Goal: Task Accomplishment & Management: Use online tool/utility

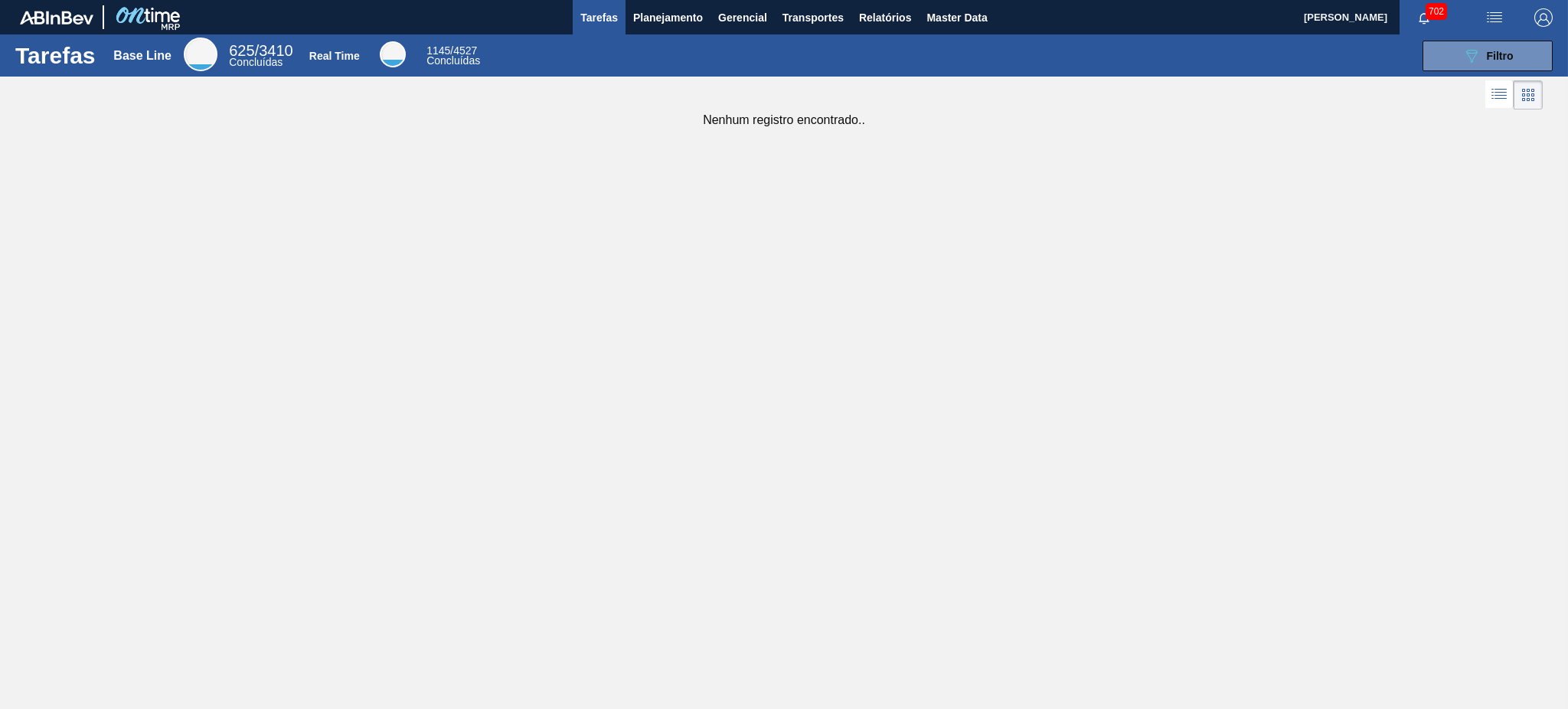
click at [1079, 216] on div "Tarefas Base Line 625 / 3410 Concluídas Real Time 1145 / 4527 Concluídas 089F7B…" at bounding box center [784, 337] width 1568 height 606
click at [658, 18] on span "Planejamento" at bounding box center [668, 17] width 70 height 18
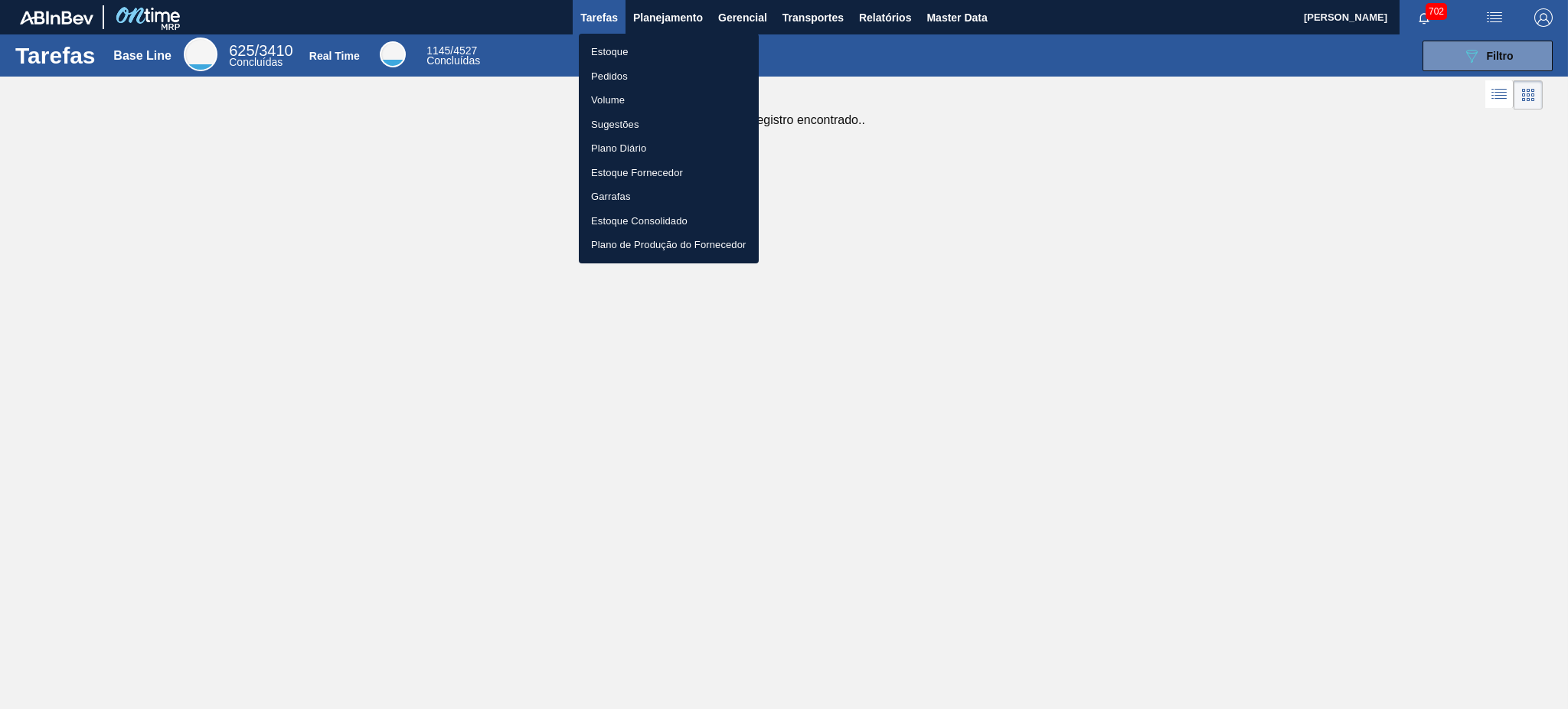
click at [610, 48] on li "Estoque" at bounding box center [668, 52] width 180 height 24
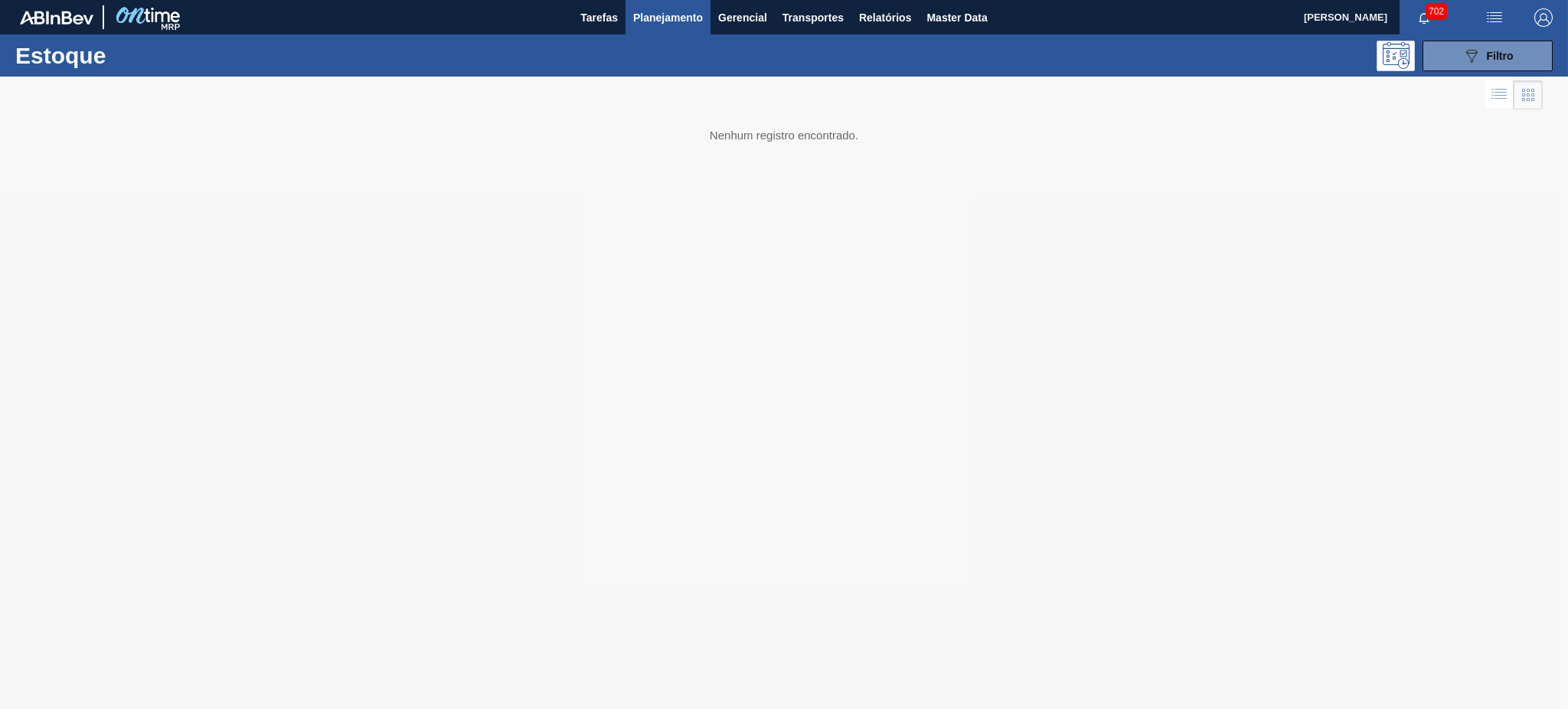
click at [1498, 38] on div "Estoque 089F7B8B-B2A5-4AFE-B5C0-19BA573D28AC Filtro" at bounding box center [784, 56] width 1568 height 42
click at [1503, 56] on span "Filtro" at bounding box center [1500, 56] width 27 height 13
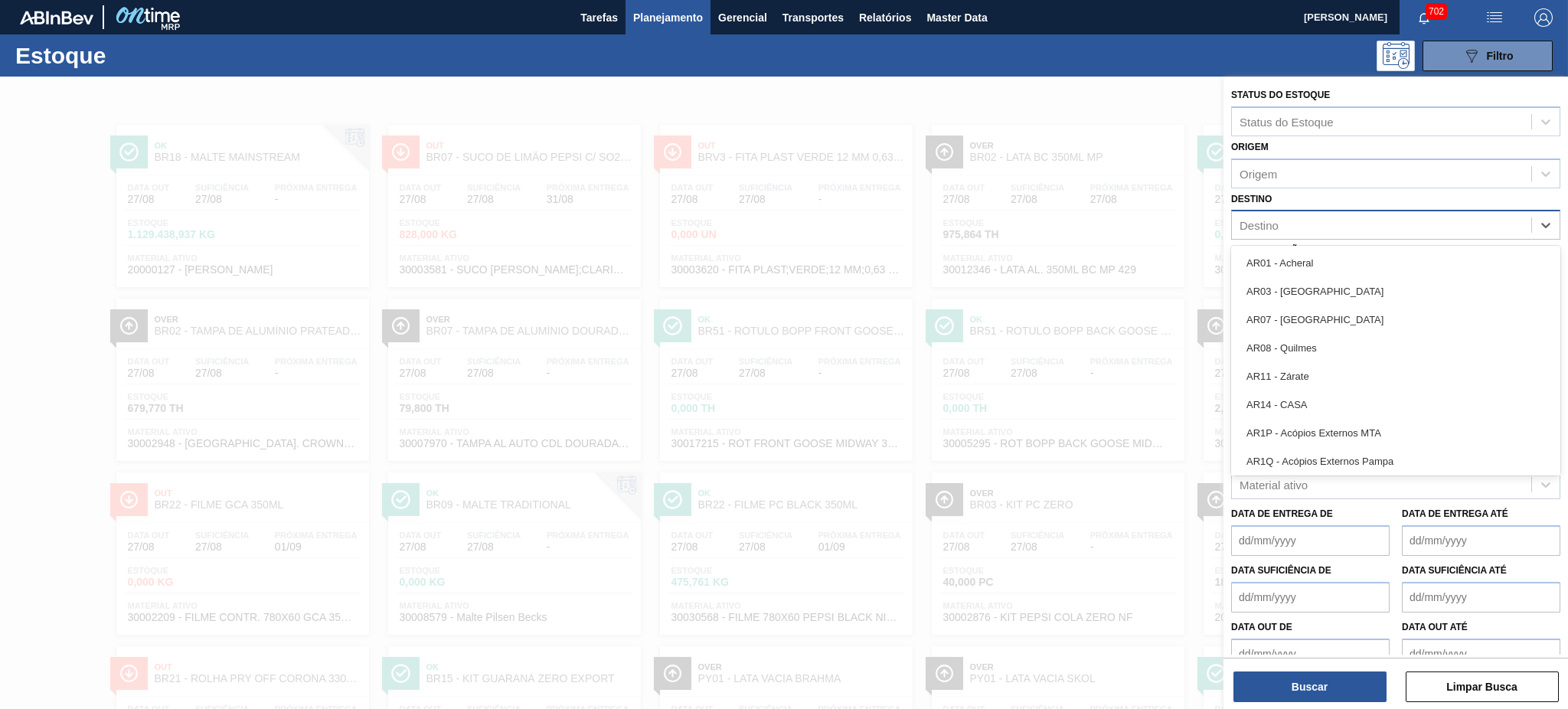
click at [1278, 214] on div "Destino" at bounding box center [1381, 225] width 300 height 22
type input "UBE"
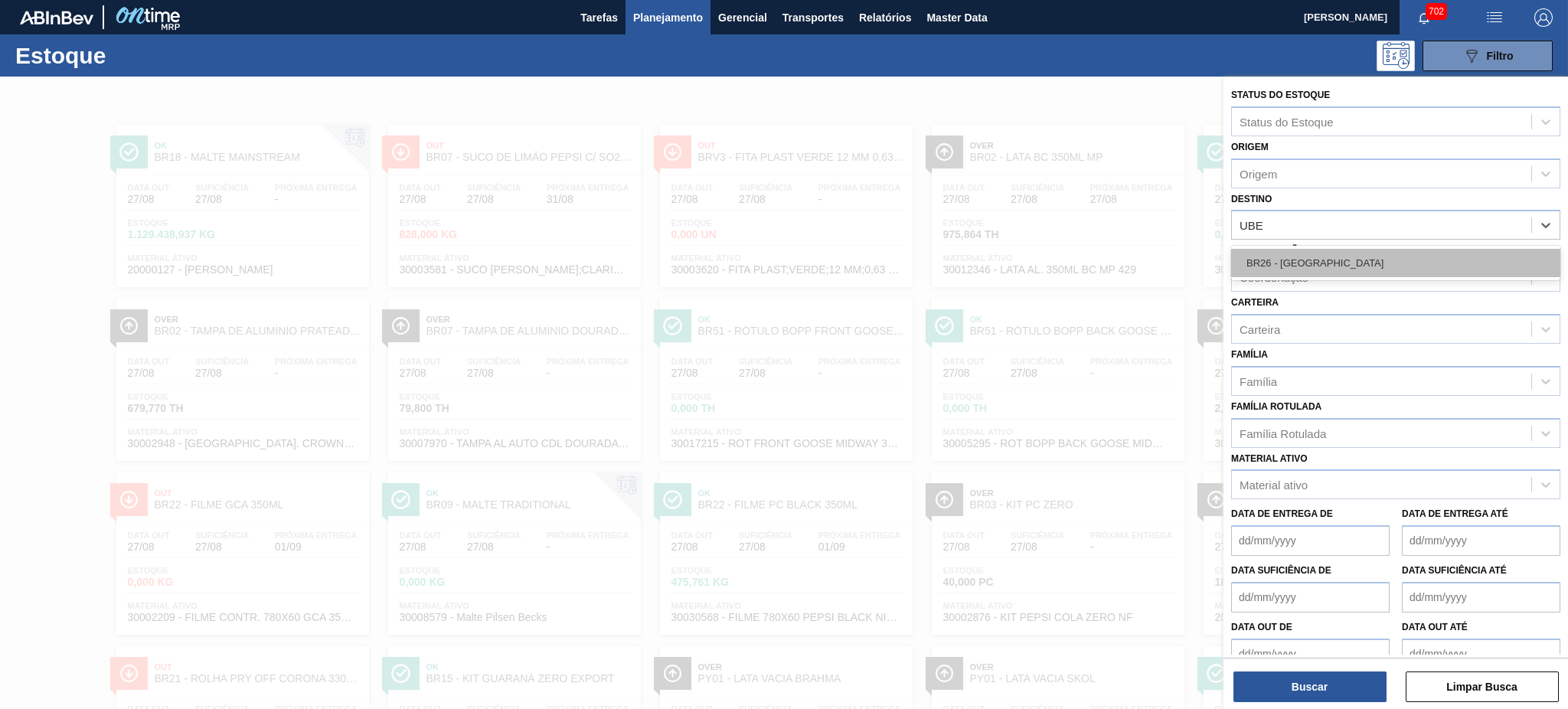
click at [1317, 260] on div "BR26 - Uberlândia" at bounding box center [1395, 263] width 329 height 28
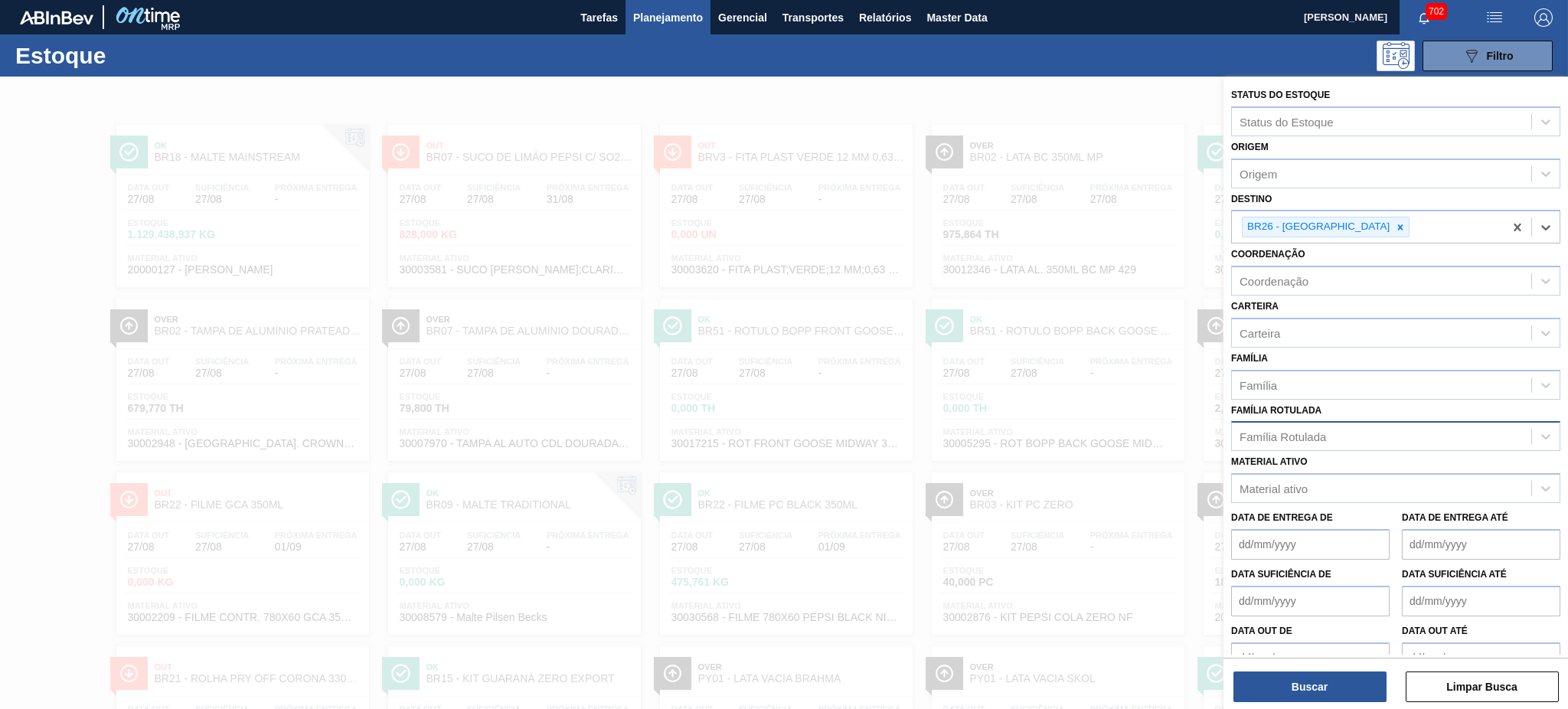
click at [1312, 434] on div "Família Rotulada" at bounding box center [1282, 436] width 86 height 13
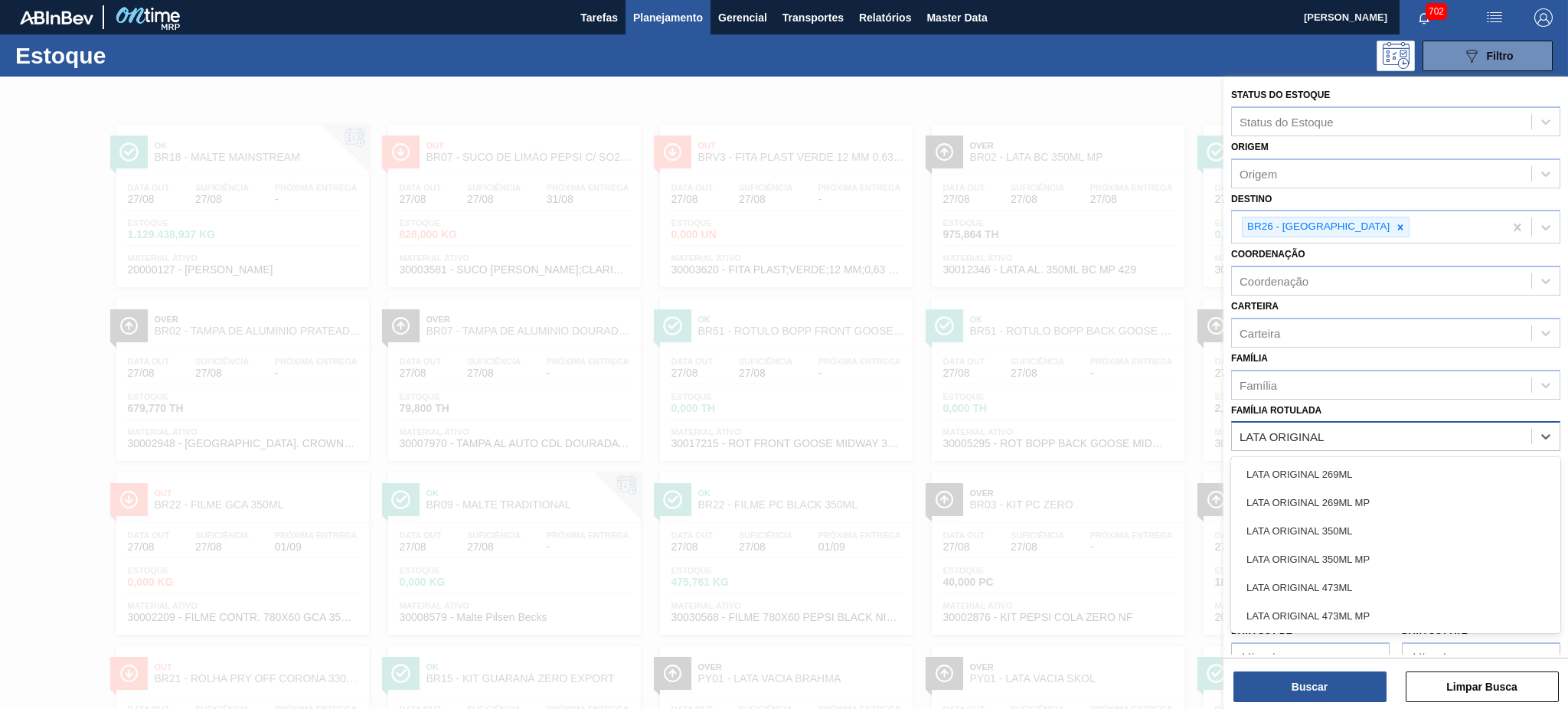
type Rotulada "LATA ORIGINAL"
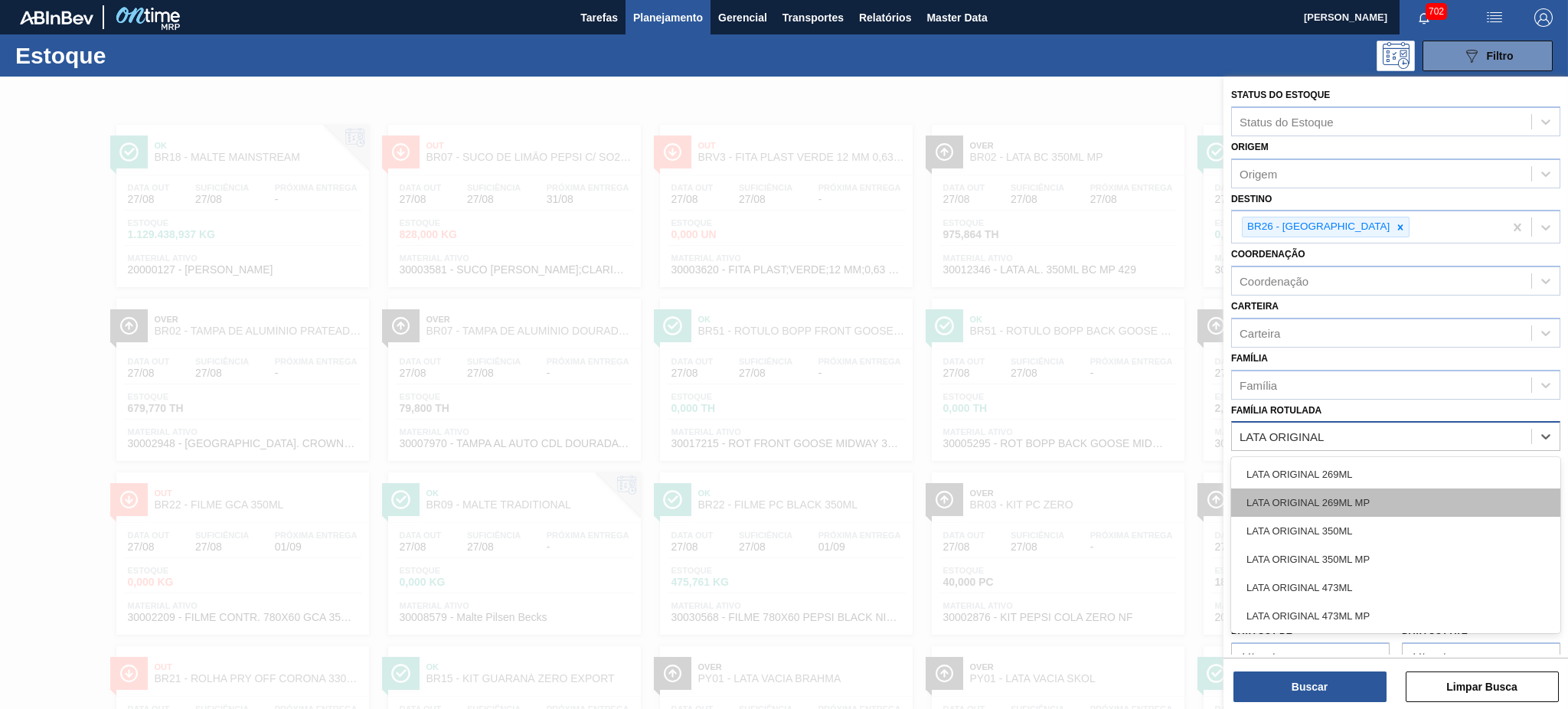
click at [1332, 496] on div "LATA ORIGINAL 269ML MP" at bounding box center [1395, 503] width 329 height 28
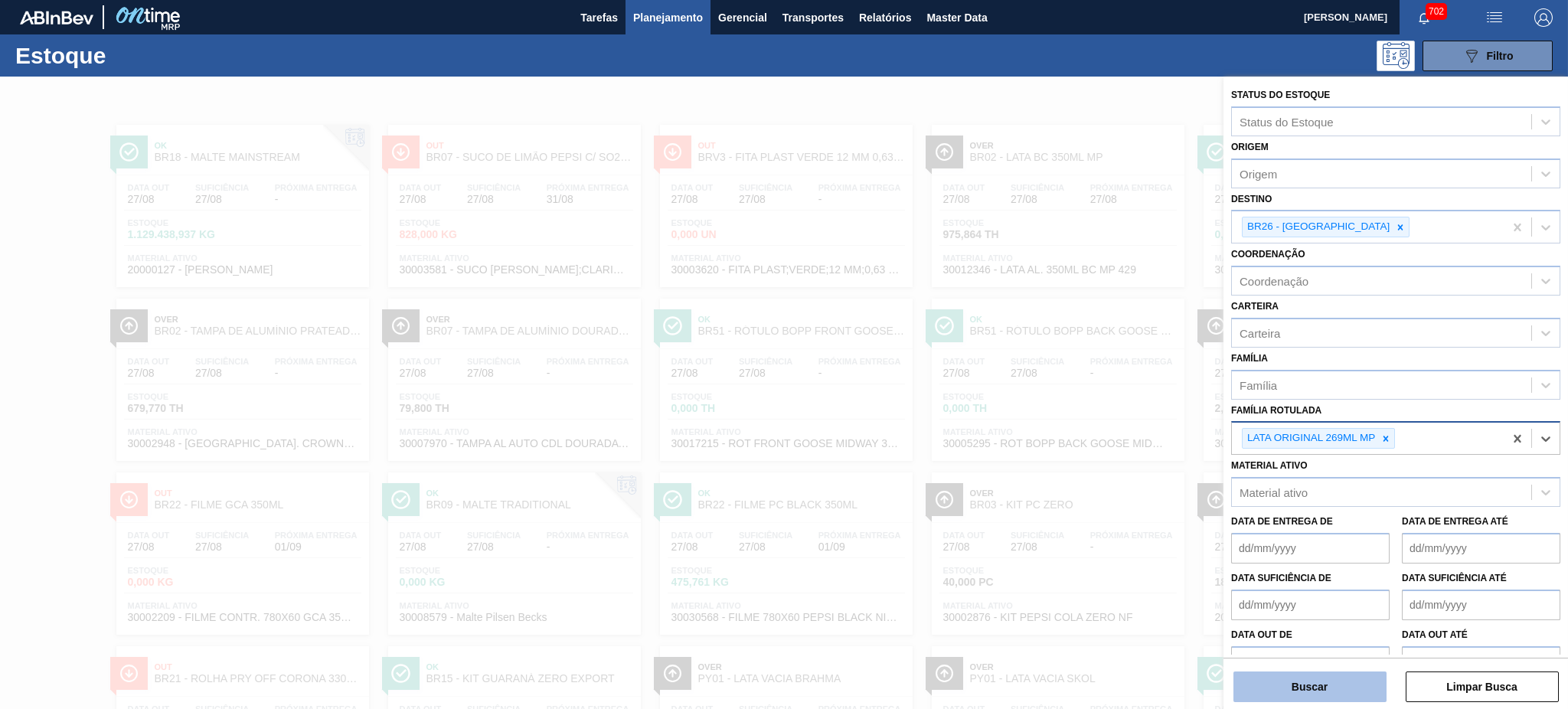
click at [1326, 693] on button "Buscar" at bounding box center [1309, 686] width 153 height 31
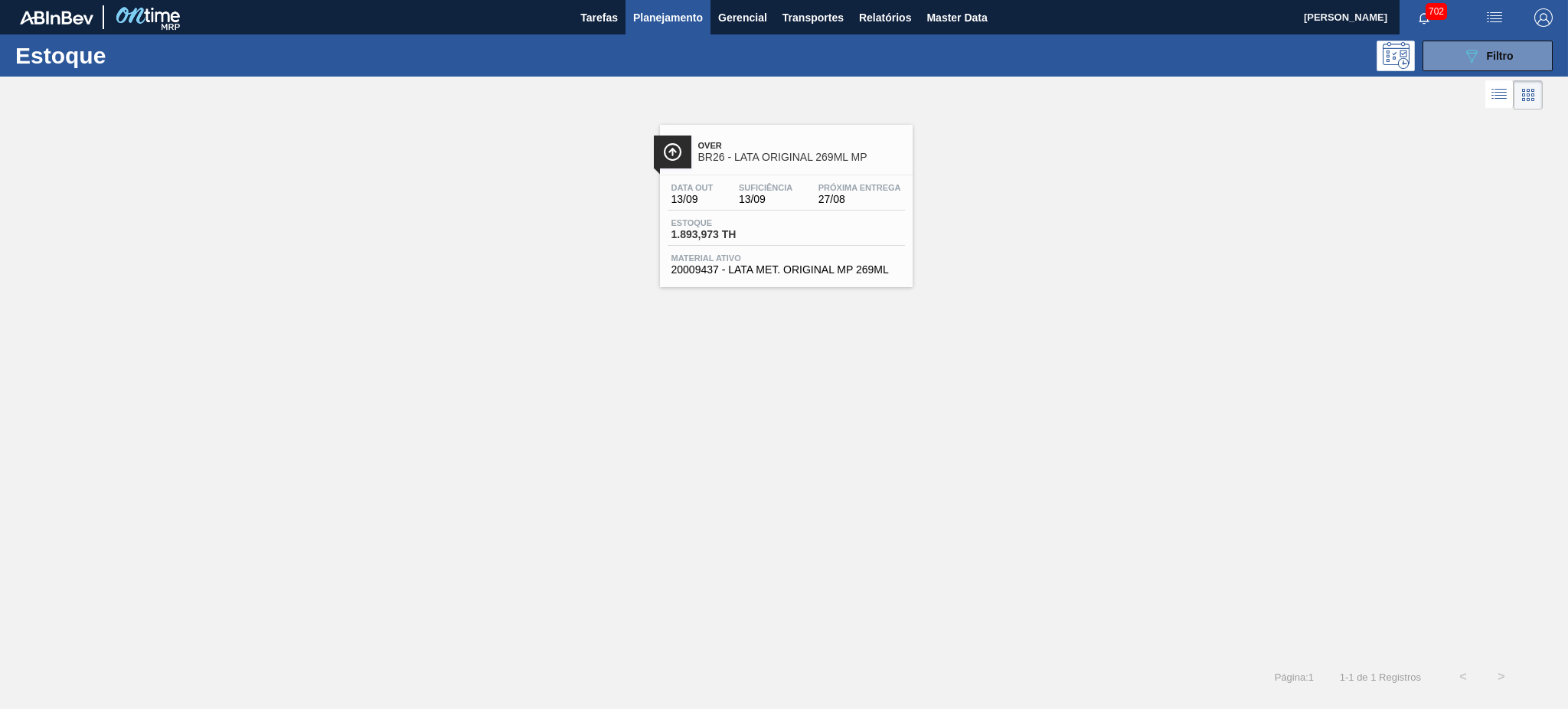
click at [780, 155] on span "BR26 - LATA ORIGINAL 269ML MP" at bounding box center [801, 157] width 206 height 12
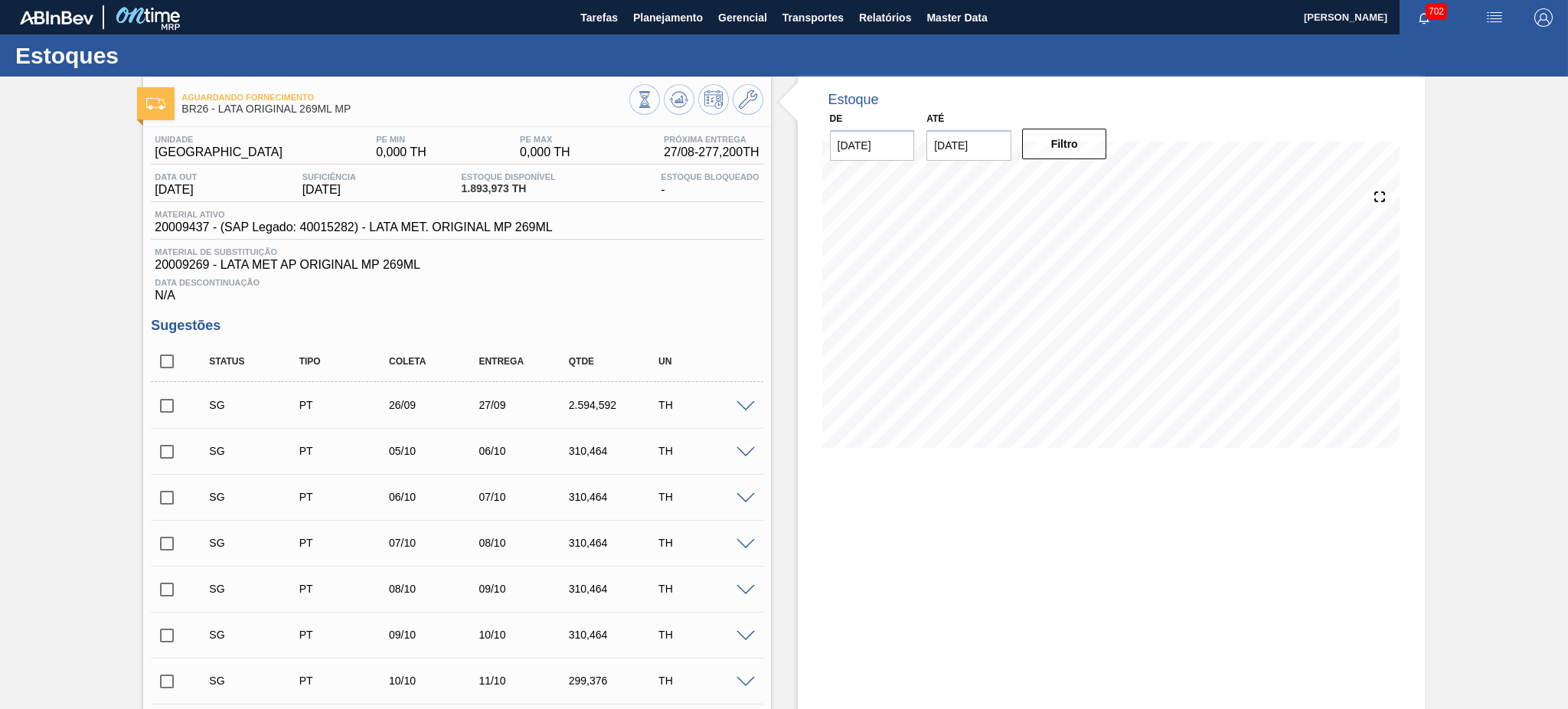
drag, startPoint x: 155, startPoint y: 231, endPoint x: 436, endPoint y: 233, distance: 281.0
click at [436, 233] on span "20009437 - (SAP Legado: 40015282) - LATA MET. ORIGINAL MP 269ML" at bounding box center [353, 227] width 397 height 14
click at [519, 237] on div "Material ativo 20009437 - (SAP Legado: 40015282) - LATA MET. ORIGINAL MP 269ML" at bounding box center [457, 224] width 612 height 30
click at [1498, 16] on img "button" at bounding box center [1493, 17] width 18 height 18
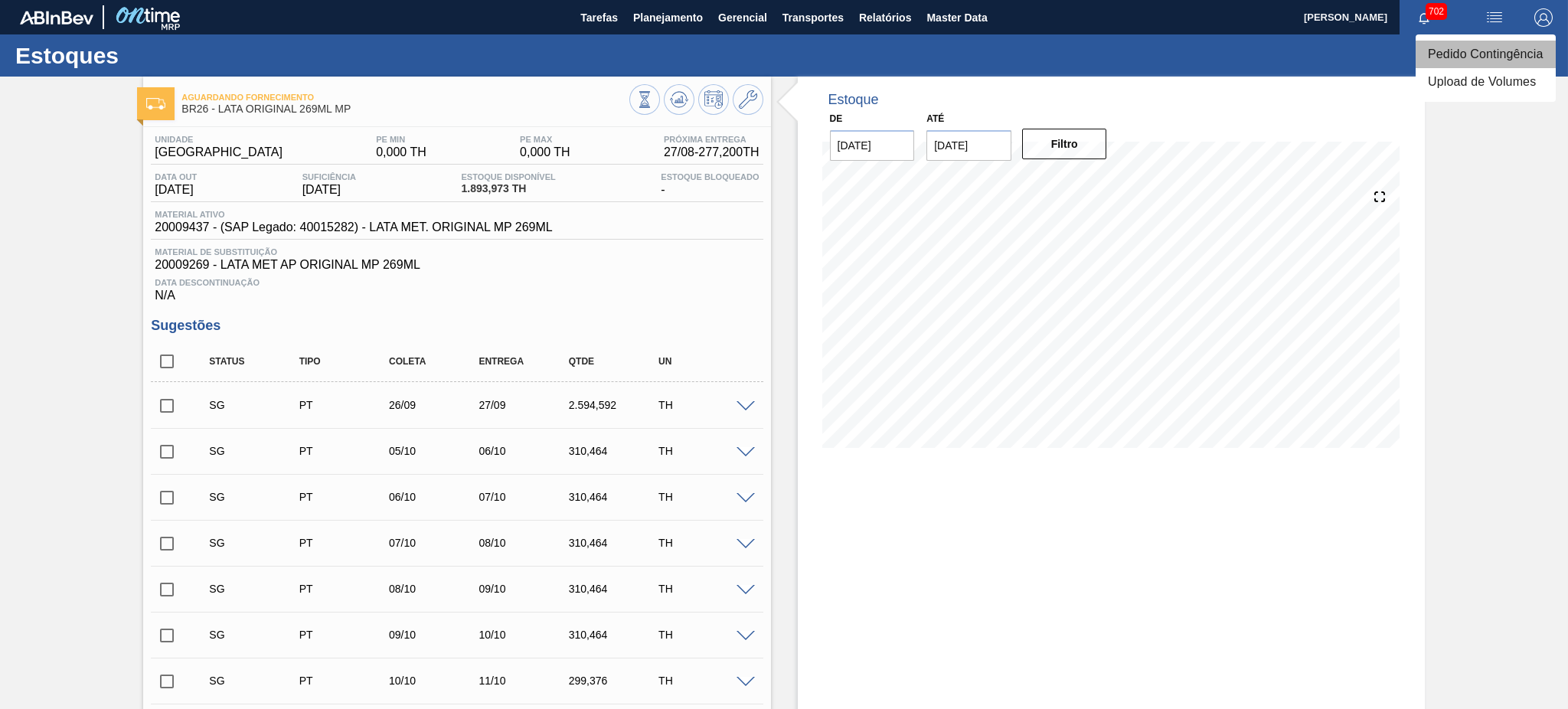
click at [1454, 55] on li "Pedido Contingência" at bounding box center [1485, 54] width 140 height 27
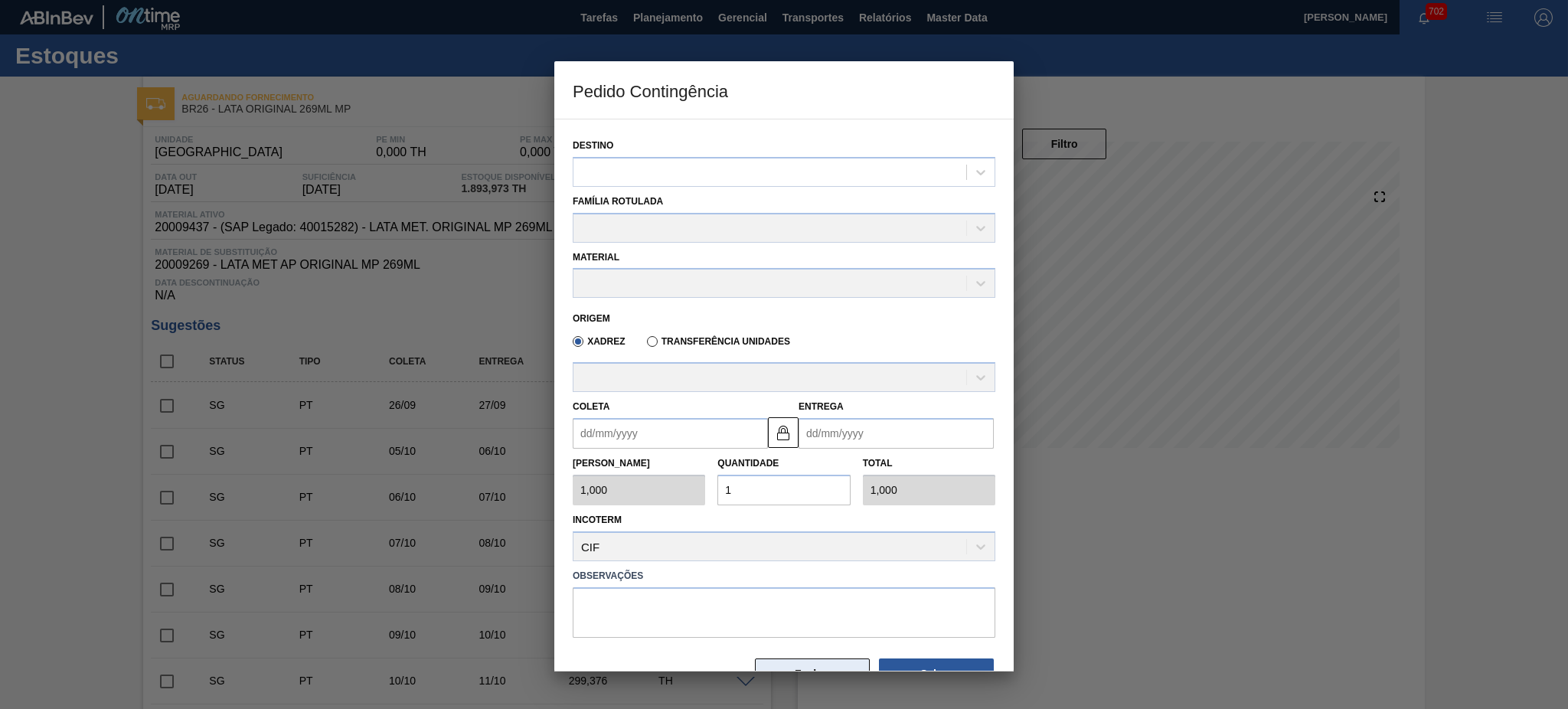
click at [782, 658] on button "Fechar" at bounding box center [812, 673] width 115 height 31
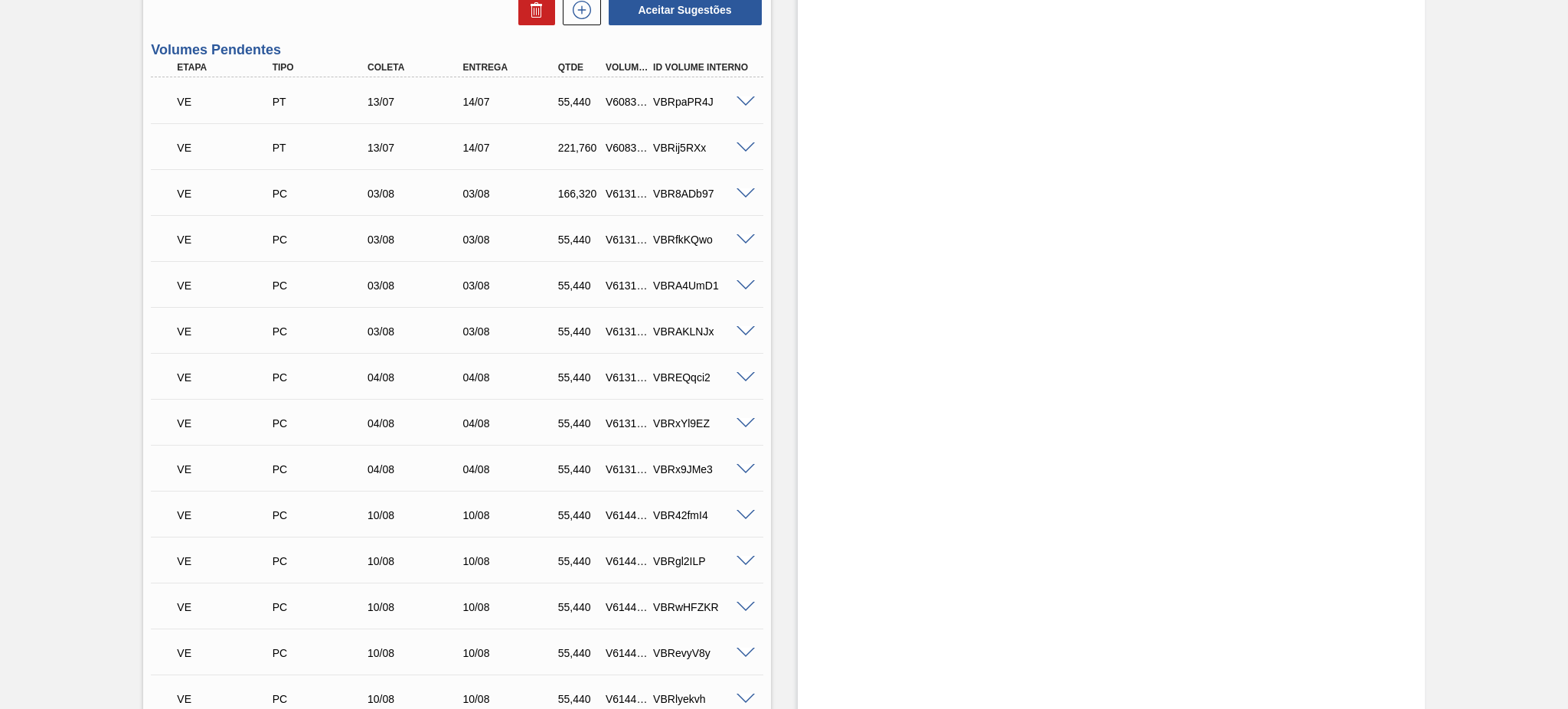
scroll to position [1173, 0]
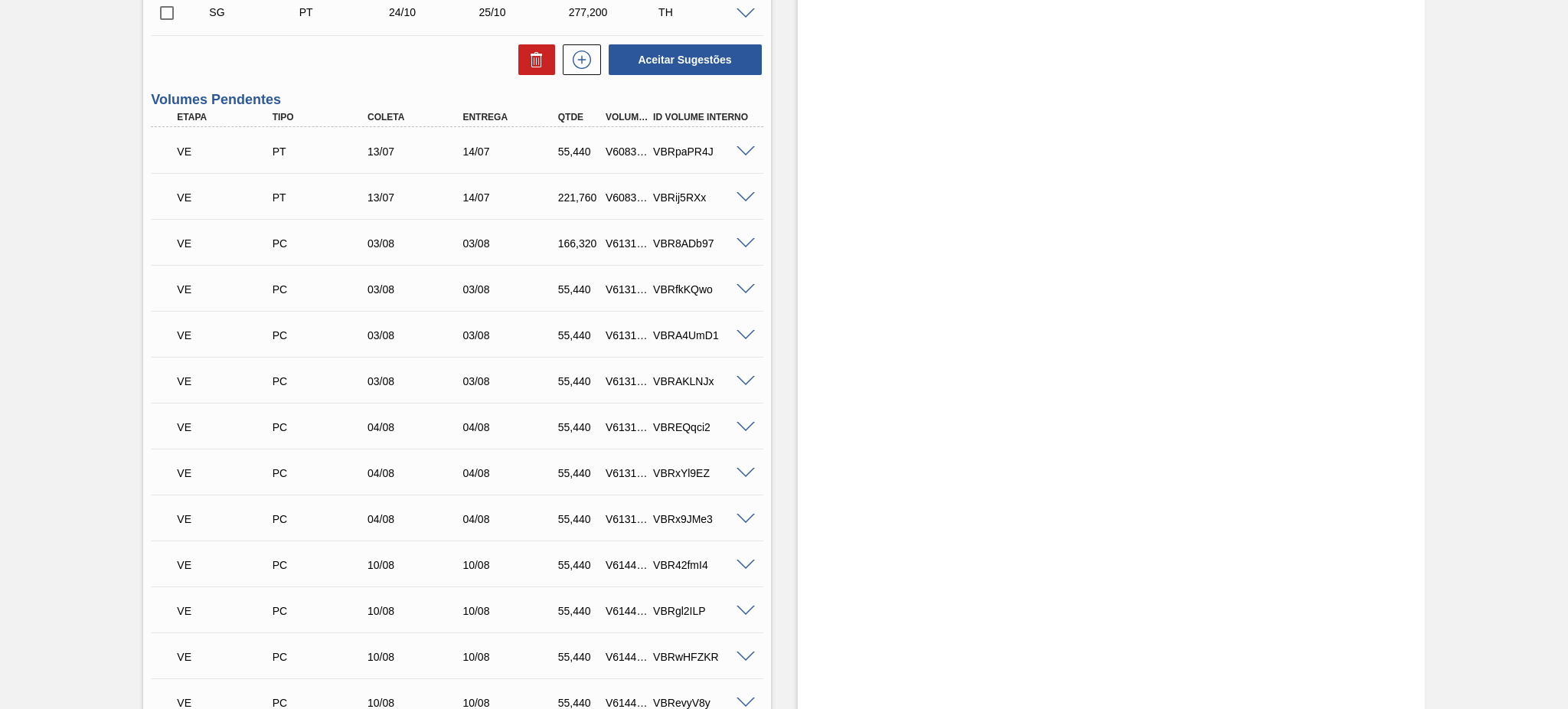
click at [737, 153] on span at bounding box center [745, 151] width 18 height 12
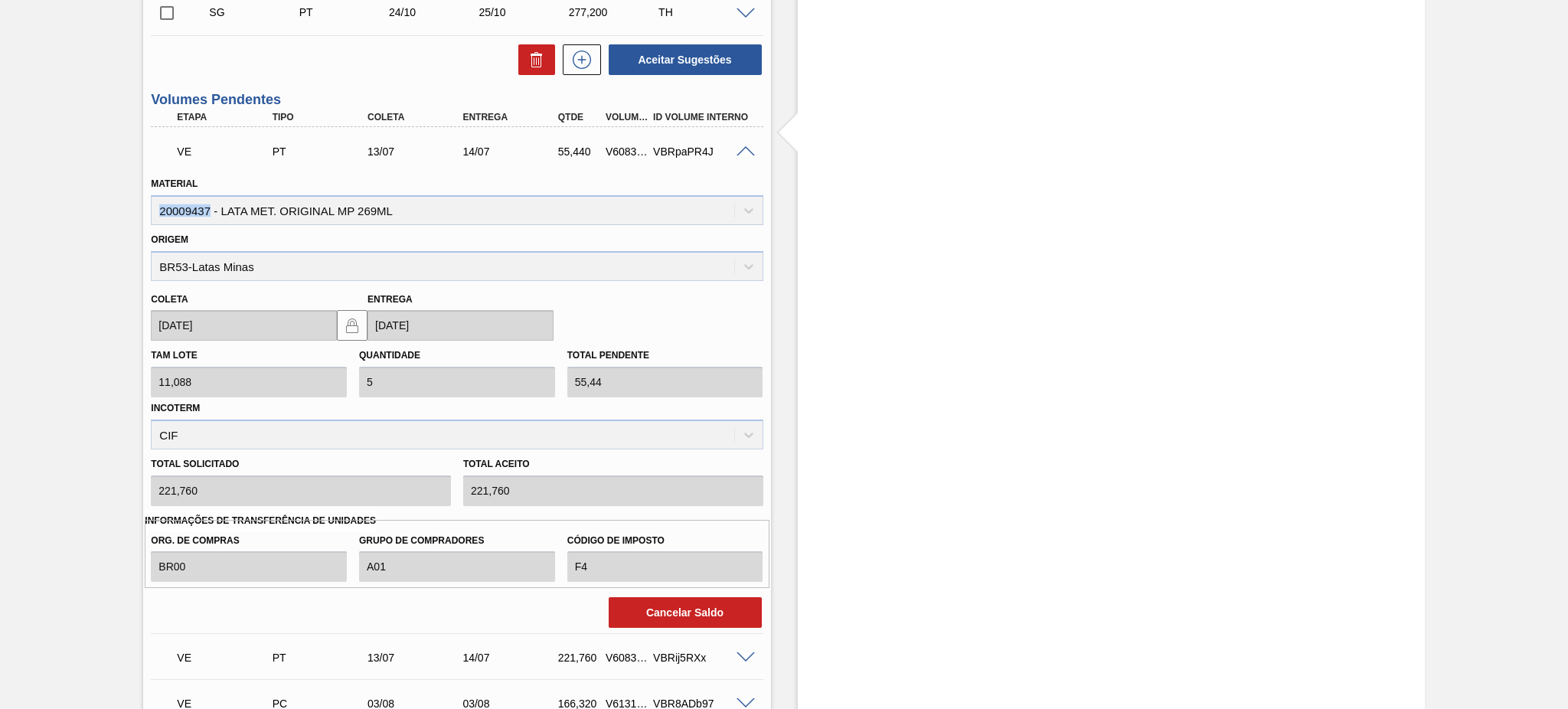
drag, startPoint x: 206, startPoint y: 207, endPoint x: 161, endPoint y: 211, distance: 45.2
click at [161, 211] on div "Material 20009437 - LATA MET. ORIGINAL MP 269ML" at bounding box center [457, 199] width 612 height 52
copy div "20009437"
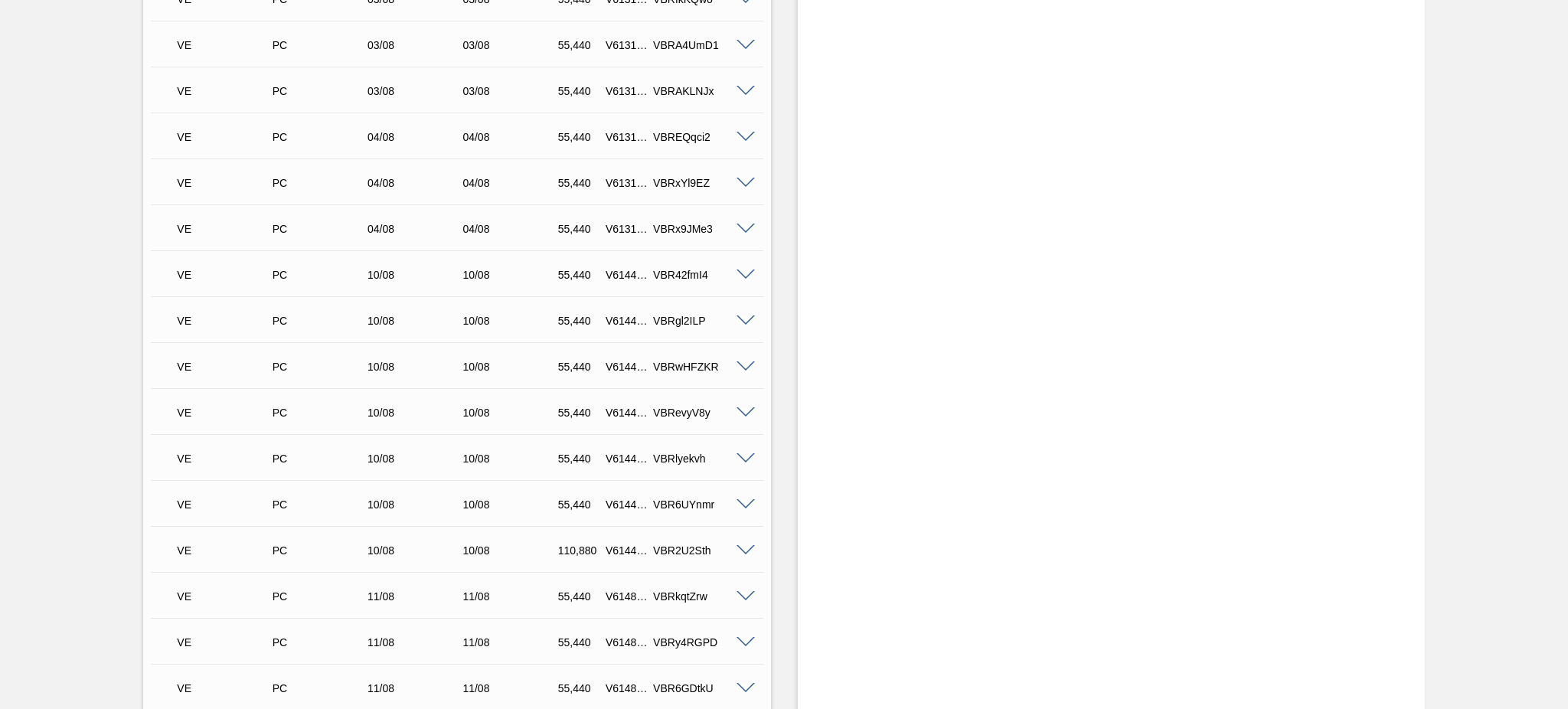
scroll to position [2142, 0]
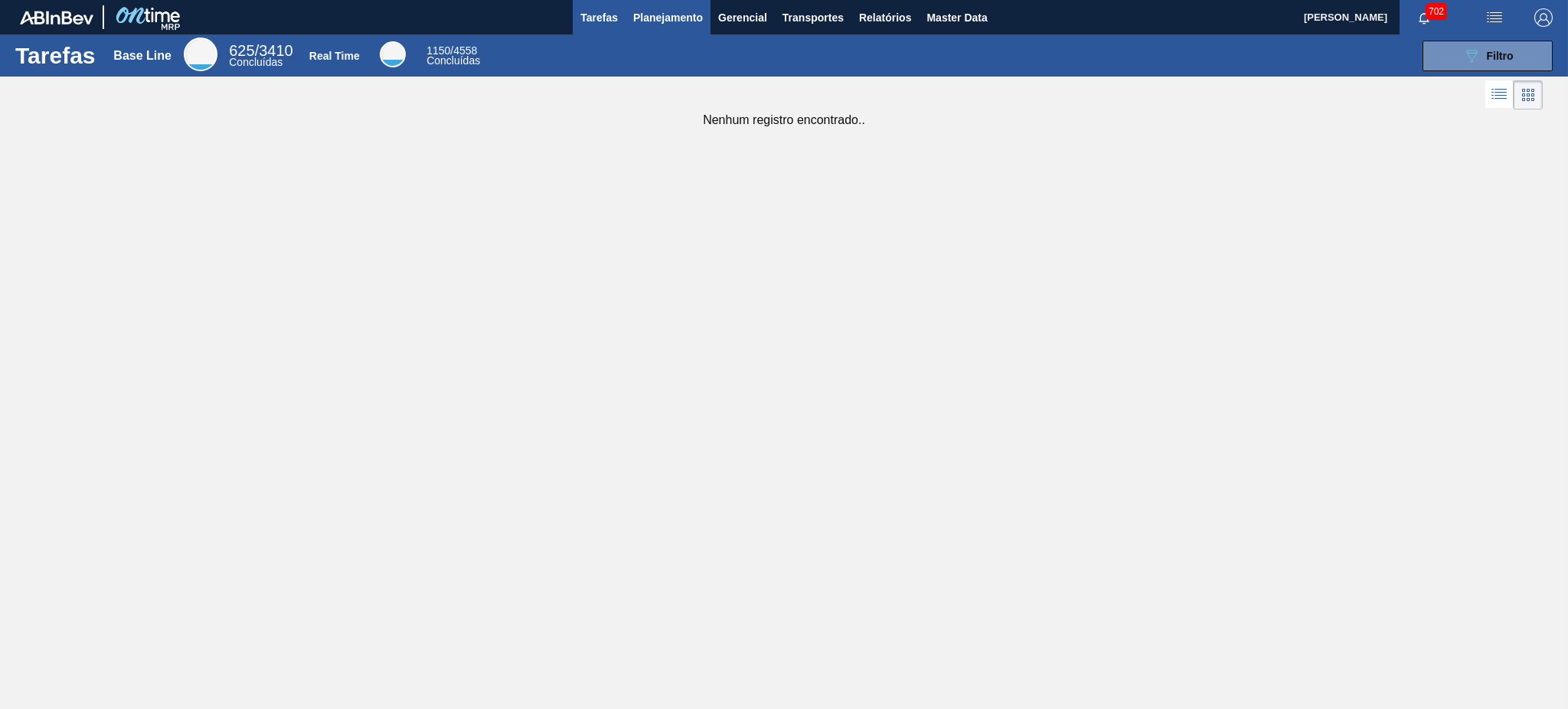
click at [683, 21] on span "Planejamento" at bounding box center [668, 17] width 70 height 18
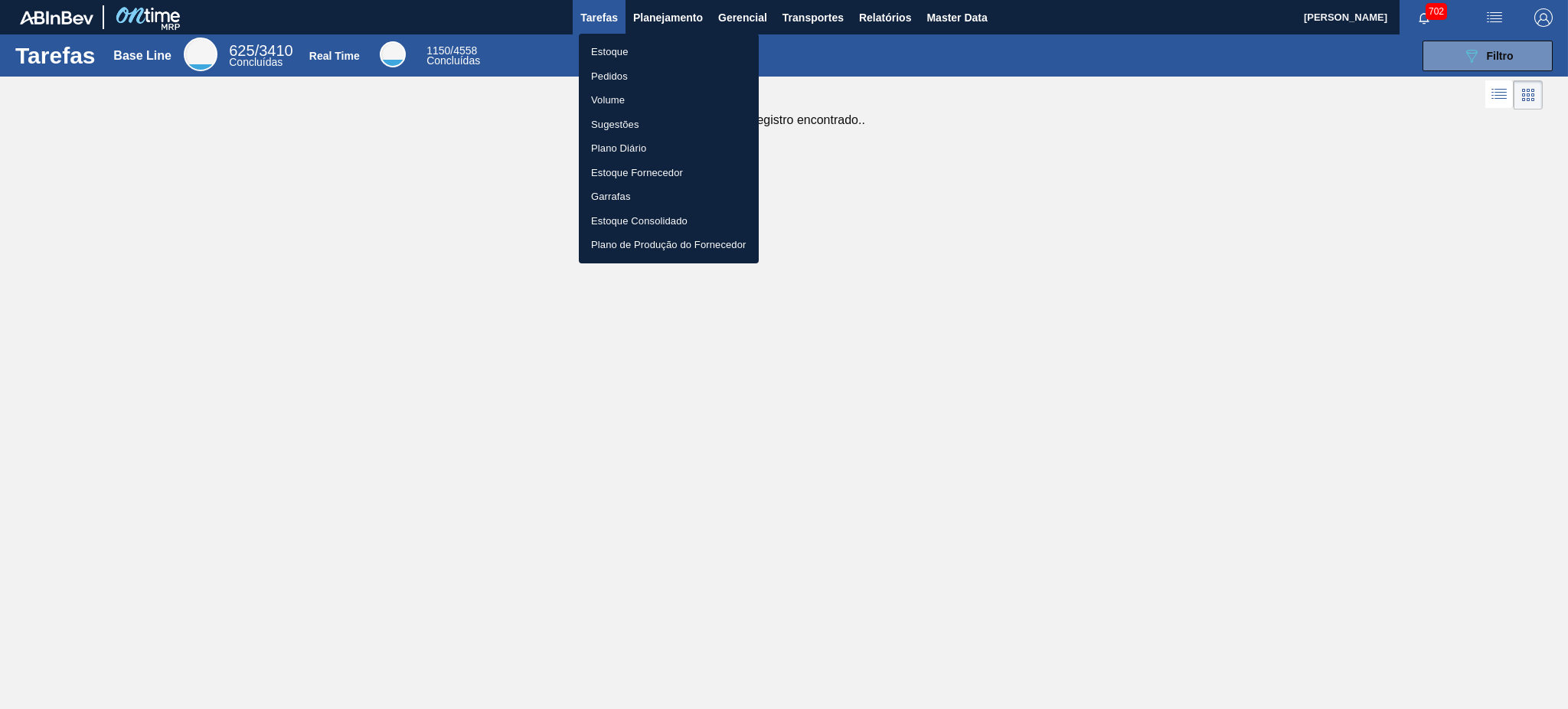
click at [610, 101] on li "Volume" at bounding box center [668, 100] width 180 height 24
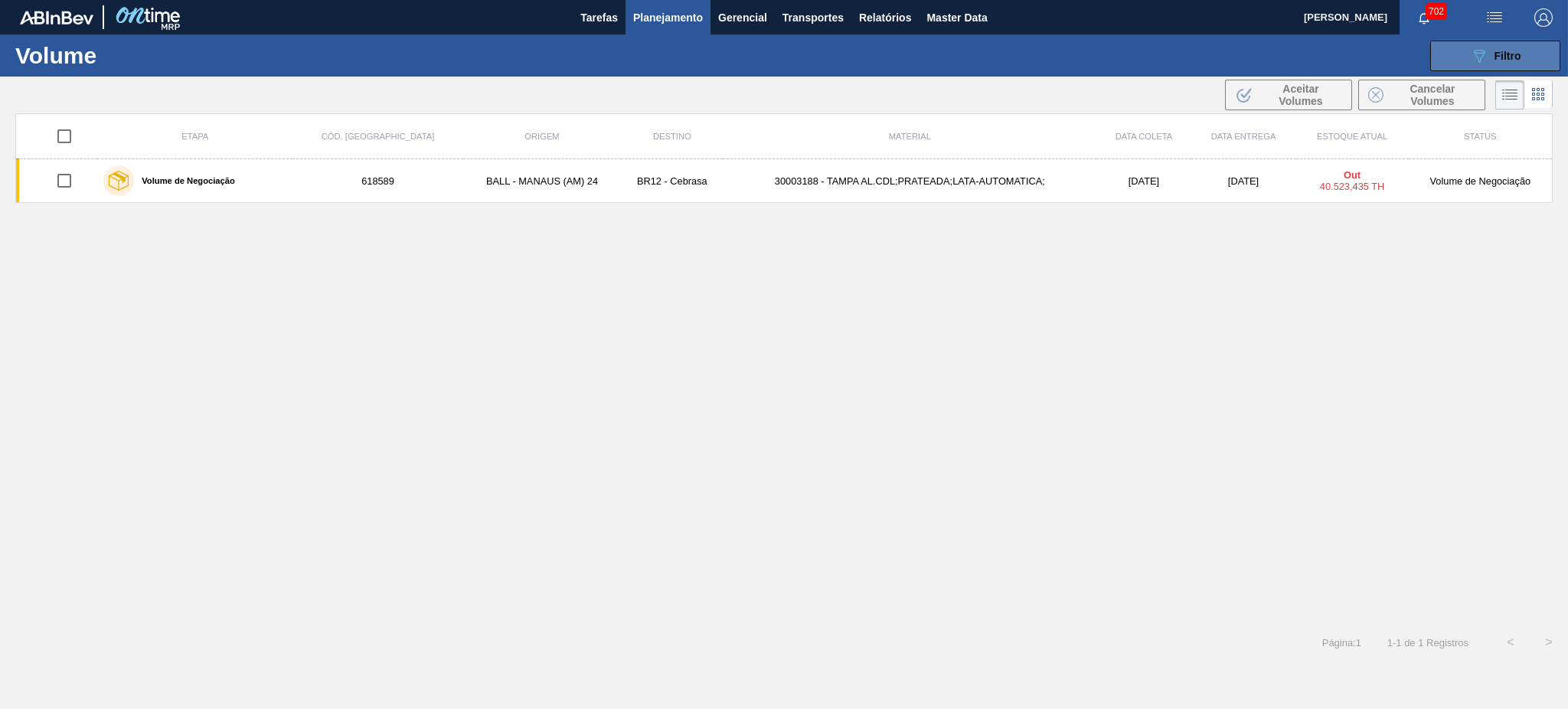
click at [1539, 48] on button "089F7B8B-B2A5-4AFE-B5C0-19BA573D28AC Filtro" at bounding box center [1495, 56] width 130 height 31
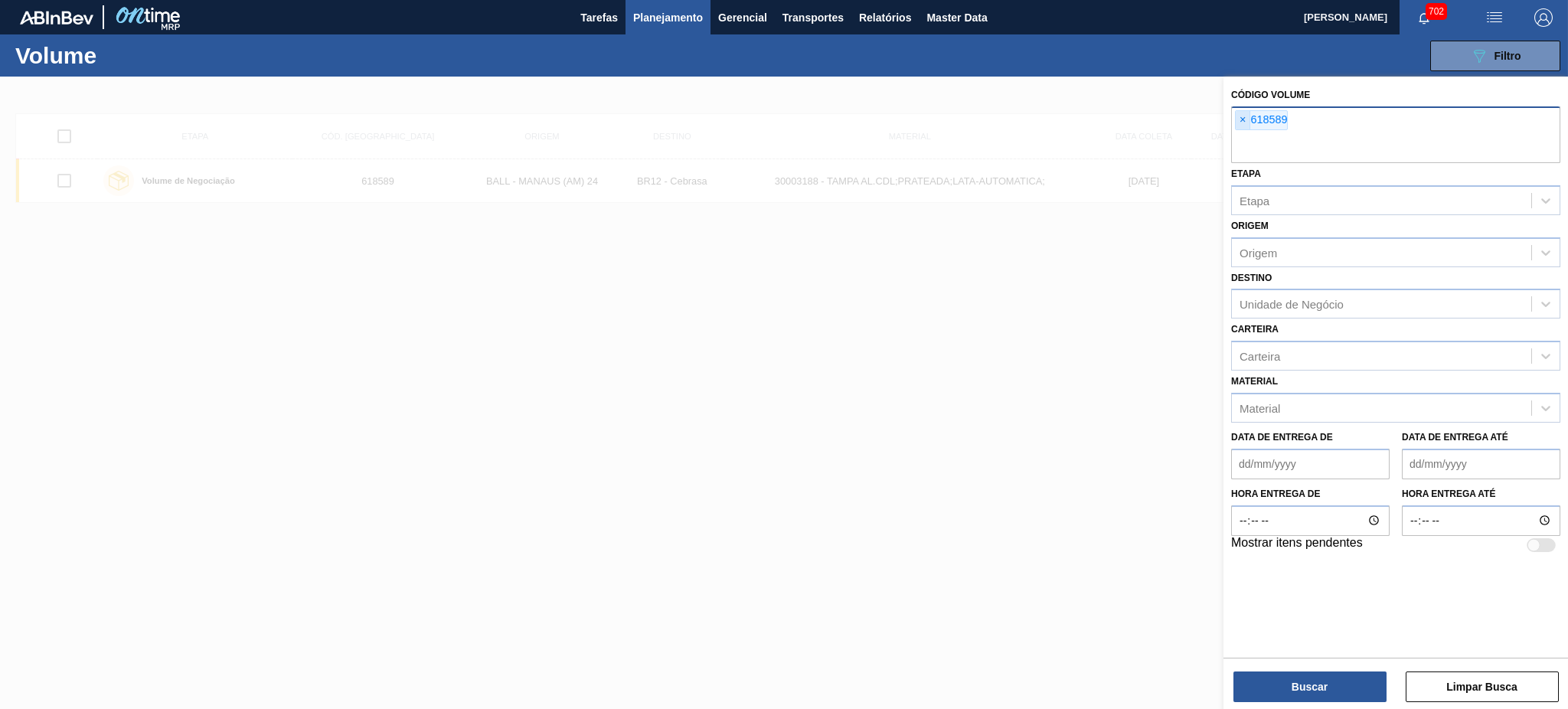
click at [1235, 120] on span "×" at bounding box center [1242, 120] width 15 height 18
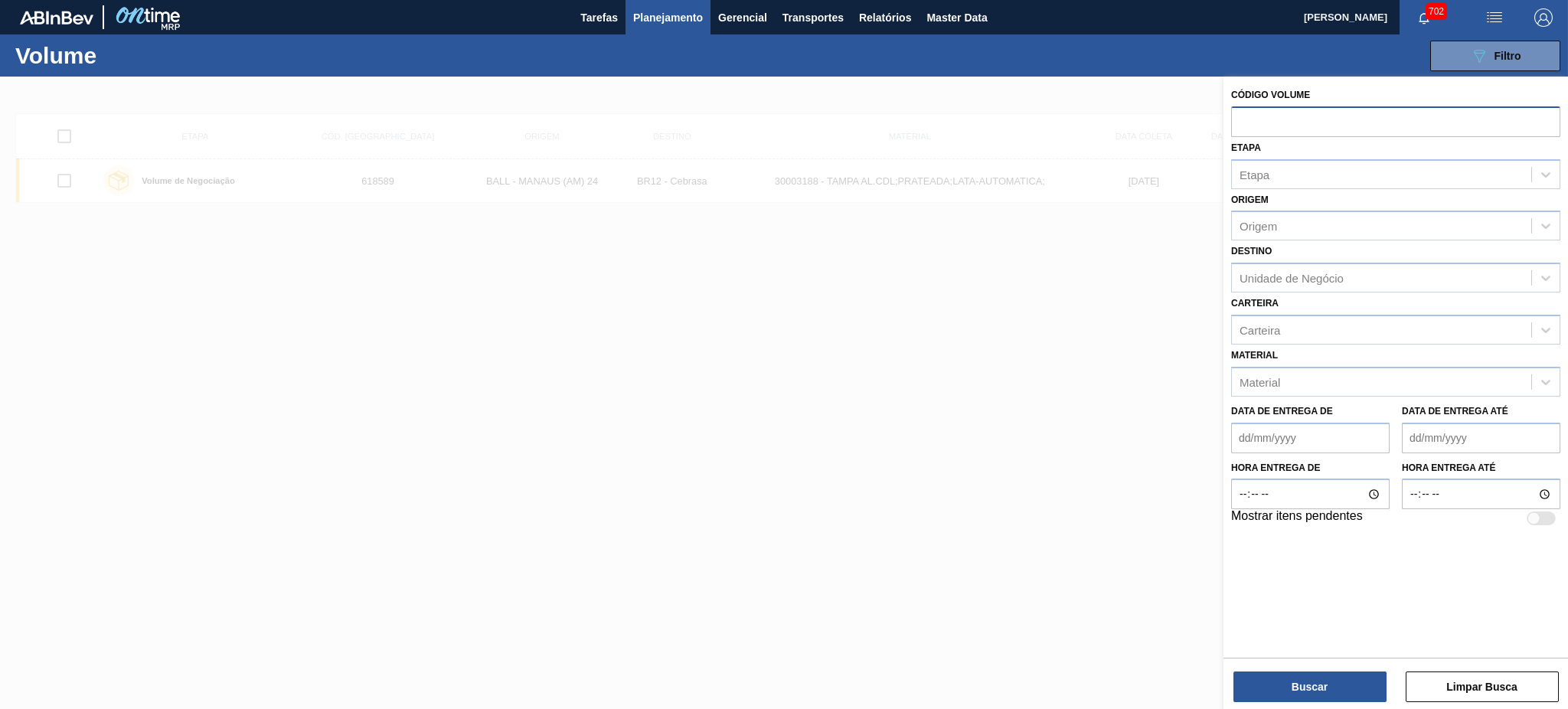
click at [1062, 272] on div at bounding box center [784, 431] width 1568 height 709
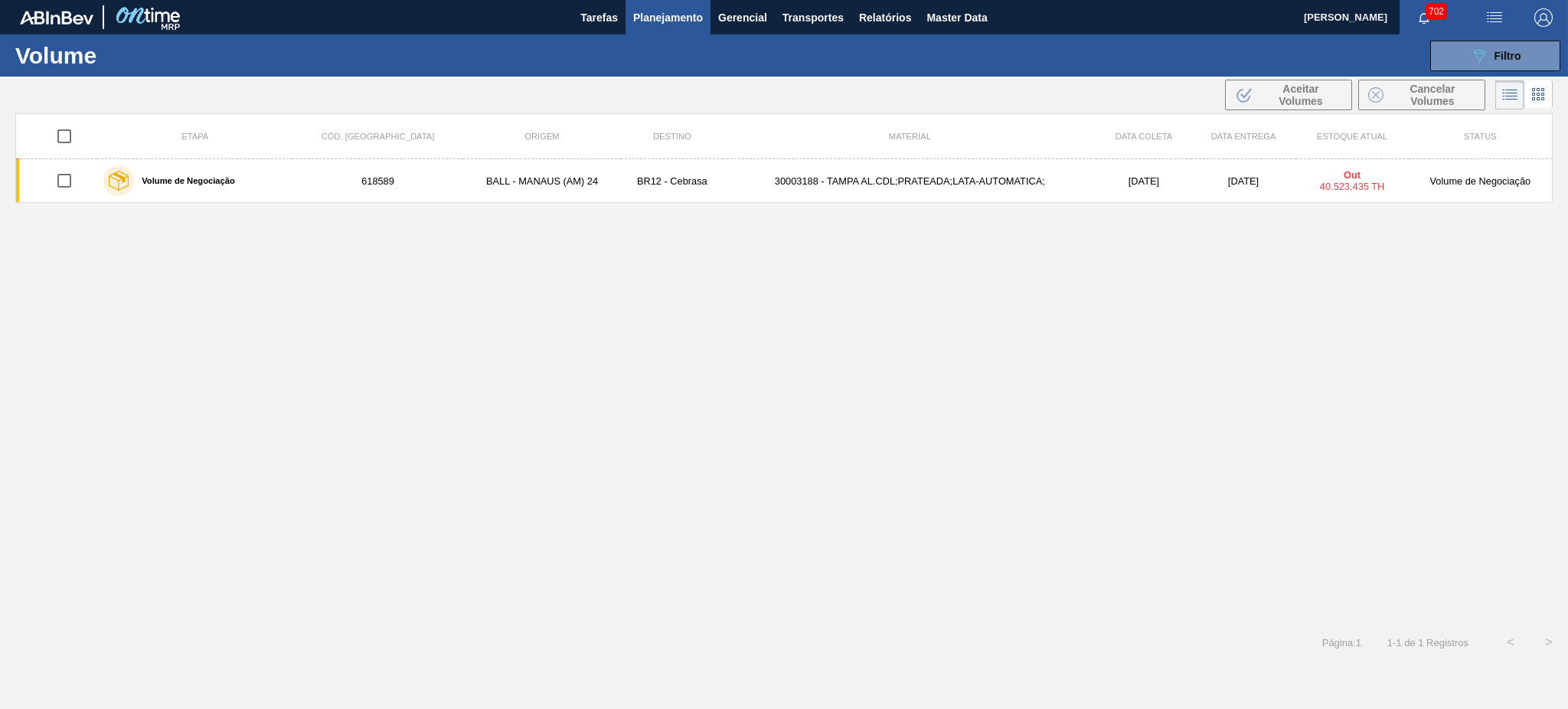
click at [1064, 285] on div "Etapa Cód. Pedido Origem Destino Material Data coleta Data entrega Estoque atua…" at bounding box center [784, 368] width 1537 height 510
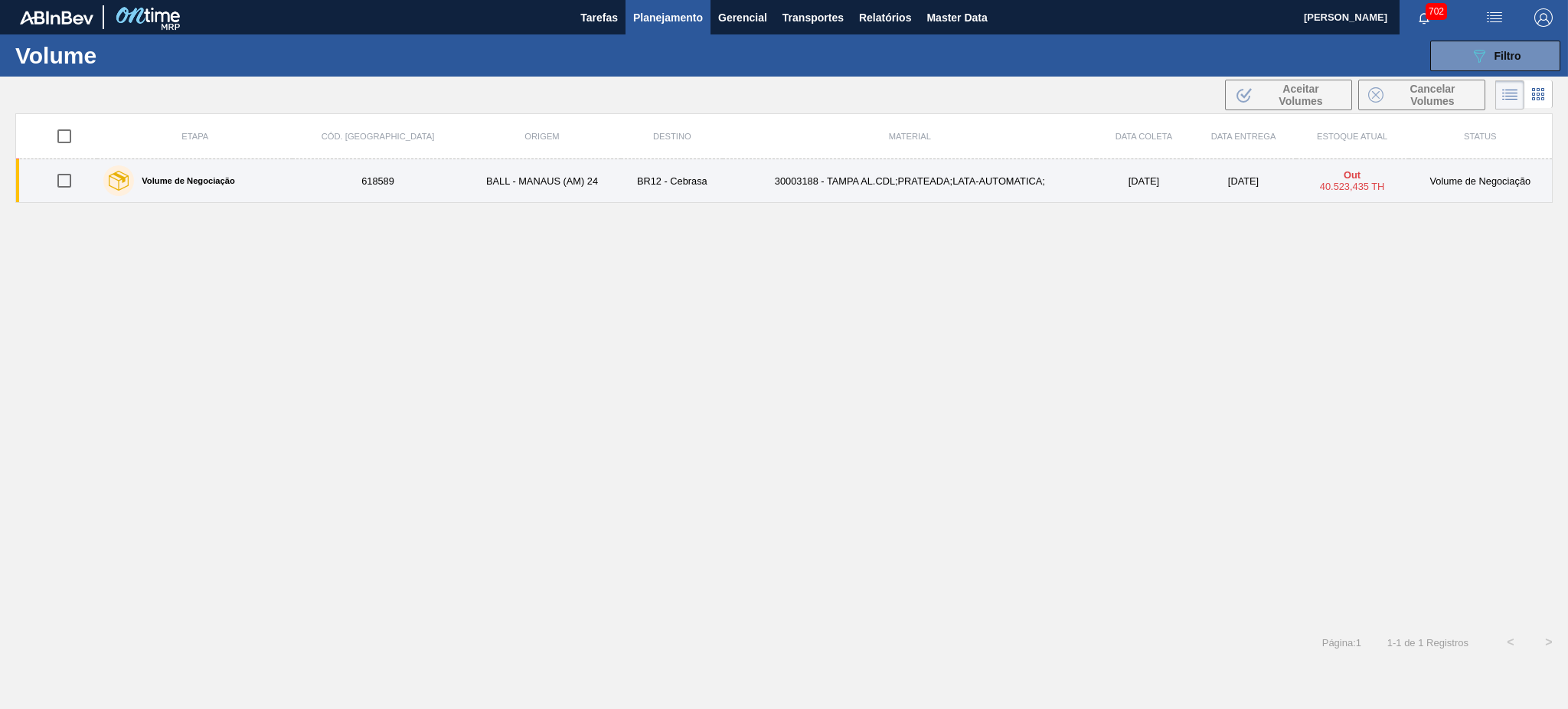
click at [74, 188] on input "checkbox" at bounding box center [64, 180] width 32 height 32
checkbox input "true"
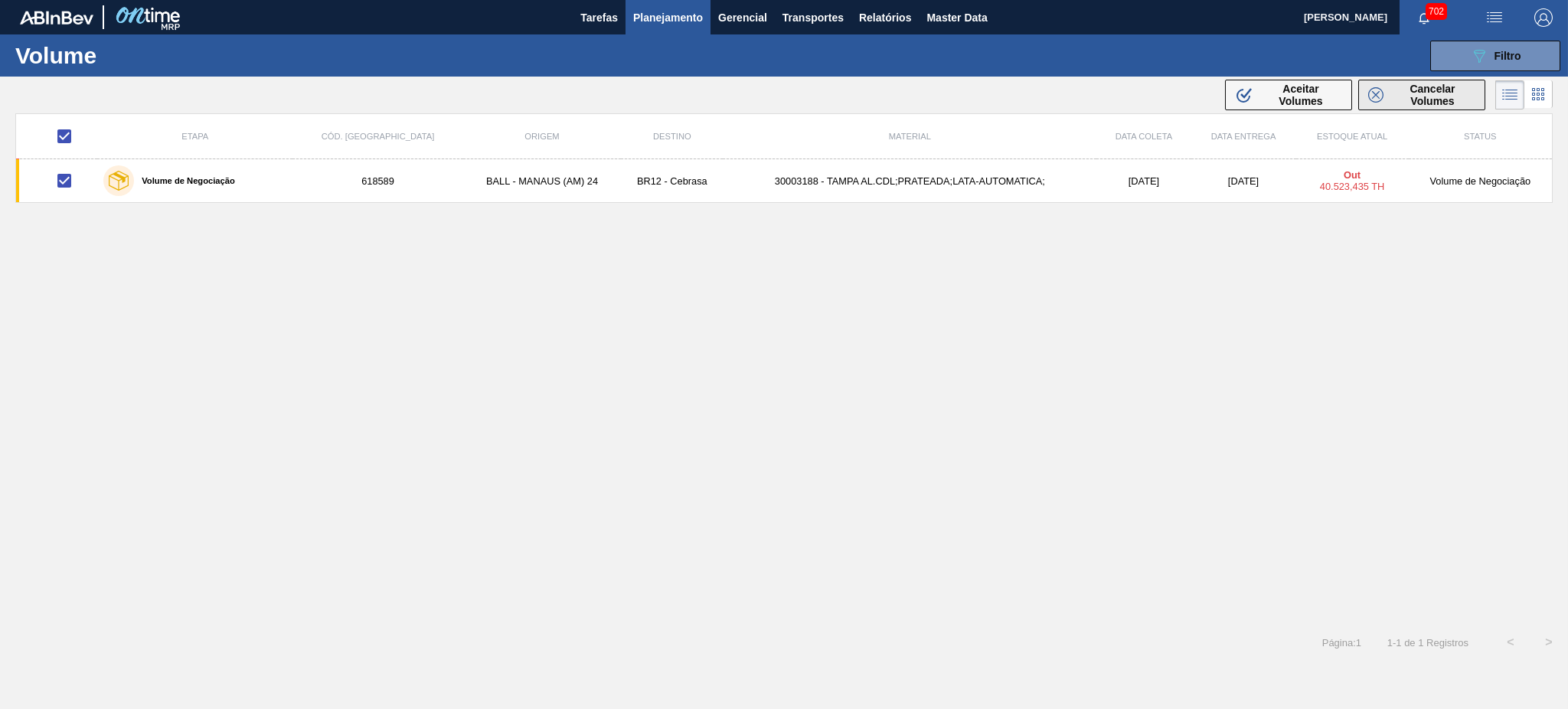
click at [1407, 83] on span "Cancelar Volumes" at bounding box center [1432, 94] width 85 height 24
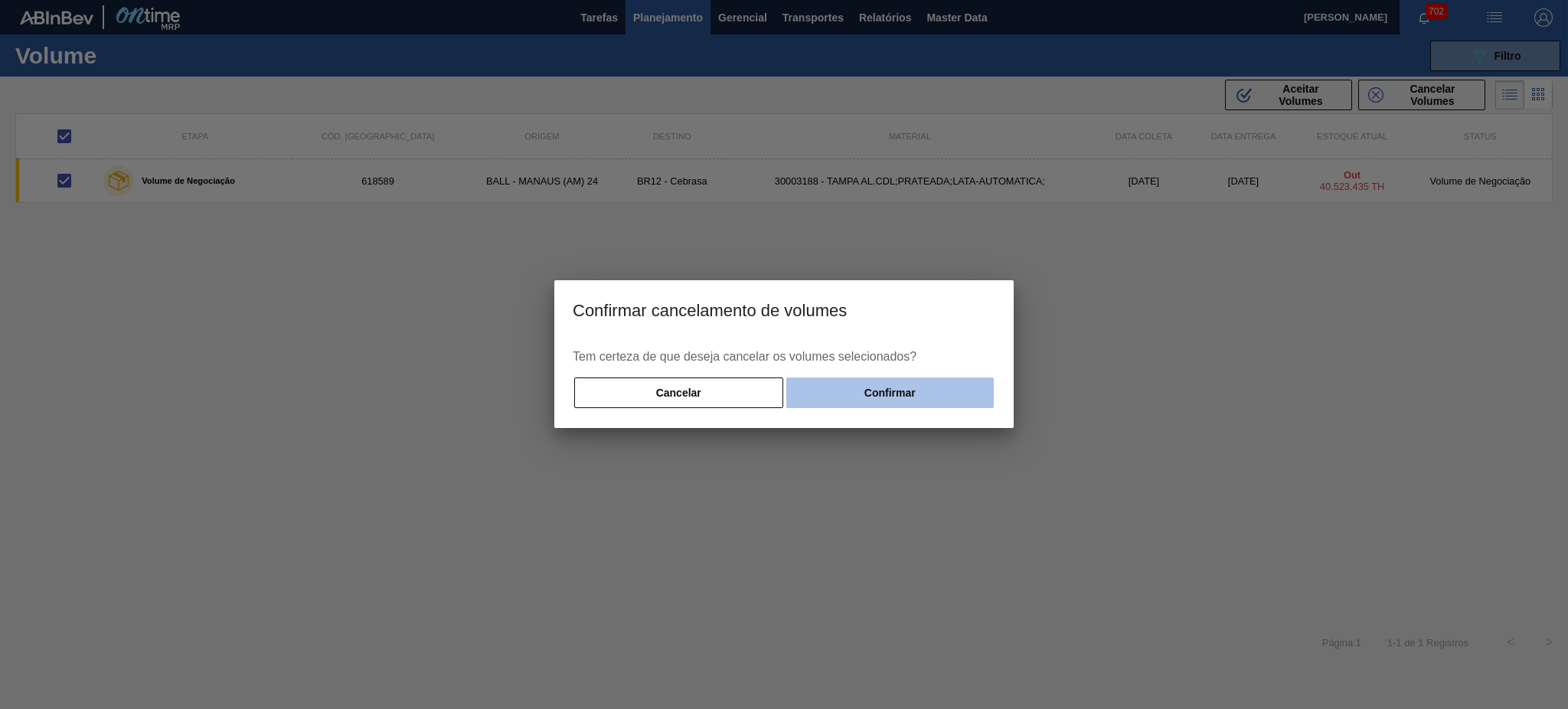
click at [886, 402] on button "Confirmar" at bounding box center [890, 392] width 207 height 31
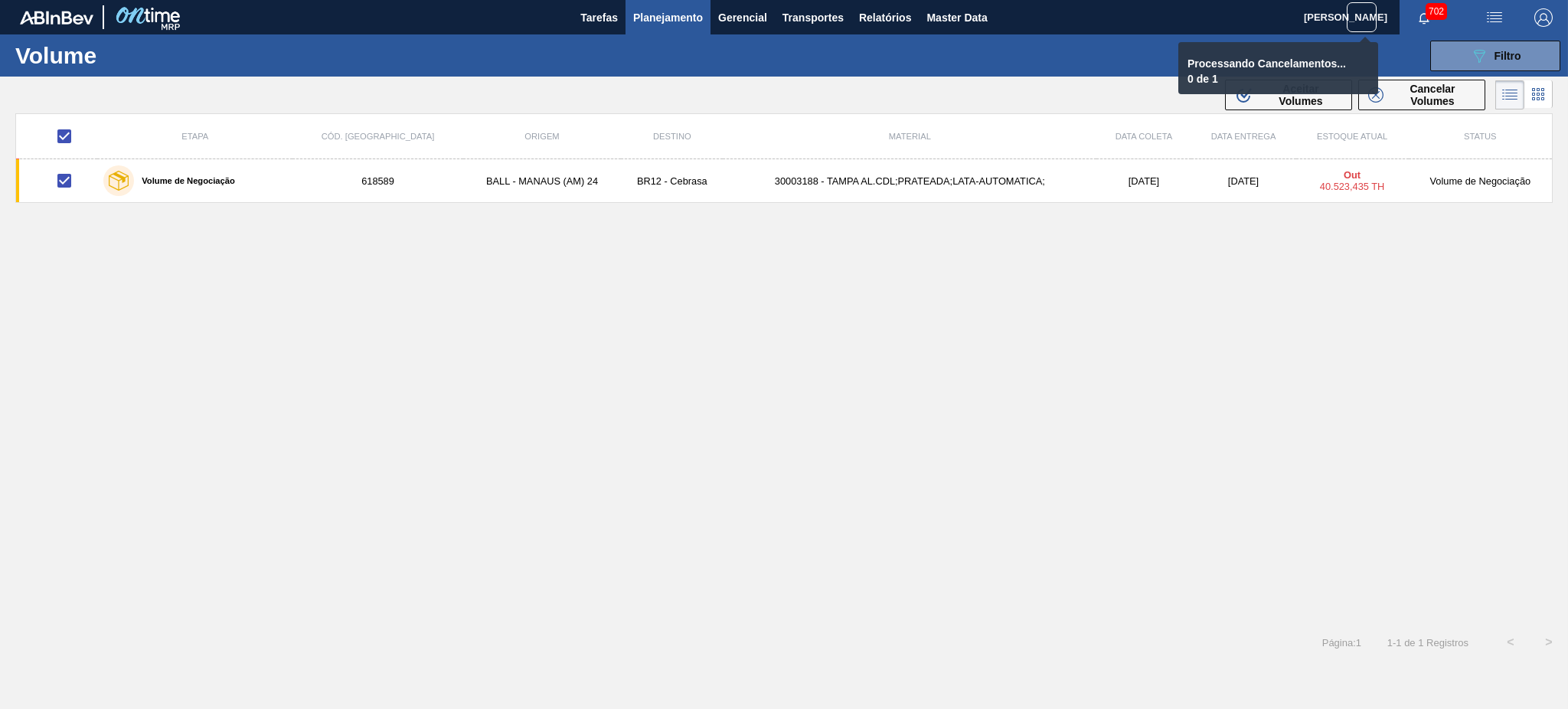
checkbox input "false"
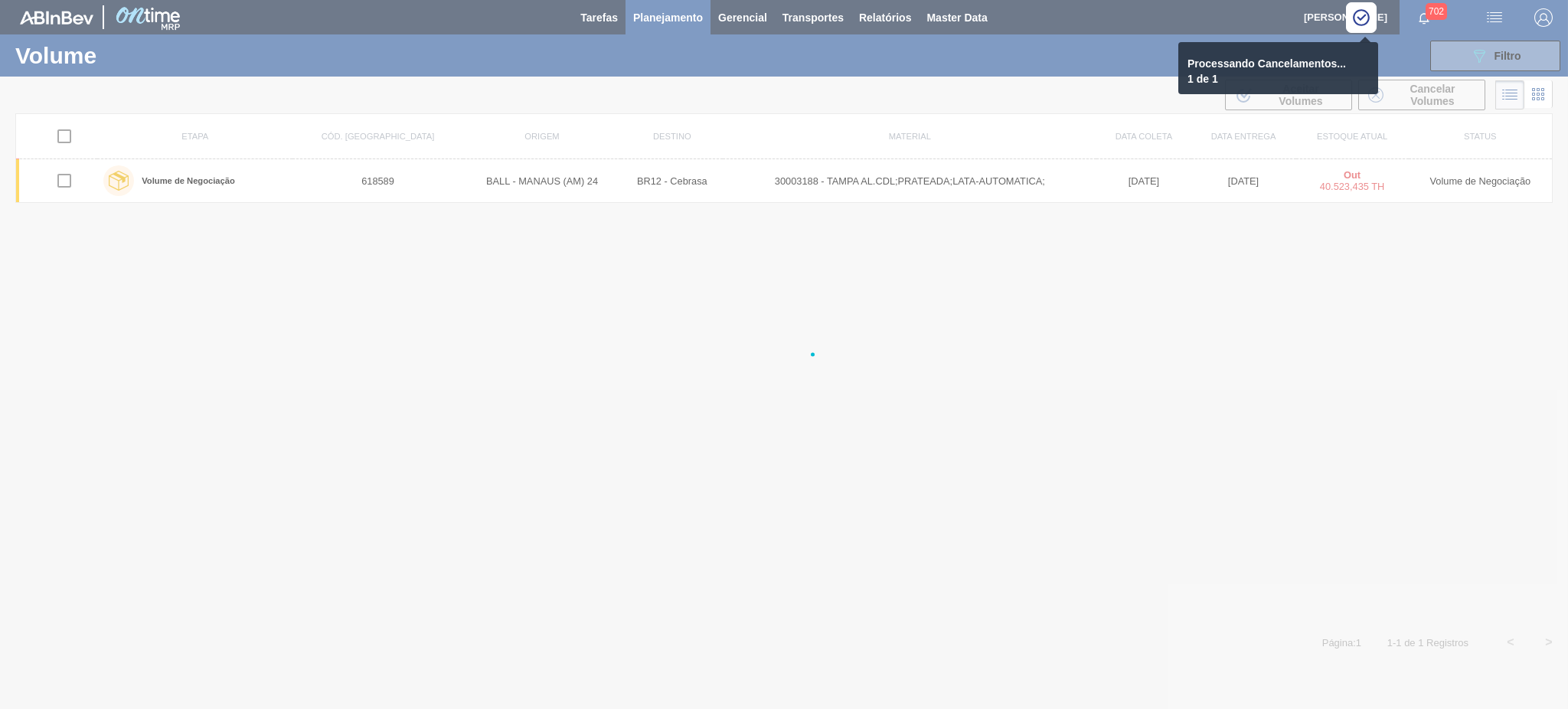
click at [1142, 361] on div at bounding box center [784, 354] width 1568 height 709
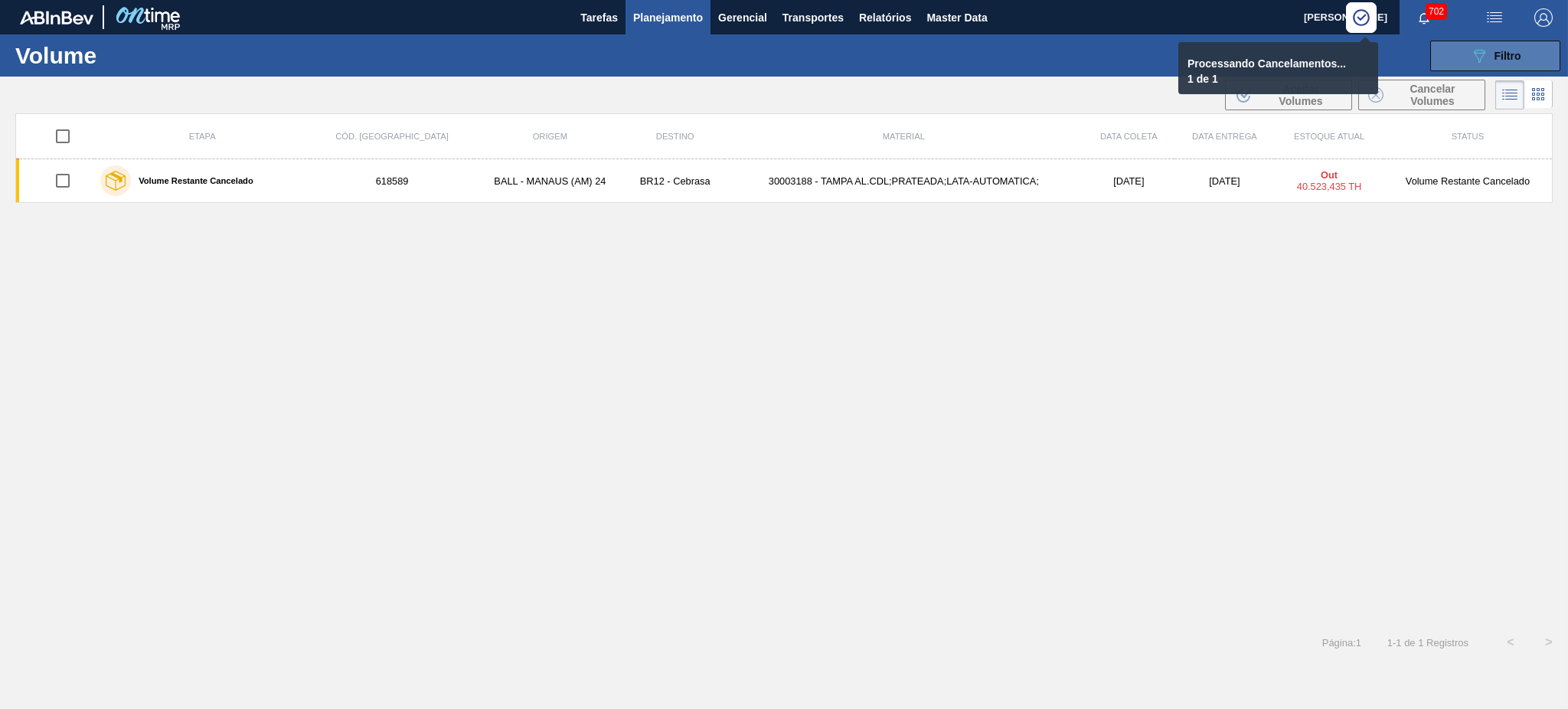
click at [1472, 41] on button "089F7B8B-B2A5-4AFE-B5C0-19BA573D28AC Filtro" at bounding box center [1495, 56] width 130 height 31
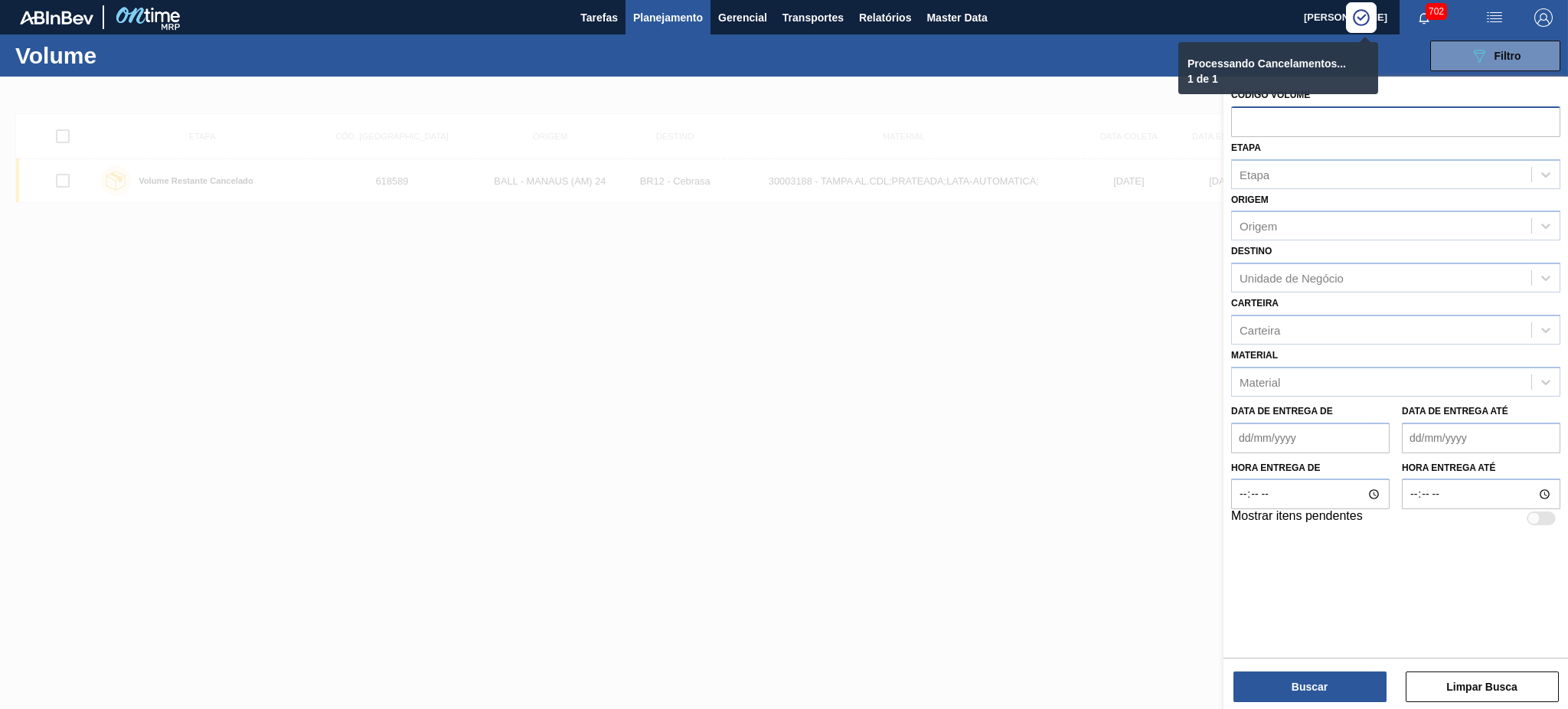
click at [1263, 136] on div at bounding box center [1395, 122] width 329 height 31
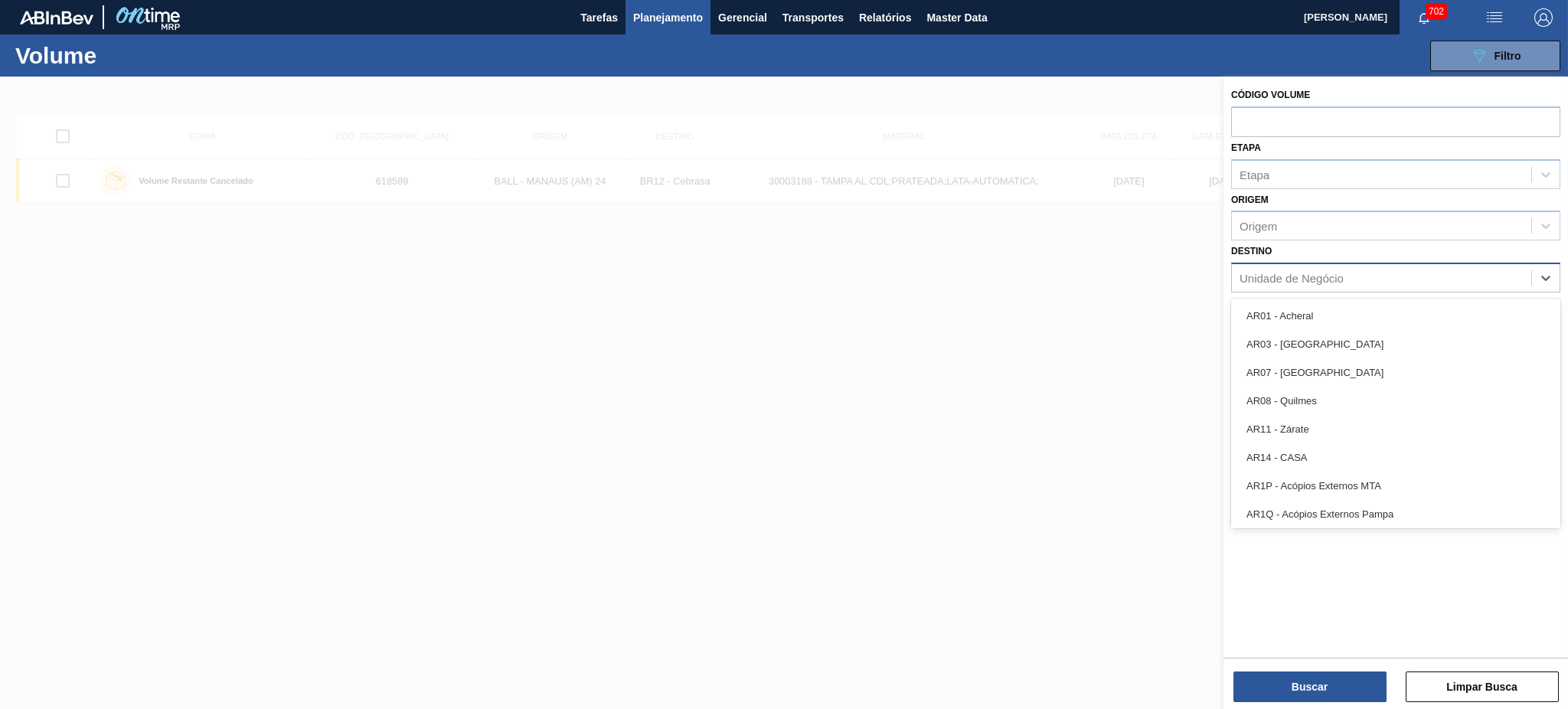
click at [1292, 271] on div "Unidade de Negócio" at bounding box center [1291, 278] width 104 height 13
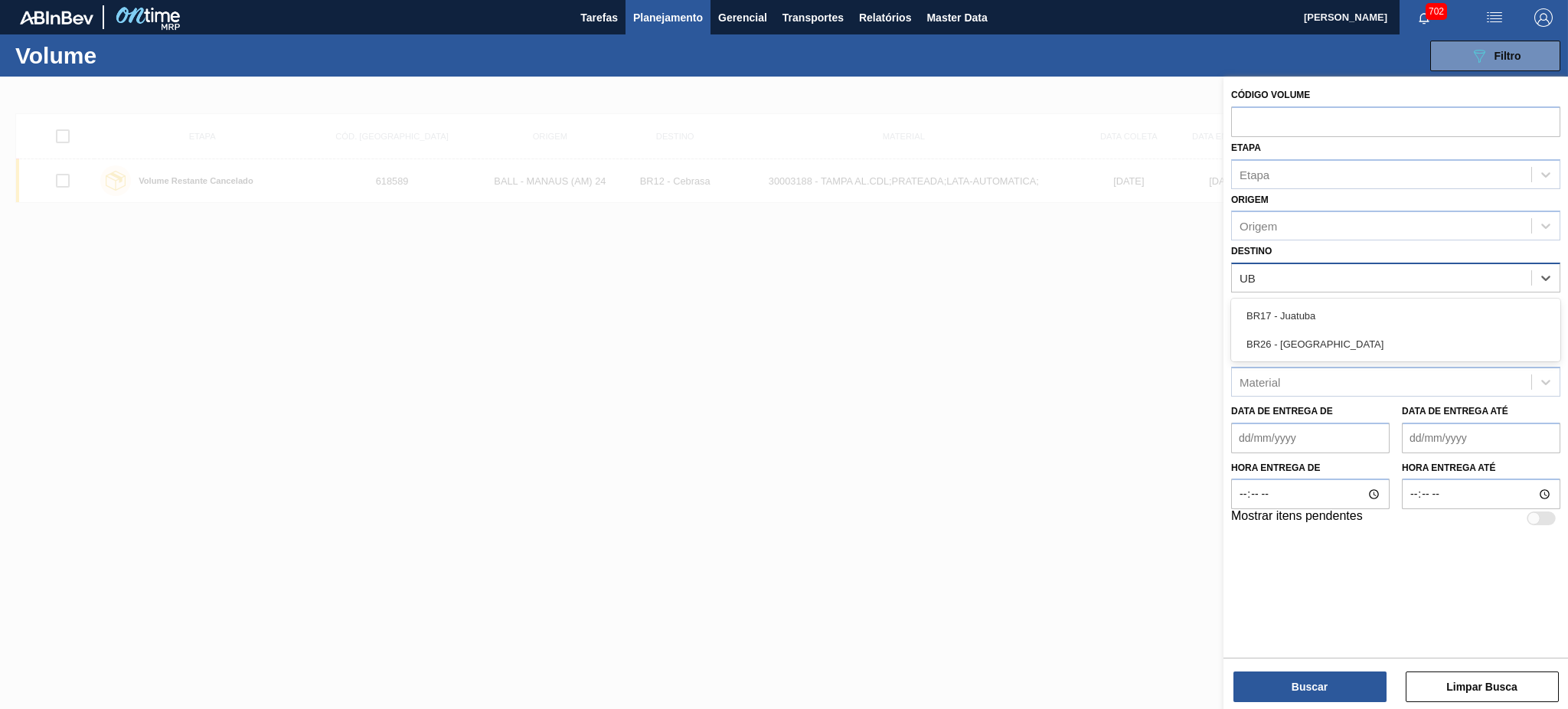
type input "UBE"
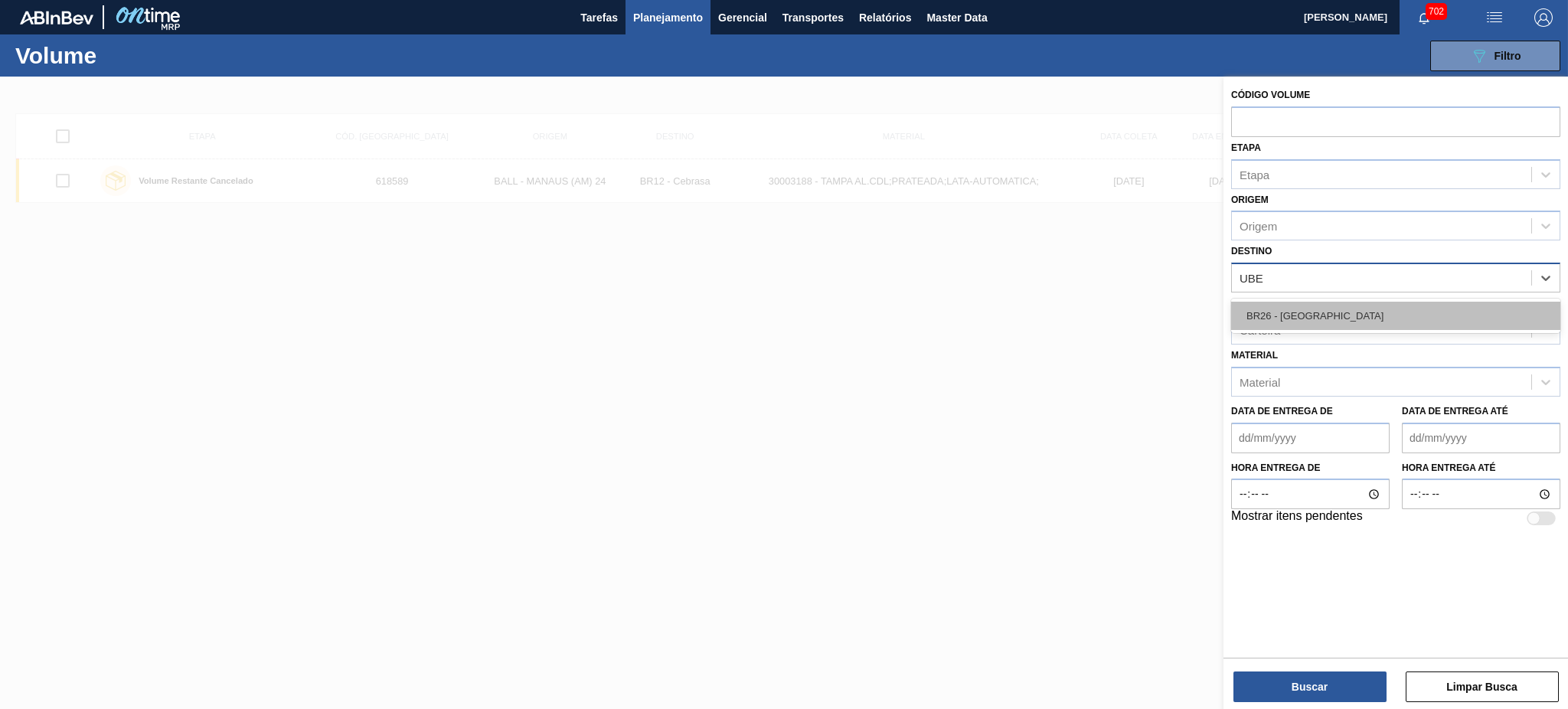
click at [1315, 325] on div "BR26 - Uberlândia" at bounding box center [1395, 316] width 329 height 28
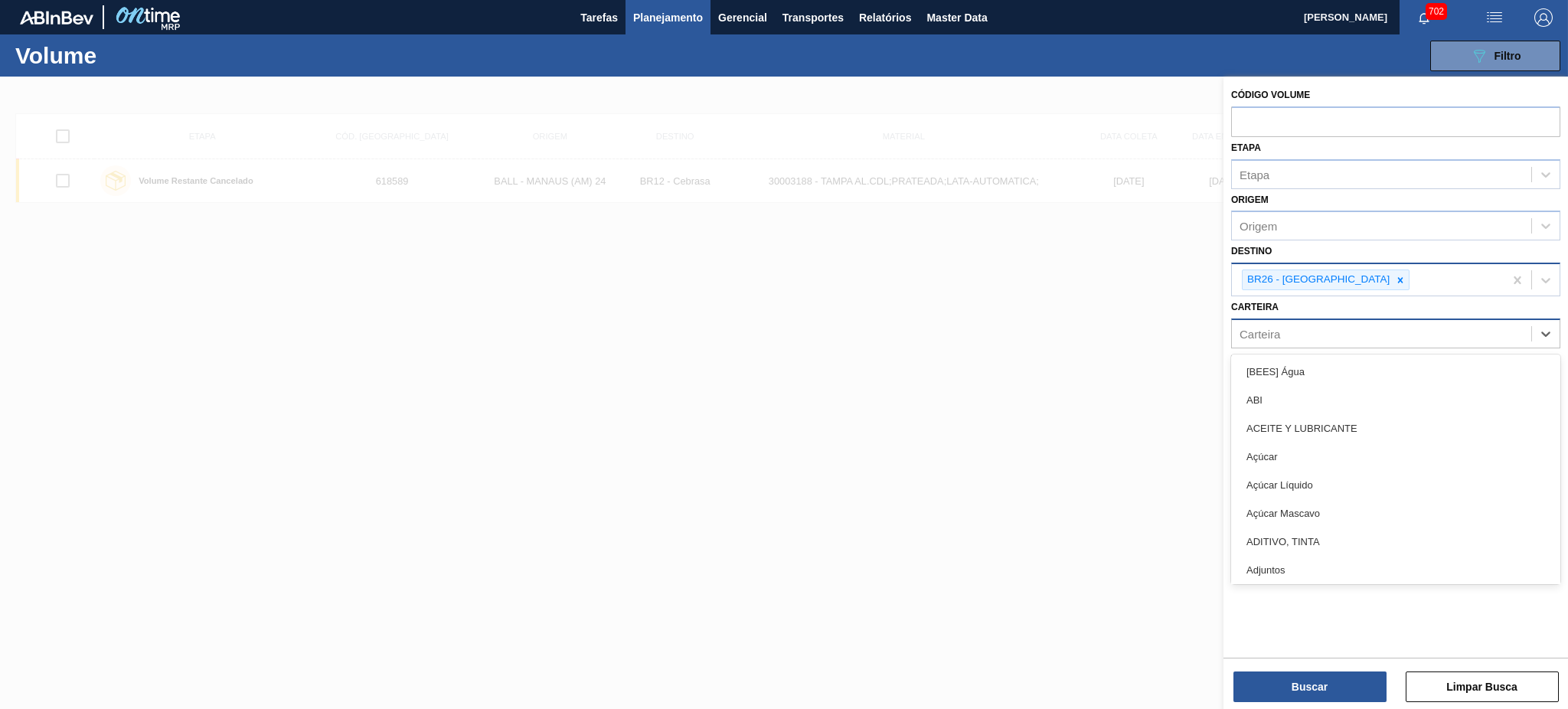
click at [1293, 330] on div "Carteira" at bounding box center [1381, 333] width 300 height 22
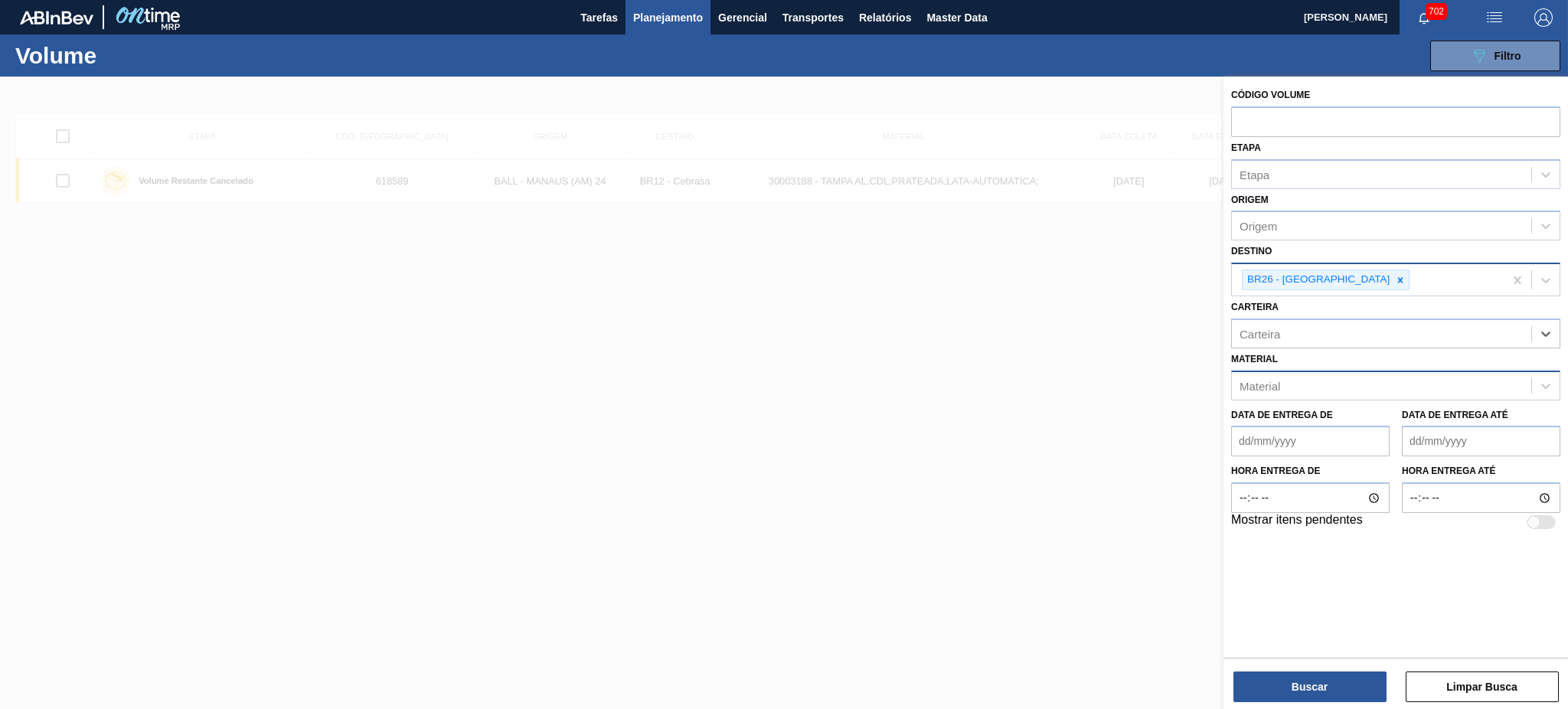
paste input "20009437"
type input "20009437"
drag, startPoint x: 1306, startPoint y: 336, endPoint x: 1245, endPoint y: 364, distance: 67.1
click at [1224, 340] on div "Código Volume Etapa Etapa Origem Origem Destino BR26 - Uberlândia Carteira Sele…" at bounding box center [1395, 431] width 344 height 709
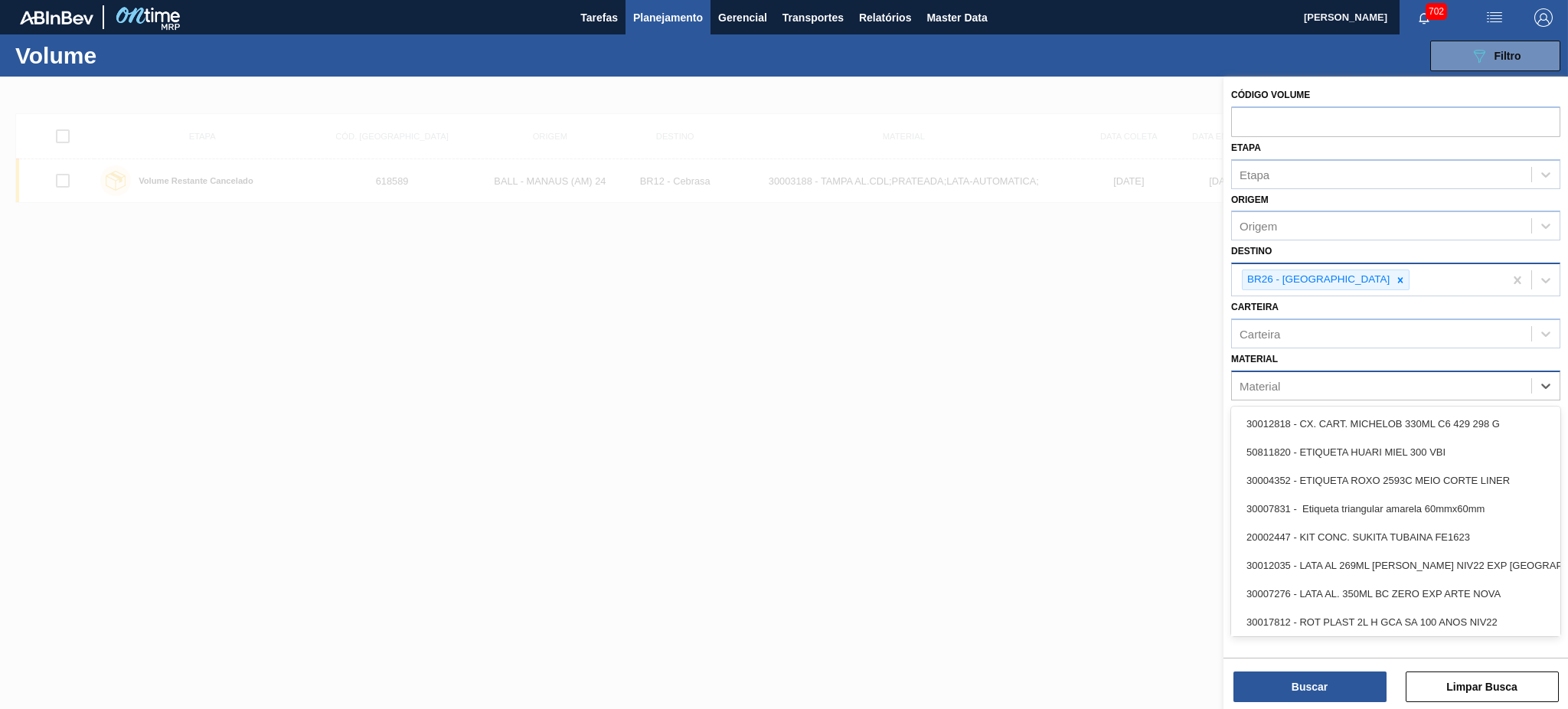
click at [1272, 385] on div "Material" at bounding box center [1260, 385] width 41 height 13
paste input "20009437"
type input "20009437"
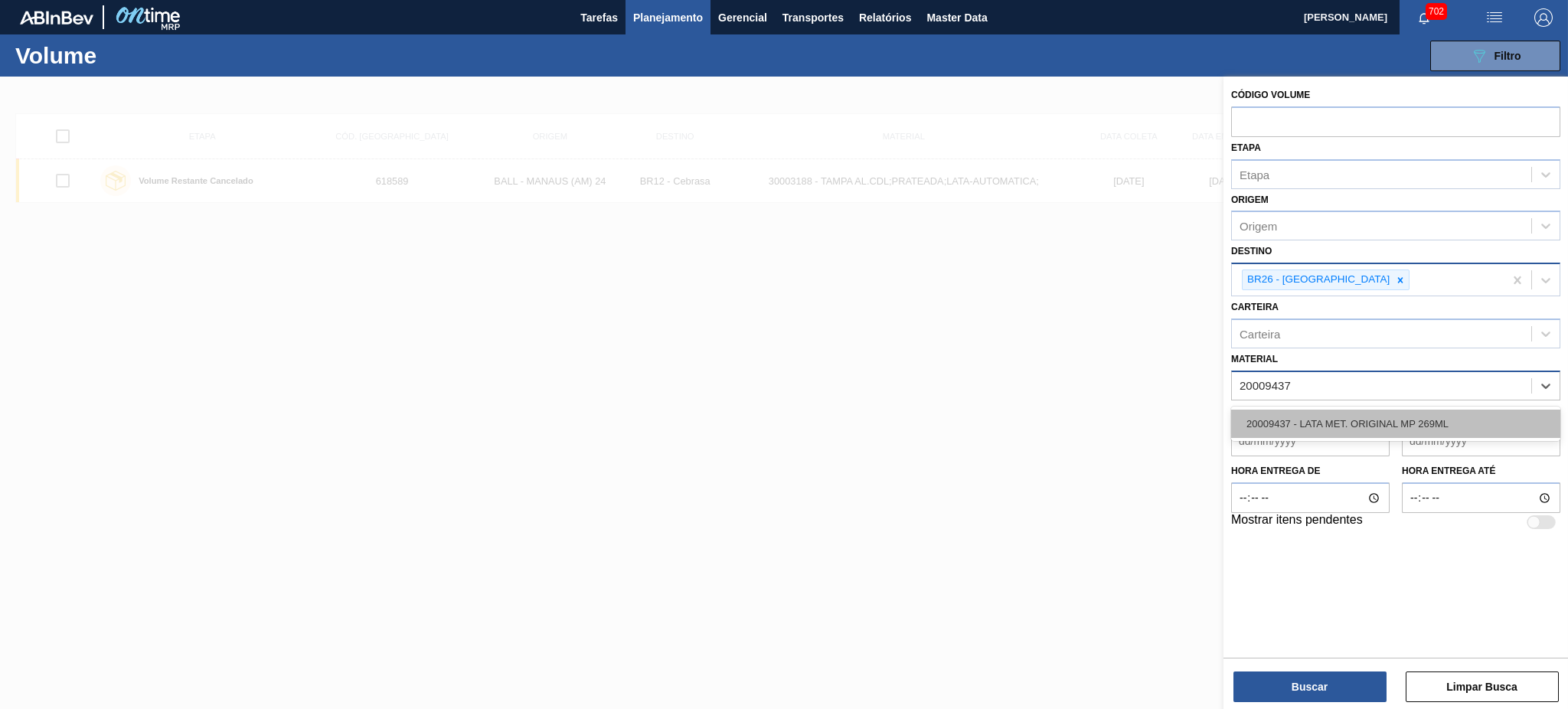
click at [1294, 424] on div "20009437 - LATA MET. ORIGINAL MP 269ML" at bounding box center [1395, 424] width 329 height 28
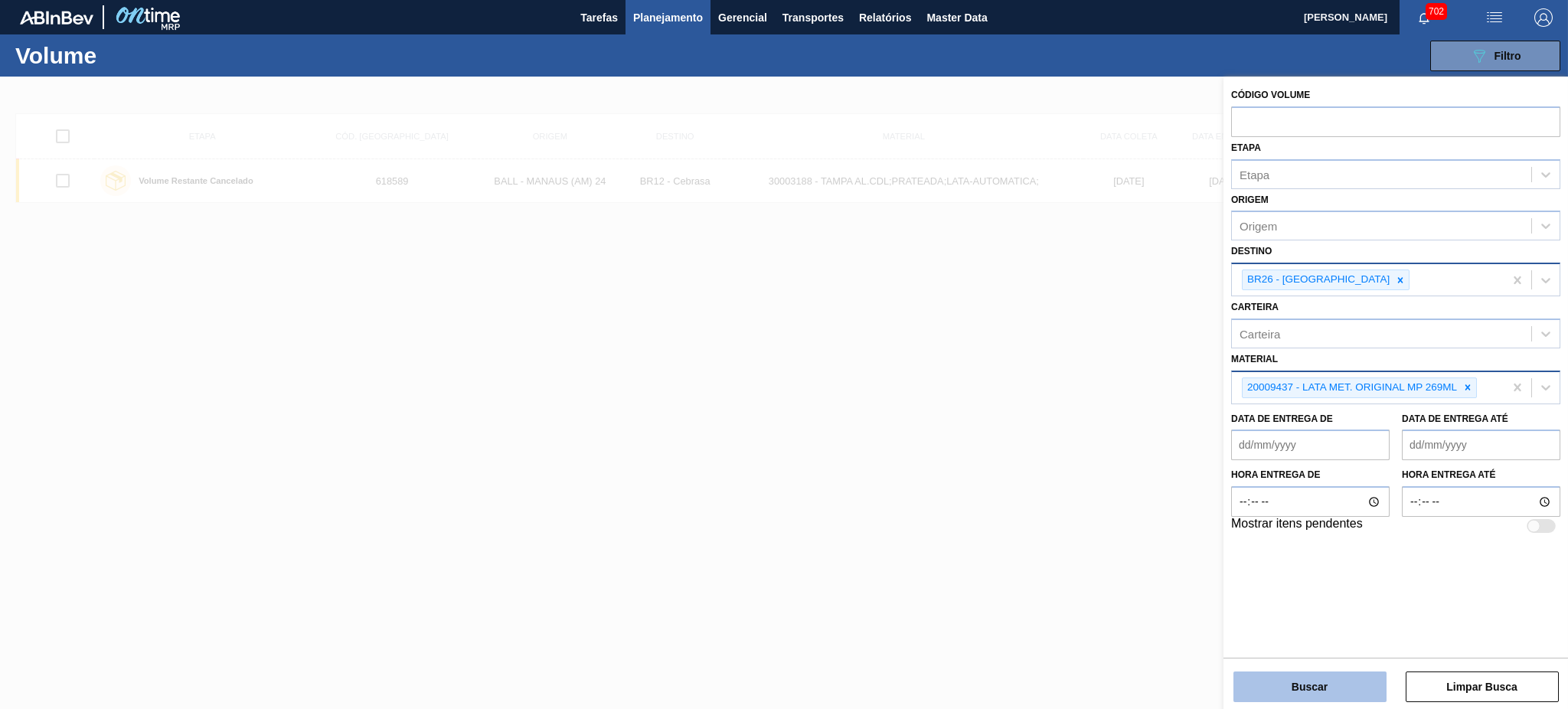
click at [1314, 680] on button "Buscar" at bounding box center [1309, 686] width 153 height 31
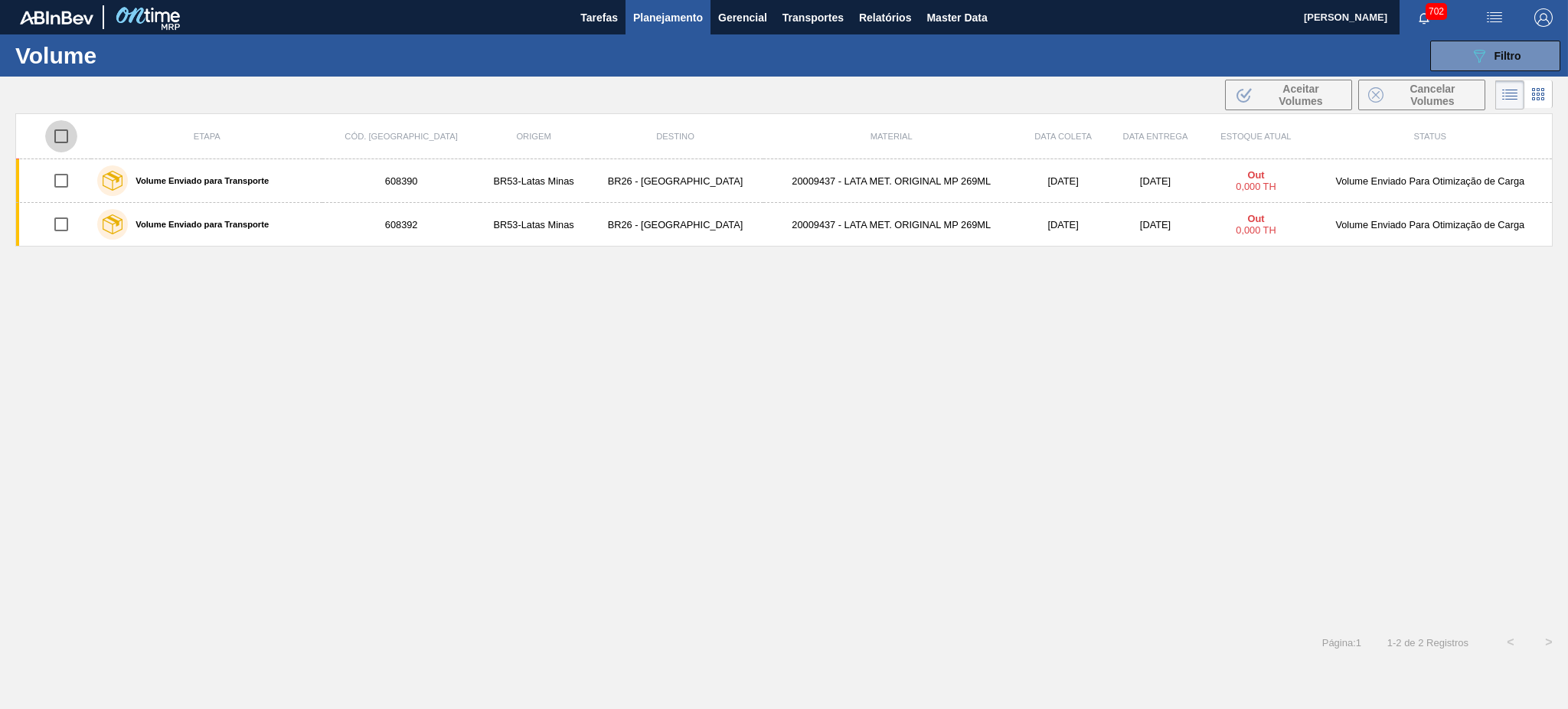
click at [60, 133] on input "checkbox" at bounding box center [61, 136] width 32 height 32
checkbox input "true"
click at [1421, 89] on span "Cancelar Volumes" at bounding box center [1432, 94] width 85 height 24
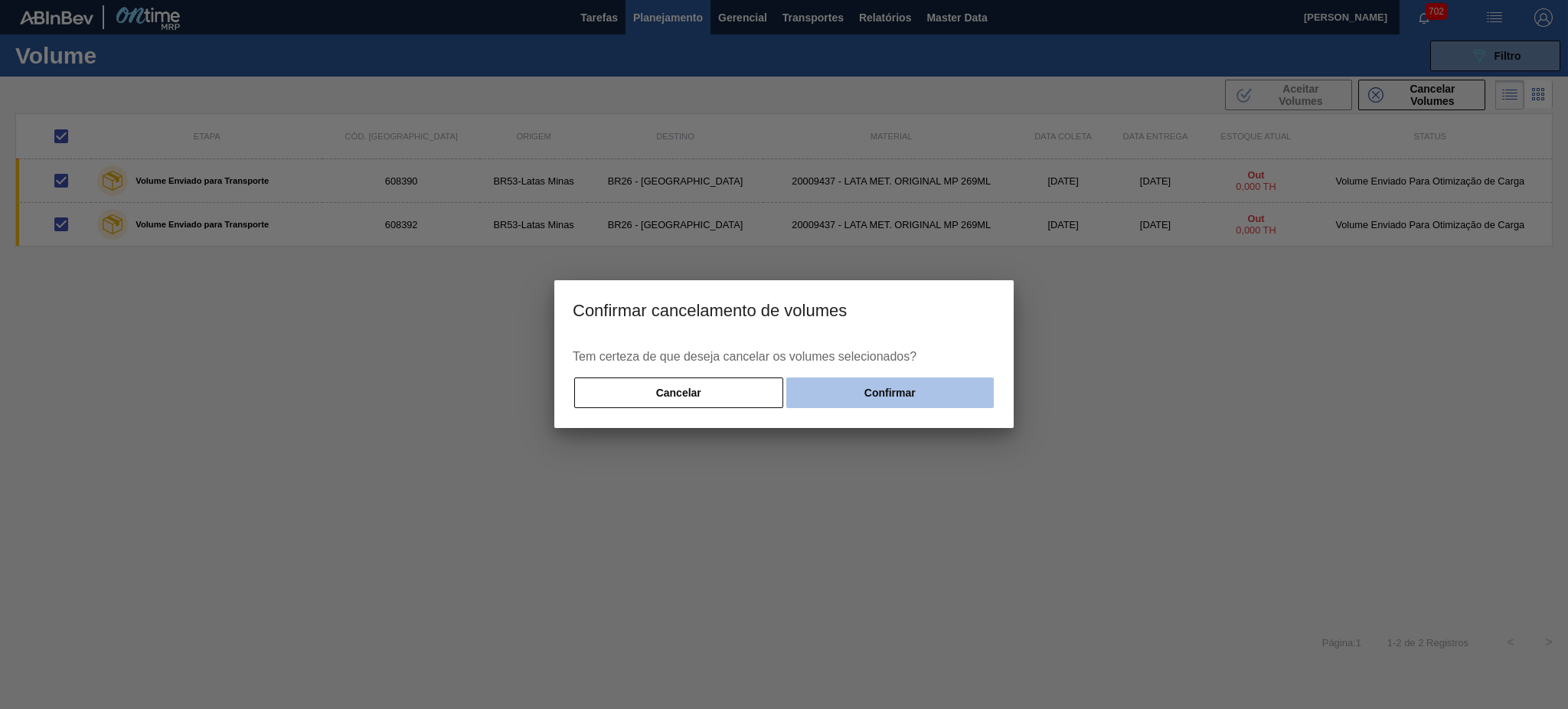
click at [904, 377] on button "Confirmar" at bounding box center [890, 392] width 207 height 31
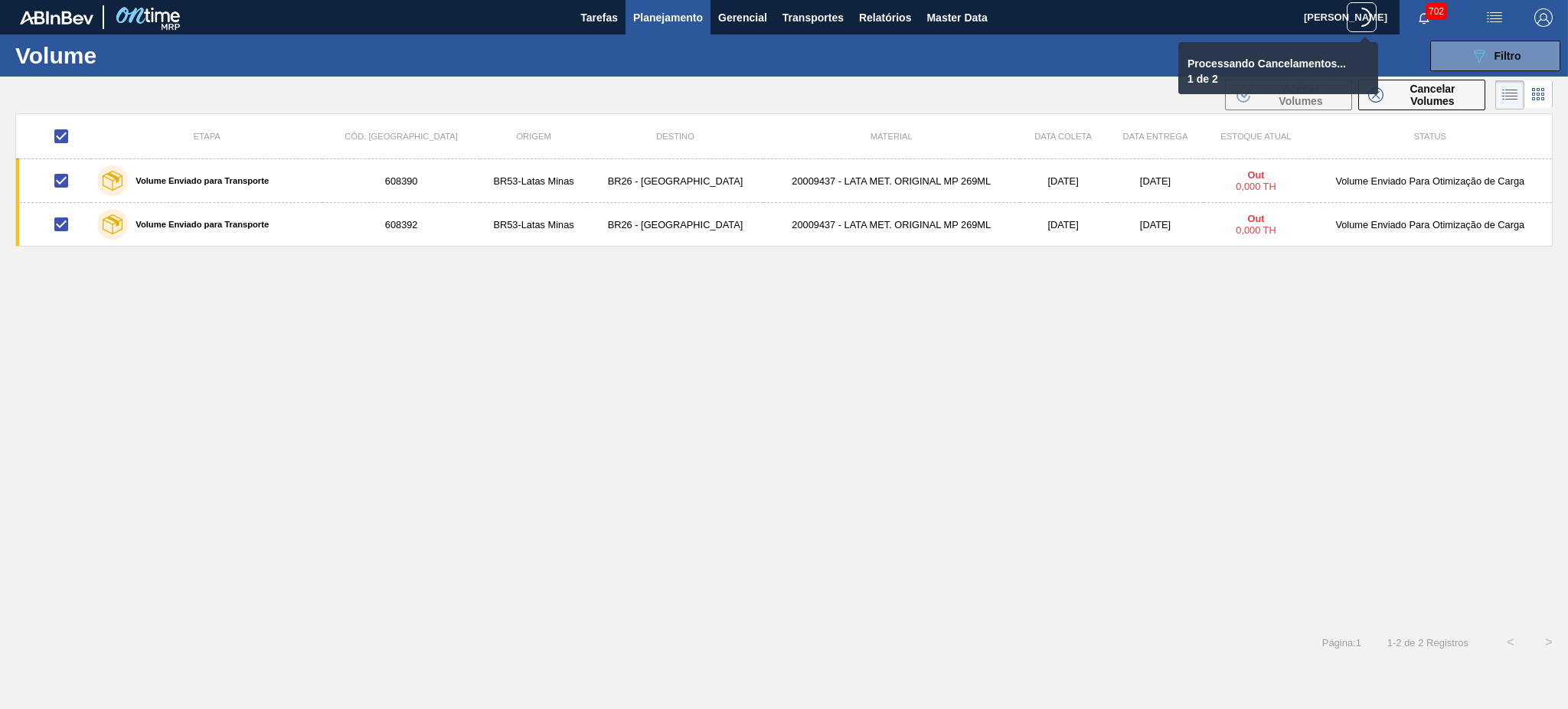
checkbox input "false"
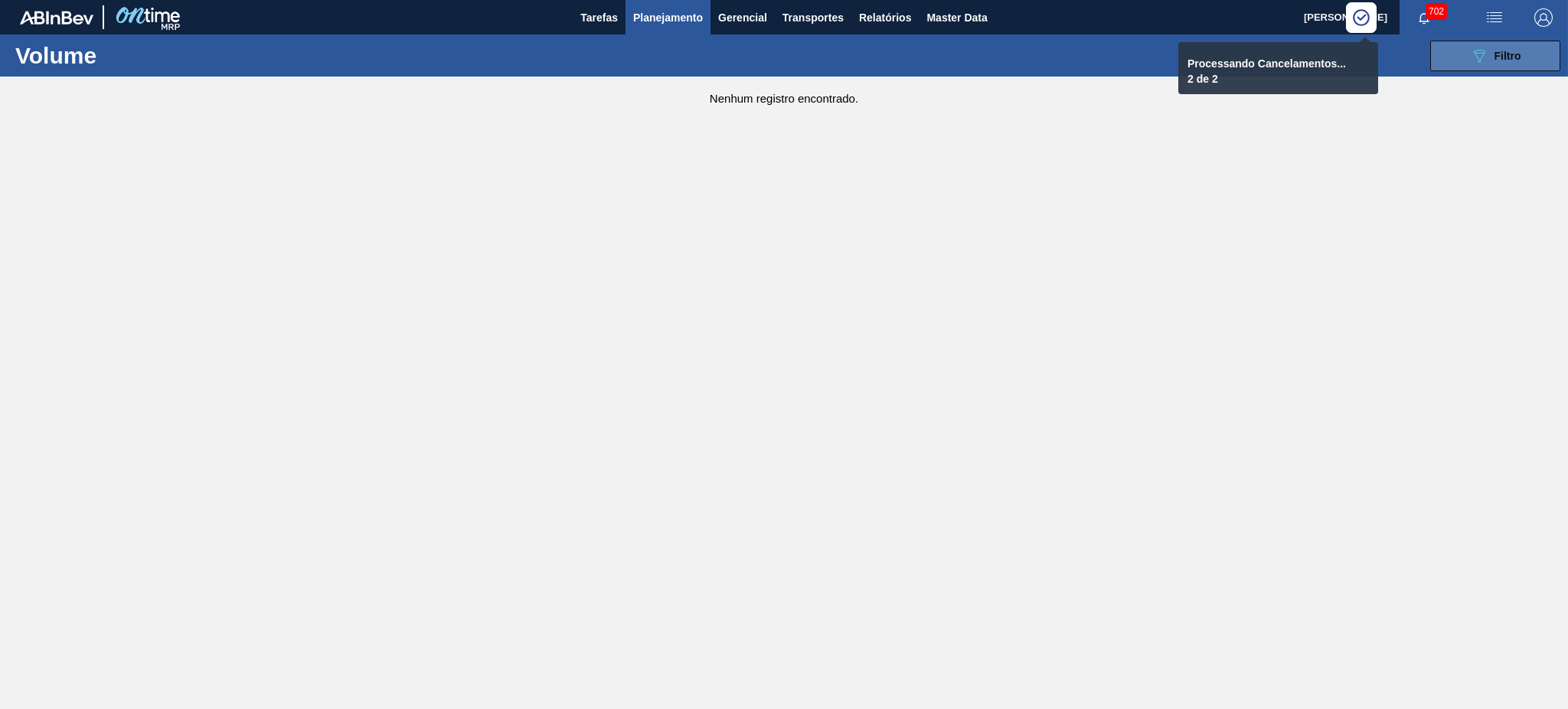
click at [1458, 60] on button "089F7B8B-B2A5-4AFE-B5C0-19BA573D28AC Filtro" at bounding box center [1495, 56] width 130 height 31
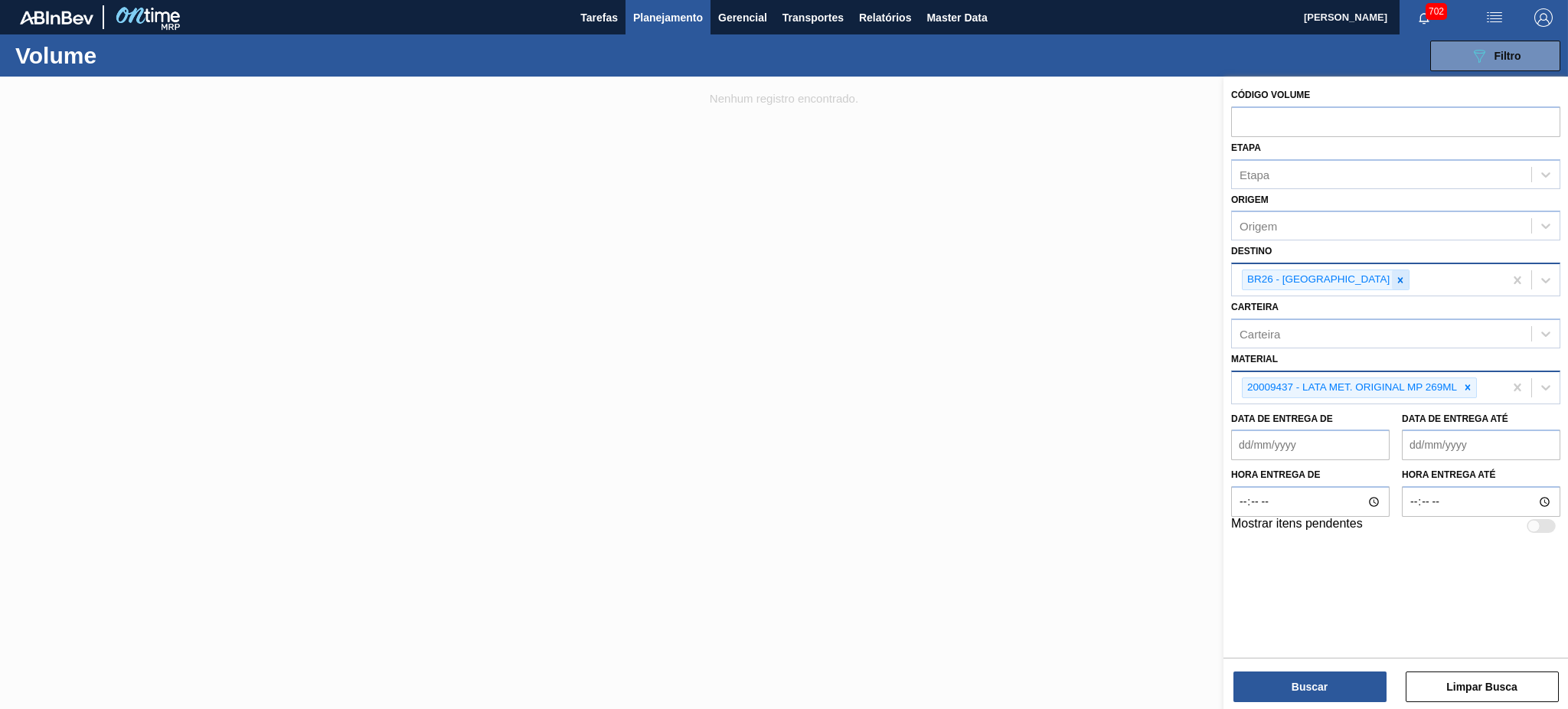
click at [1395, 276] on icon at bounding box center [1400, 280] width 11 height 11
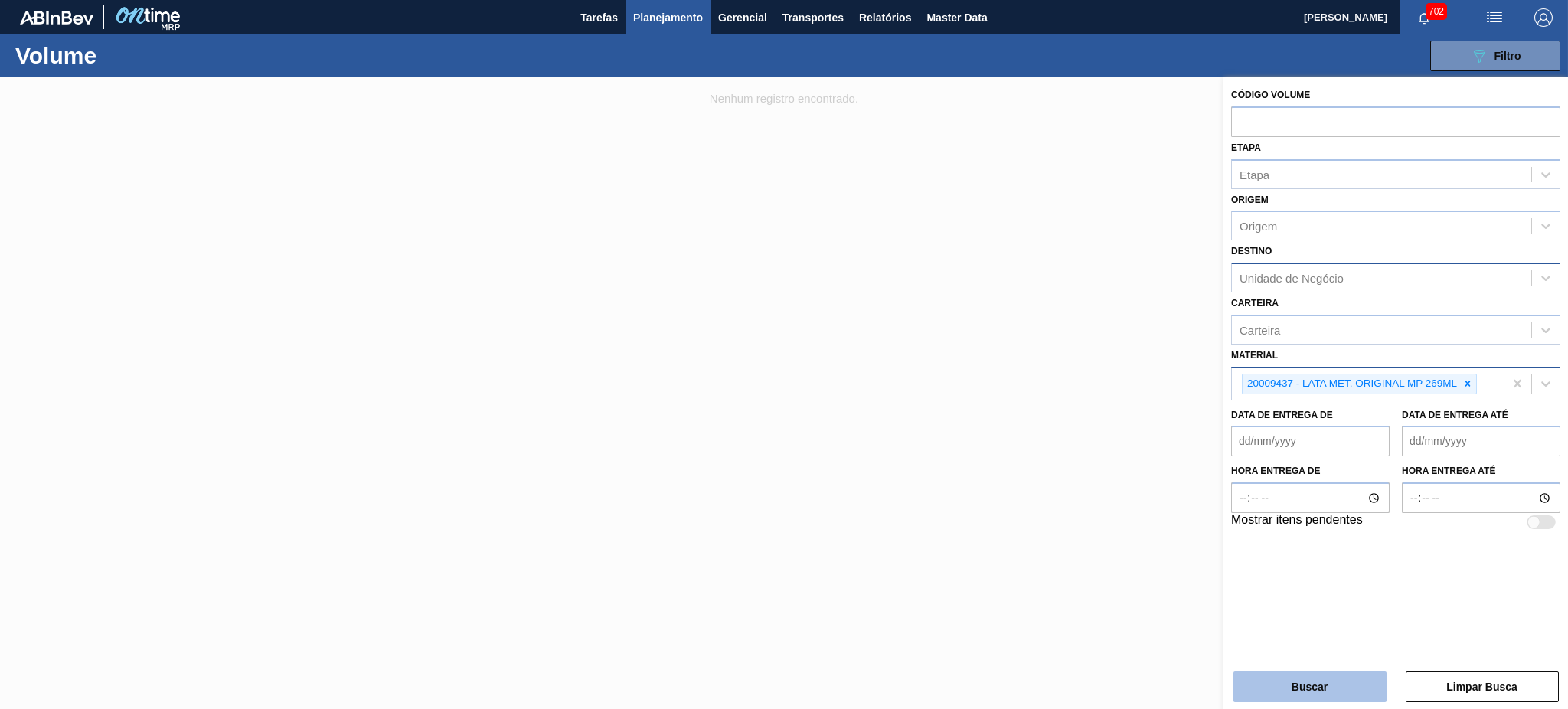
click at [1309, 691] on button "Buscar" at bounding box center [1309, 686] width 153 height 31
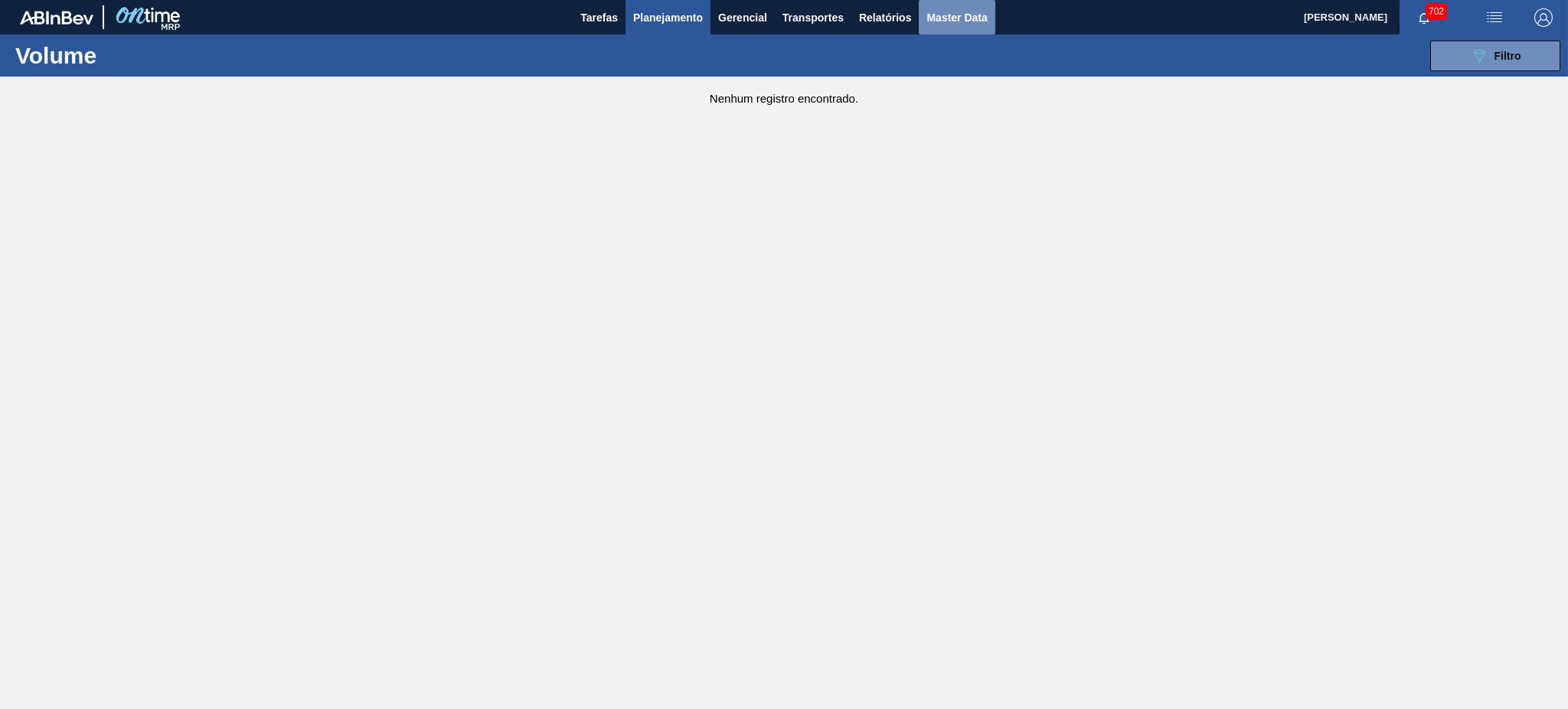
click at [940, 13] on span "Master Data" at bounding box center [956, 17] width 60 height 18
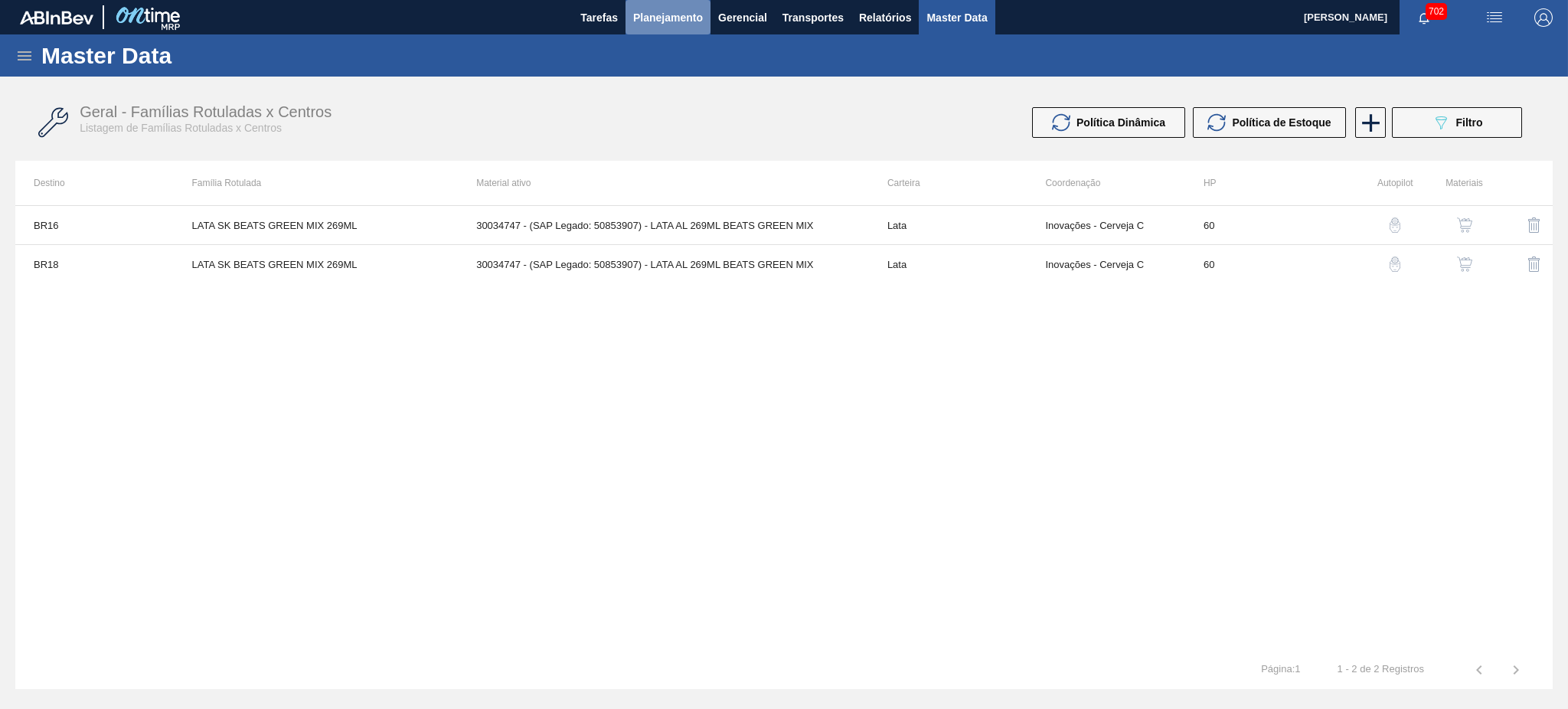
click at [678, 24] on span "Planejamento" at bounding box center [668, 17] width 70 height 18
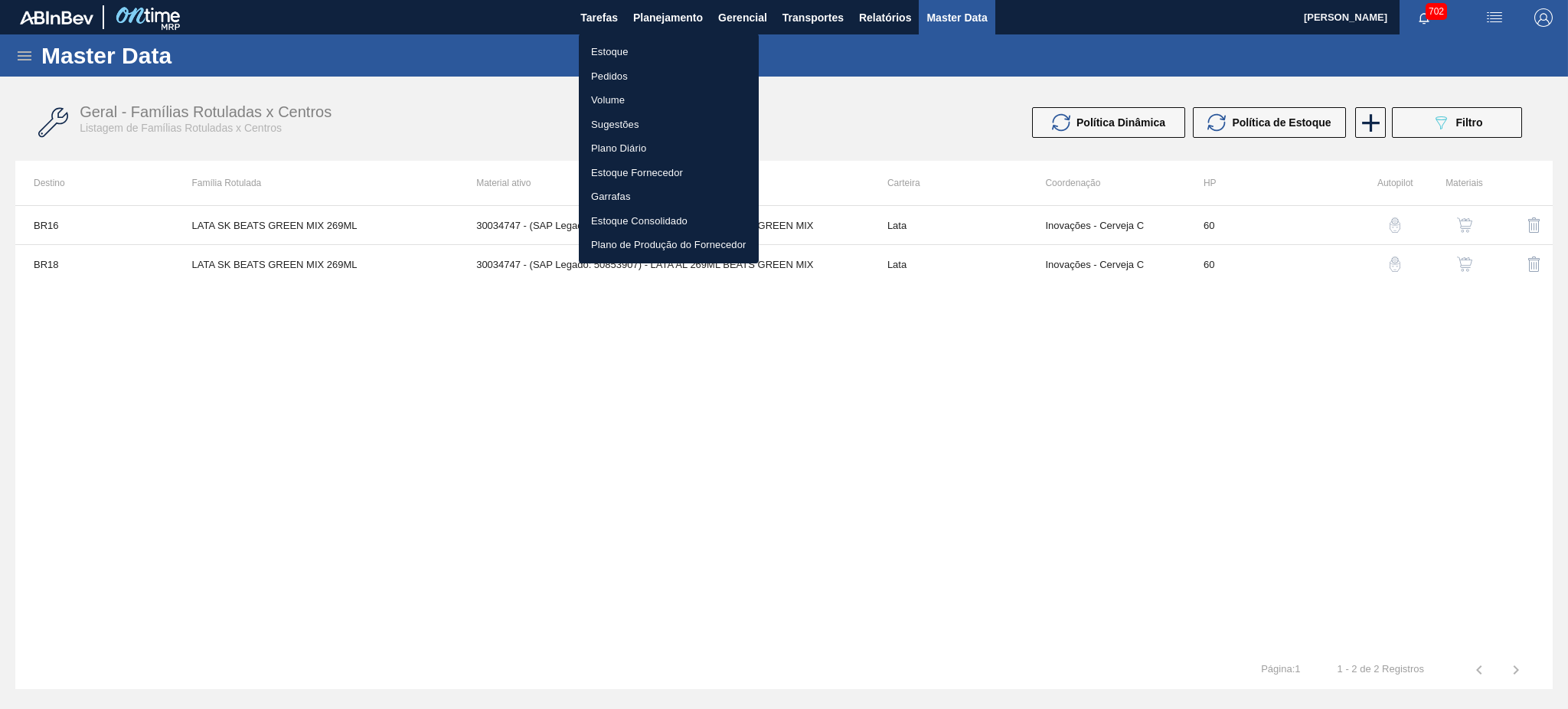
click at [620, 99] on li "Volume" at bounding box center [668, 100] width 180 height 24
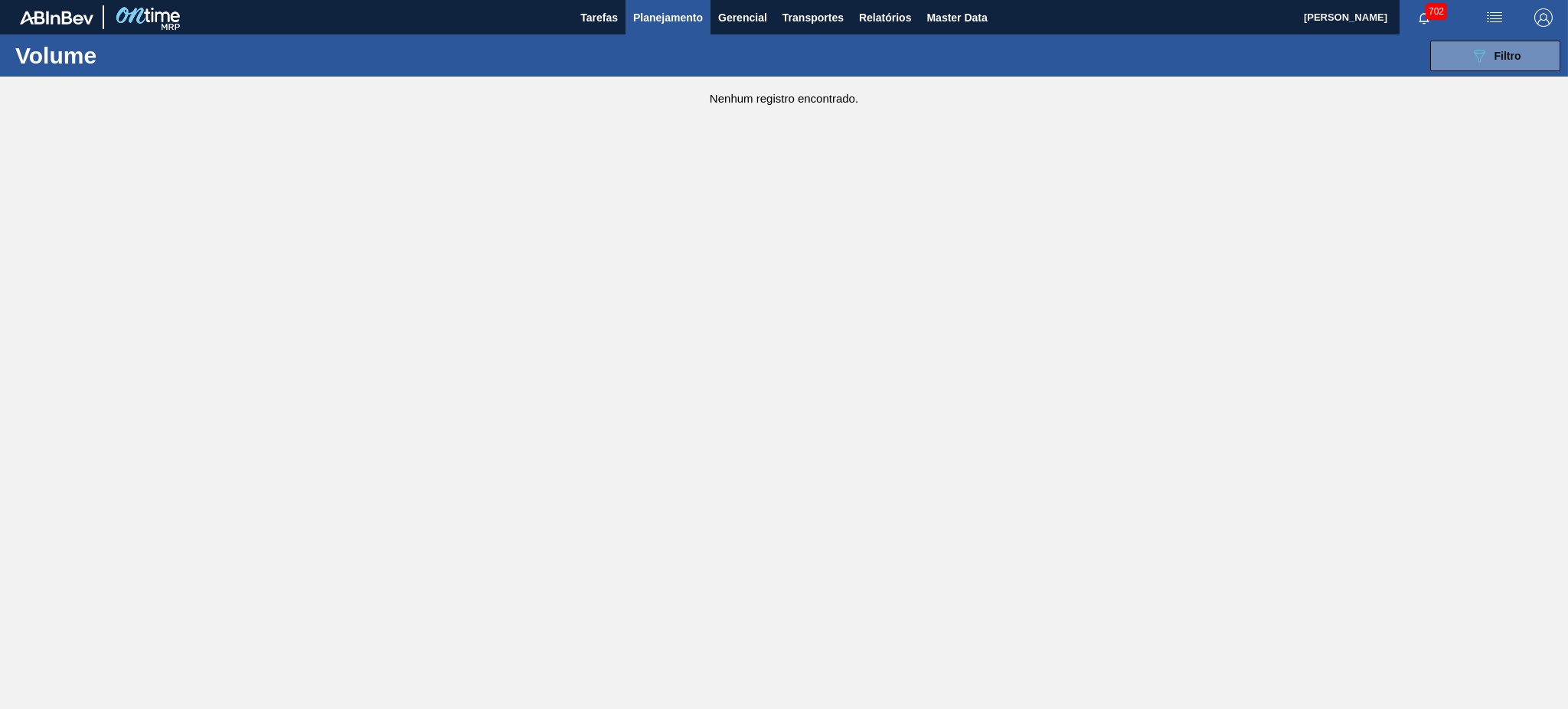
click at [1496, 52] on span "Filtro" at bounding box center [1508, 56] width 27 height 13
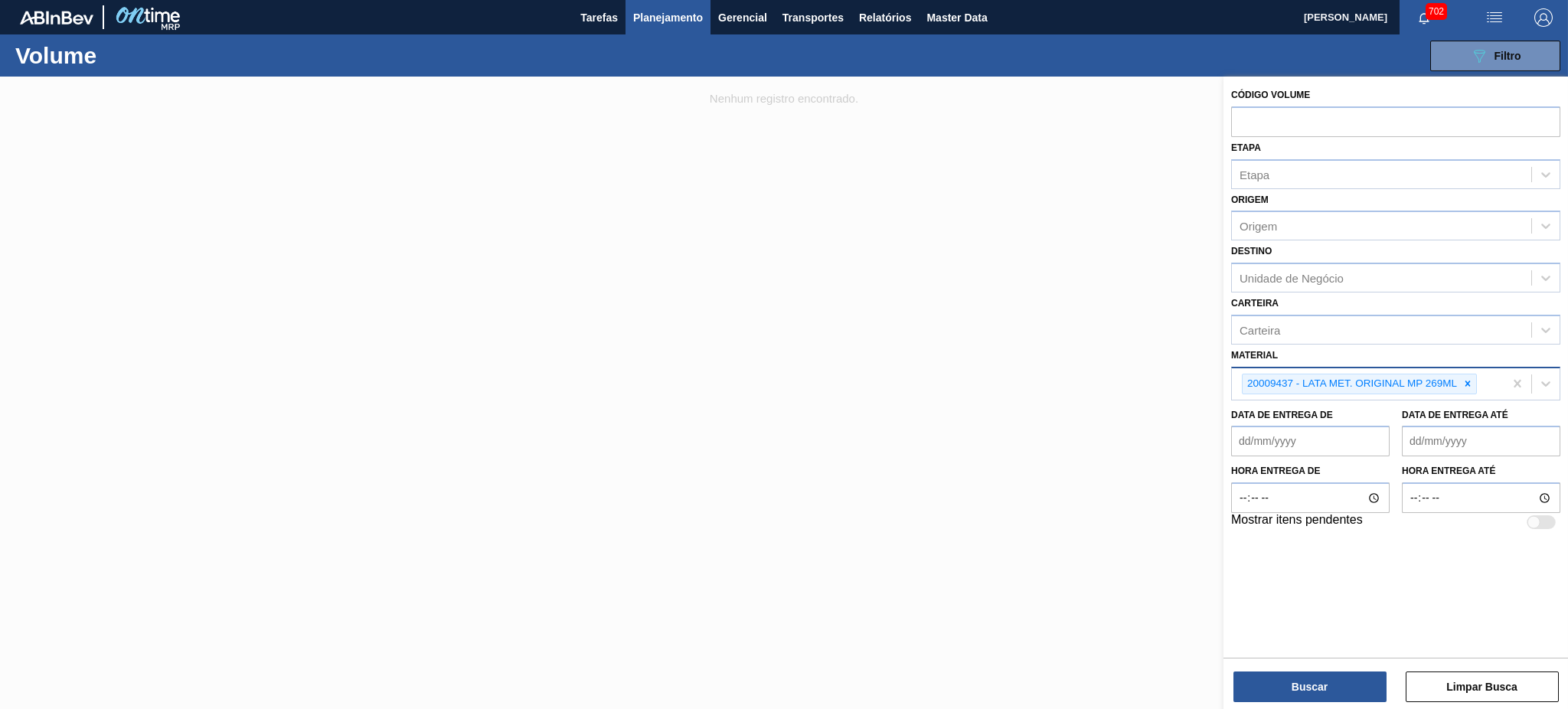
click at [1474, 381] on div at bounding box center [1467, 384] width 16 height 19
paste input "30034235"
type input "30034235"
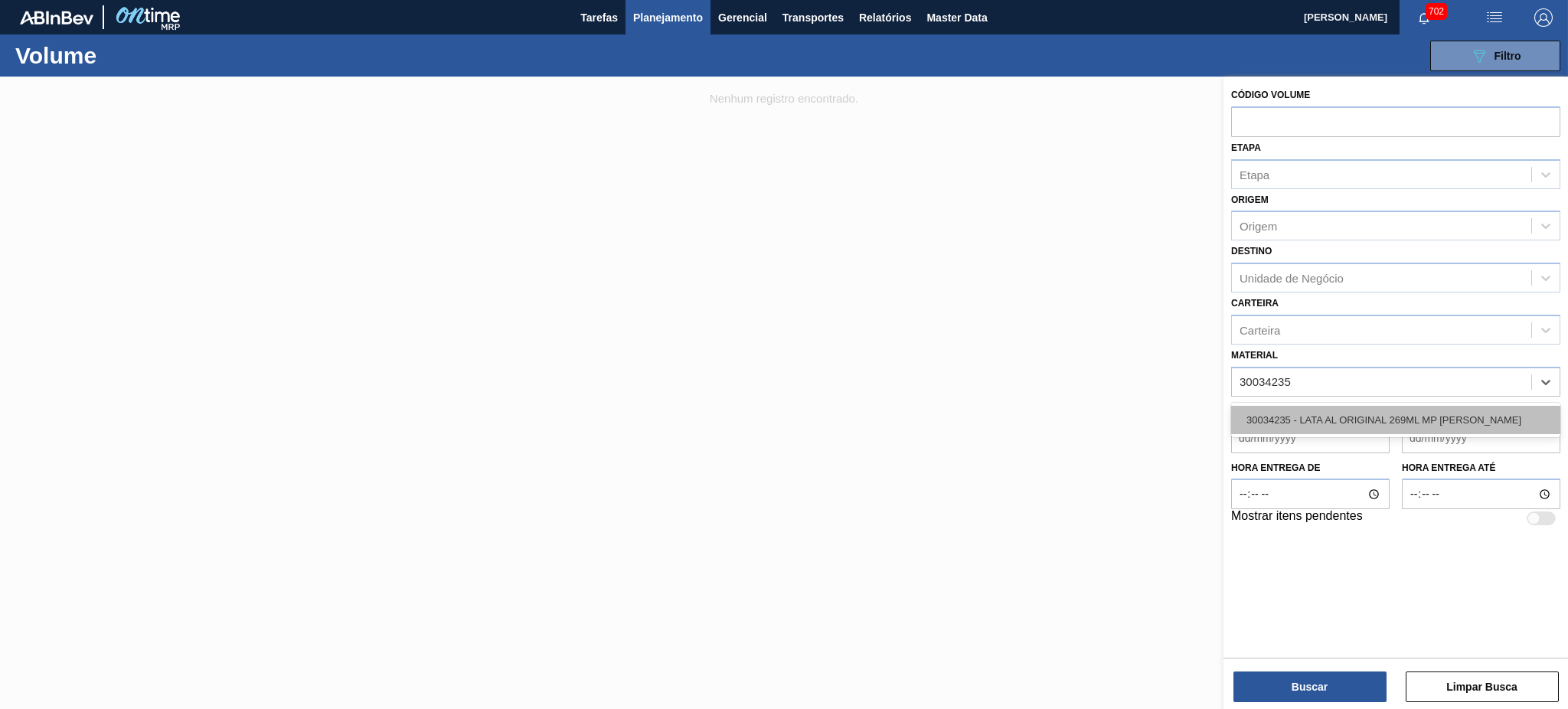
click at [1323, 414] on div "30034235 - LATA AL ORIGINAL 269ML MP BRILHO" at bounding box center [1395, 420] width 329 height 28
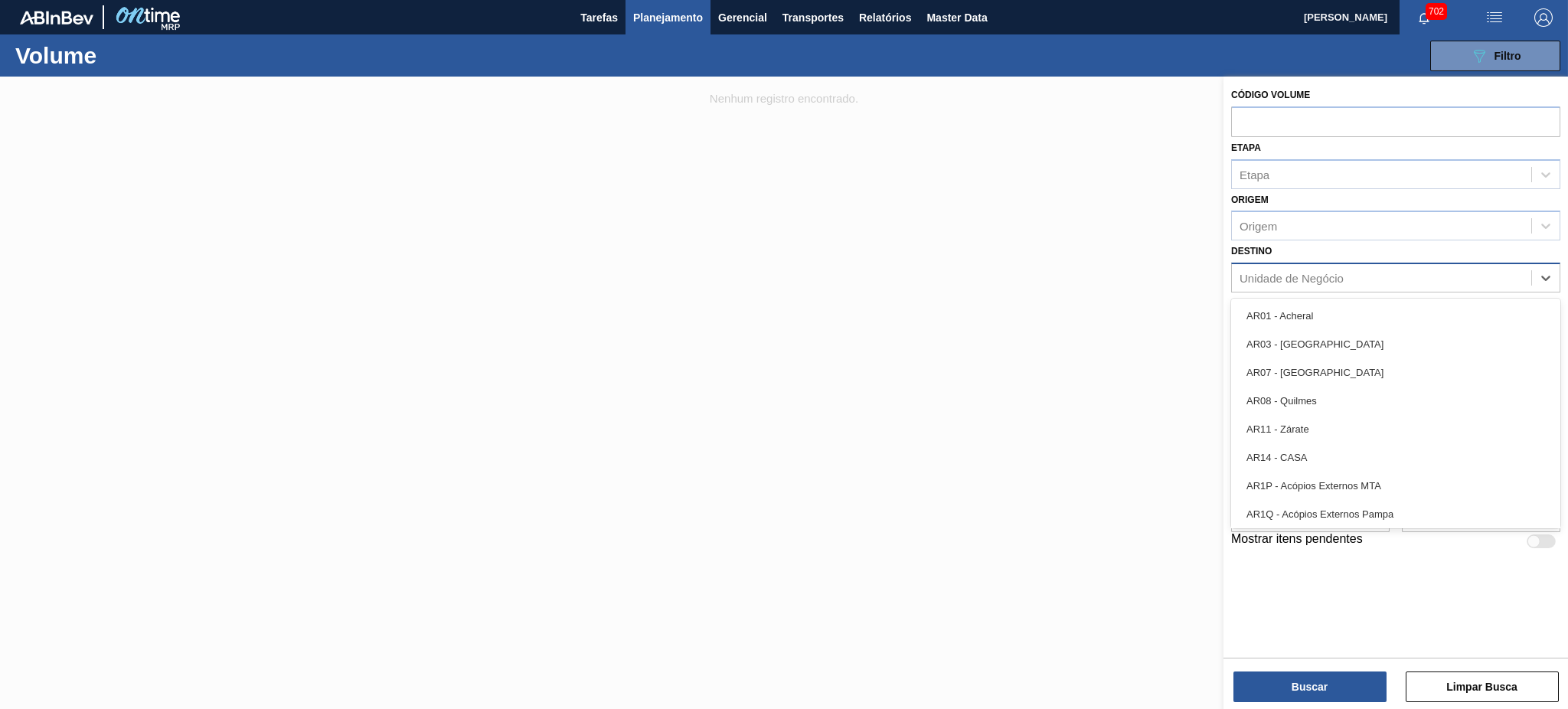
click at [1293, 275] on div "Unidade de Negócio" at bounding box center [1291, 278] width 104 height 13
type input "UBE"
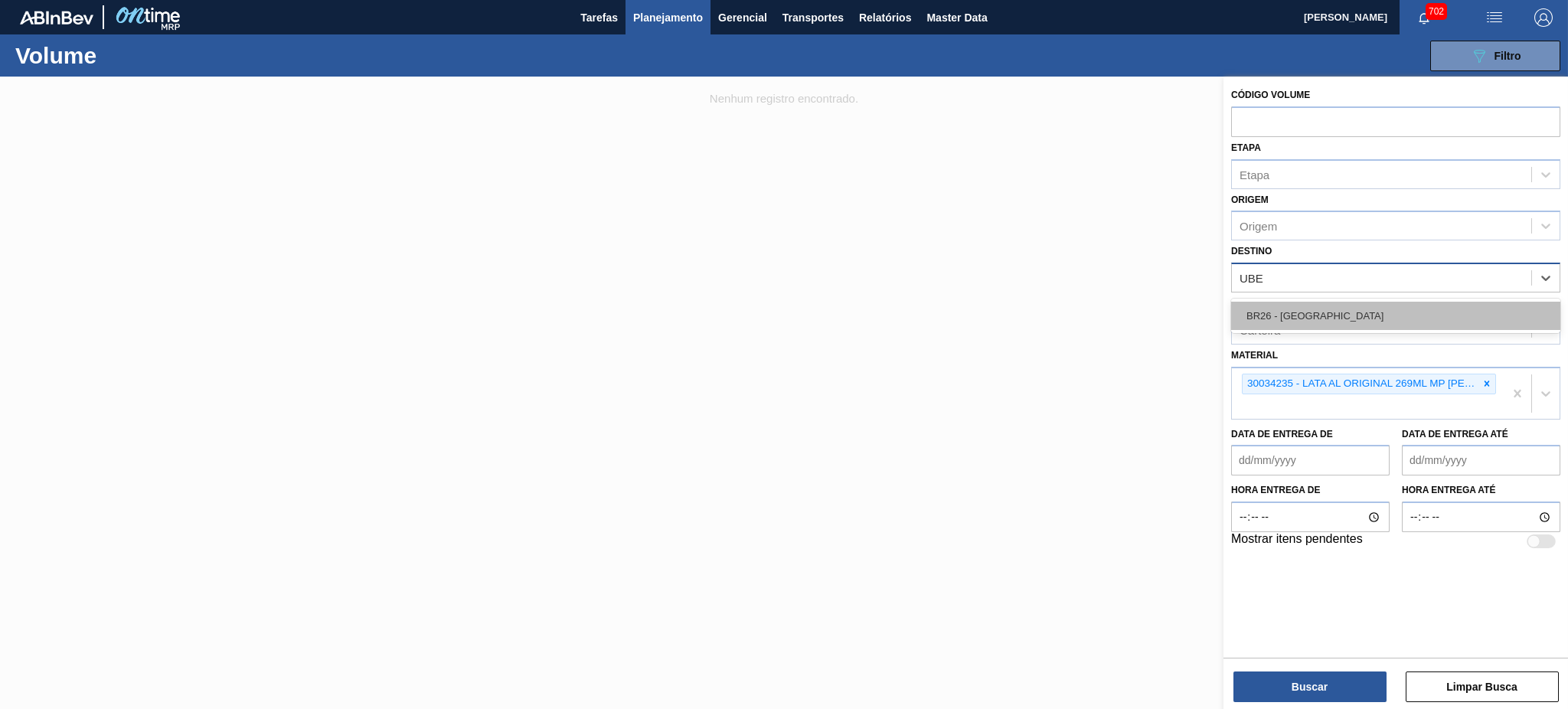
click at [1294, 314] on div "BR26 - Uberlândia" at bounding box center [1395, 316] width 329 height 28
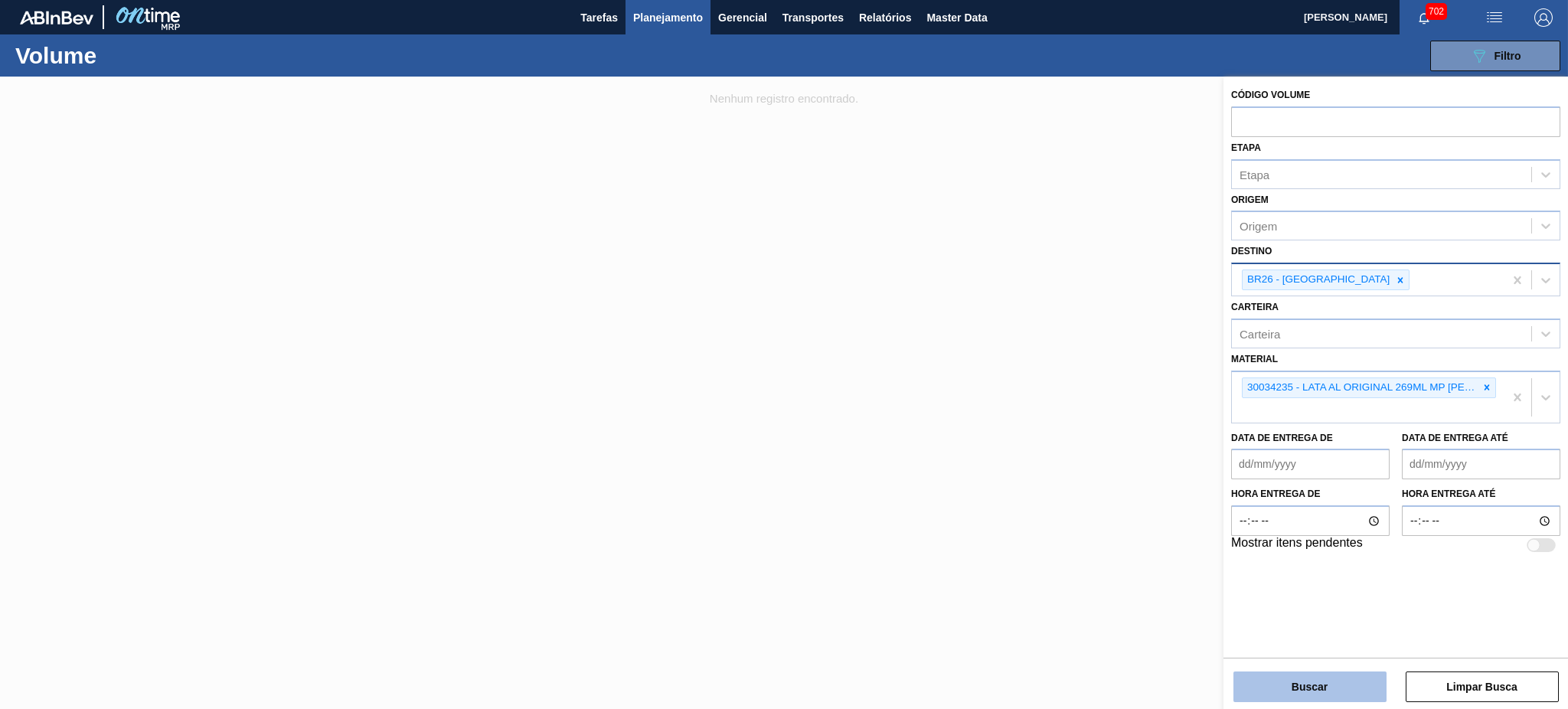
click at [1342, 685] on button "Buscar" at bounding box center [1309, 686] width 153 height 31
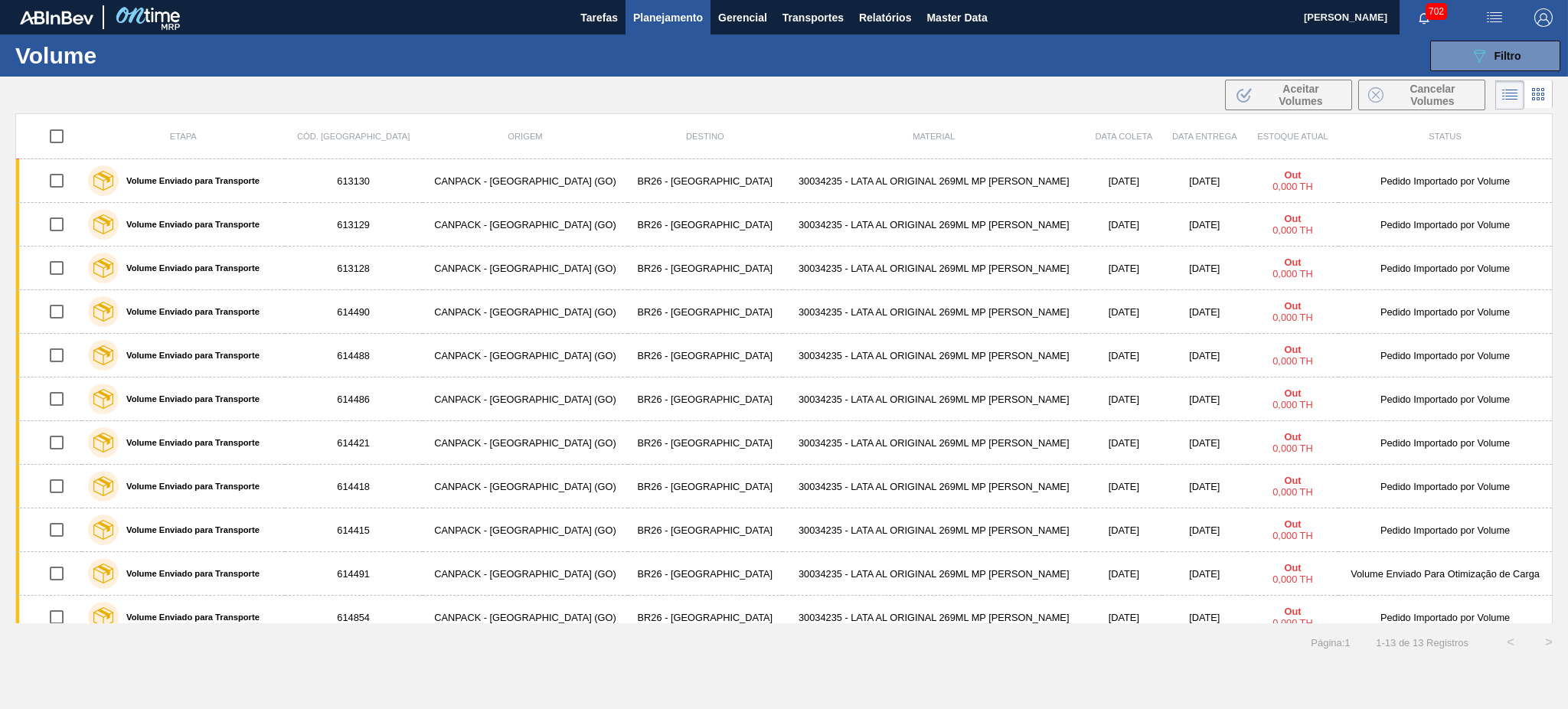
click at [65, 140] on input "checkbox" at bounding box center [56, 136] width 32 height 32
checkbox input "true"
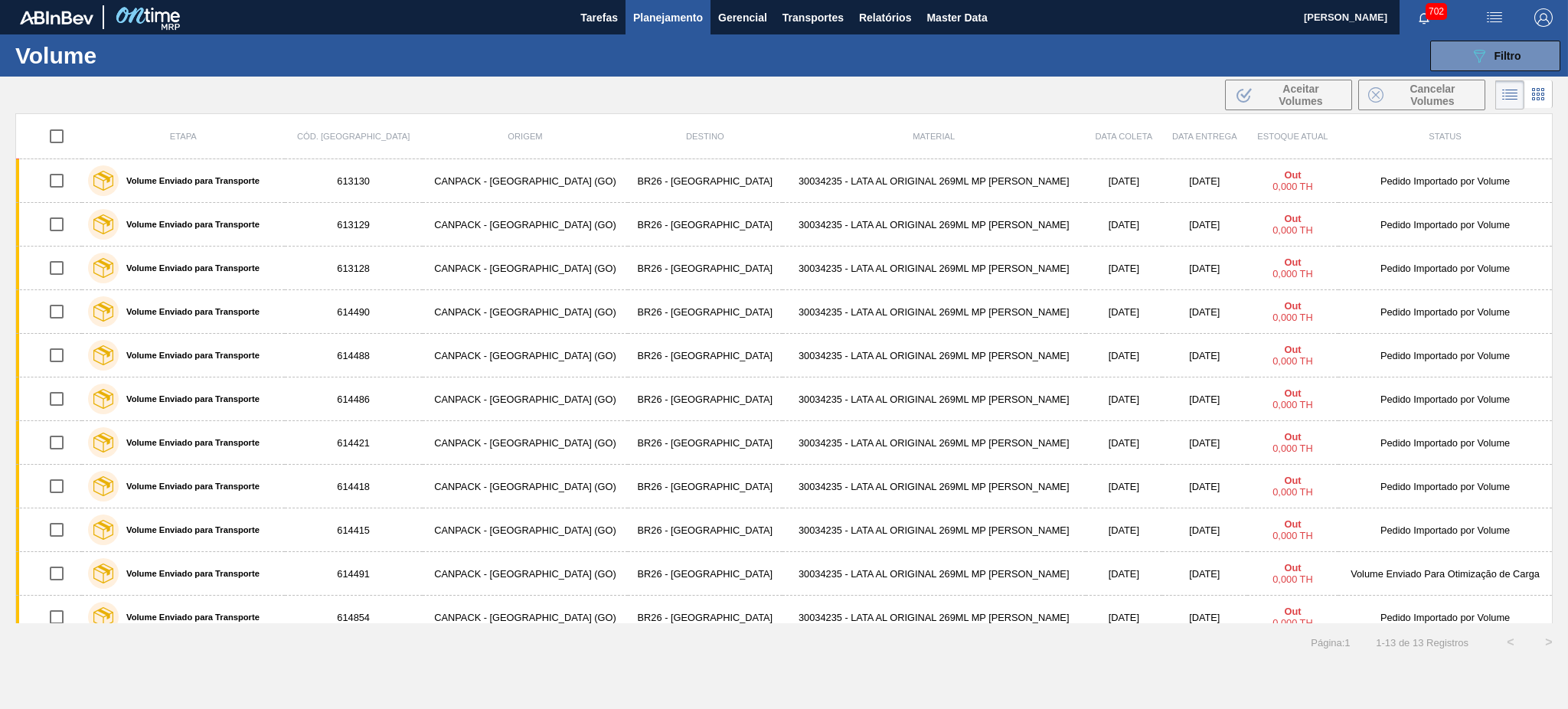
checkbox input "true"
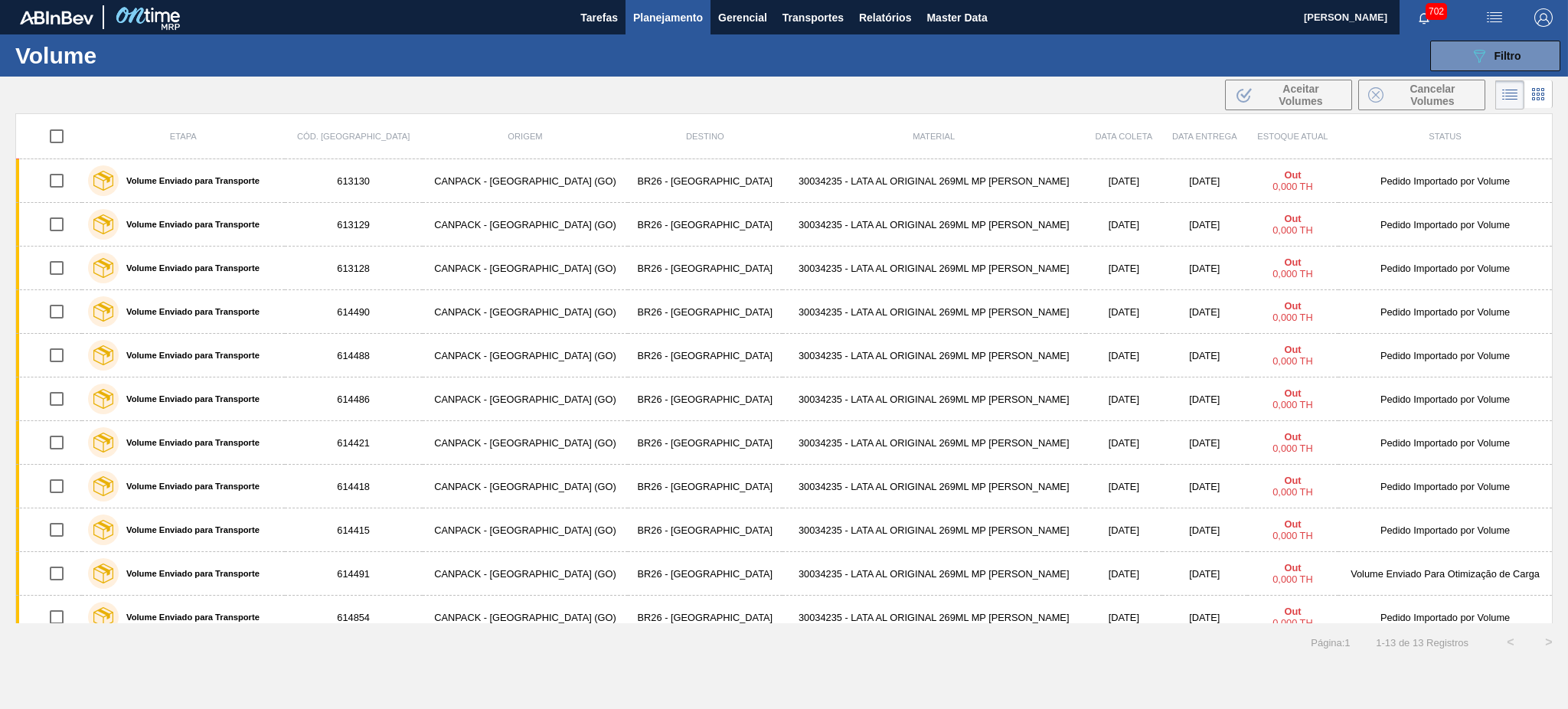
checkbox input "true"
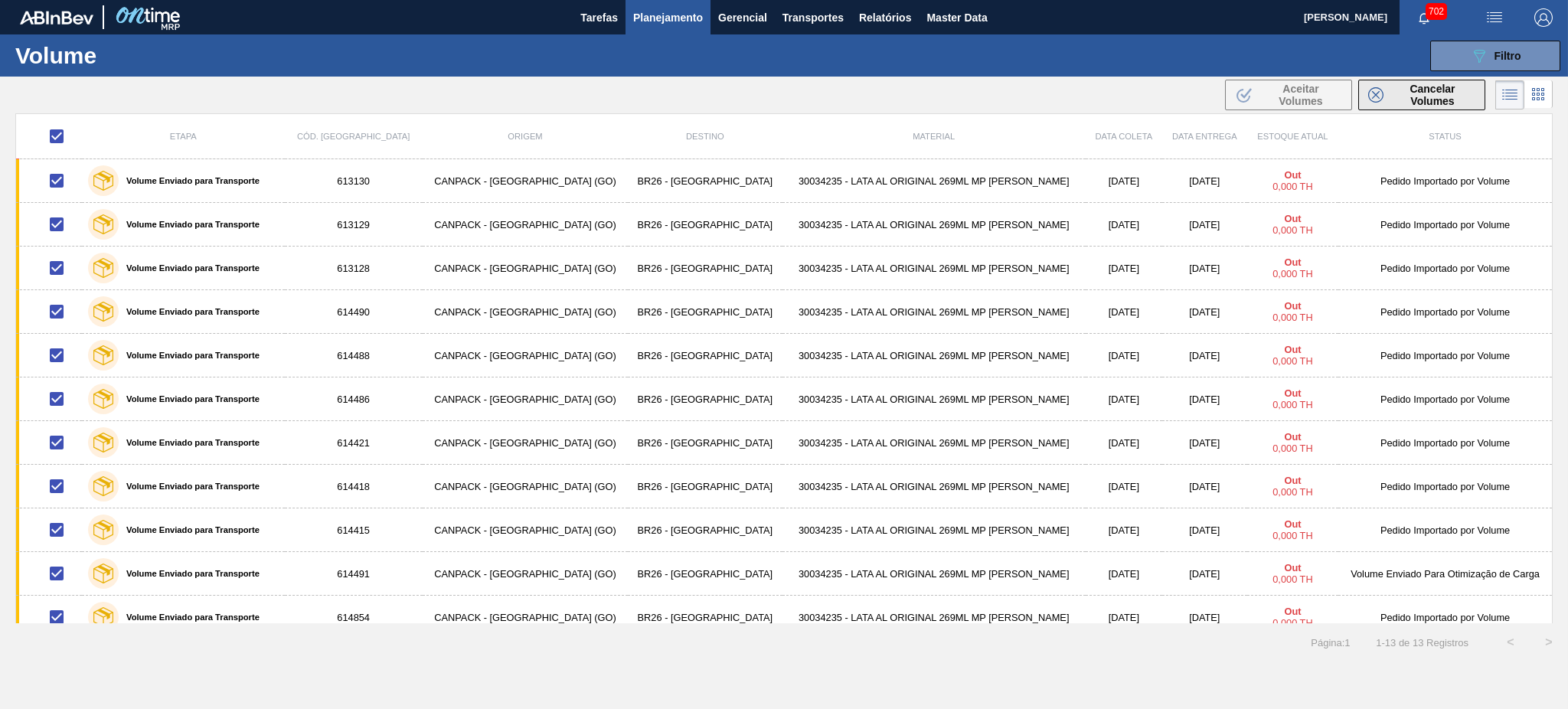
click at [1406, 104] on span "Cancelar Volumes" at bounding box center [1432, 94] width 85 height 24
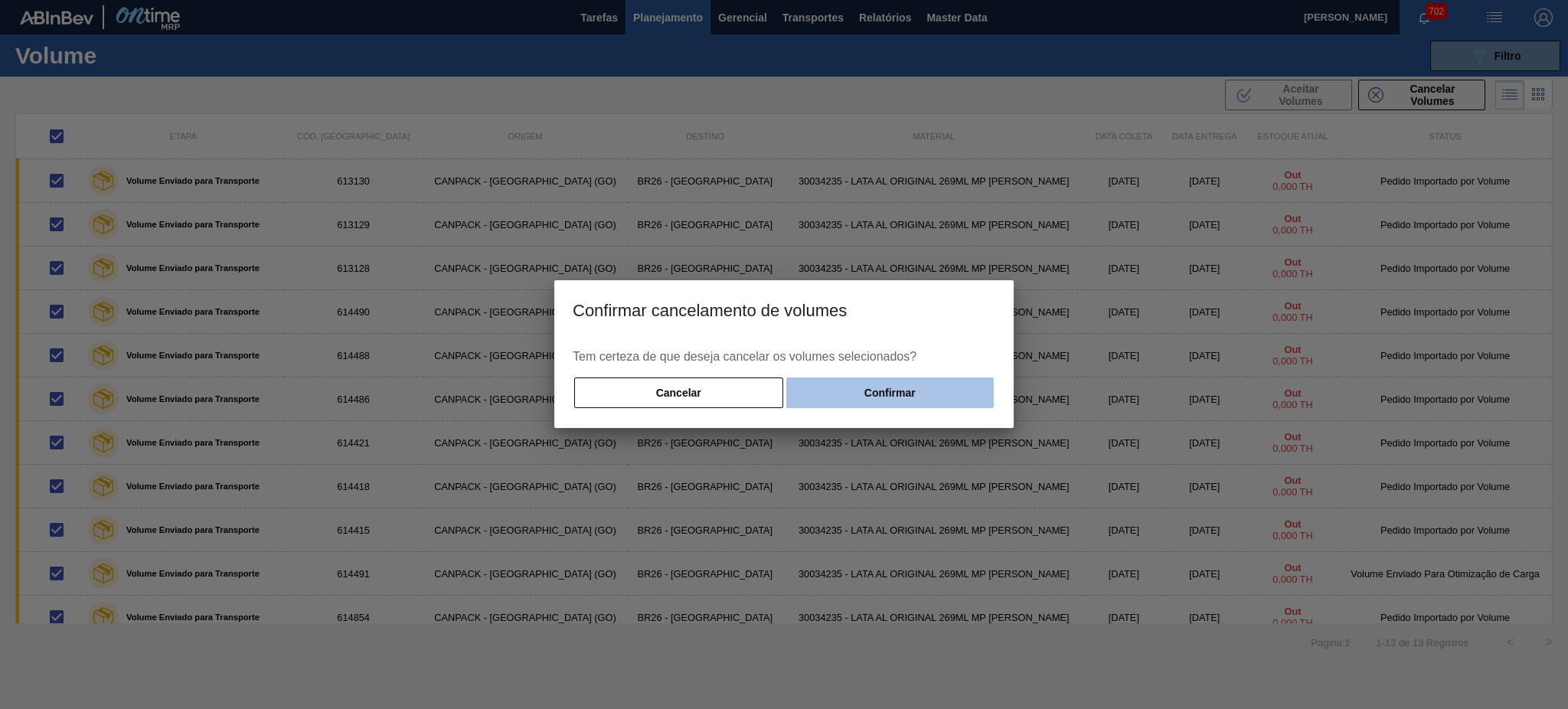
click at [890, 390] on button "Confirmar" at bounding box center [890, 392] width 207 height 31
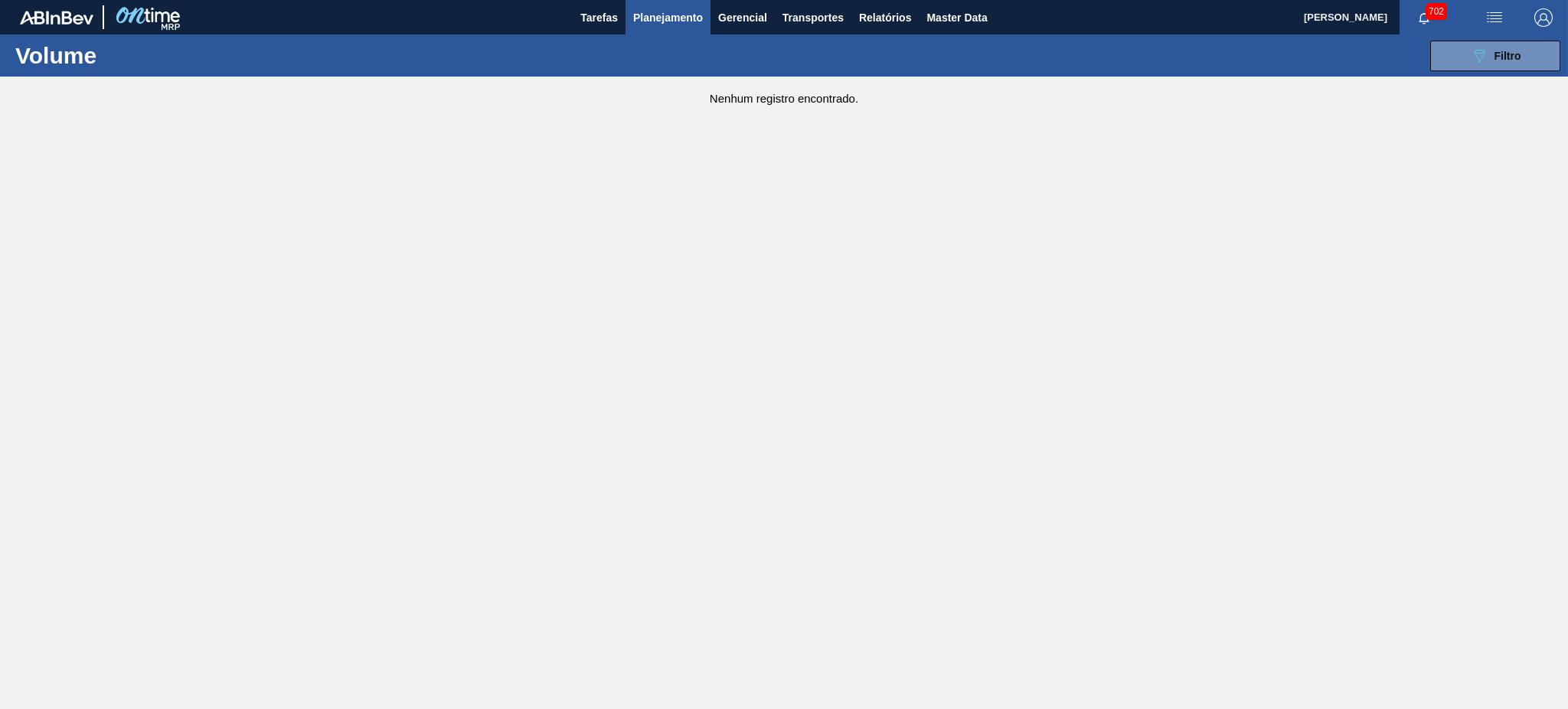
click at [1490, 75] on div "089F7B8B-B2A5-4AFE-B5C0-19BA573D28AC Filtro Código Volume Etapa Etapa Origem Or…" at bounding box center [903, 56] width 1314 height 46
click at [1490, 60] on div "089F7B8B-B2A5-4AFE-B5C0-19BA573D28AC Filtro" at bounding box center [1495, 56] width 51 height 18
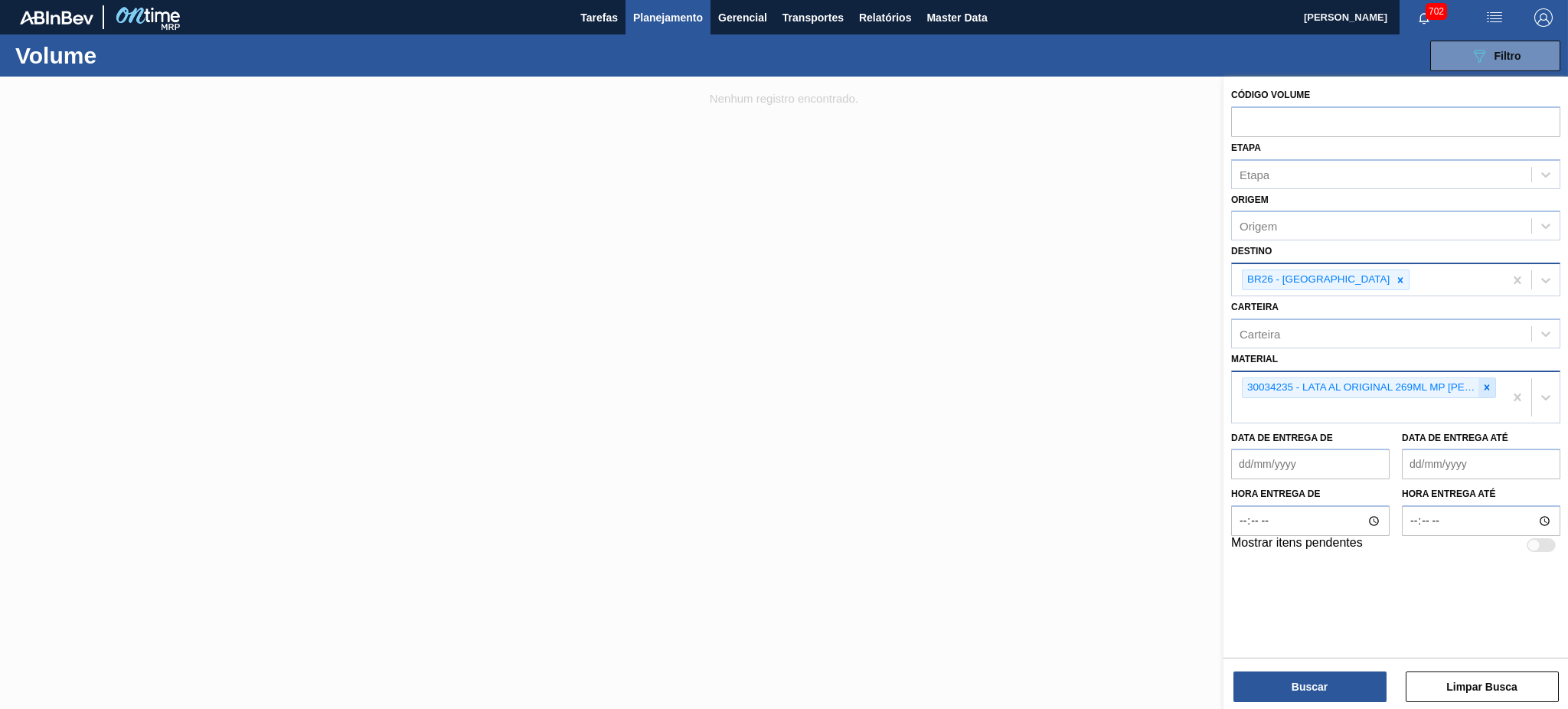
click at [1491, 382] on icon at bounding box center [1486, 387] width 11 height 11
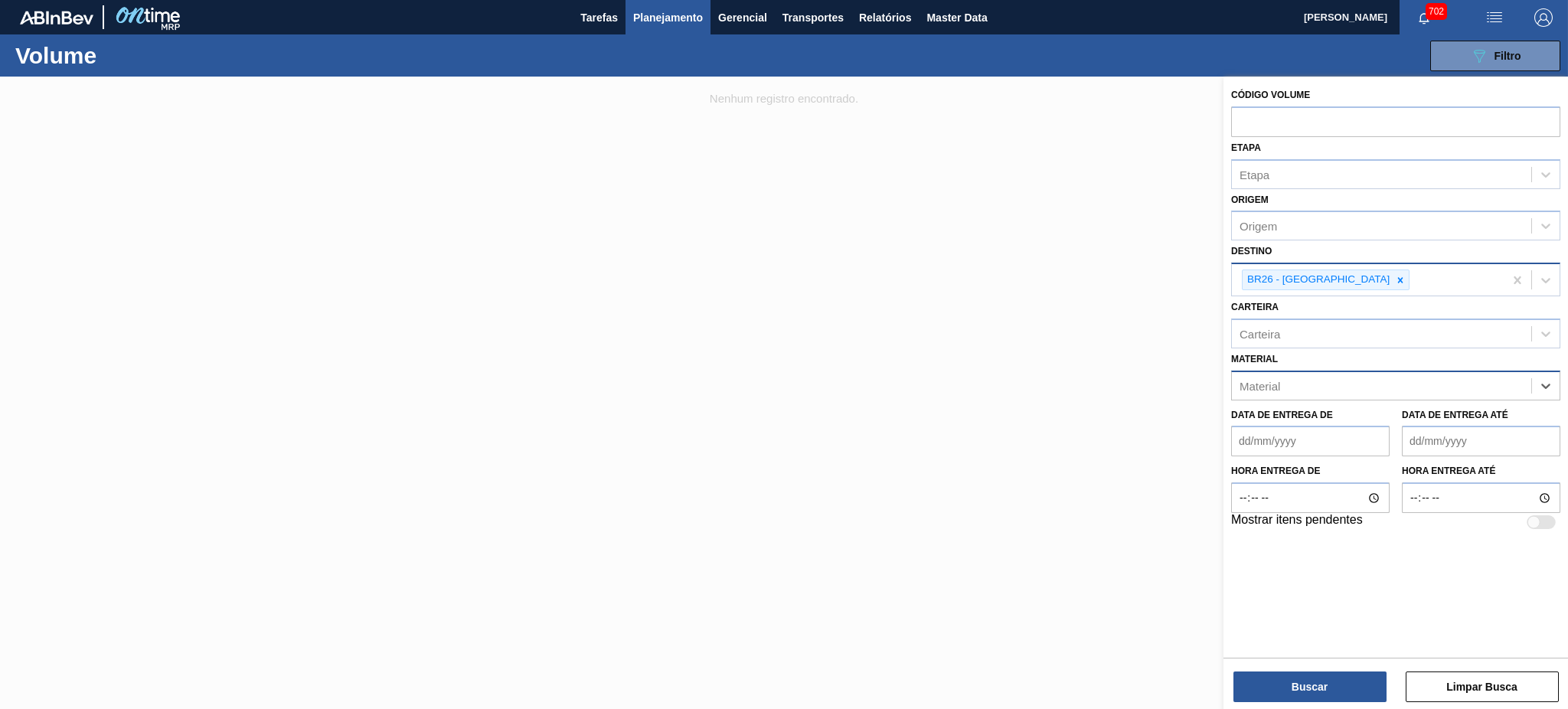
paste input "30031264"
type input "30031264"
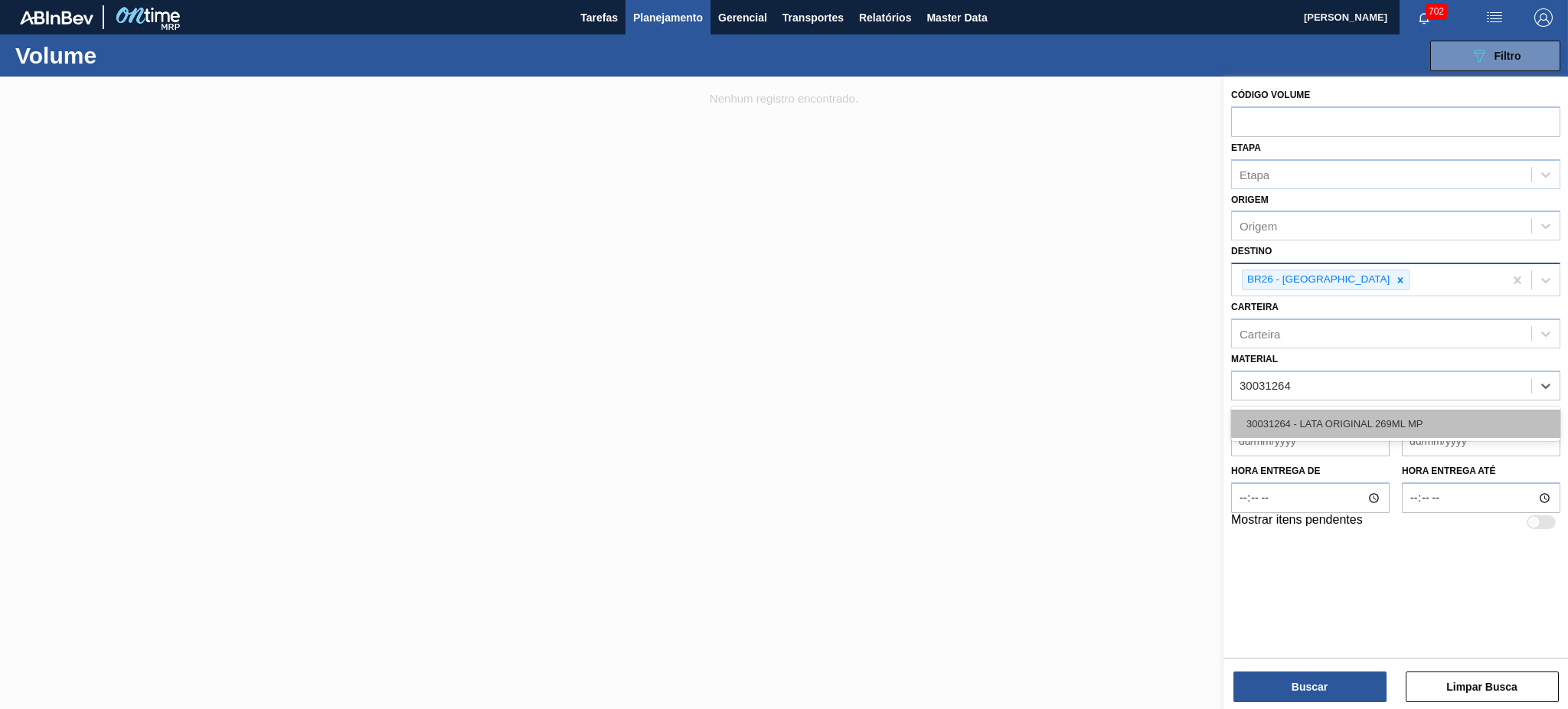
click at [1421, 409] on div "30031264 - LATA ORIGINAL 269ML MP" at bounding box center [1395, 424] width 329 height 28
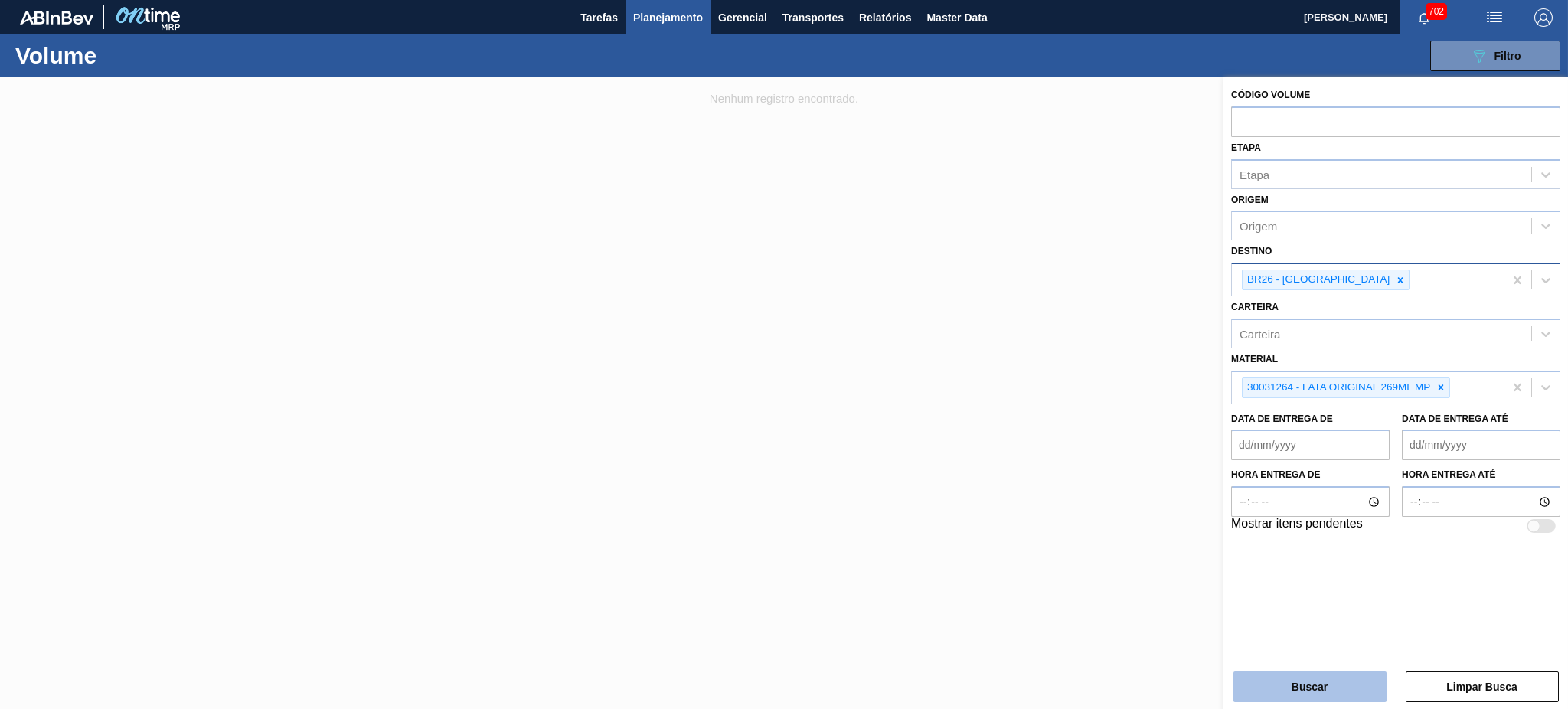
click at [1352, 677] on button "Buscar" at bounding box center [1309, 686] width 153 height 31
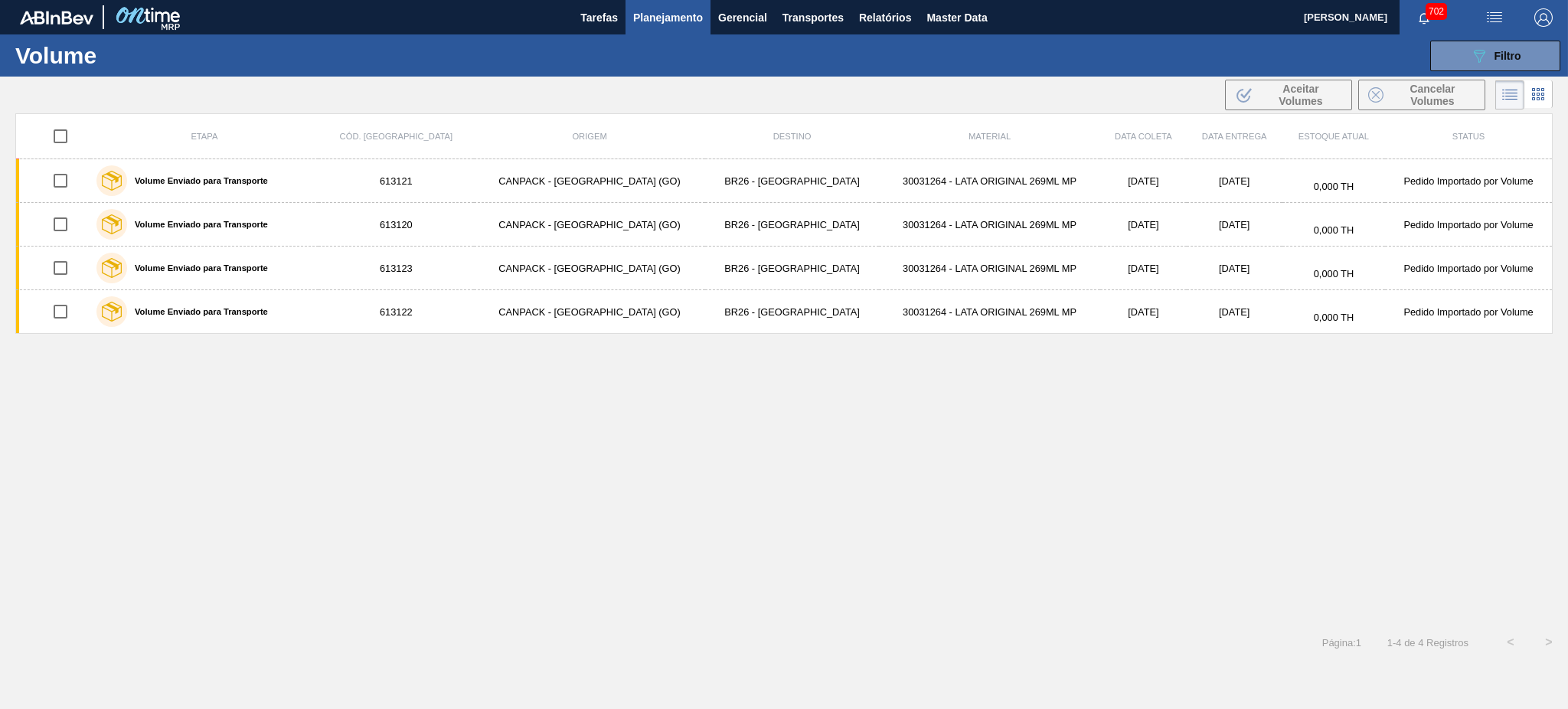
click at [81, 136] on div at bounding box center [61, 136] width 47 height 32
click at [65, 136] on input "checkbox" at bounding box center [60, 136] width 32 height 32
checkbox input "true"
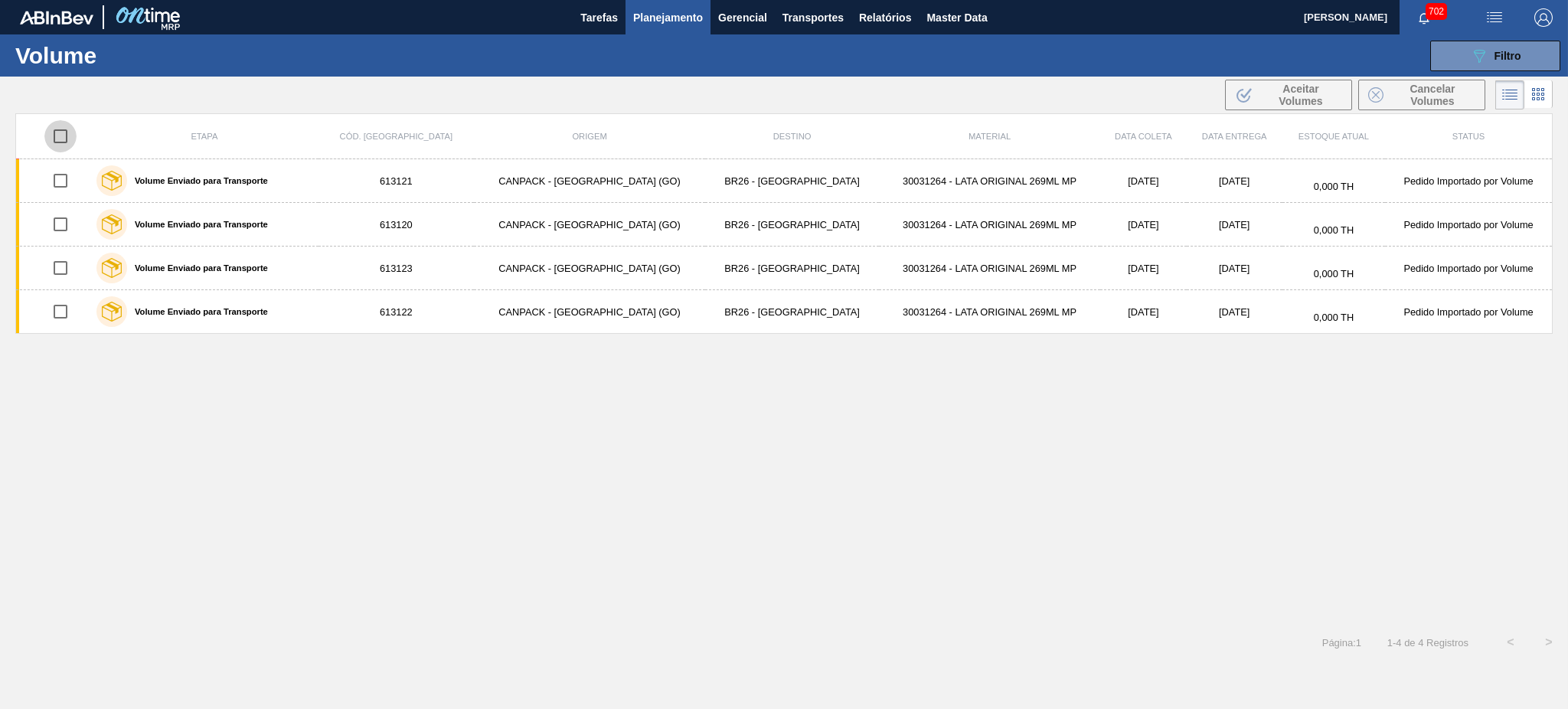
checkbox input "true"
click at [1411, 100] on span "Cancelar Volumes" at bounding box center [1432, 94] width 85 height 24
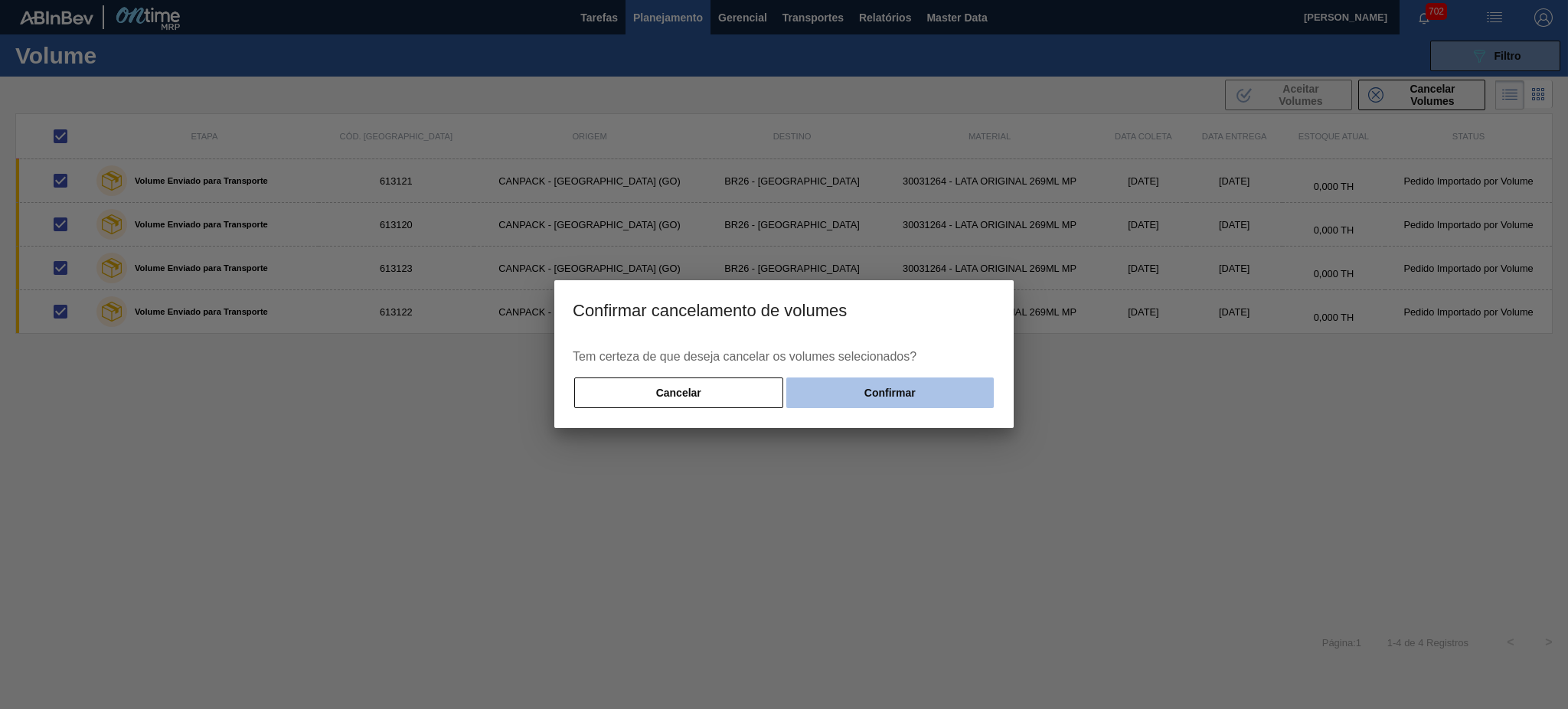
click at [863, 392] on button "Confirmar" at bounding box center [890, 392] width 207 height 31
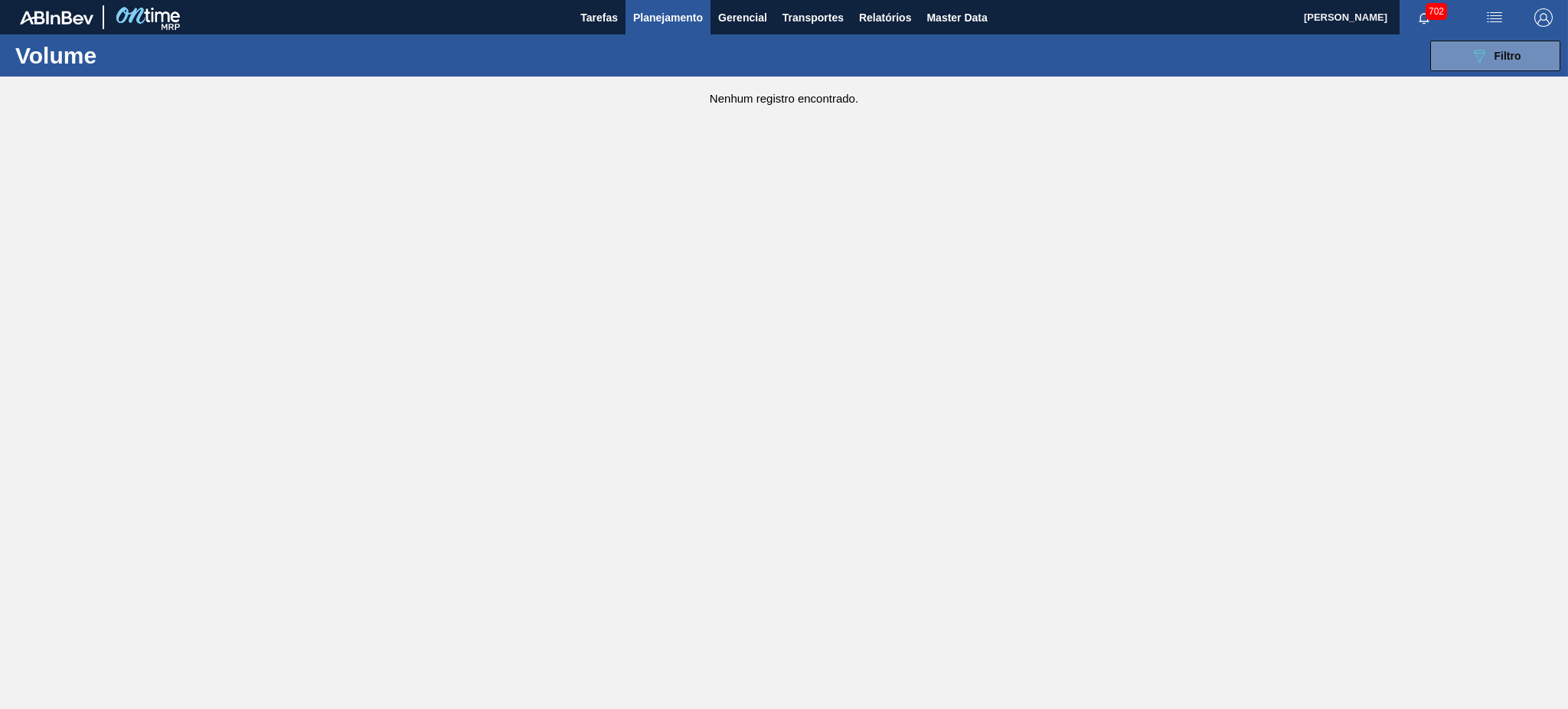
click at [670, 30] on button "Planejamento" at bounding box center [668, 17] width 85 height 35
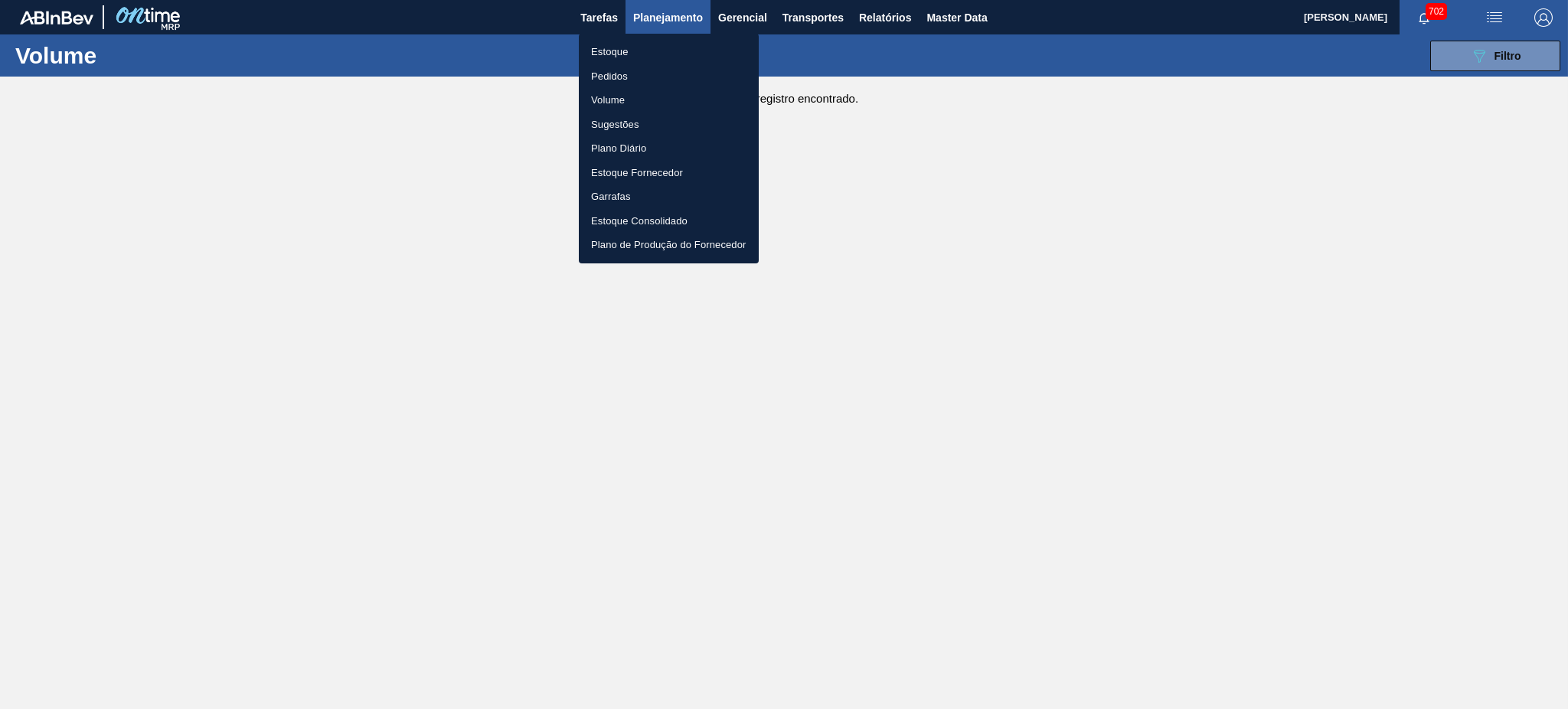
click at [811, 30] on div at bounding box center [784, 354] width 1568 height 709
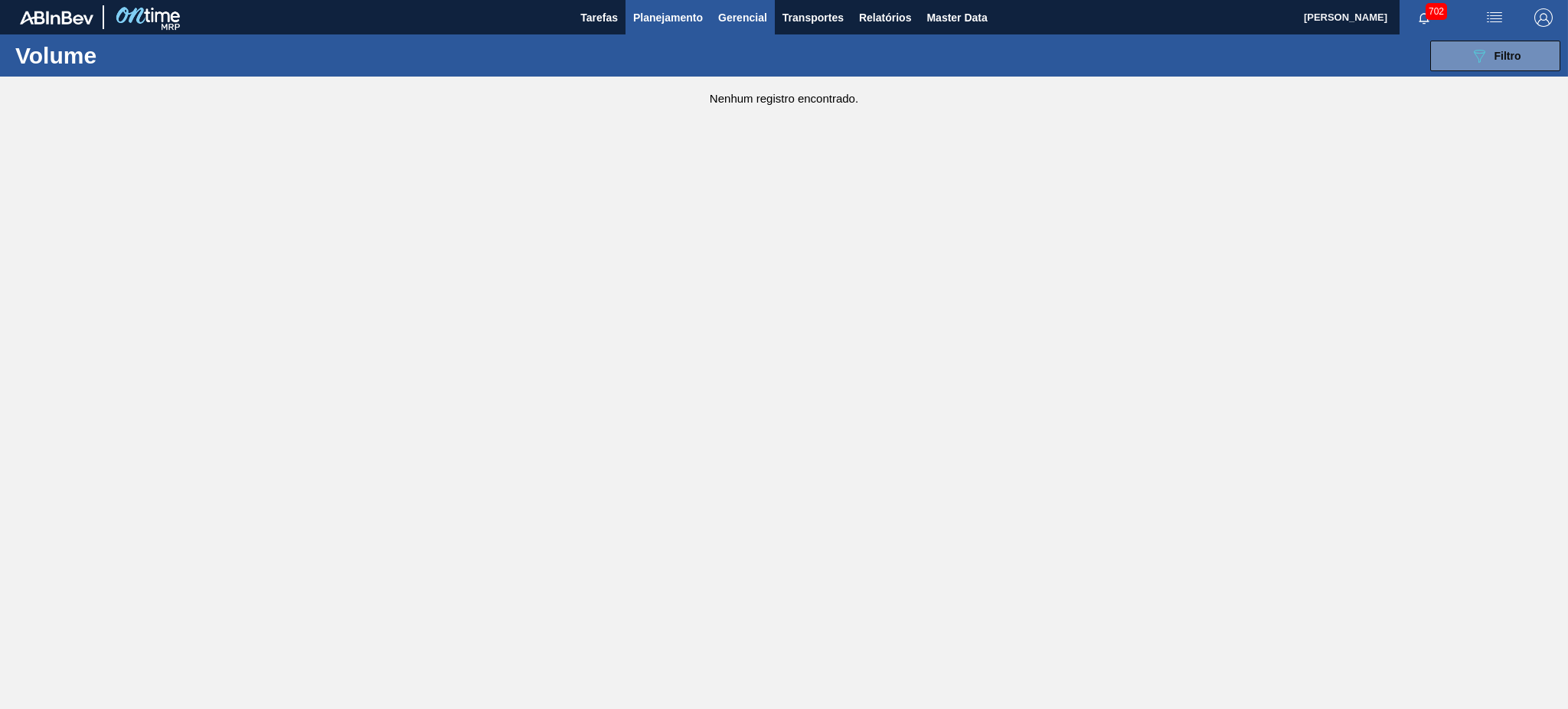
click at [750, 13] on span "Gerencial" at bounding box center [742, 17] width 49 height 18
click at [803, 14] on div at bounding box center [784, 354] width 1568 height 709
click at [803, 16] on span "Transportes" at bounding box center [813, 17] width 61 height 18
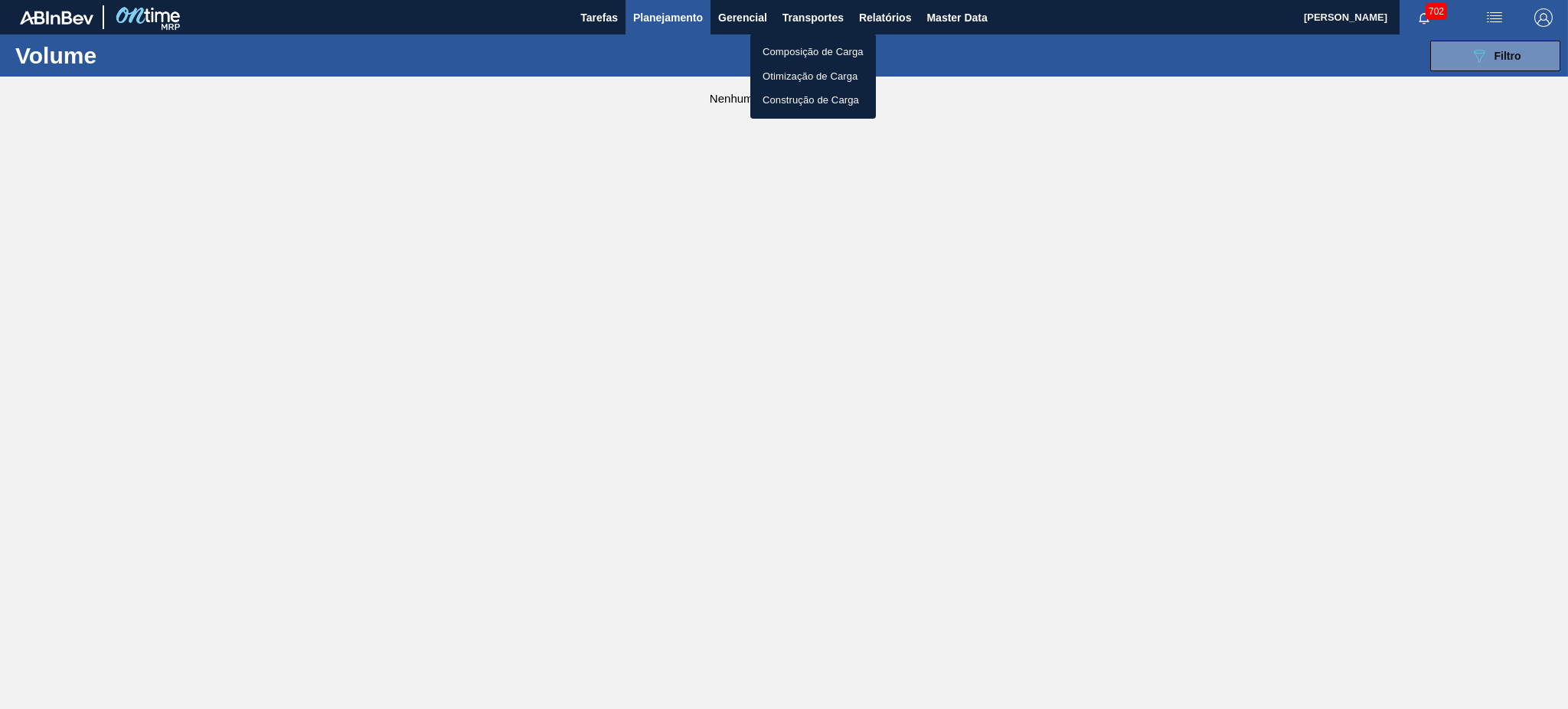
click at [799, 53] on li "Composição de Carga" at bounding box center [813, 52] width 126 height 24
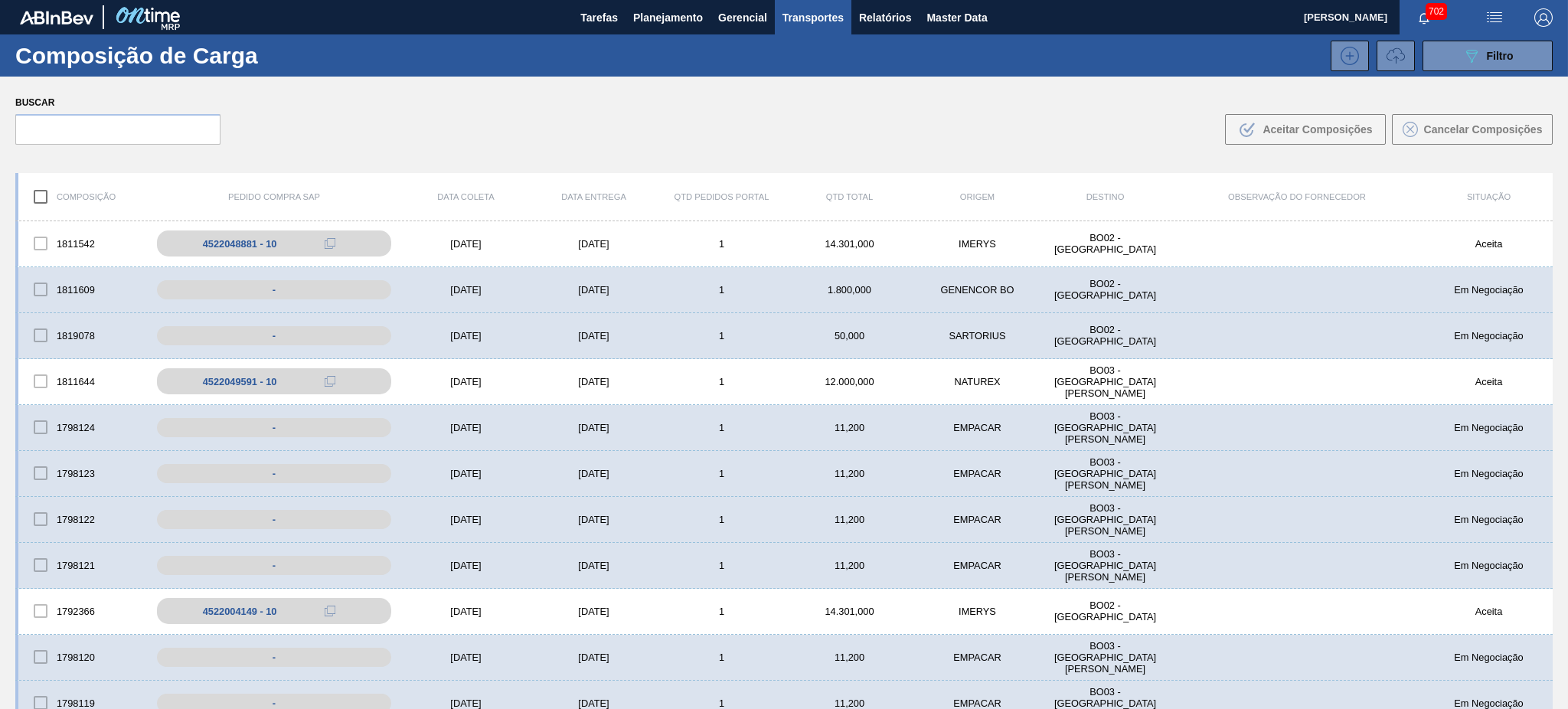
click at [1478, 71] on div "Composição de Carga 089F7B8B-B2A5-4AFE-B5C0-19BA573D28AC Filtro" at bounding box center [784, 56] width 1568 height 42
click at [1480, 61] on div "089F7B8B-B2A5-4AFE-B5C0-19BA573D28AC Filtro" at bounding box center [1487, 56] width 51 height 18
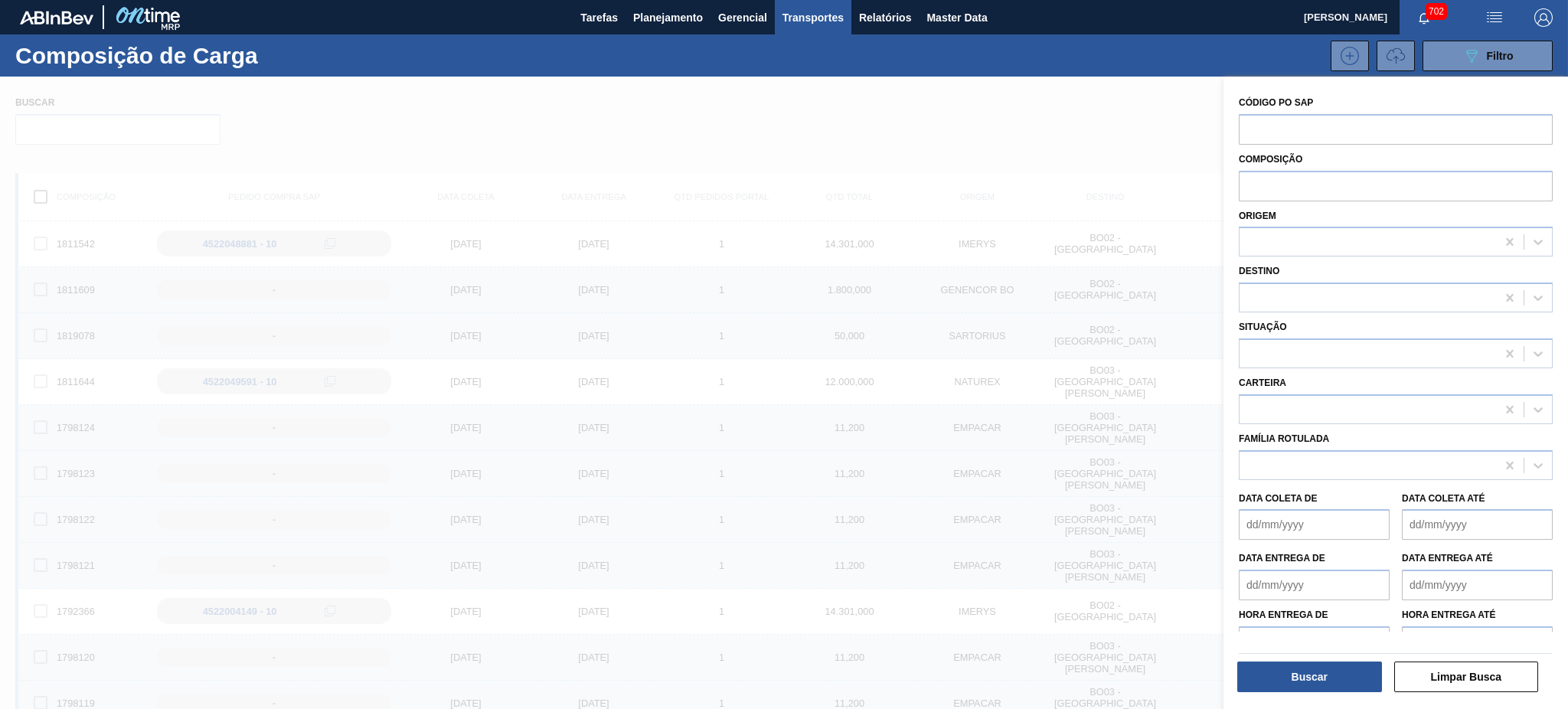
click at [1002, 91] on div at bounding box center [784, 431] width 1568 height 709
click at [1289, 524] on de "Data coleta de" at bounding box center [1314, 524] width 151 height 31
click at [1357, 453] on div "28" at bounding box center [1356, 456] width 20 height 20
type de "[DATE]"
click at [1438, 513] on até "Data coleta até" at bounding box center [1477, 524] width 151 height 31
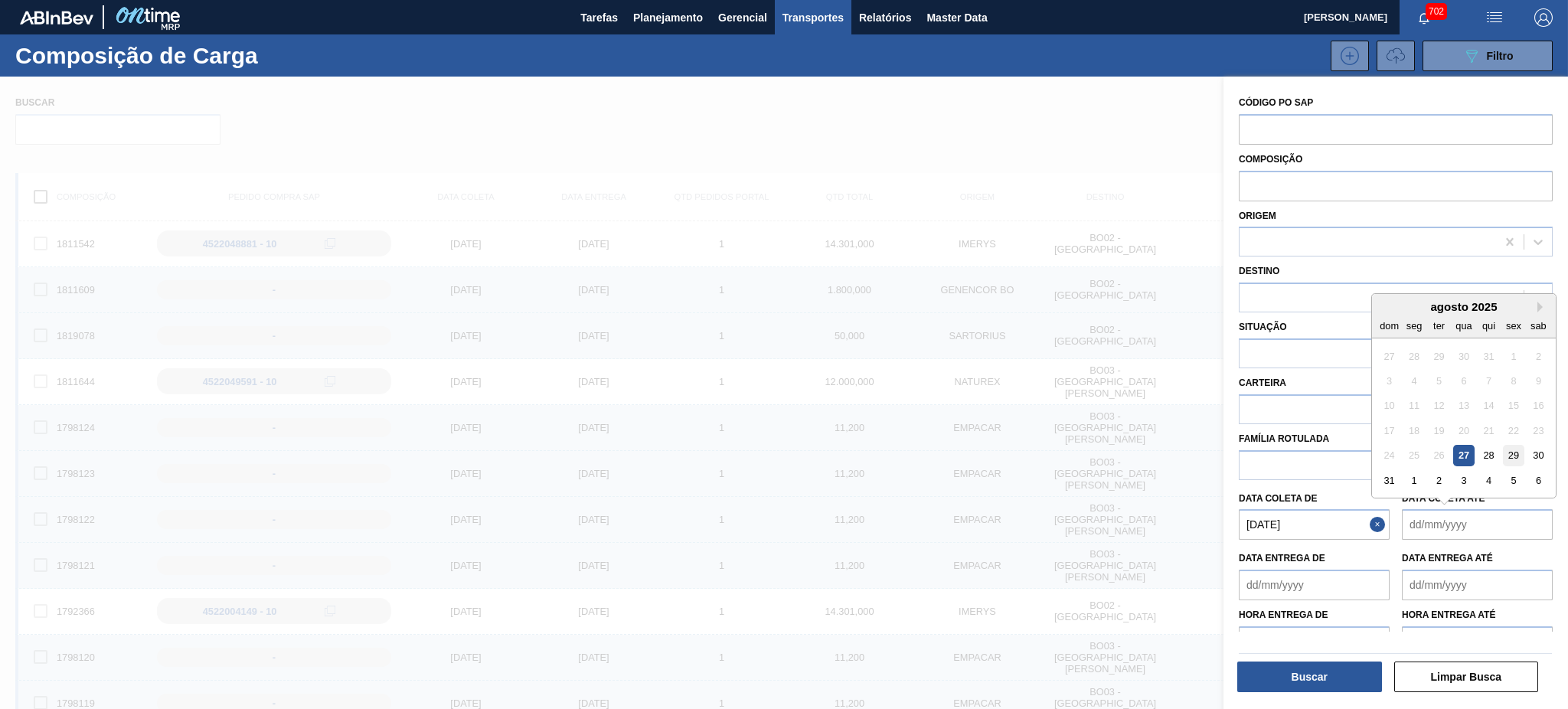
click at [1509, 451] on div "29" at bounding box center [1513, 456] width 20 height 20
type até "[DATE]"
click at [1534, 522] on button "Close" at bounding box center [1542, 524] width 20 height 31
click at [1450, 600] on div "Hora entrega de Hora entrega até" at bounding box center [1395, 628] width 326 height 56
click at [1441, 585] on div at bounding box center [1441, 585] width 0 height 0
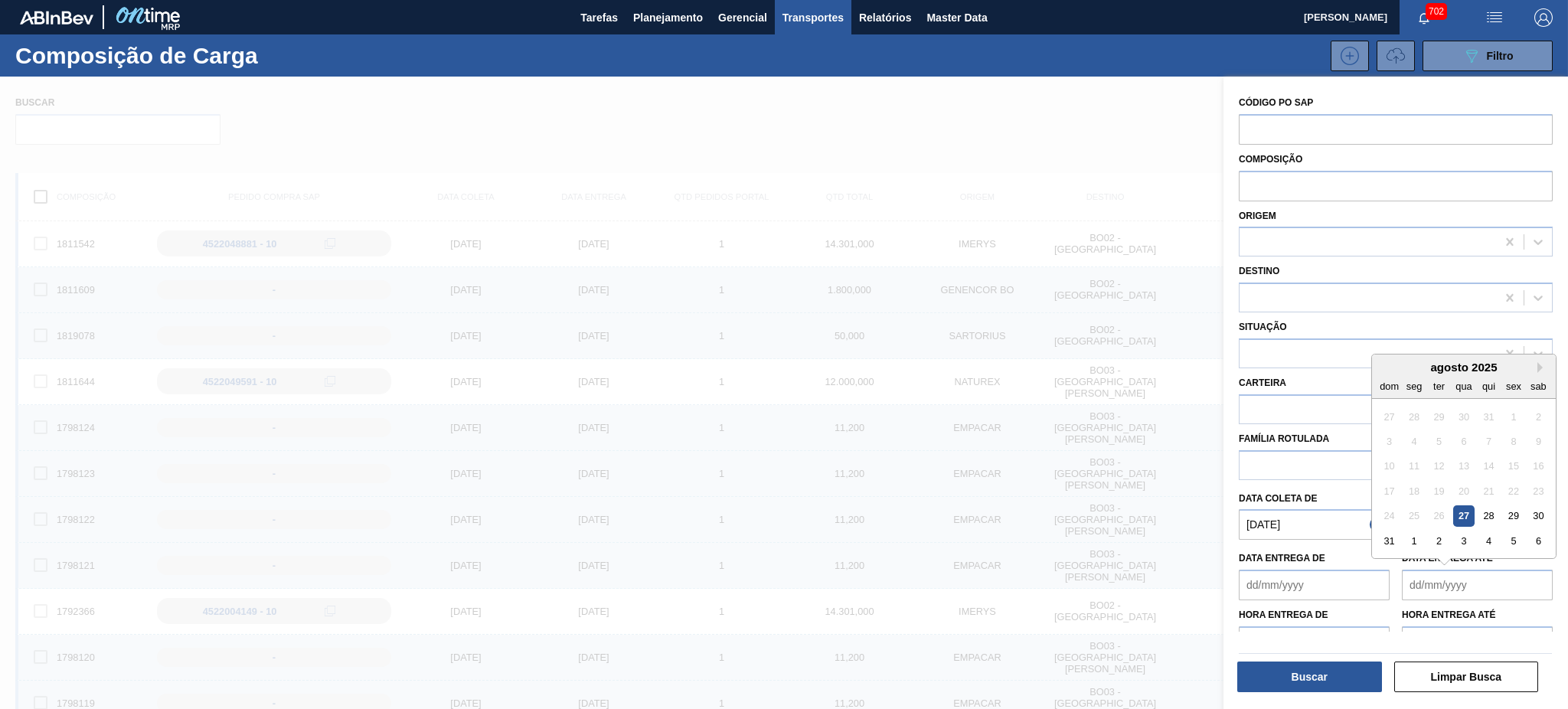
click at [1447, 579] on até "Data entrega até" at bounding box center [1477, 584] width 151 height 31
click at [1512, 512] on div "29" at bounding box center [1513, 516] width 20 height 20
type até "[DATE]"
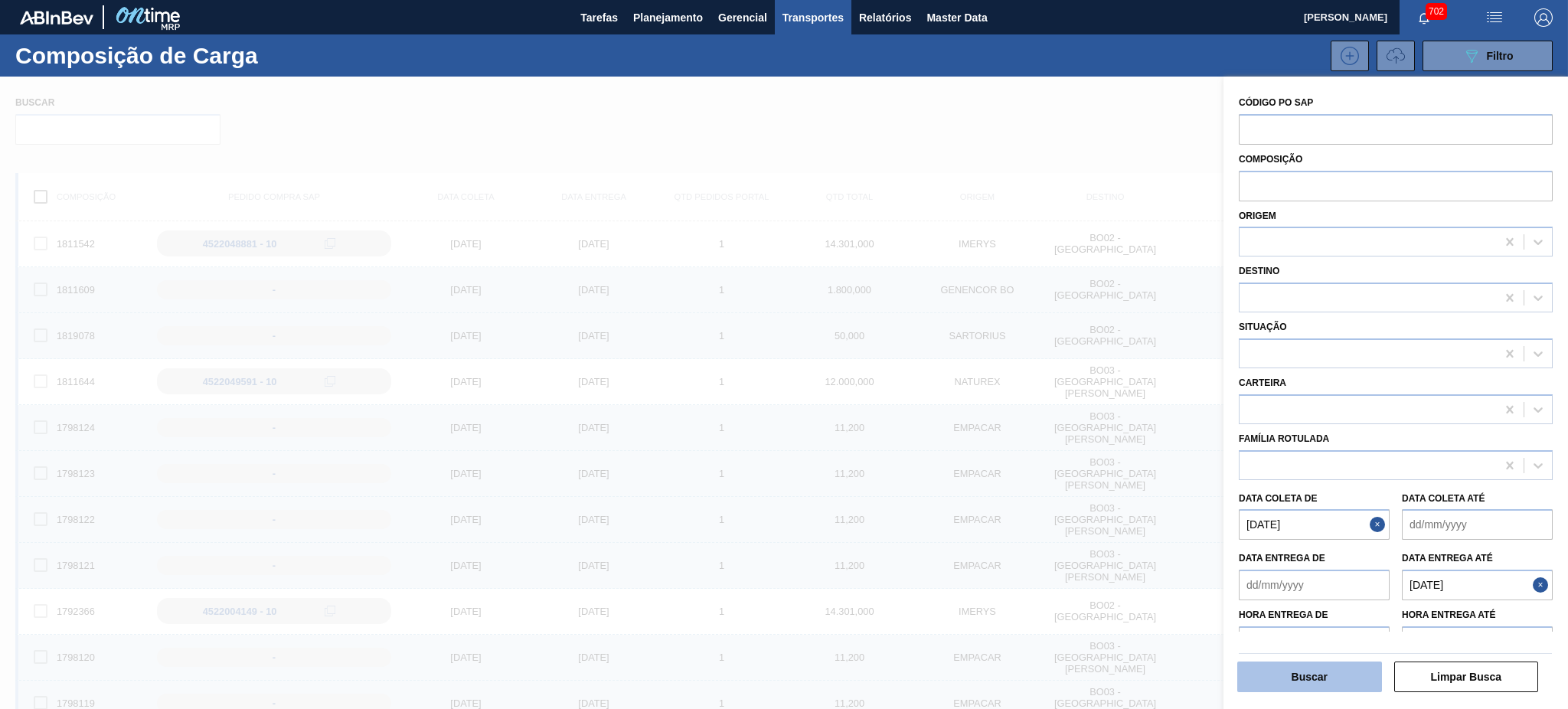
click at [1341, 681] on button "Buscar" at bounding box center [1309, 676] width 144 height 31
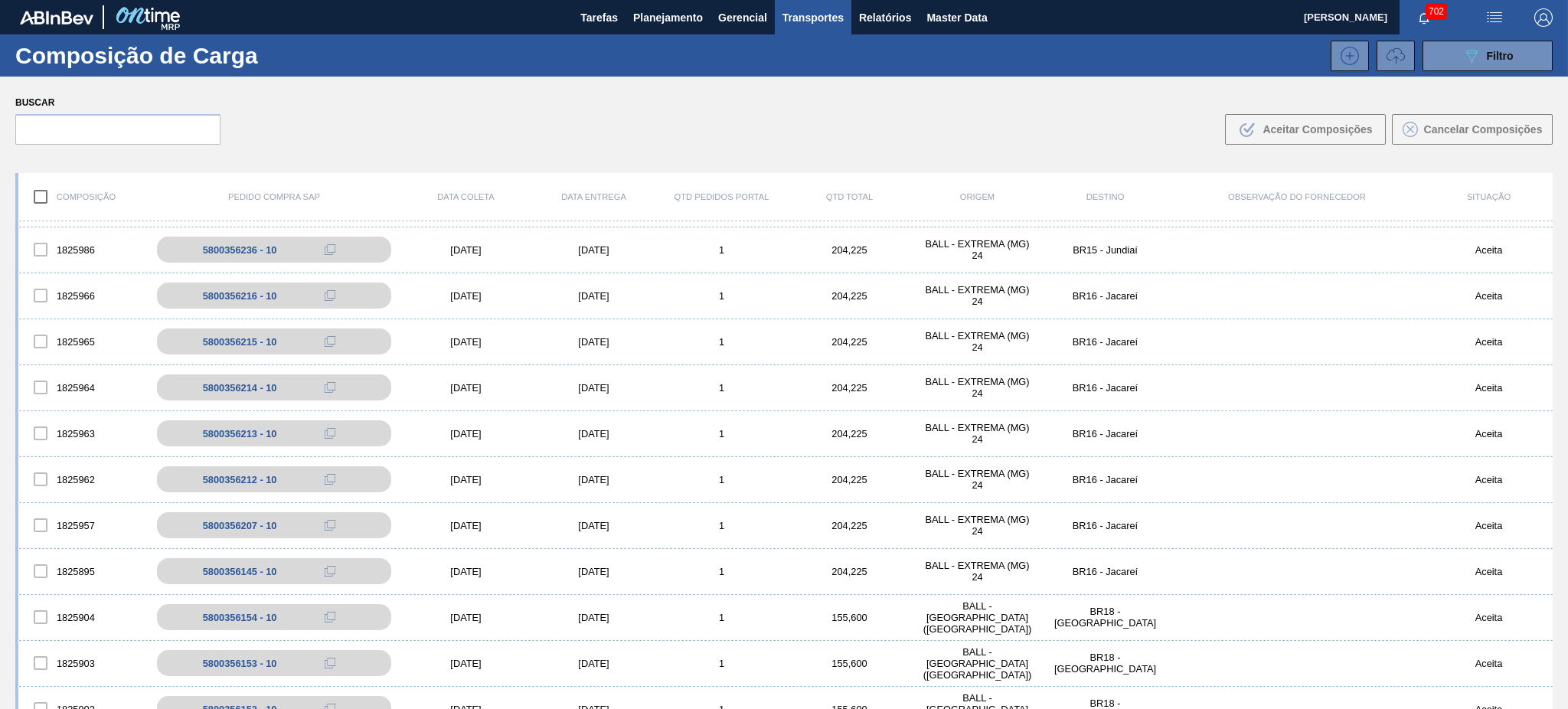
scroll to position [510, 0]
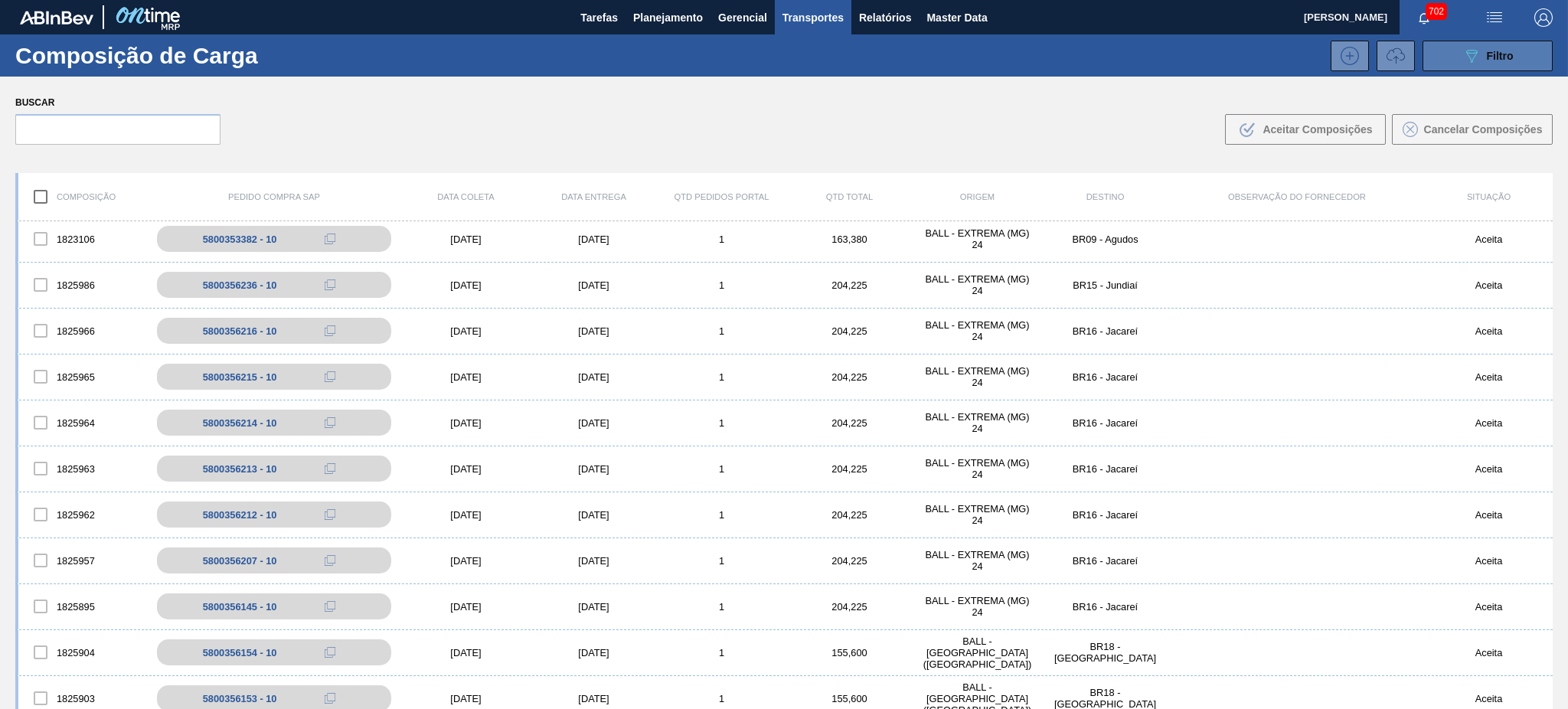
click at [1494, 63] on div "089F7B8B-B2A5-4AFE-B5C0-19BA573D28AC Filtro" at bounding box center [1487, 56] width 51 height 18
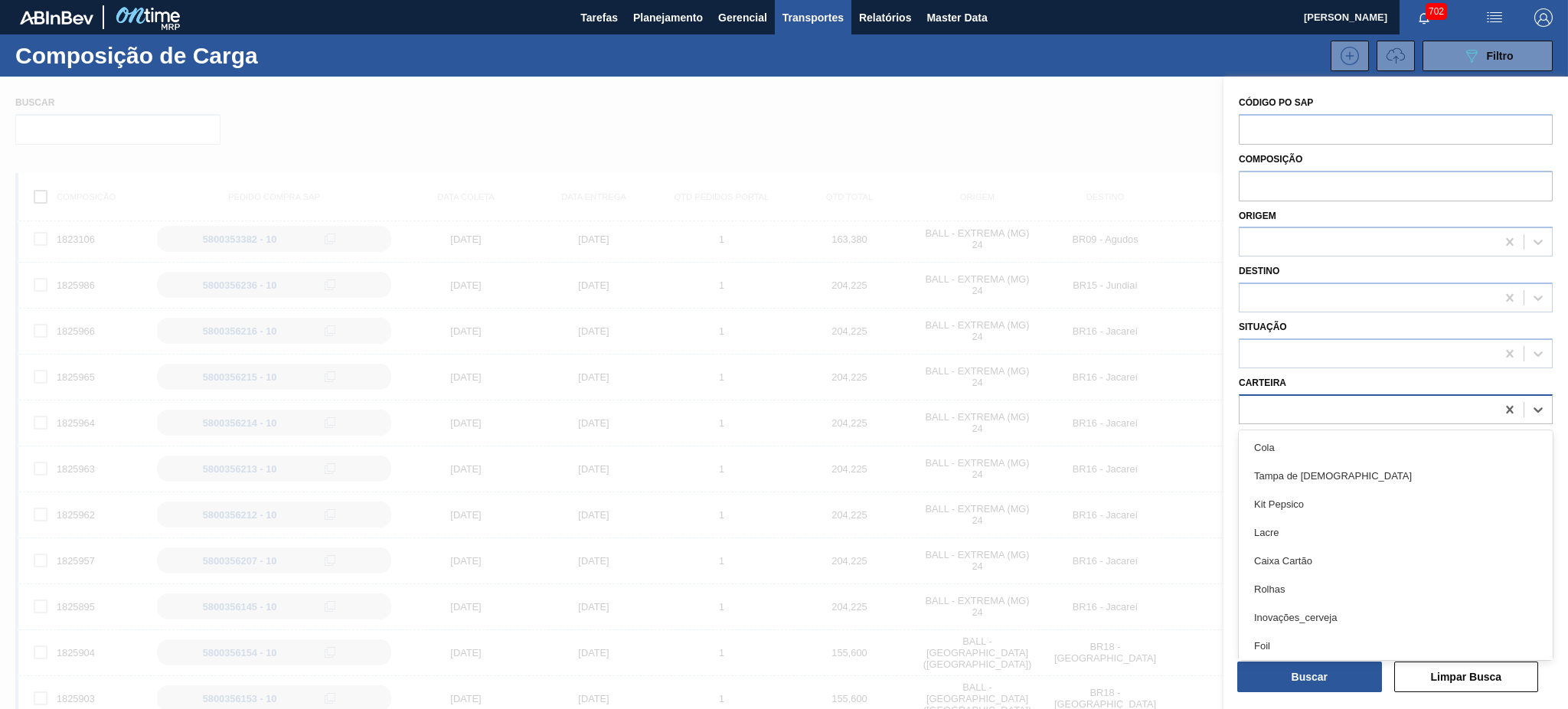
click at [1333, 398] on div at bounding box center [1367, 409] width 256 height 22
type input "LATA"
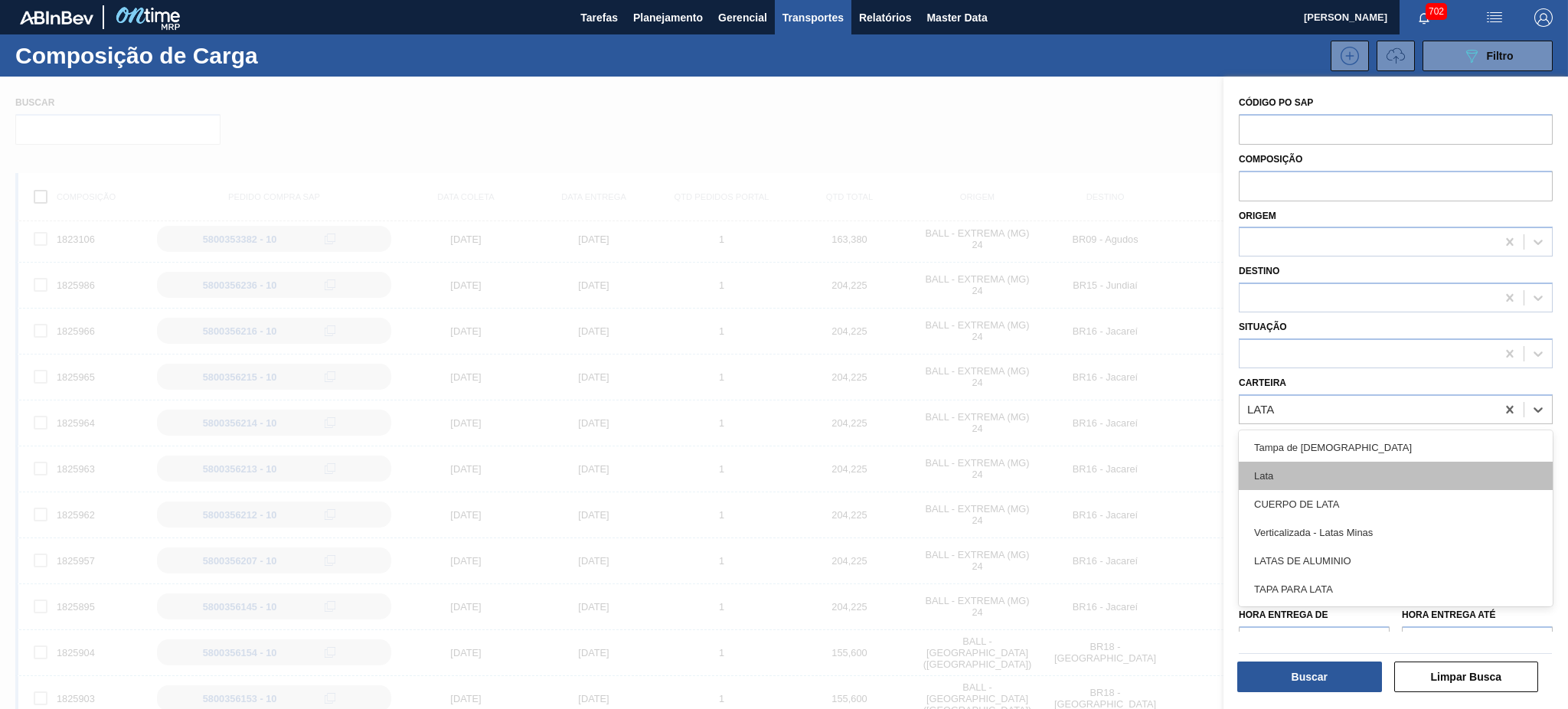
click at [1314, 474] on div "Lata" at bounding box center [1395, 475] width 314 height 28
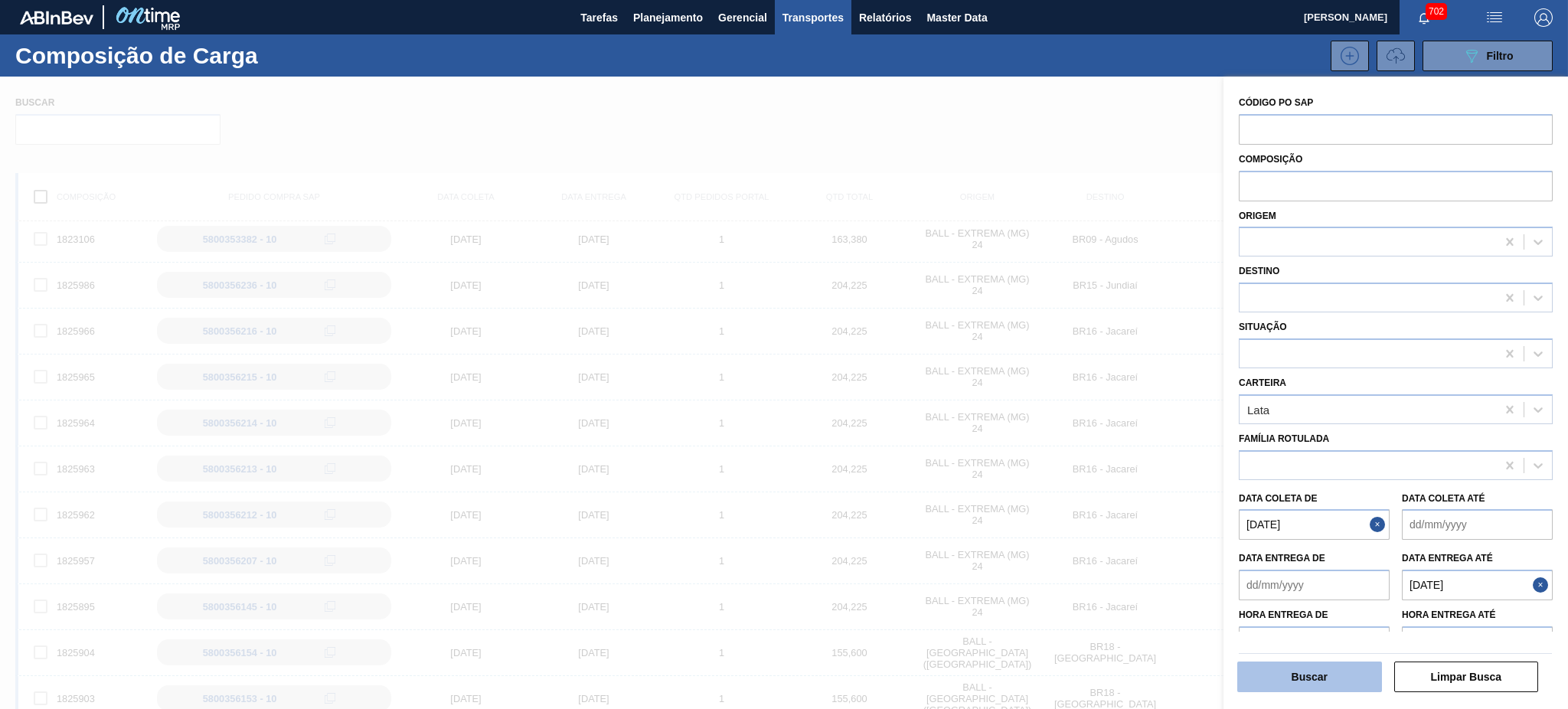
click at [1345, 680] on button "Buscar" at bounding box center [1309, 676] width 144 height 31
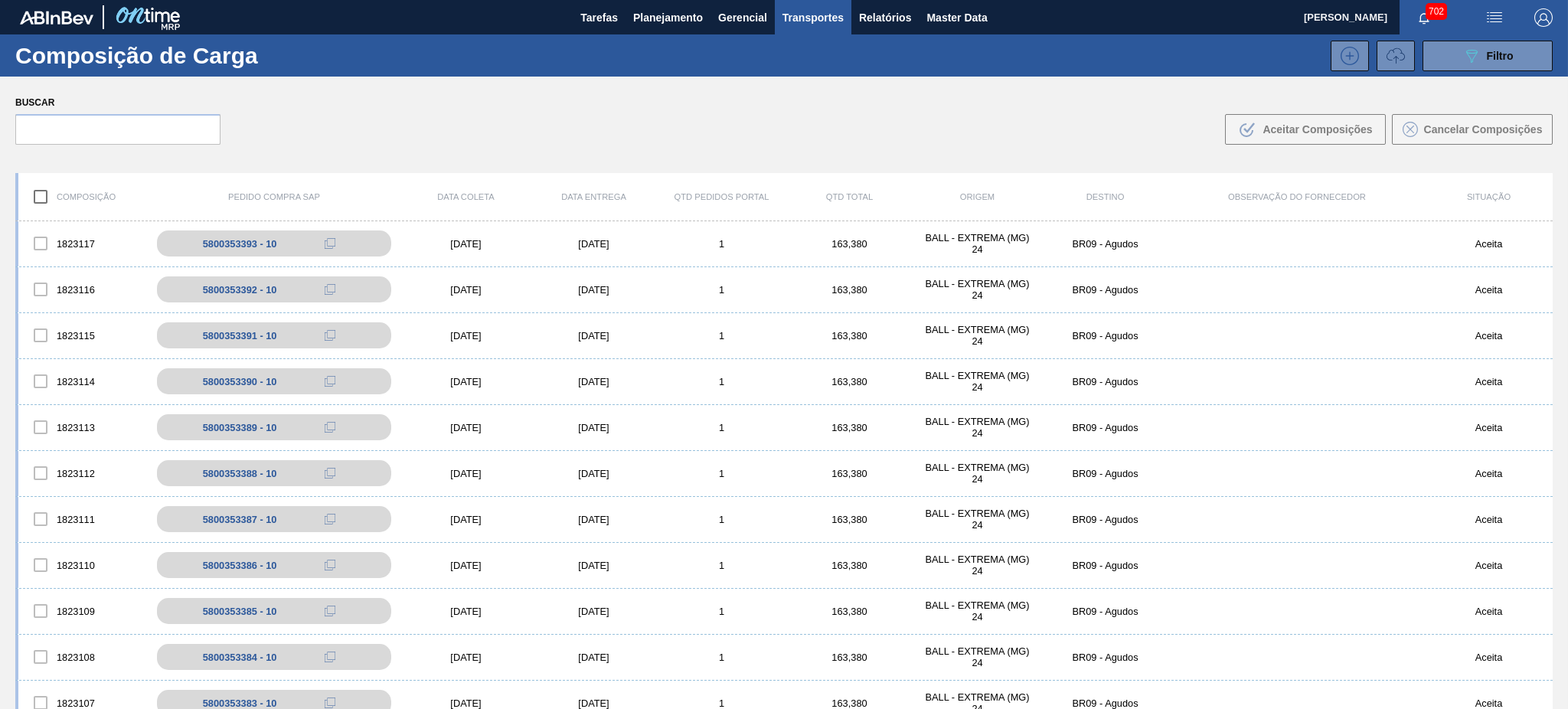
click at [1497, 35] on div "Composição de Carga 089F7B8B-B2A5-4AFE-B5C0-19BA573D28AC Filtro" at bounding box center [784, 56] width 1568 height 42
click at [1501, 53] on span "Filtro" at bounding box center [1500, 56] width 27 height 13
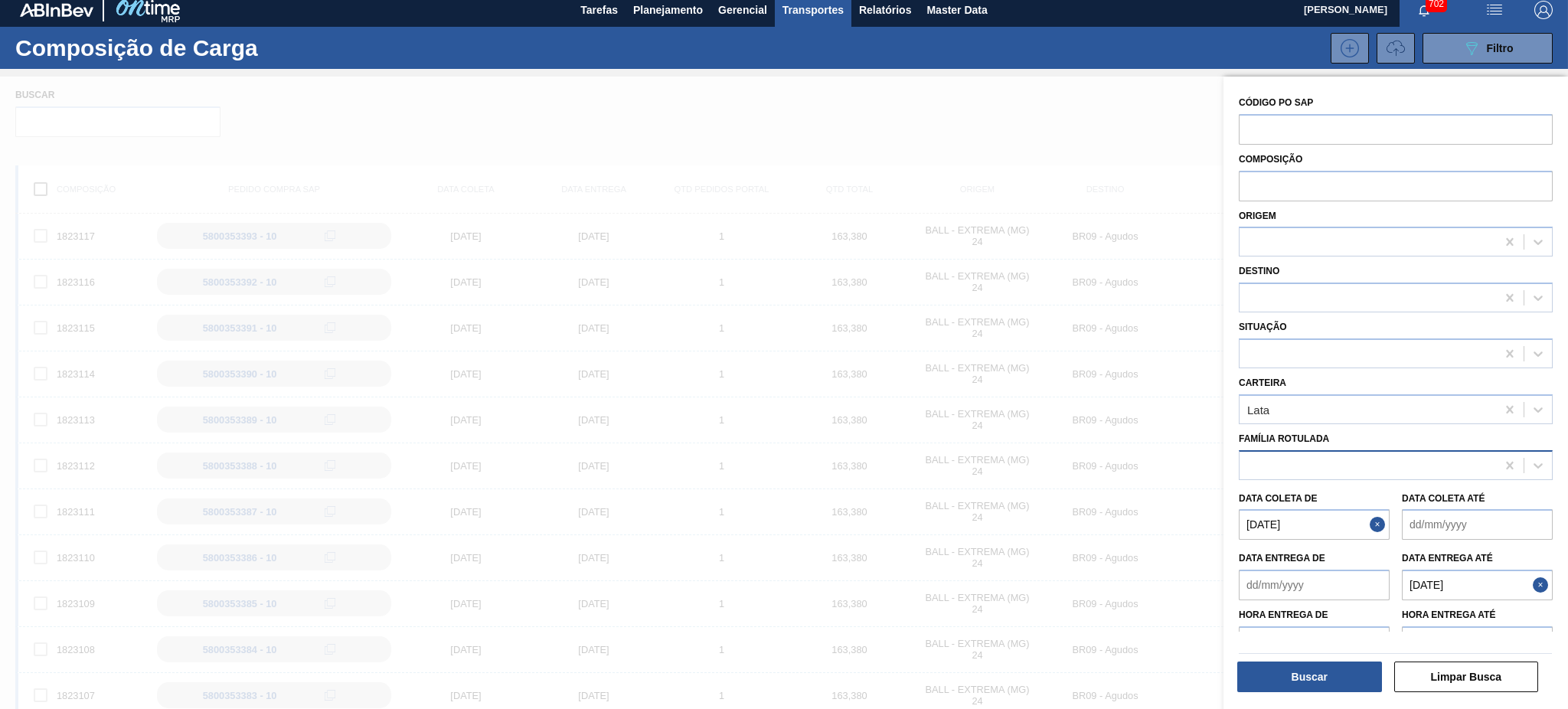
click at [1298, 454] on div at bounding box center [1367, 465] width 256 height 22
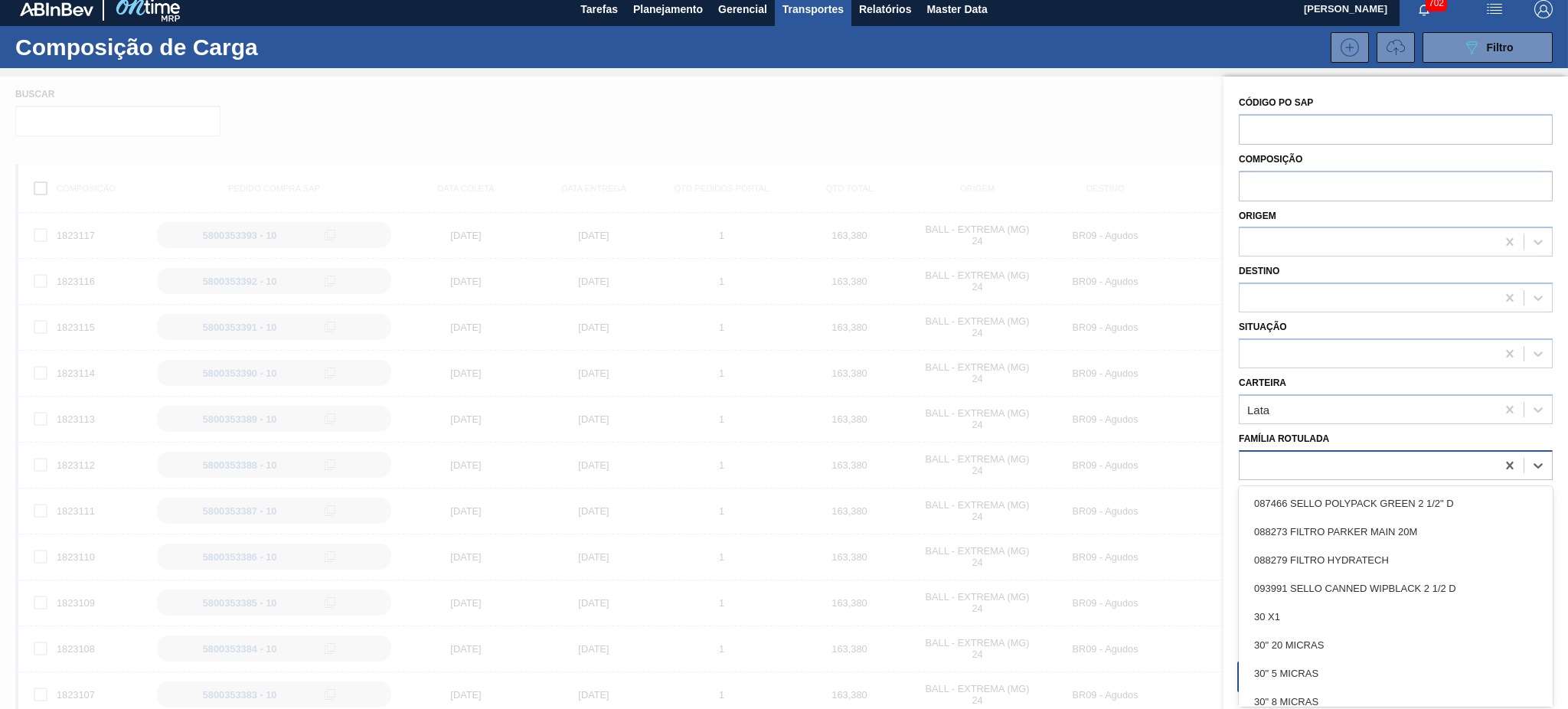
scroll to position [9, 0]
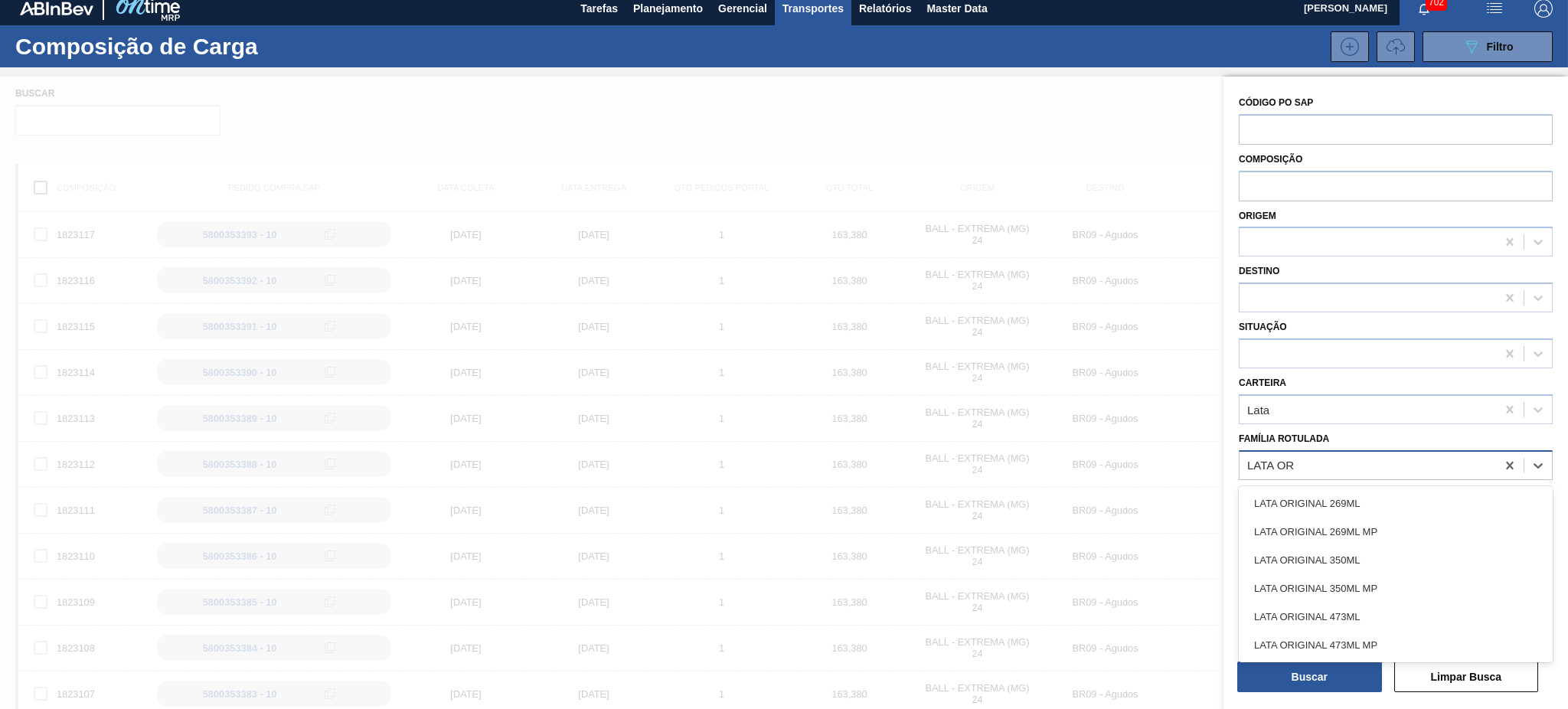
type Rotulada "LATA ORI"
click at [1357, 528] on div "LATA ORIGINAL 269ML MP" at bounding box center [1395, 532] width 314 height 28
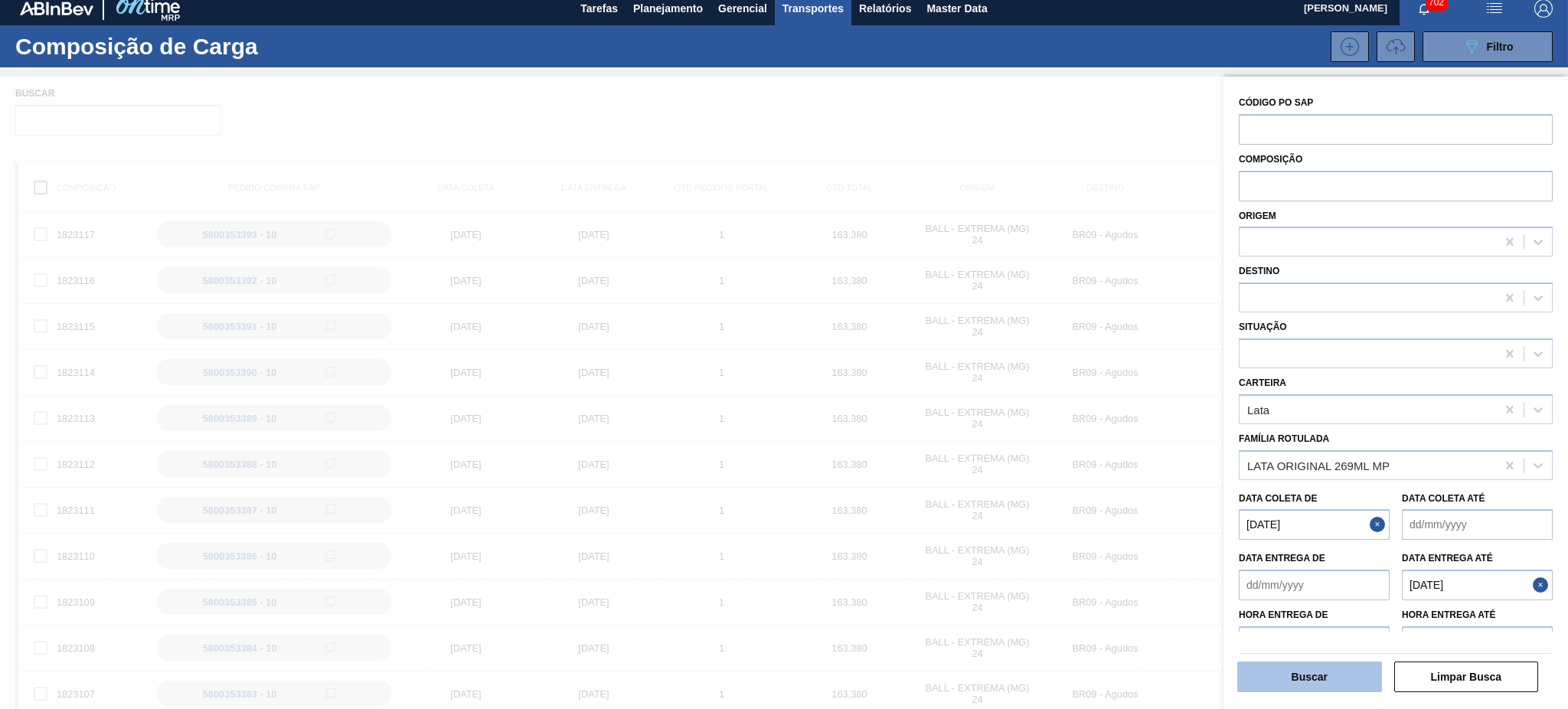
click at [1324, 674] on button "Buscar" at bounding box center [1309, 676] width 144 height 31
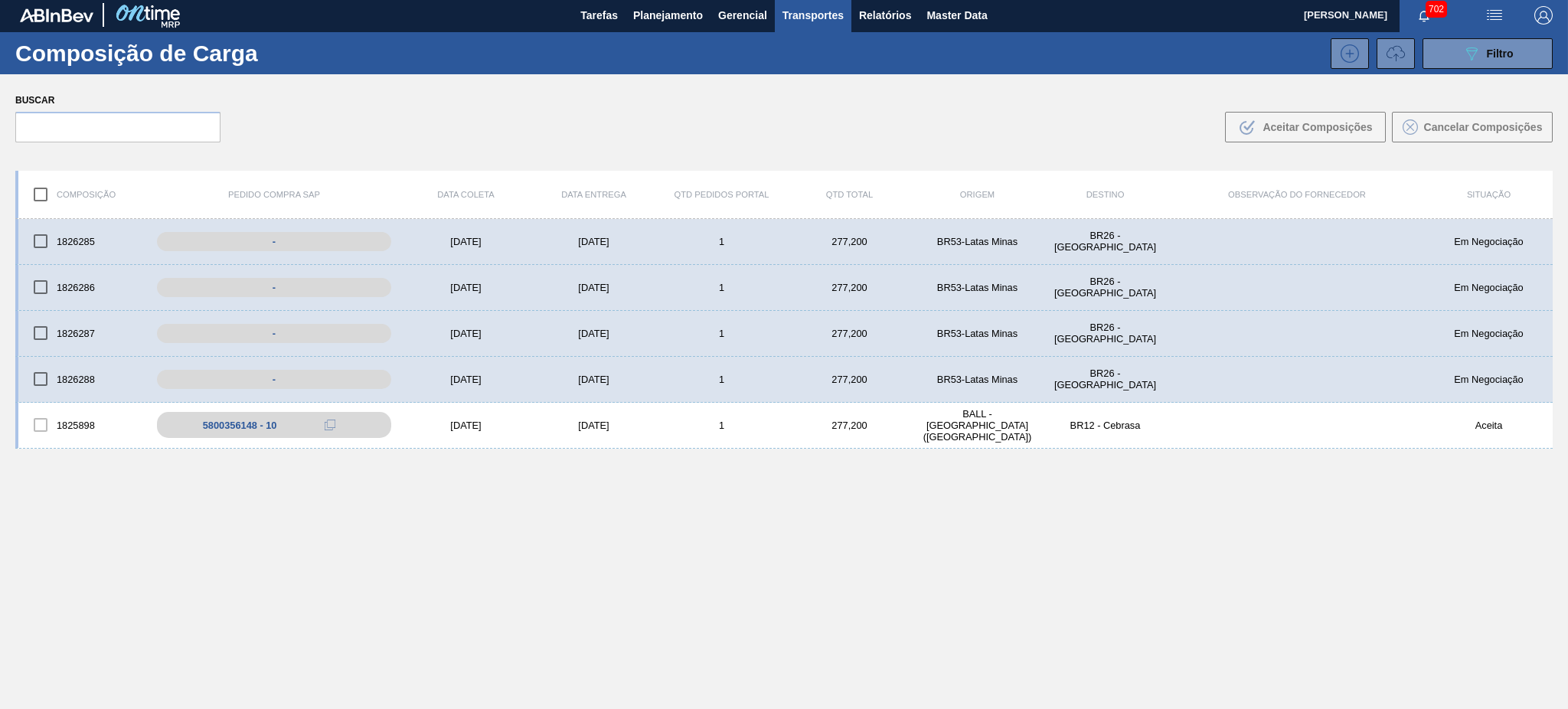
scroll to position [0, 0]
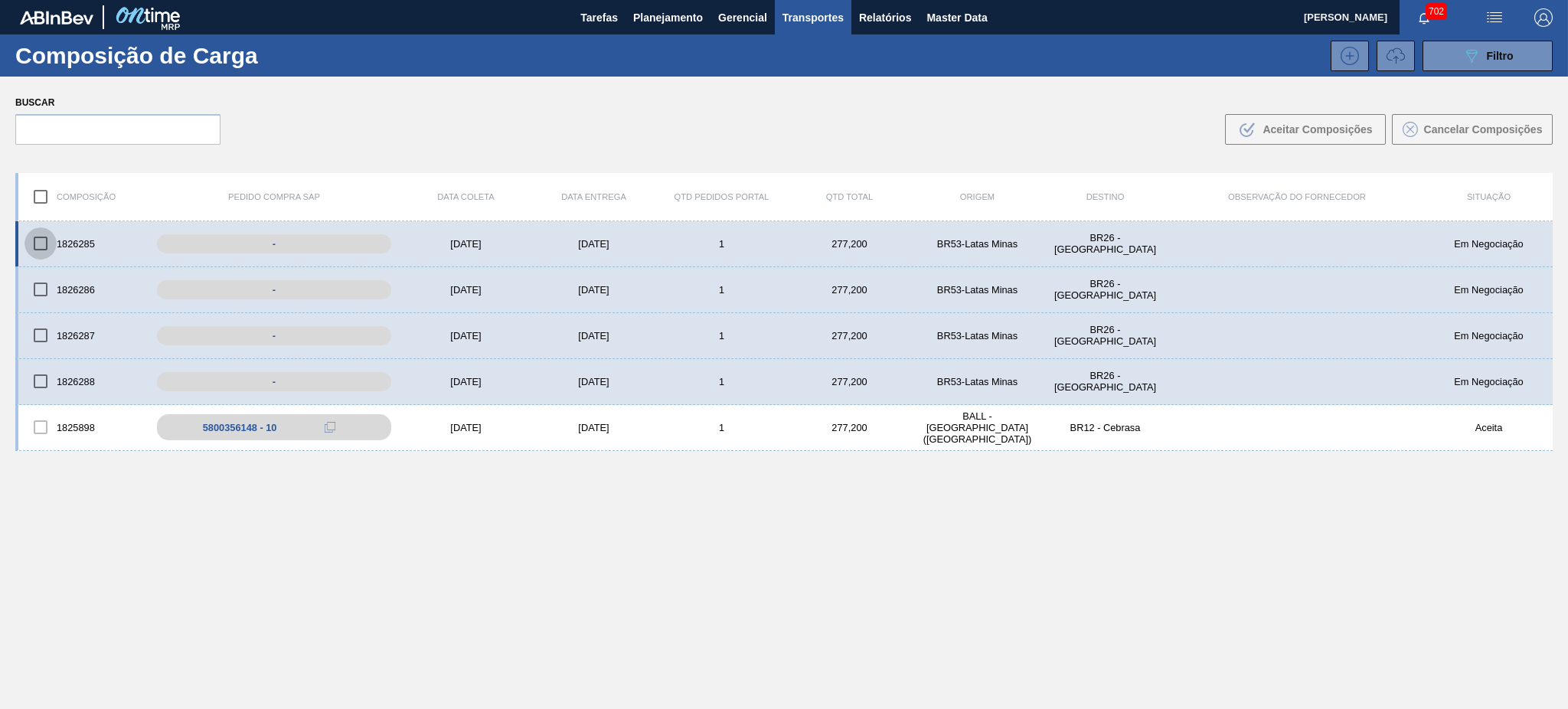
click at [38, 243] on input "checkbox" at bounding box center [40, 243] width 32 height 32
checkbox input "true"
click at [39, 285] on input "checkbox" at bounding box center [40, 289] width 32 height 32
checkbox input "true"
click at [43, 342] on input "checkbox" at bounding box center [40, 335] width 32 height 32
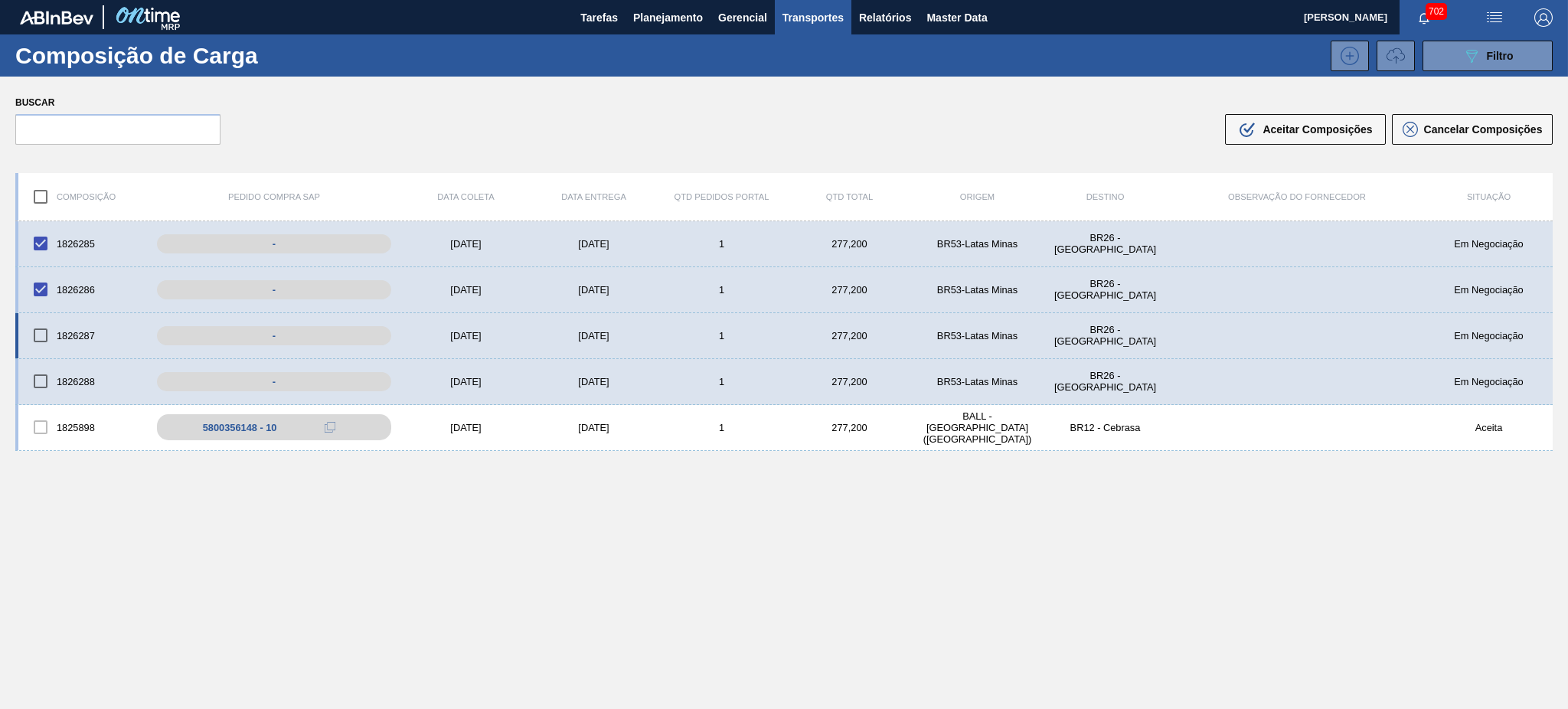
checkbox input "true"
click at [42, 383] on input "checkbox" at bounding box center [40, 381] width 32 height 32
checkbox input "true"
click at [1318, 132] on span "Aceitar Composições" at bounding box center [1317, 129] width 110 height 13
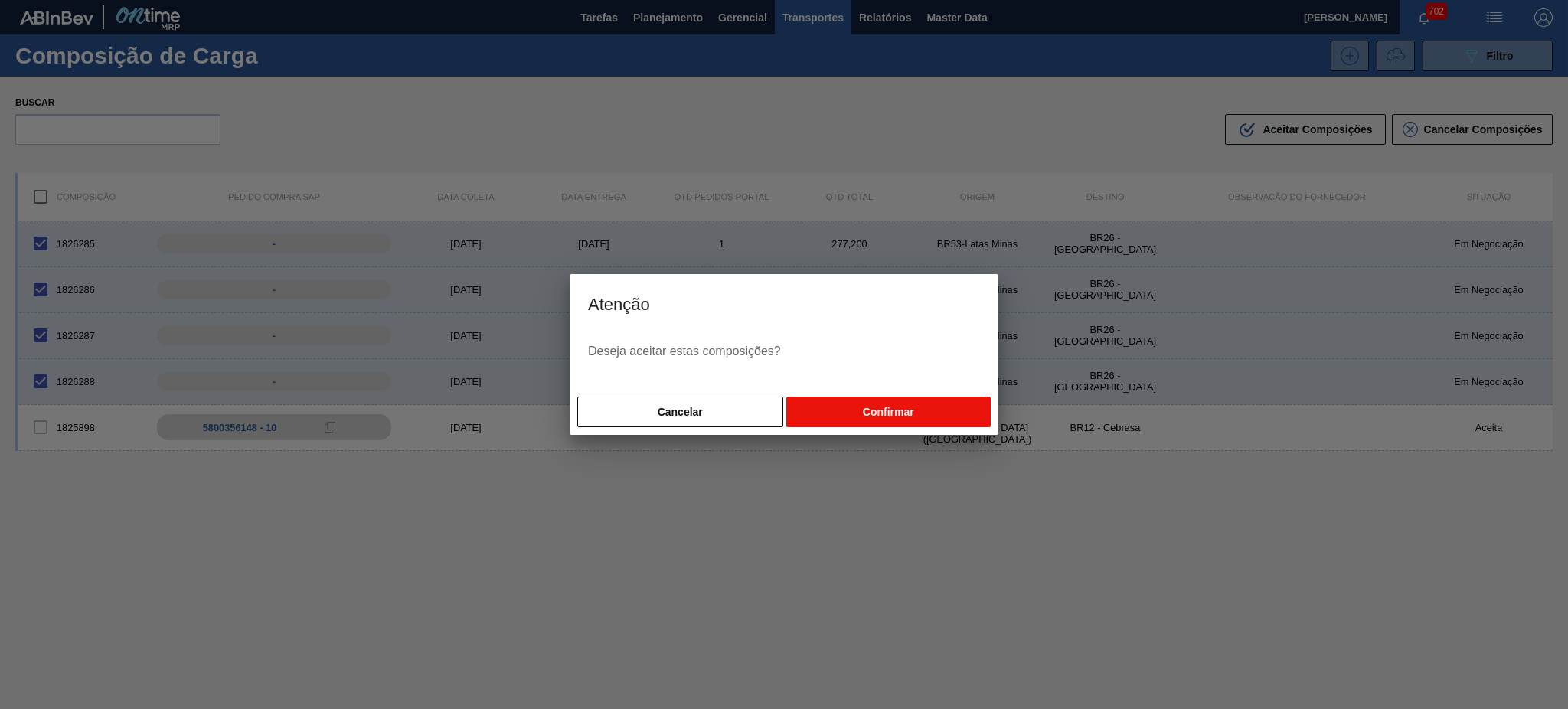
click at [904, 414] on button "Confirmar" at bounding box center [888, 412] width 205 height 31
checkbox input "false"
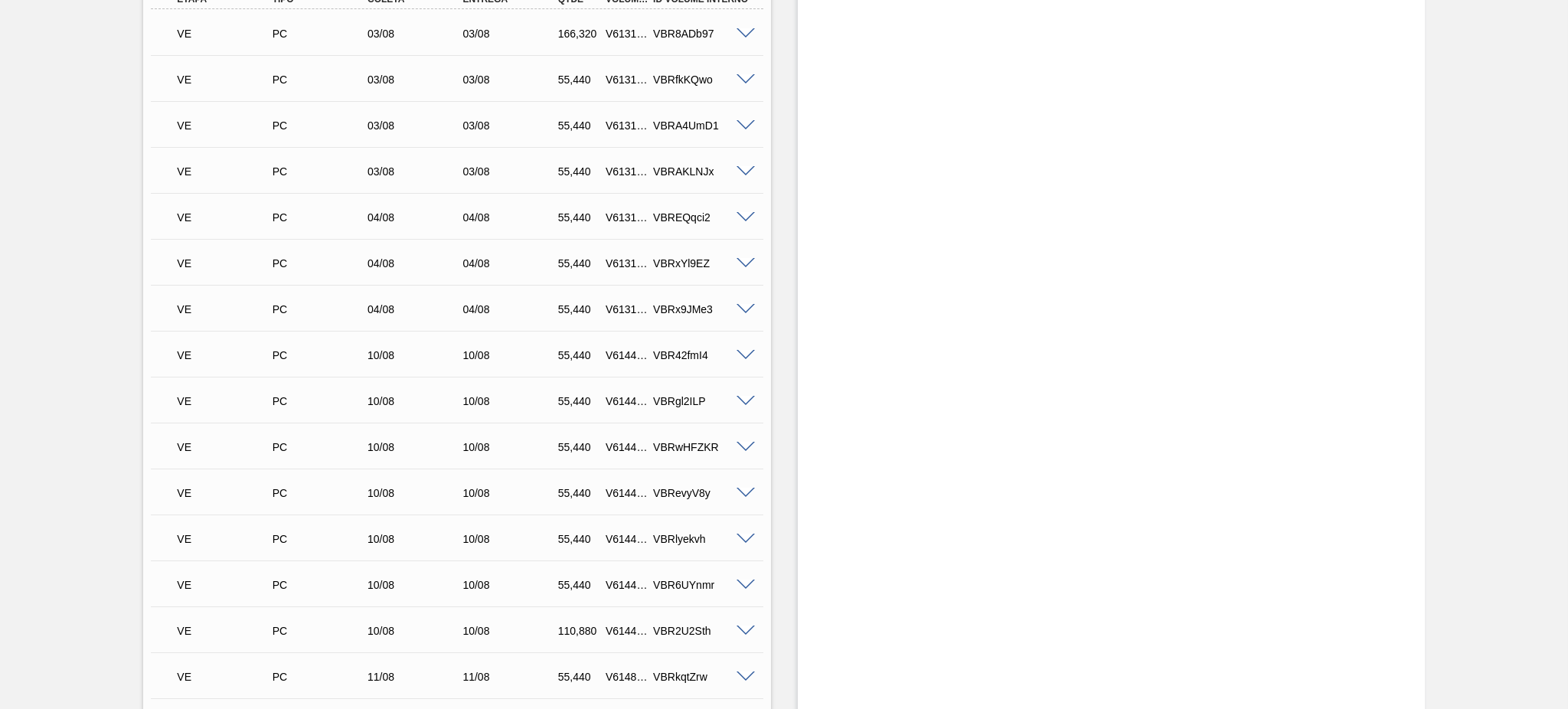
scroll to position [1361, 0]
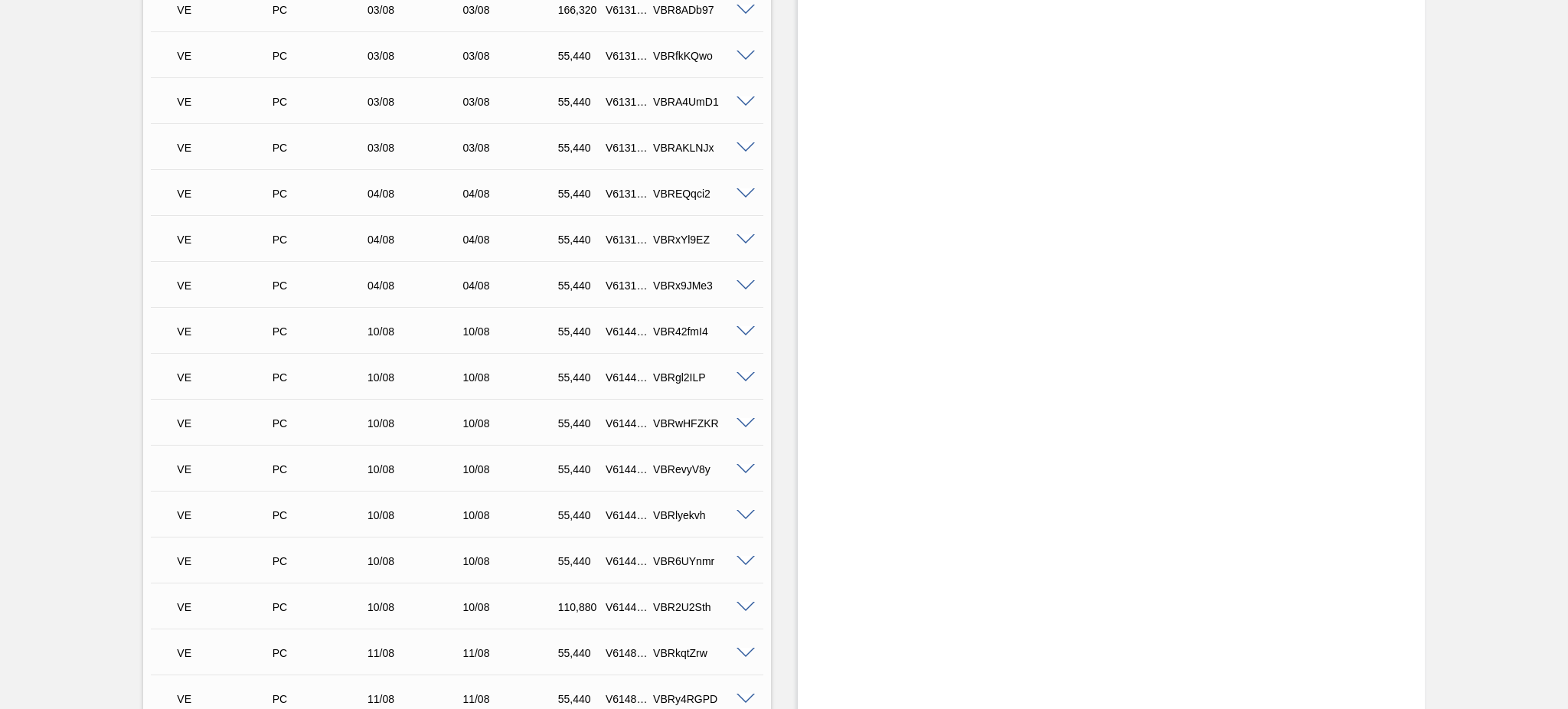
click at [745, 195] on span at bounding box center [745, 194] width 18 height 12
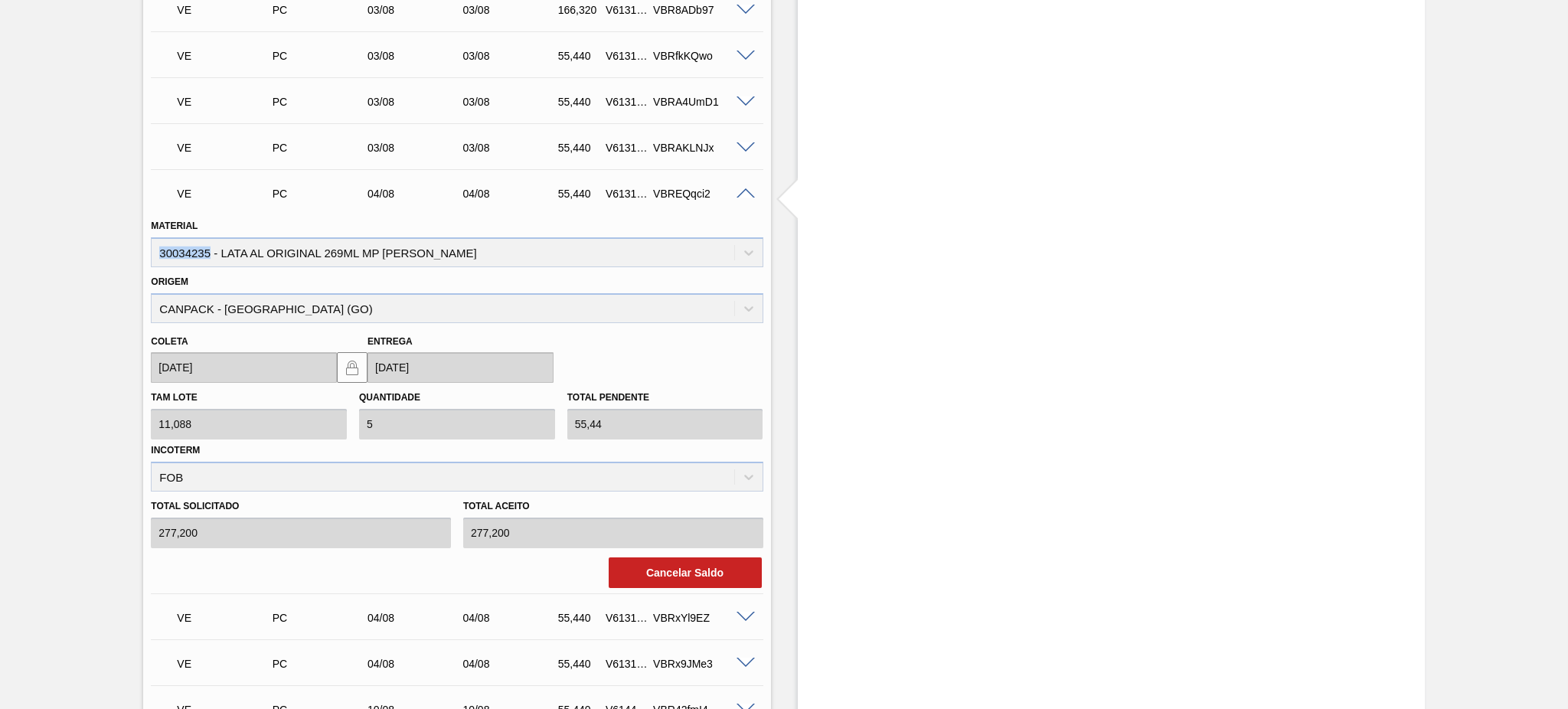
drag, startPoint x: 156, startPoint y: 249, endPoint x: 208, endPoint y: 251, distance: 52.0
click at [208, 251] on div "Material 30034235 - LATA AL ORIGINAL 269ML MP BRILHO" at bounding box center [457, 241] width 612 height 52
copy div "30034235"
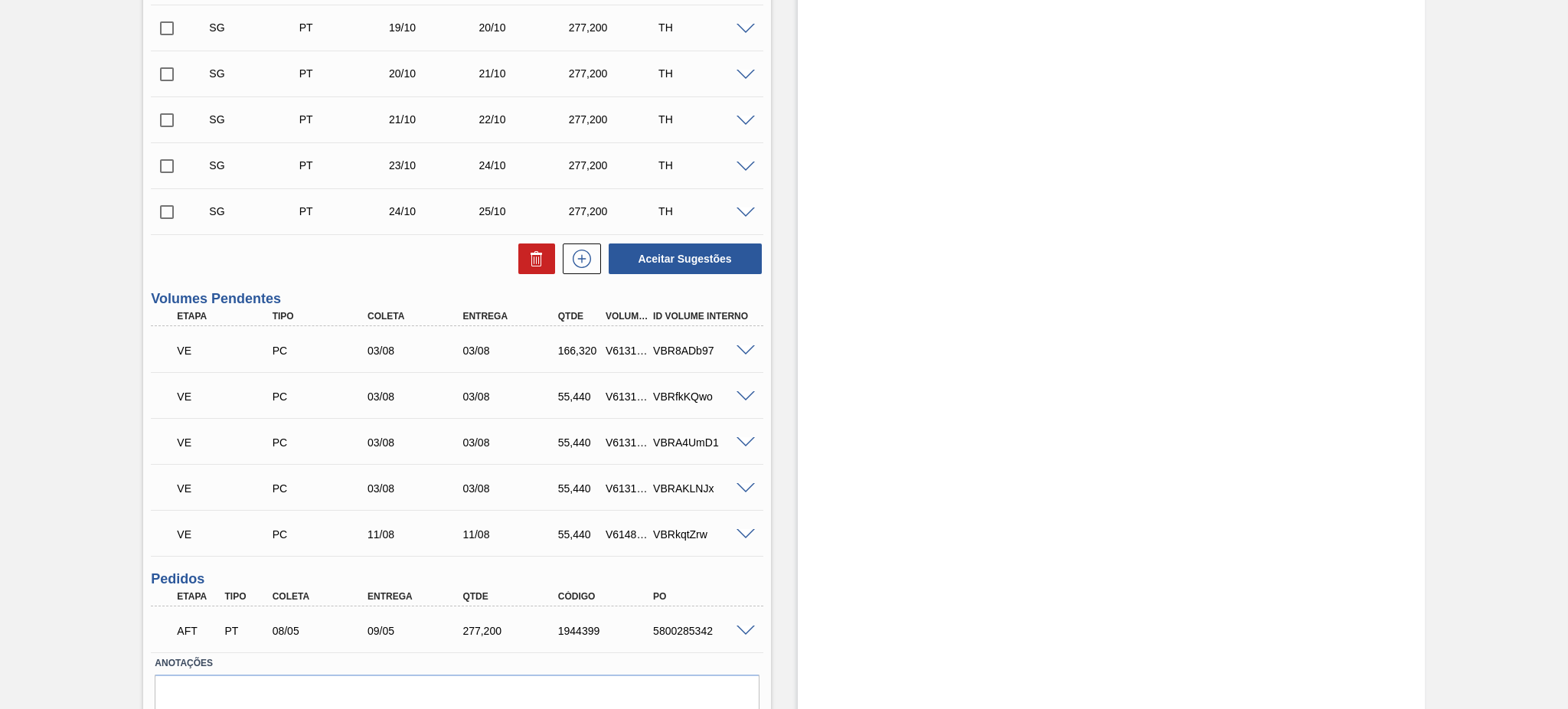
scroll to position [1086, 0]
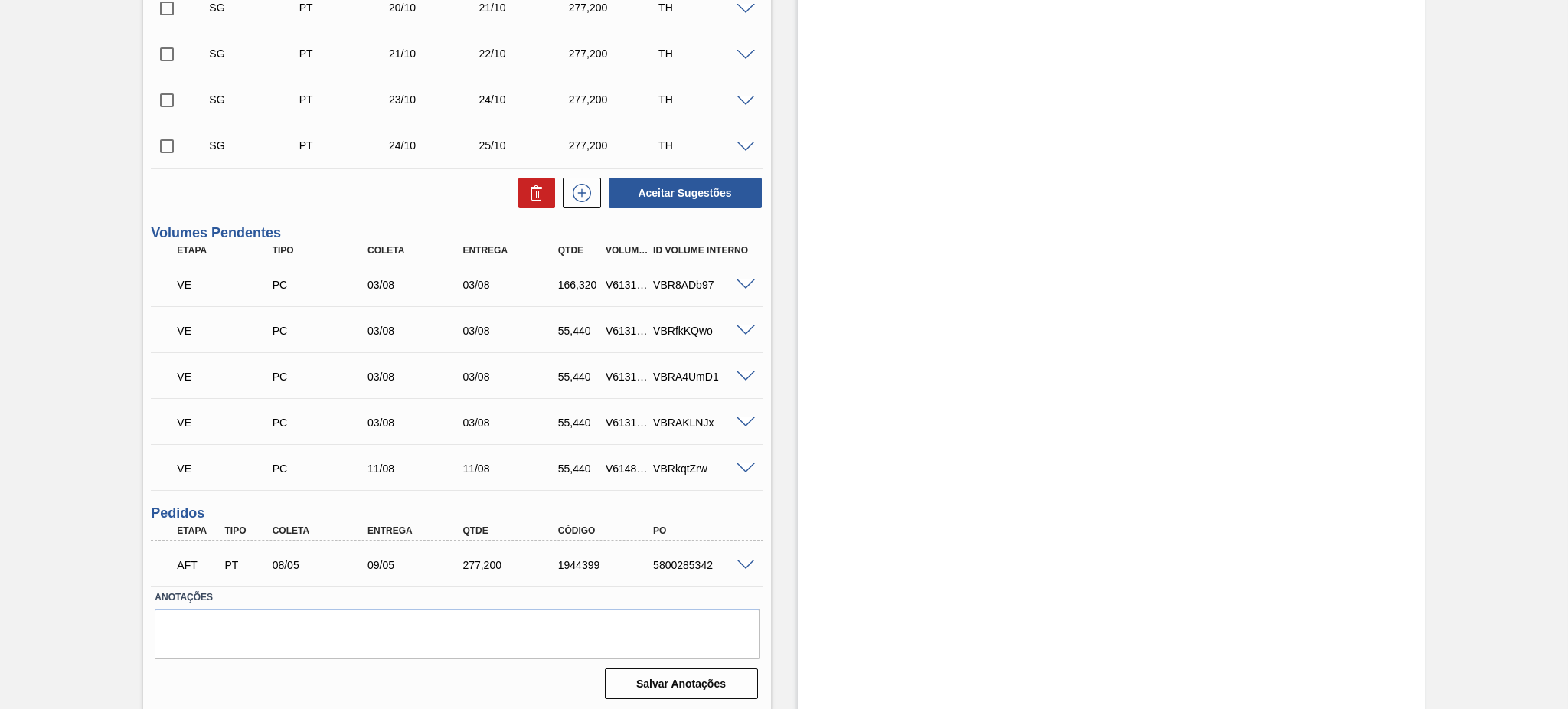
click at [740, 281] on span at bounding box center [745, 285] width 18 height 12
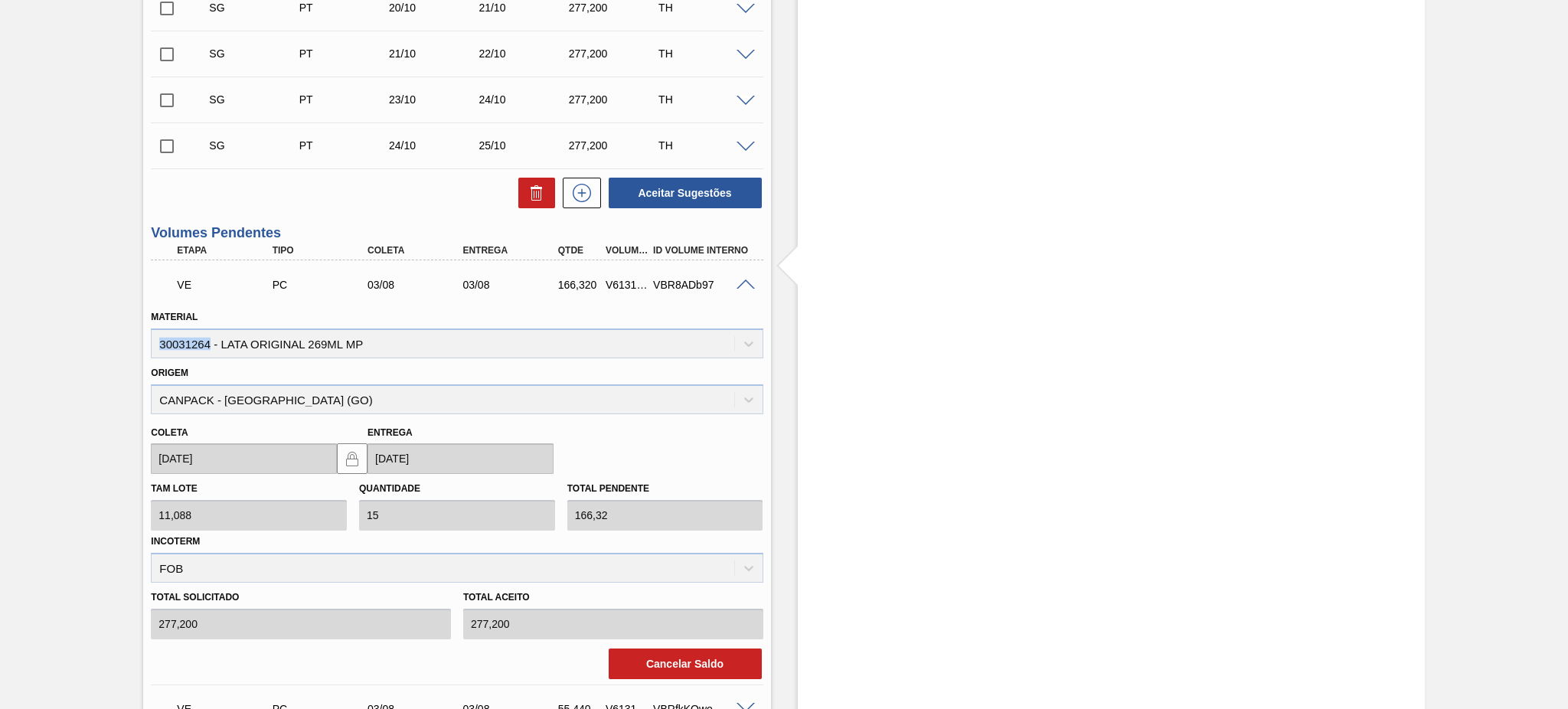
drag, startPoint x: 209, startPoint y: 342, endPoint x: 144, endPoint y: 339, distance: 65.1
click at [144, 339] on div "Material 30031264 - LATA ORIGINAL 269ML MP" at bounding box center [456, 332] width 624 height 52
copy div "30031264"
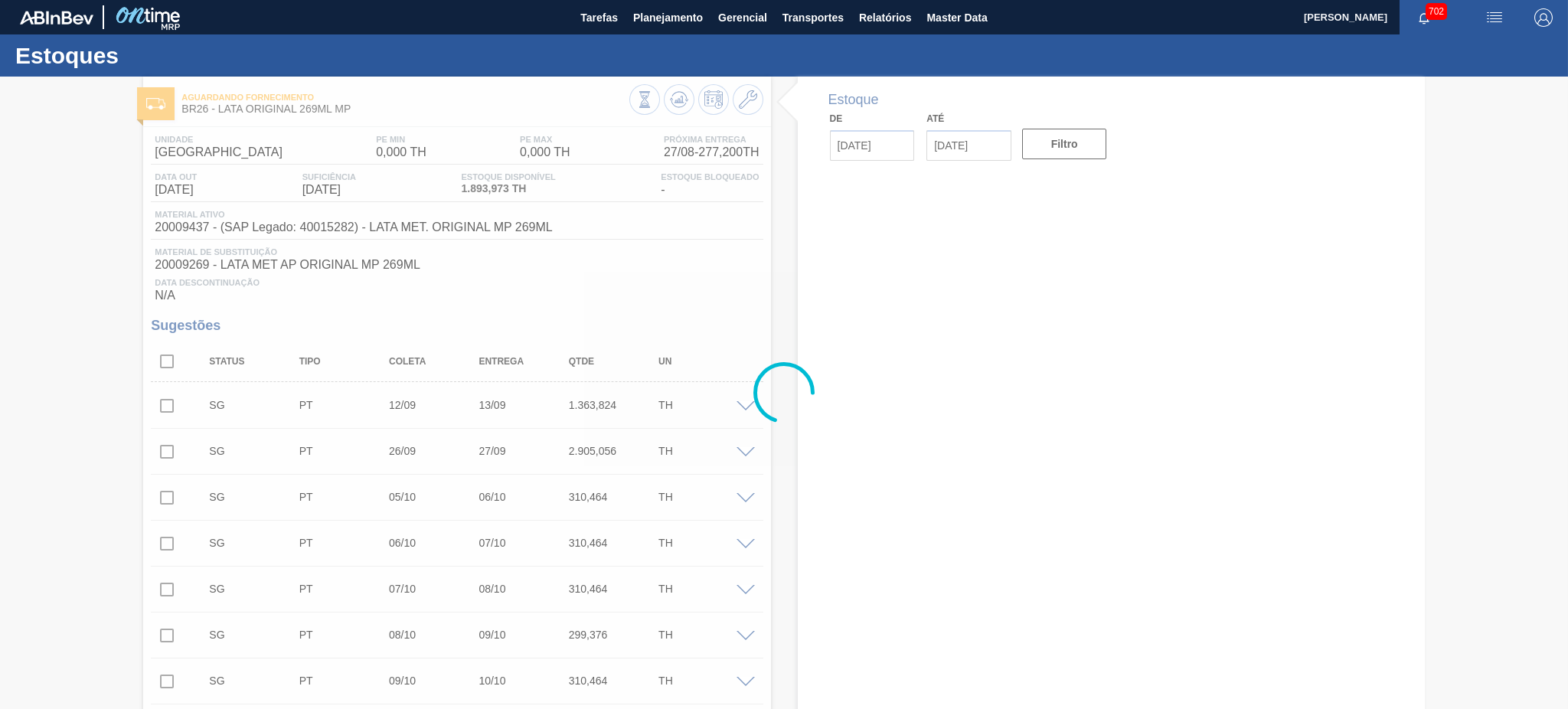
type input "[DATE]"
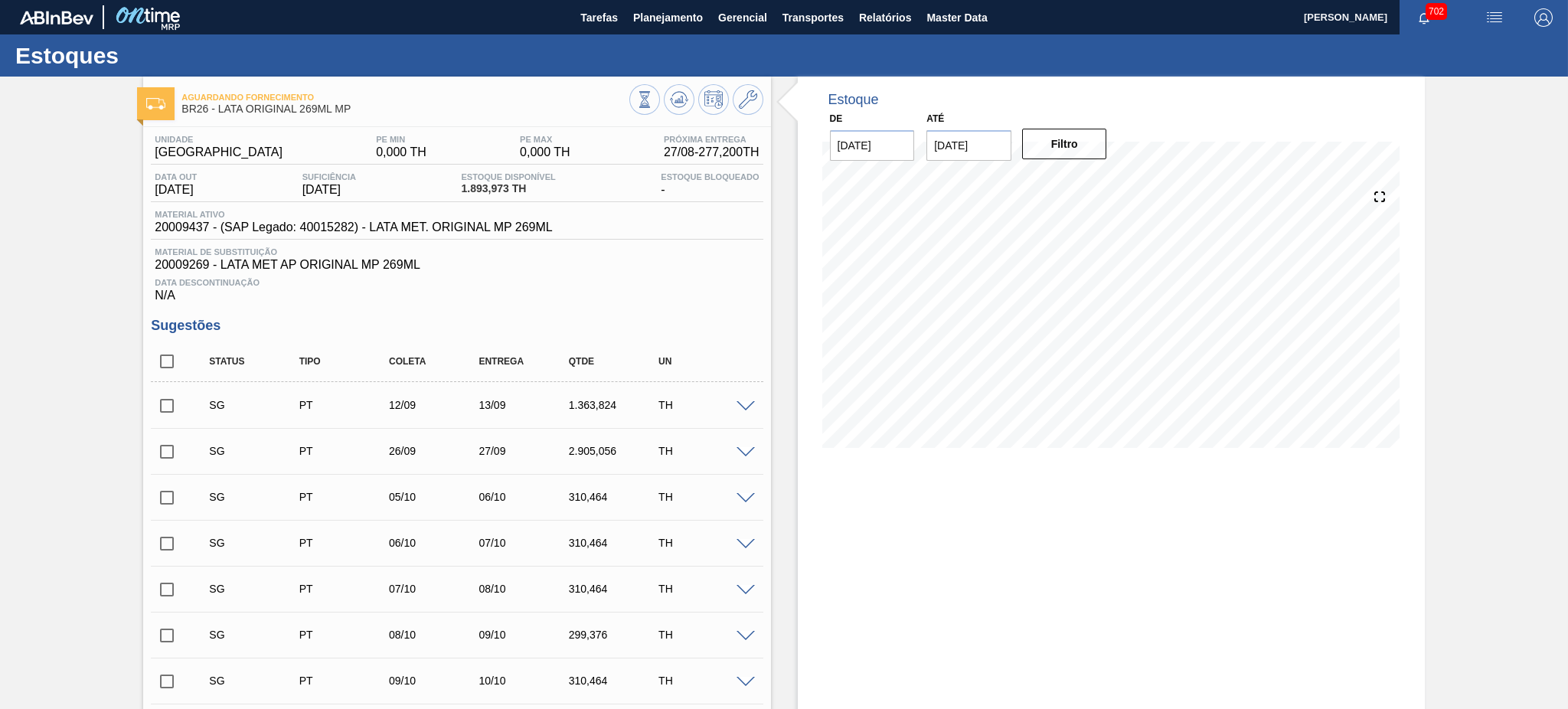
click at [1495, 14] on img "button" at bounding box center [1493, 17] width 18 height 18
click at [1463, 41] on li "Pedido Contingência" at bounding box center [1485, 54] width 140 height 27
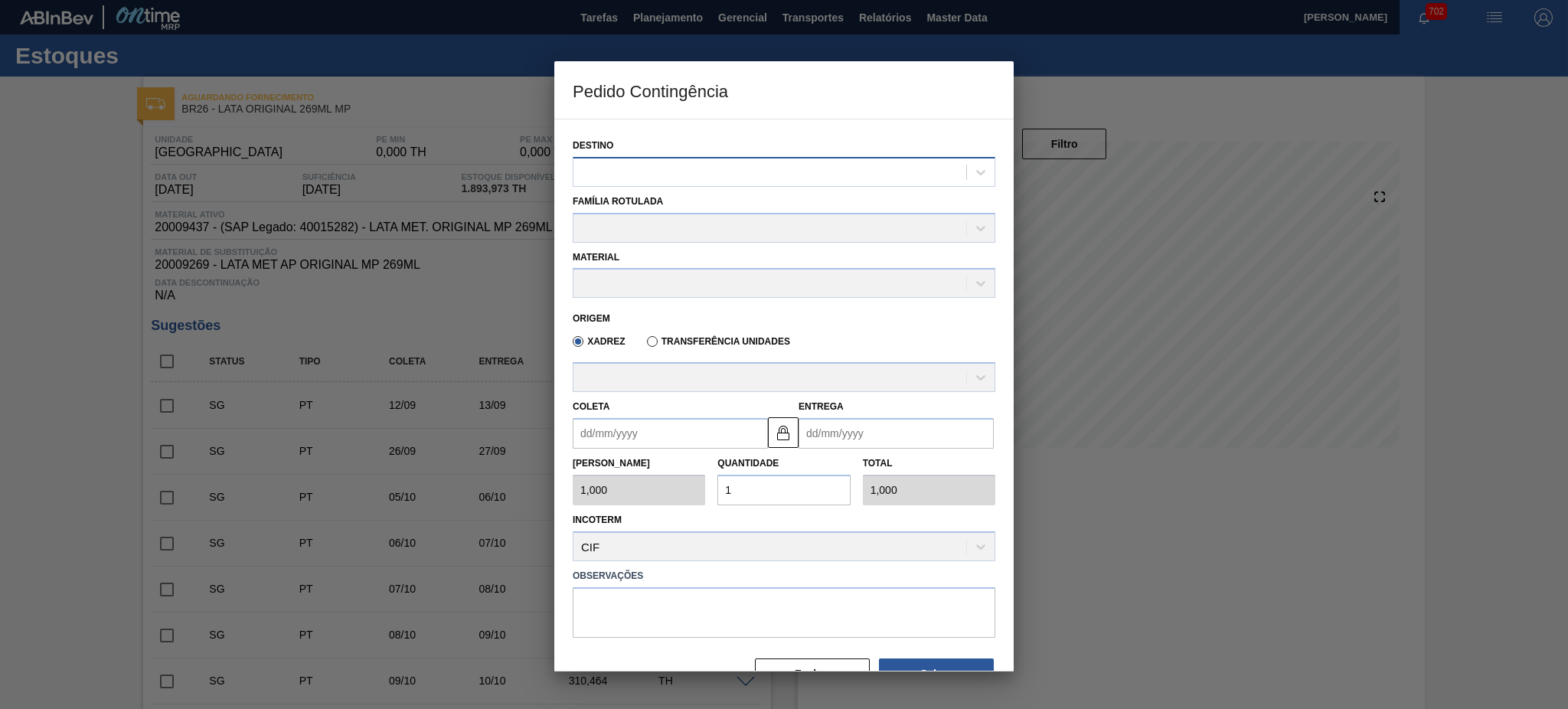
click at [660, 167] on div at bounding box center [769, 172] width 393 height 22
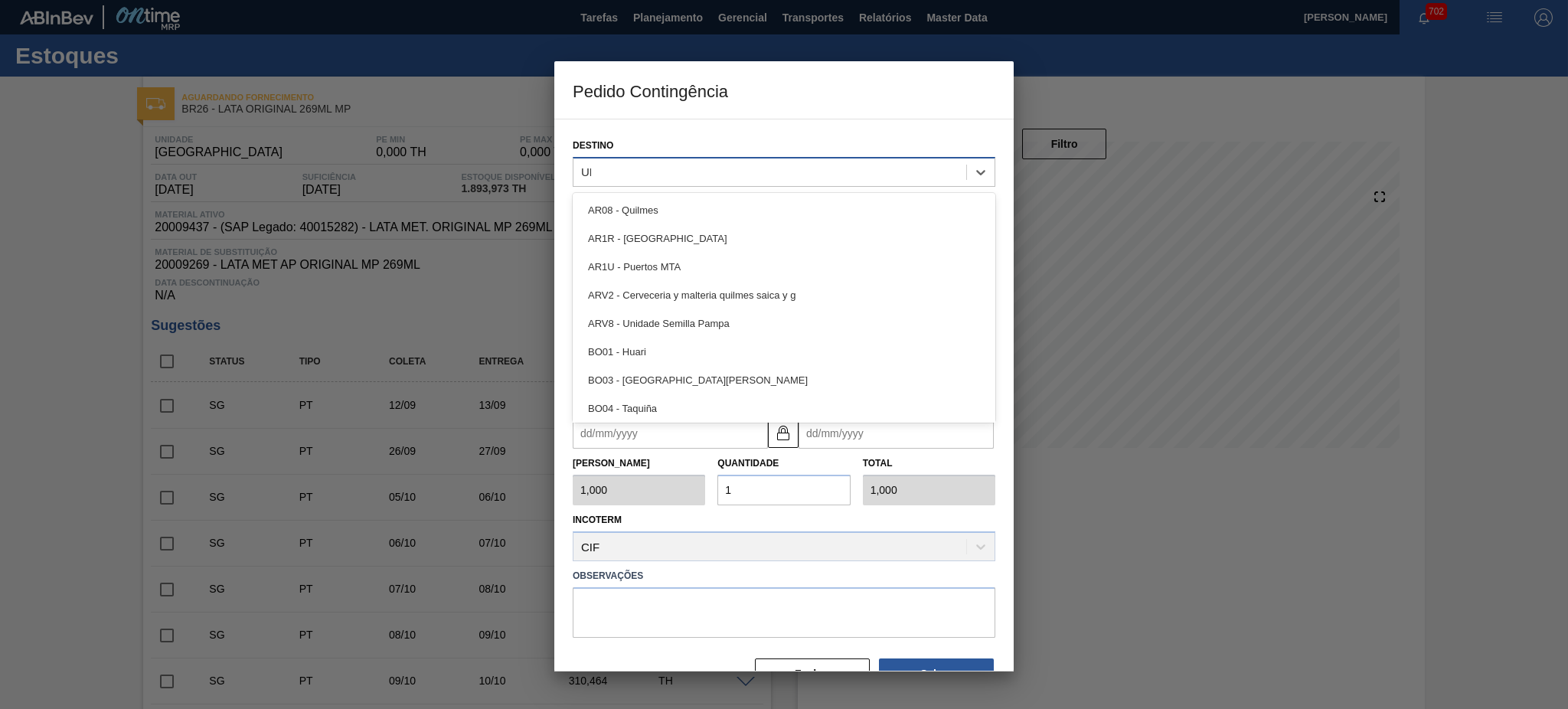
type input "UBE"
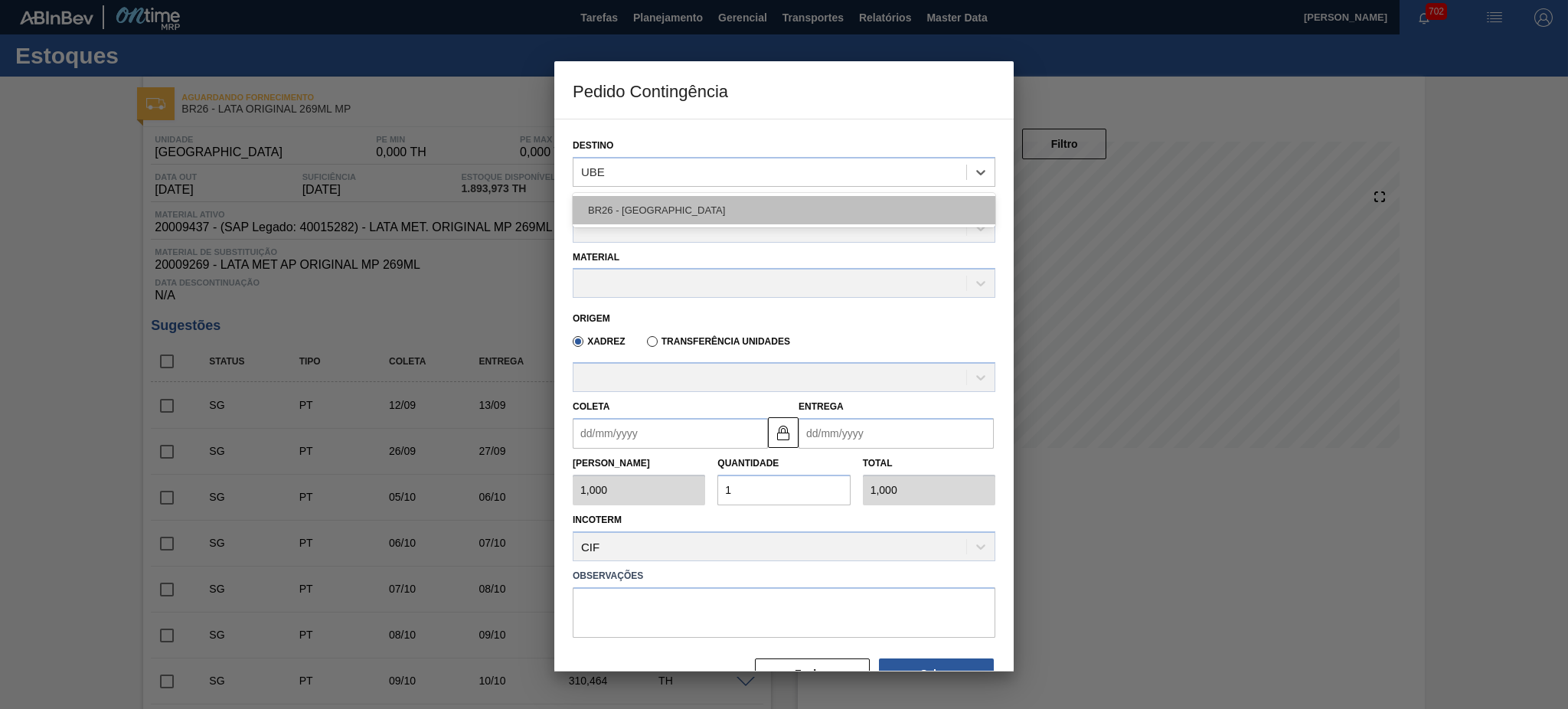
click at [683, 202] on div "BR26 - Uberlândia" at bounding box center [784, 210] width 423 height 28
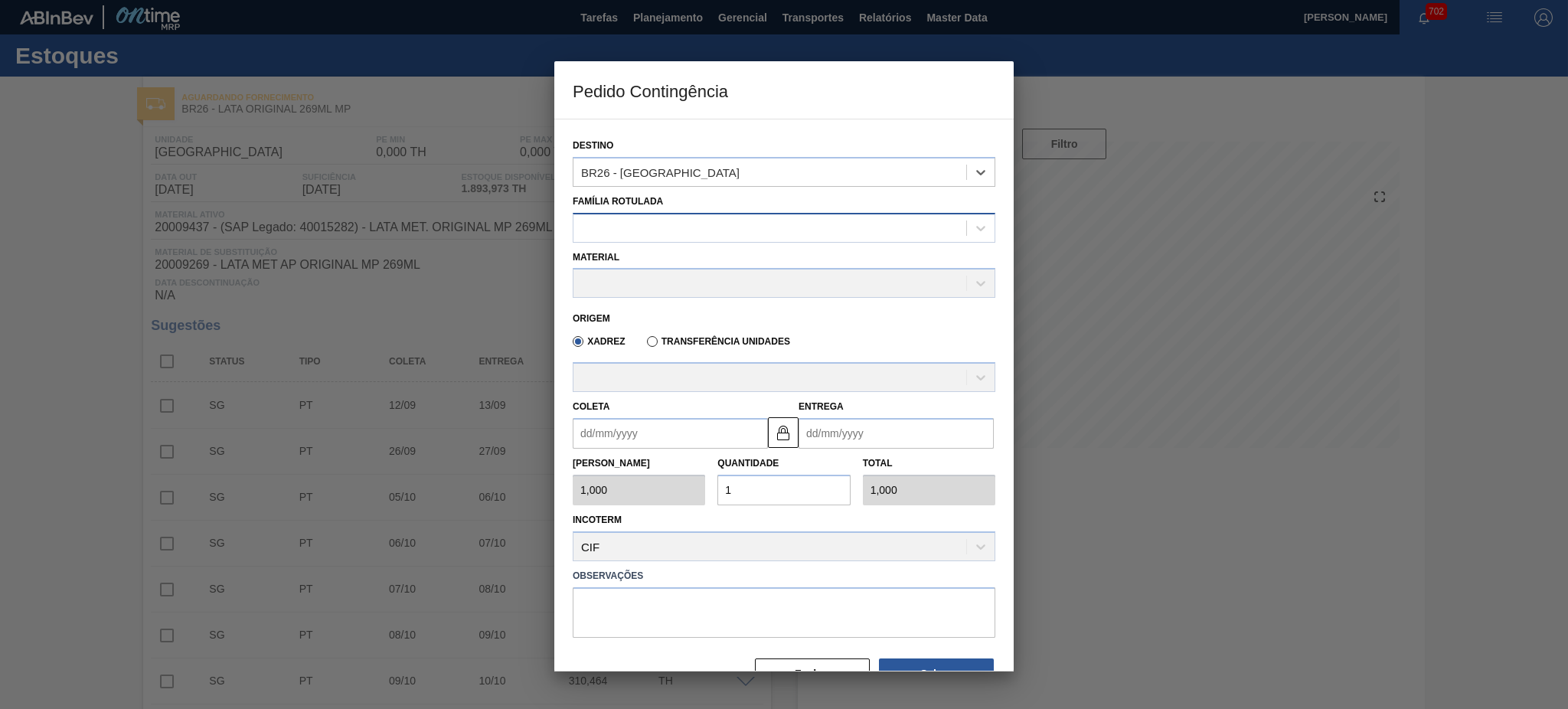
click at [662, 230] on div at bounding box center [769, 227] width 393 height 22
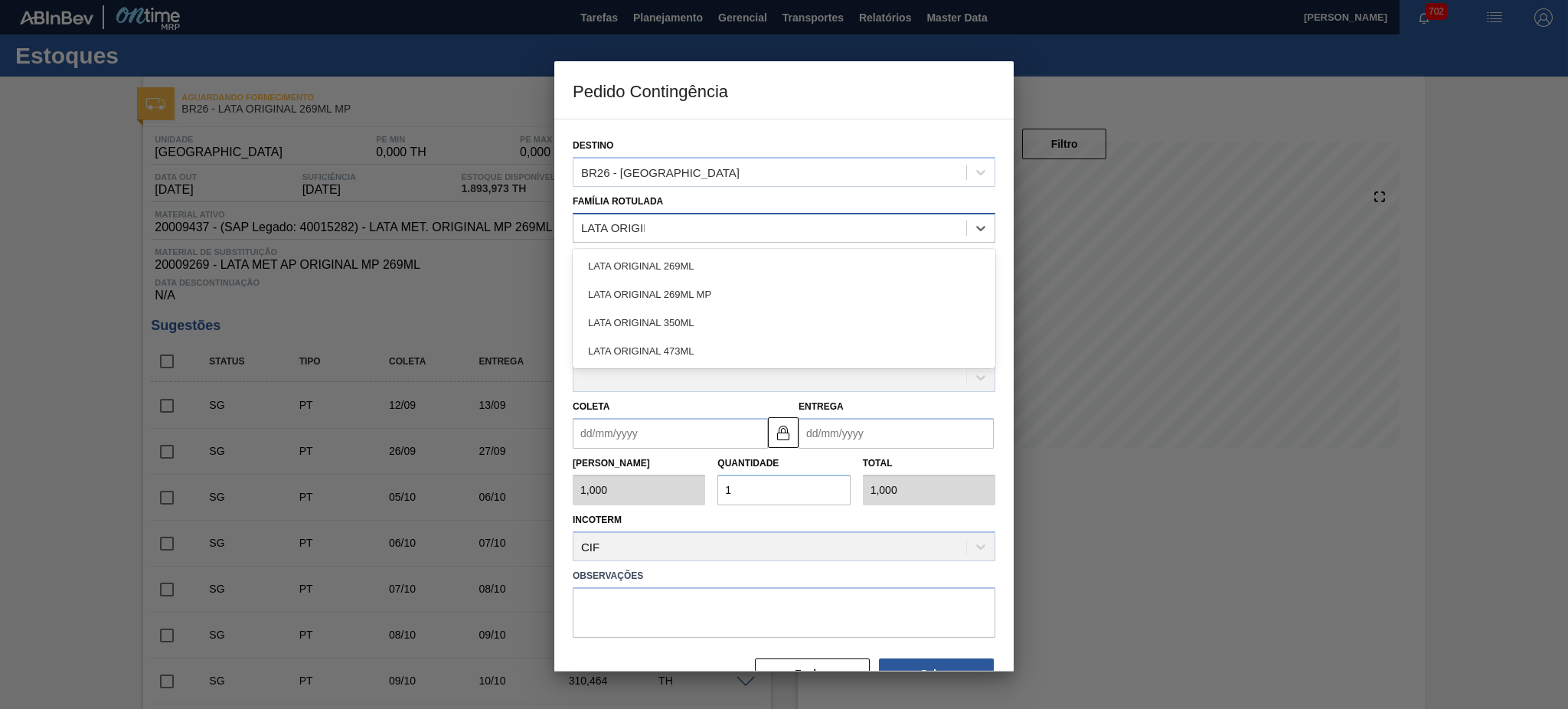
type Rotulada "LATA ORIGINA"
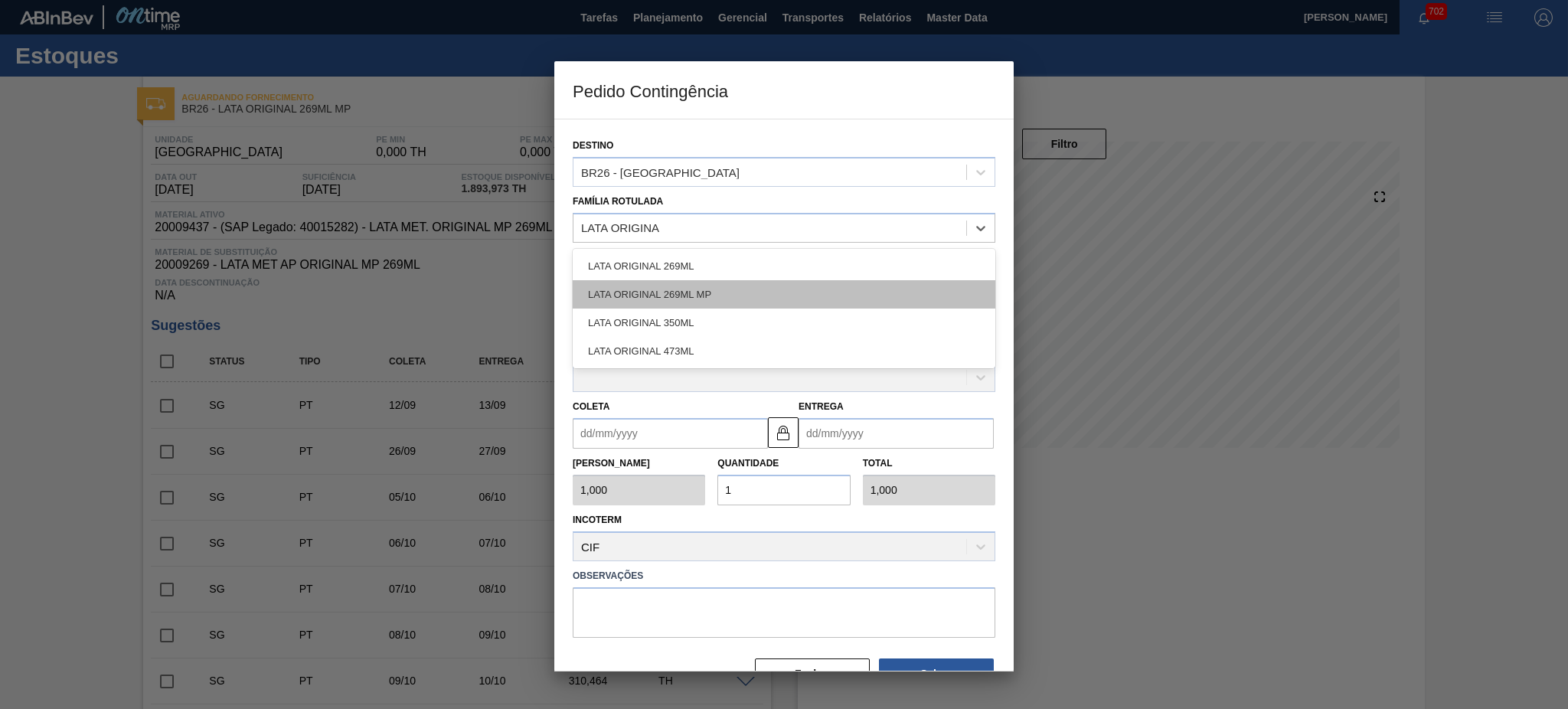
click at [681, 289] on div "LATA ORIGINAL 269ML MP" at bounding box center [784, 294] width 423 height 28
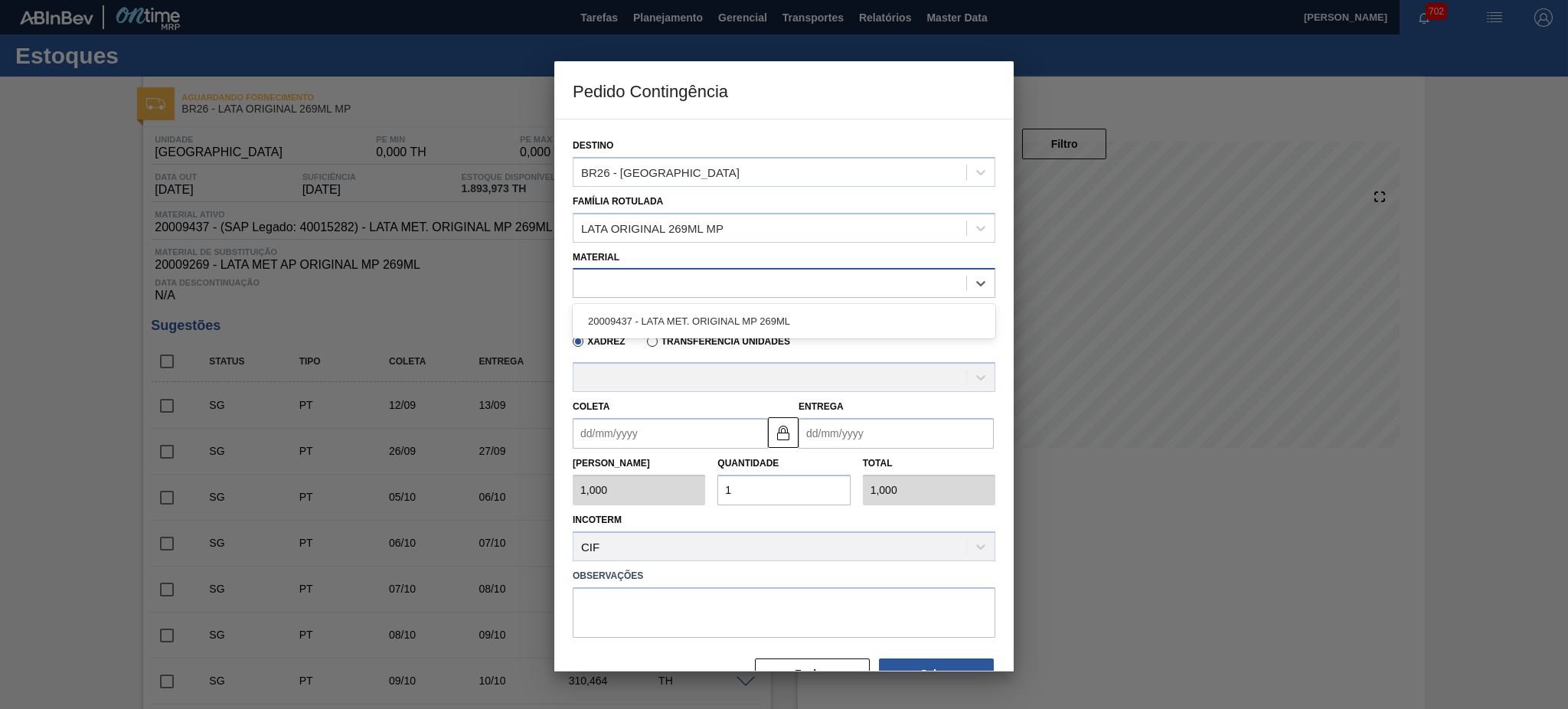
click at [672, 275] on div at bounding box center [769, 283] width 393 height 22
click at [653, 316] on div "20009437 - LATA MET. ORIGINAL MP 269ML" at bounding box center [784, 321] width 423 height 28
type input "11,088"
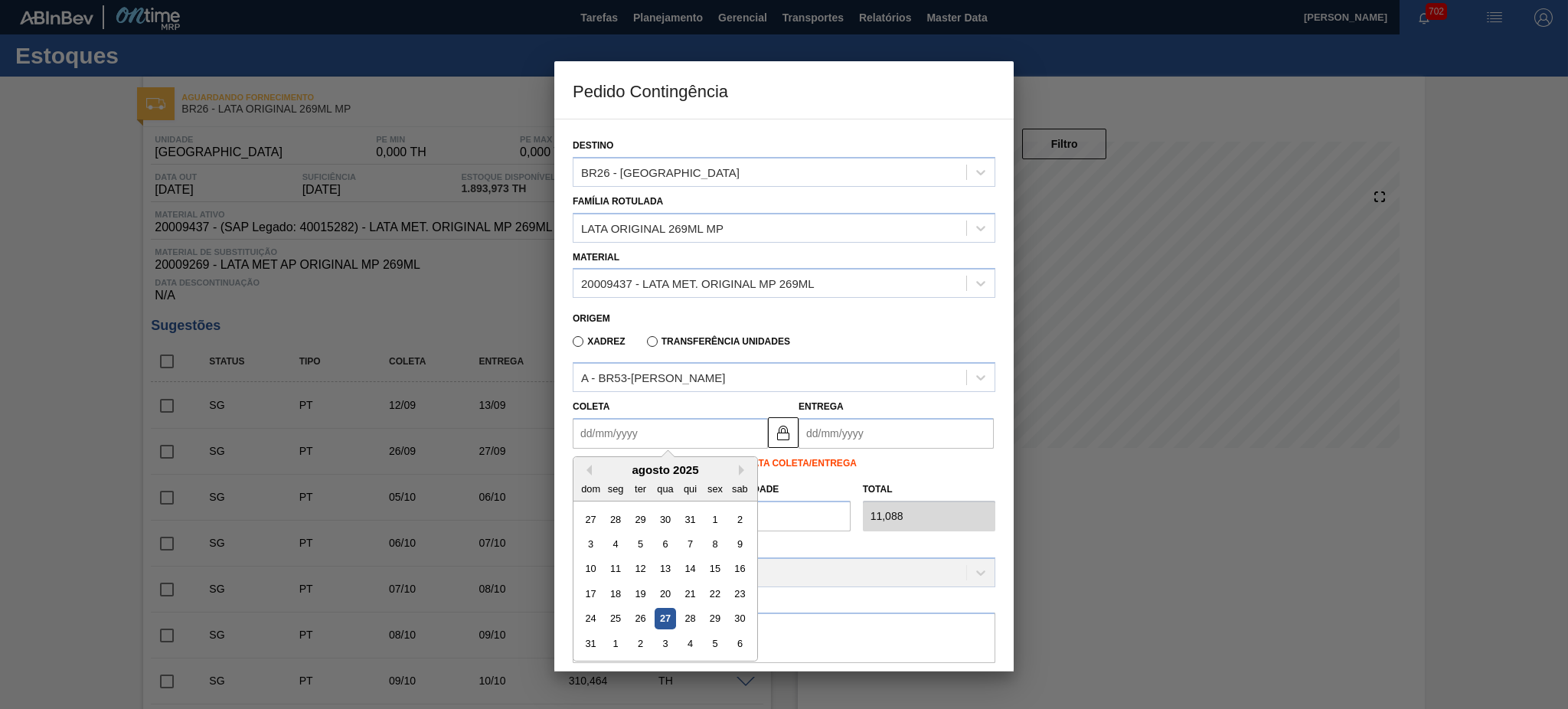
drag, startPoint x: 648, startPoint y: 427, endPoint x: 657, endPoint y: 429, distance: 9.2
click at [648, 427] on input "Coleta" at bounding box center [670, 433] width 195 height 31
click at [692, 613] on div "28" at bounding box center [690, 619] width 20 height 20
type input "[DATE]"
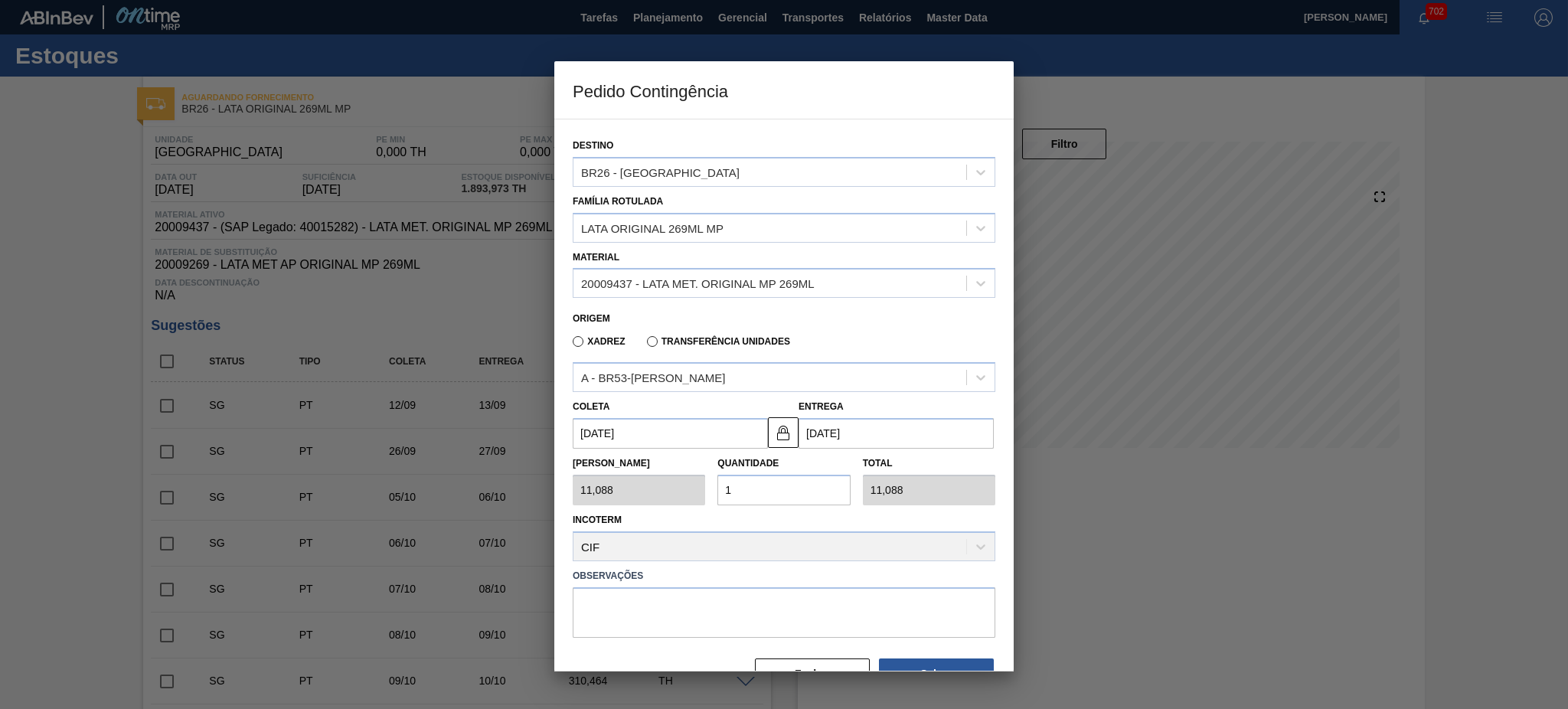
click at [748, 500] on input "1" at bounding box center [783, 489] width 133 height 31
click at [667, 492] on div "Tam Lote 11,088 Quantidade 1 Total 11,088" at bounding box center [784, 477] width 435 height 56
type input "2"
type input "22,176"
type input "25"
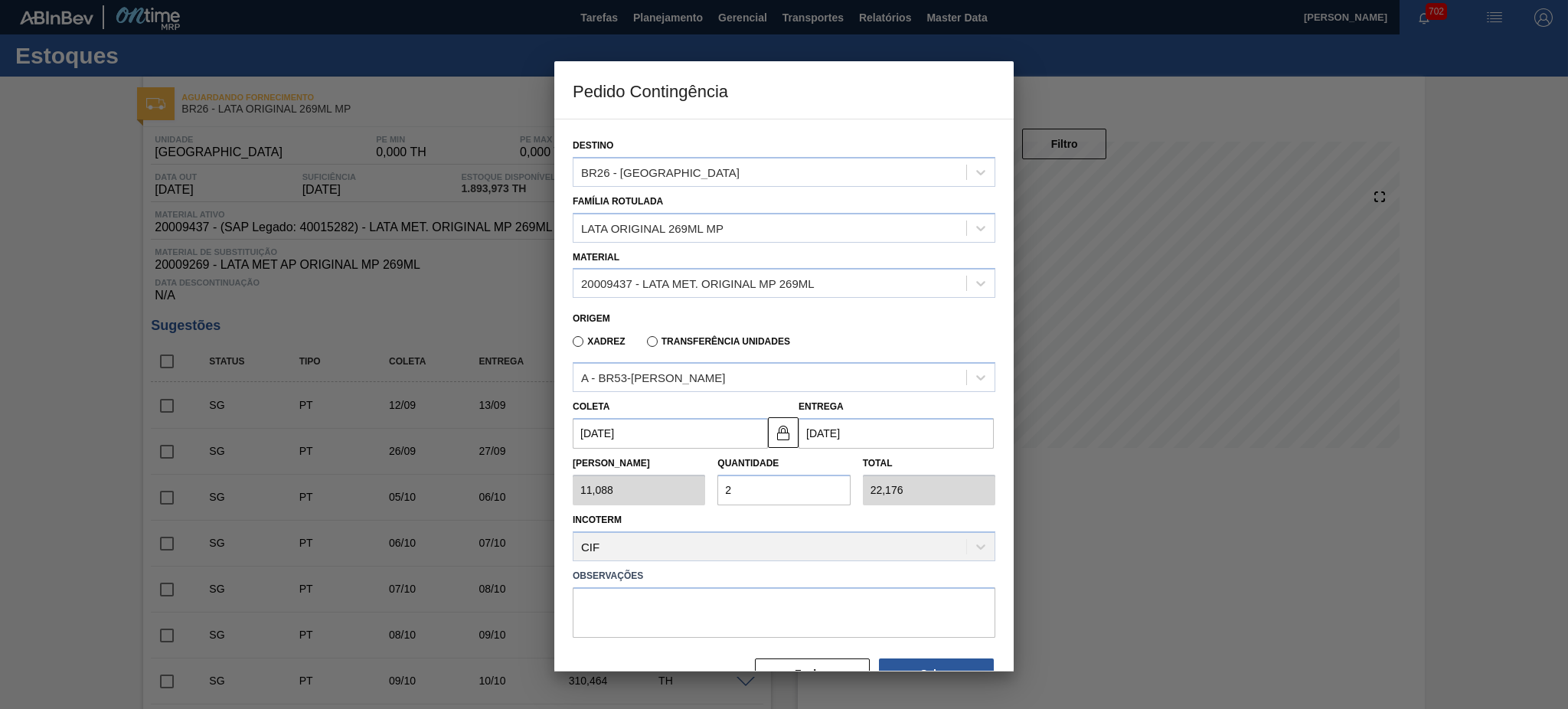
type input "277,200"
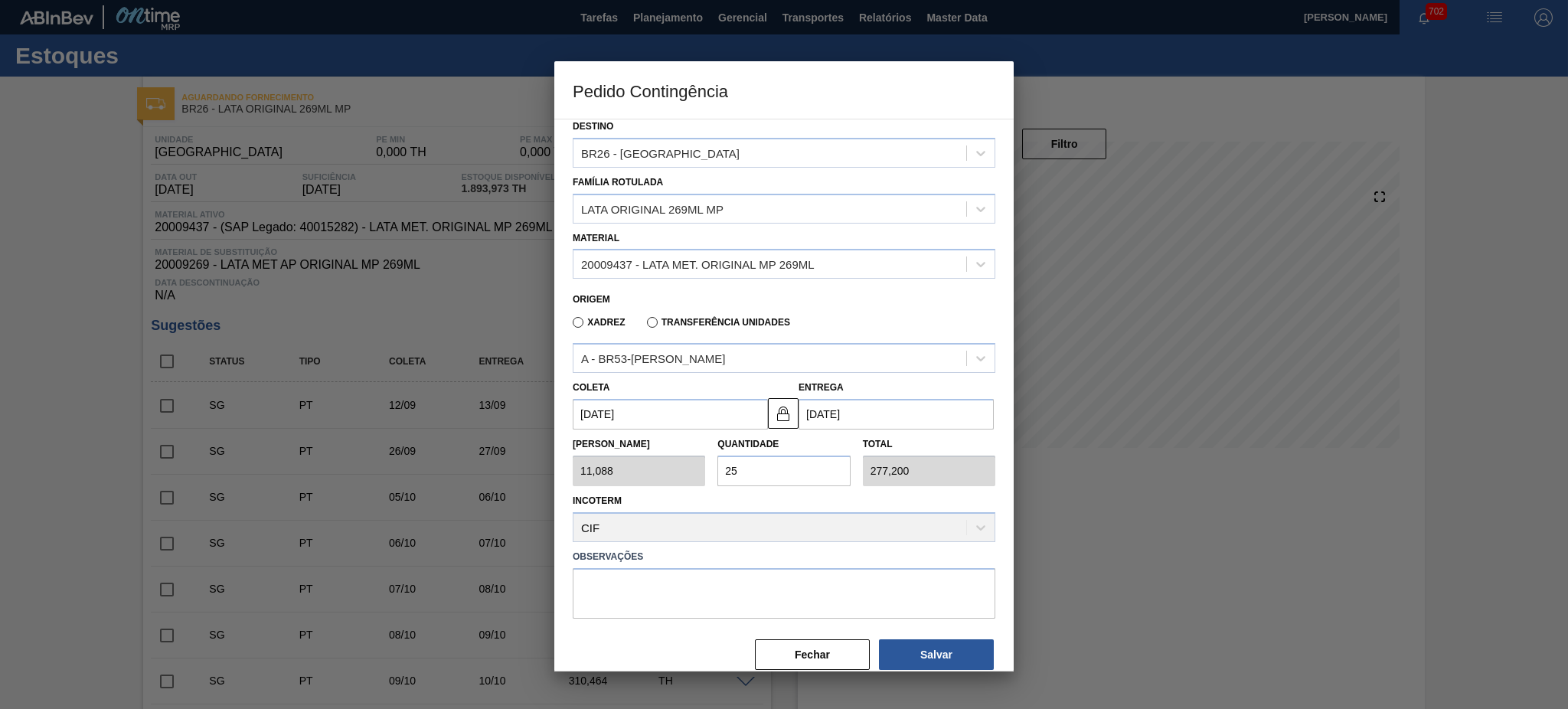
scroll to position [38, 0]
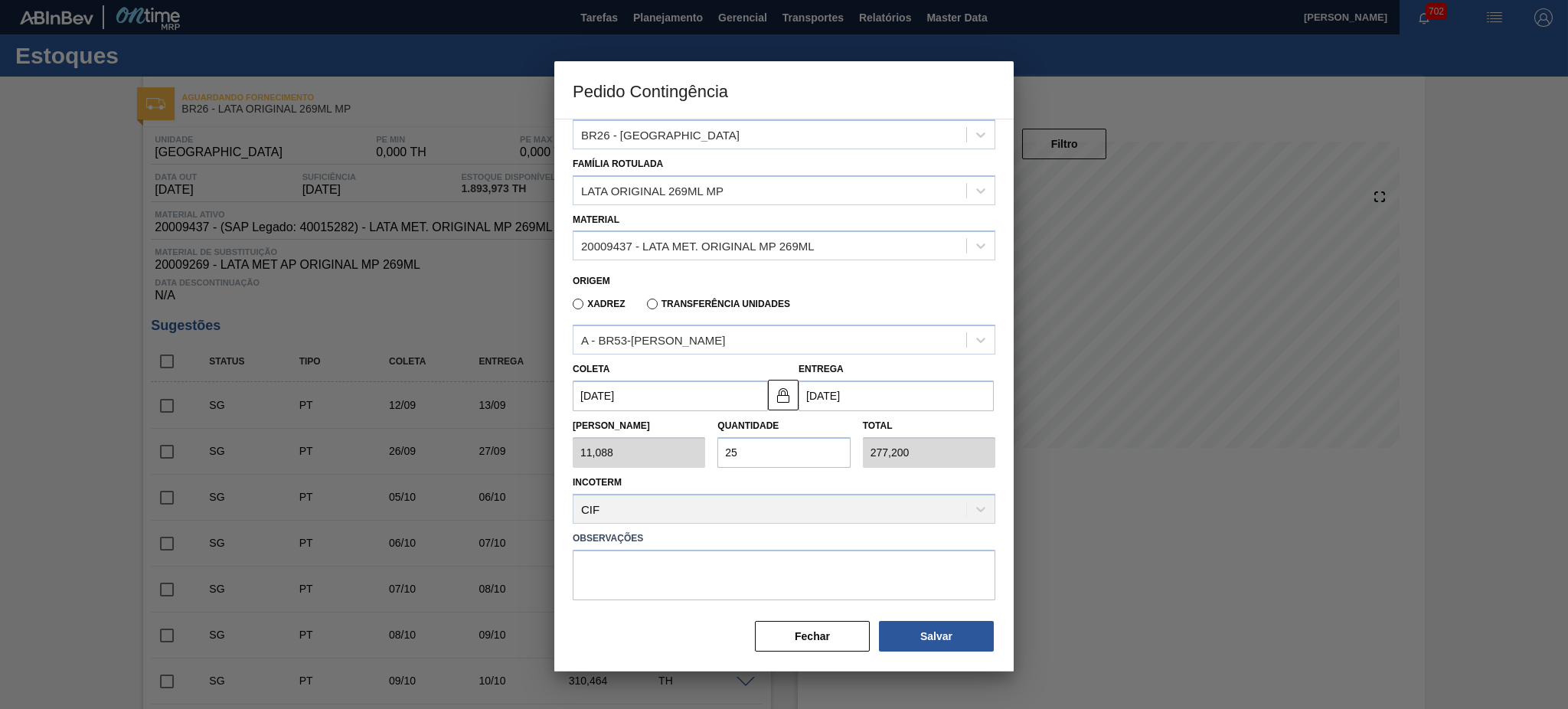
click at [824, 504] on div "Incoterm CIF" at bounding box center [784, 497] width 423 height 52
click at [722, 500] on div "Incoterm CIF" at bounding box center [784, 497] width 423 height 52
click at [972, 515] on div "Incoterm CIF" at bounding box center [784, 497] width 423 height 52
click at [977, 508] on div "Incoterm CIF" at bounding box center [784, 497] width 423 height 52
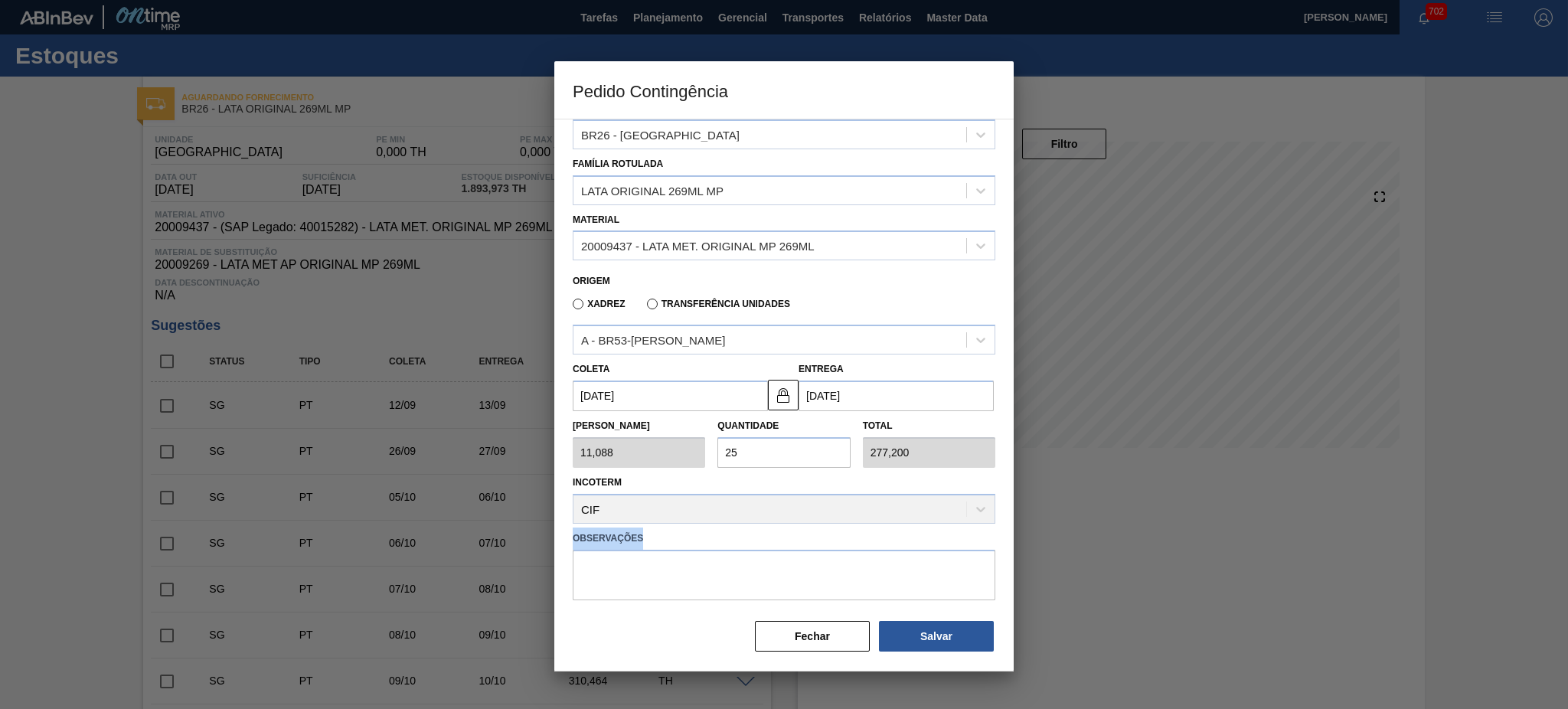
click at [967, 507] on div at bounding box center [967, 507] width 0 height 0
click at [890, 478] on div "Incoterm CIF" at bounding box center [784, 497] width 423 height 52
click at [957, 507] on div "Incoterm CIF" at bounding box center [784, 497] width 423 height 52
click at [705, 499] on div "Incoterm CIF" at bounding box center [784, 497] width 423 height 52
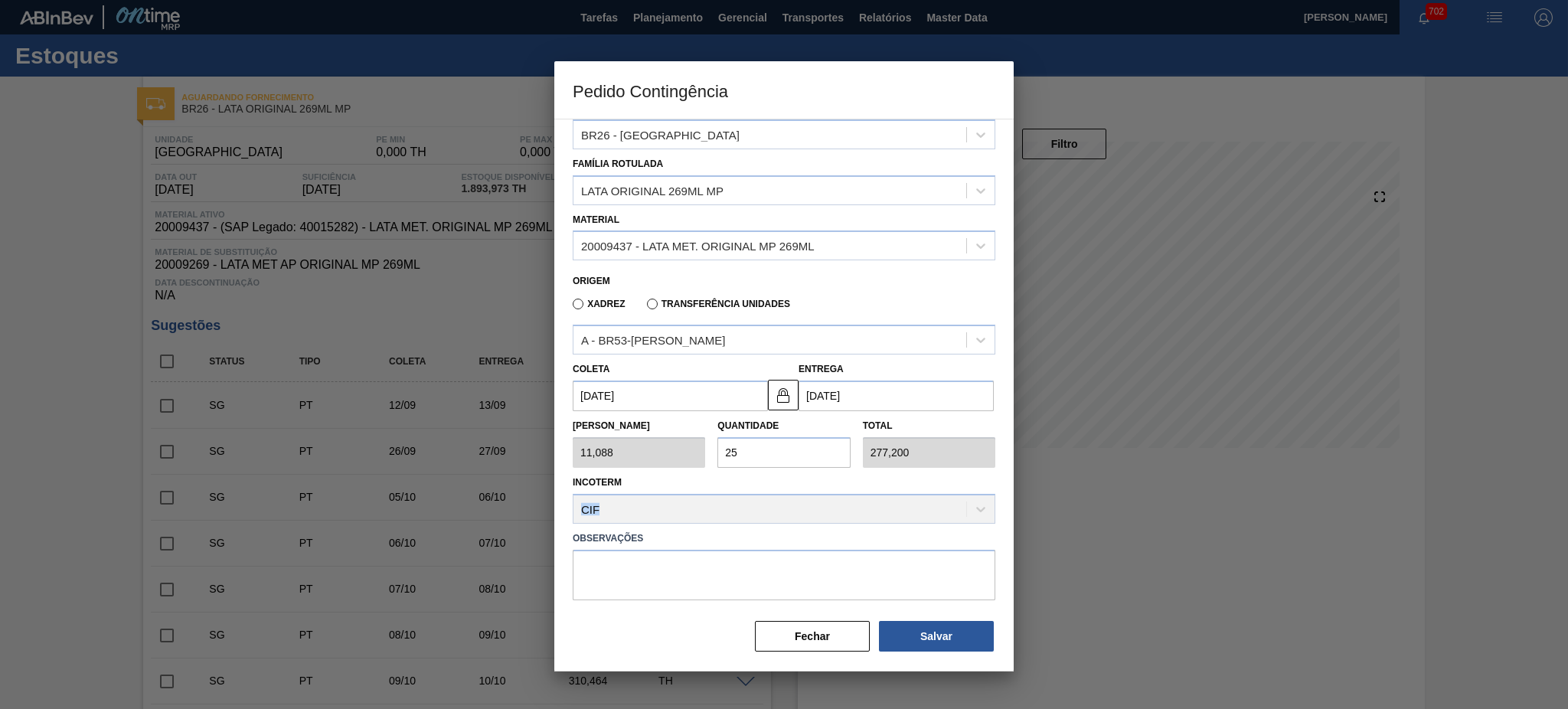
click at [705, 499] on div "Incoterm CIF" at bounding box center [784, 497] width 423 height 52
click at [908, 525] on div "Observações" at bounding box center [784, 562] width 435 height 77
click at [973, 505] on div "Incoterm CIF" at bounding box center [784, 497] width 423 height 52
click at [890, 477] on div "Incoterm CIF" at bounding box center [784, 497] width 423 height 52
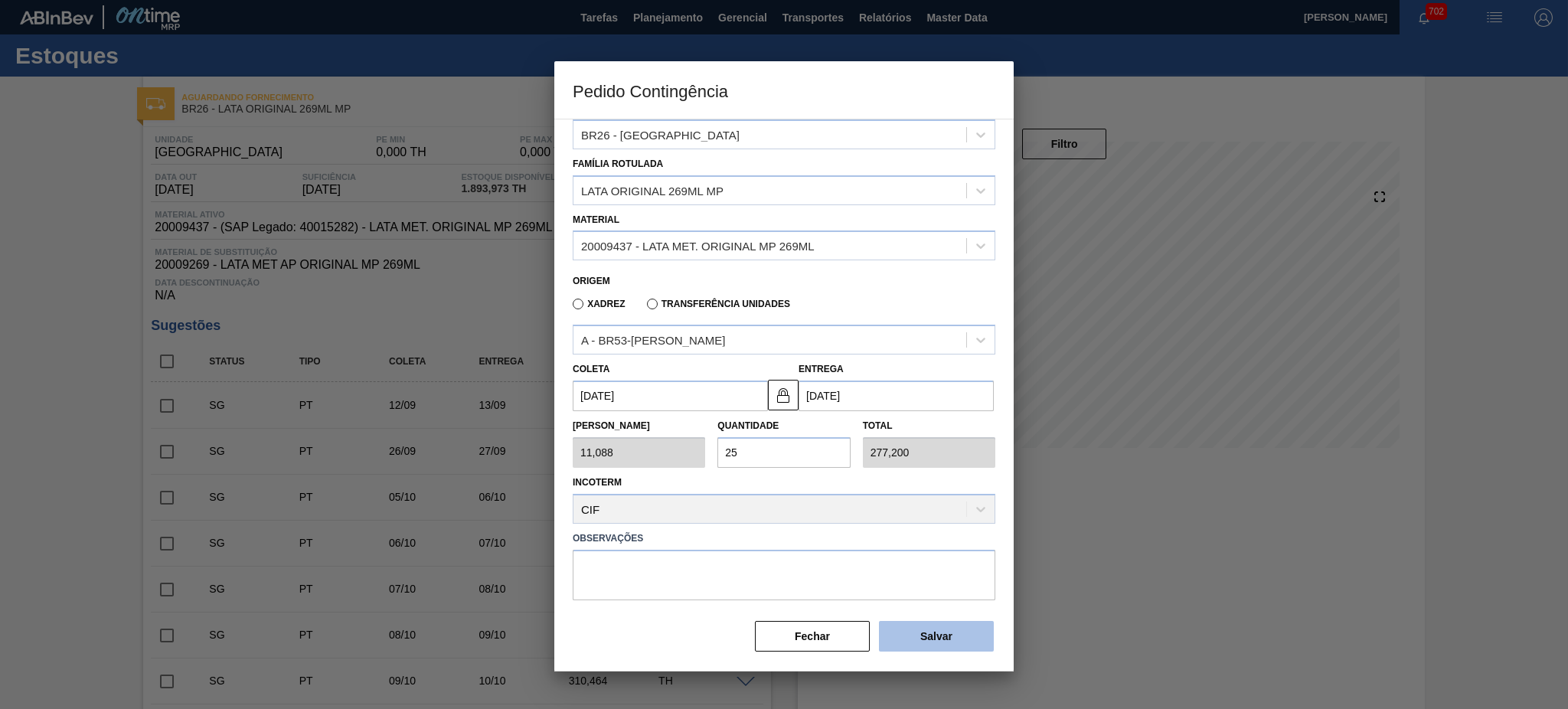
click at [929, 635] on button "Salvar" at bounding box center [936, 635] width 115 height 31
type input "1,000"
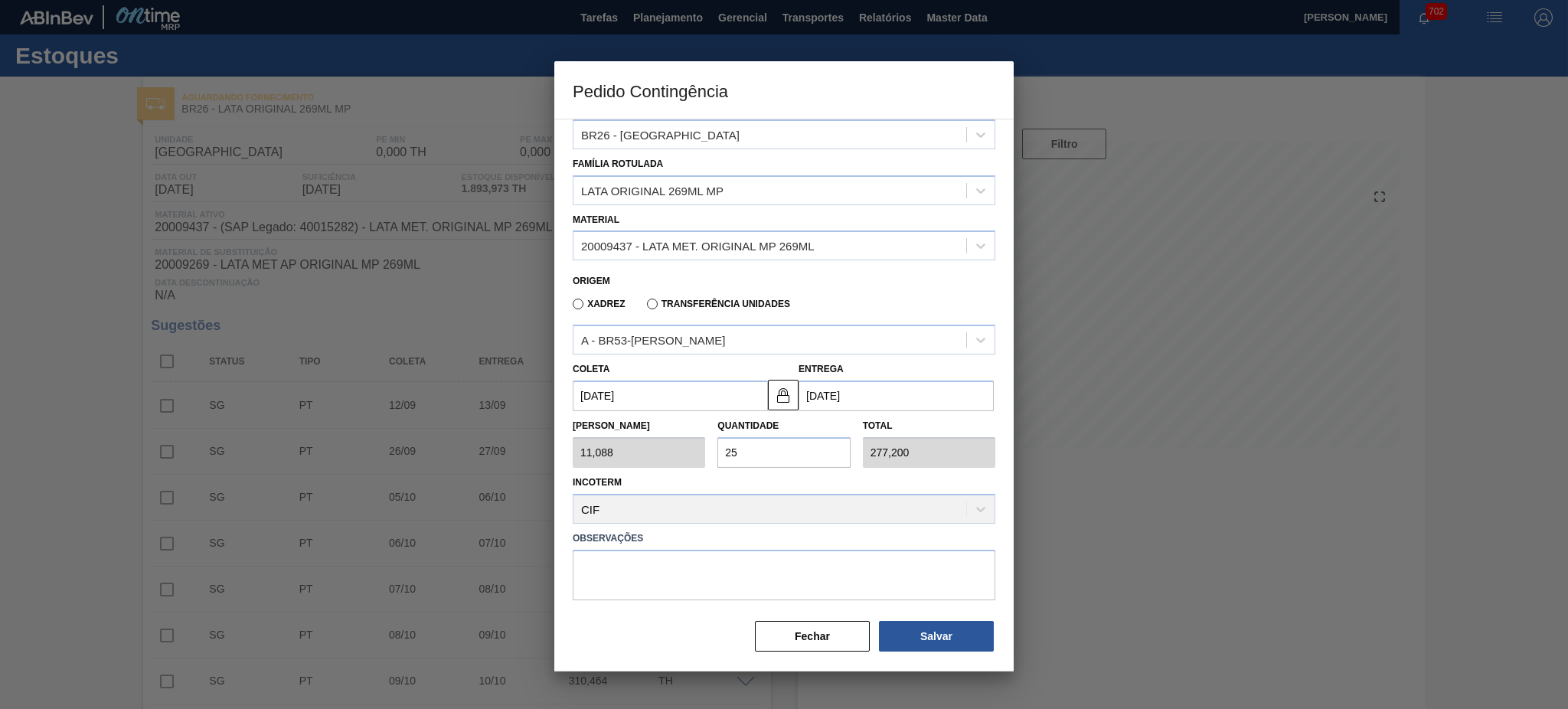
type input "1"
type input "1,000"
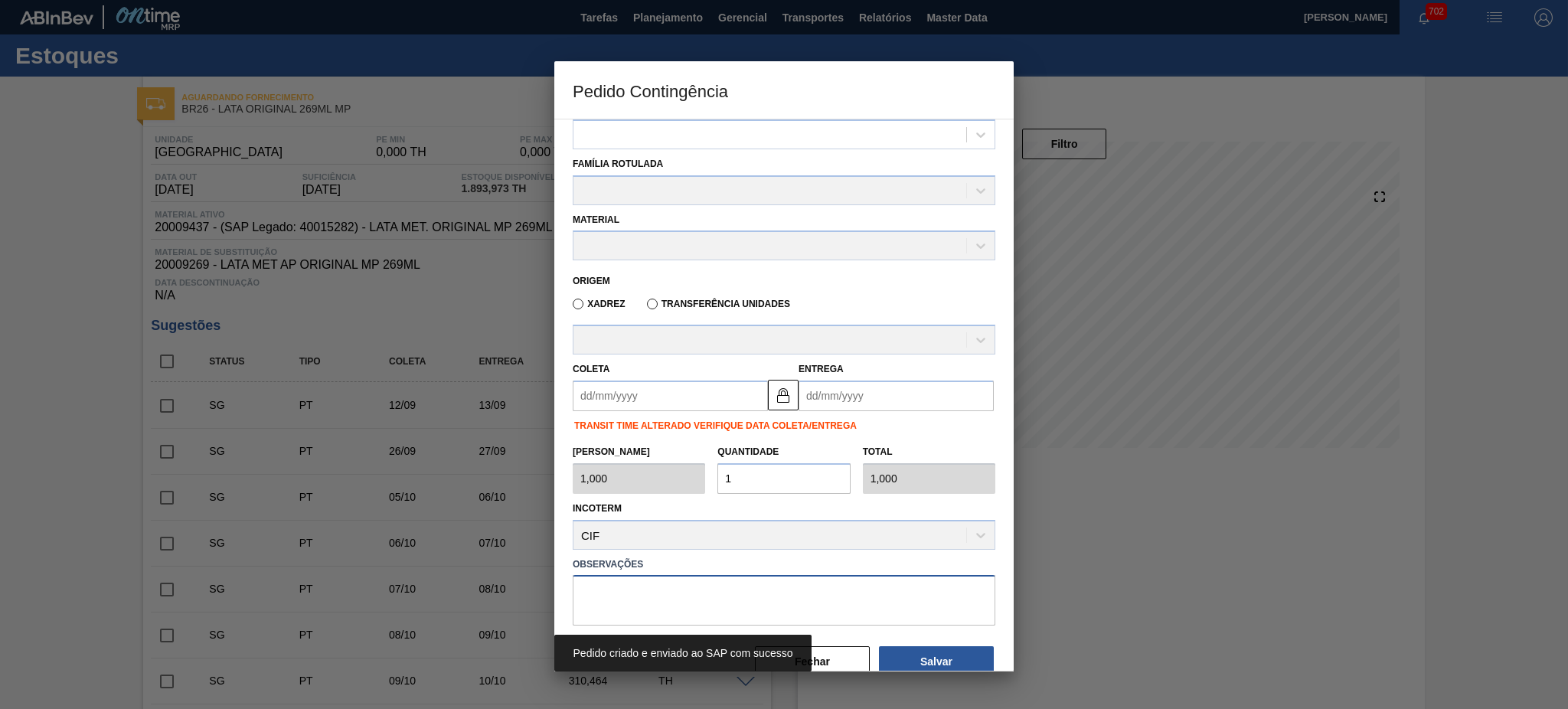
click at [895, 582] on textarea at bounding box center [784, 600] width 423 height 50
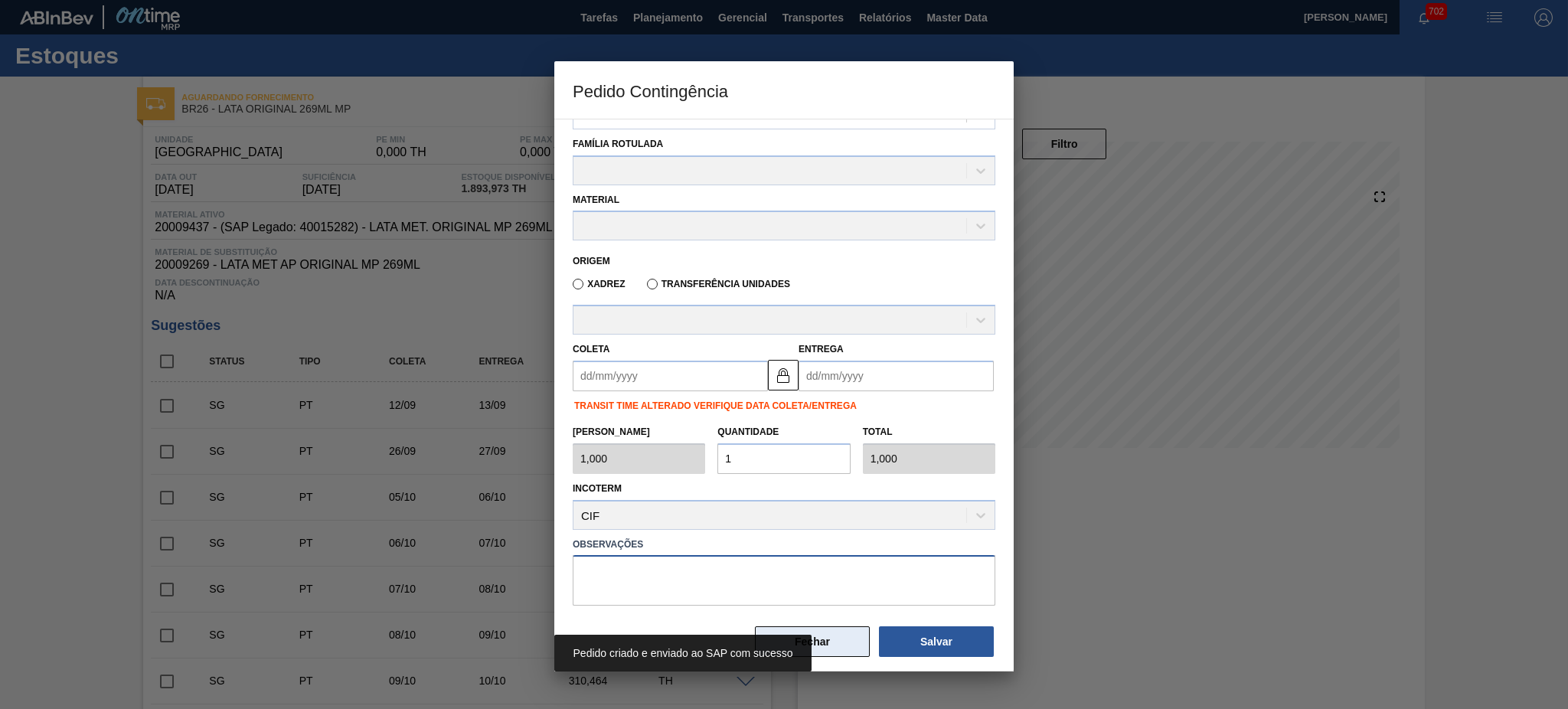
scroll to position [64, 0]
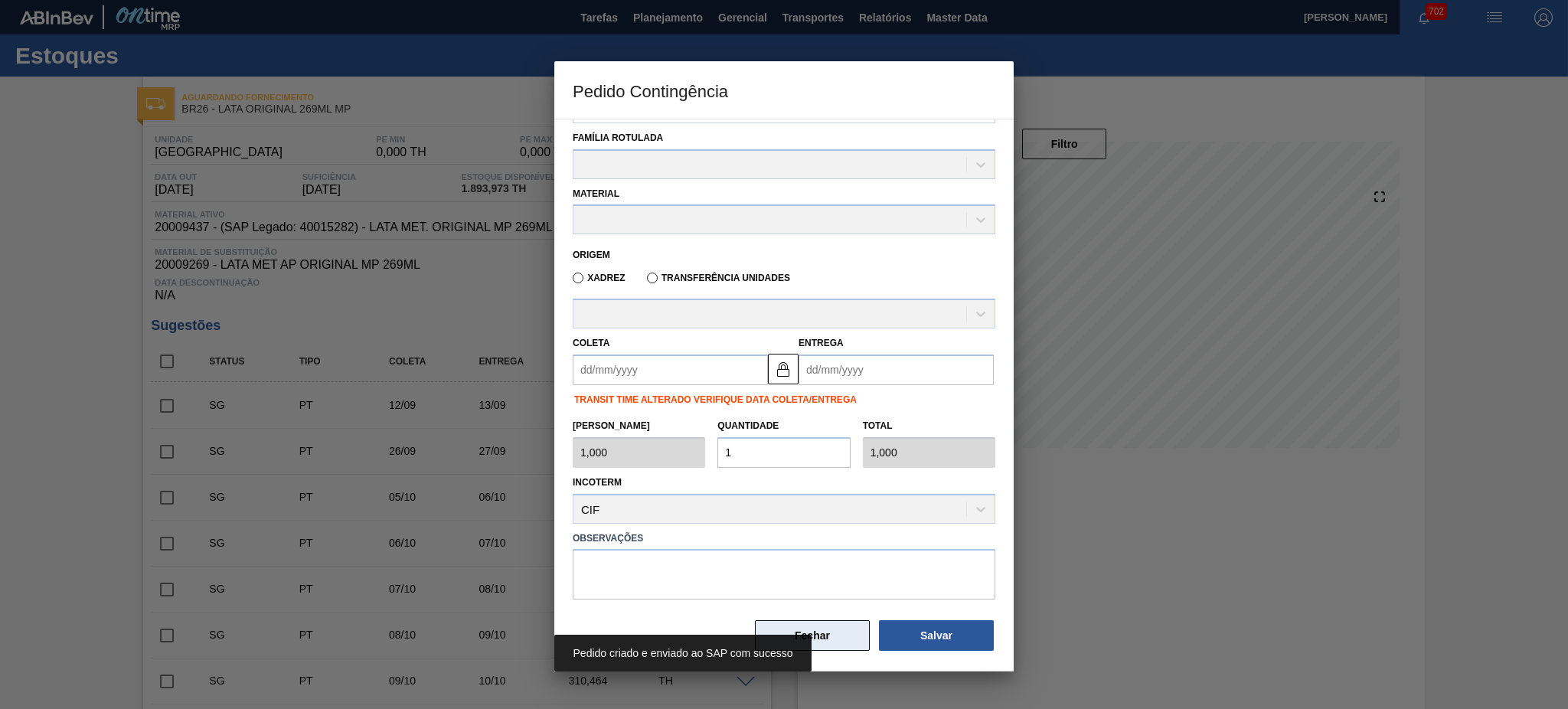
click at [842, 624] on button "Fechar" at bounding box center [812, 634] width 115 height 31
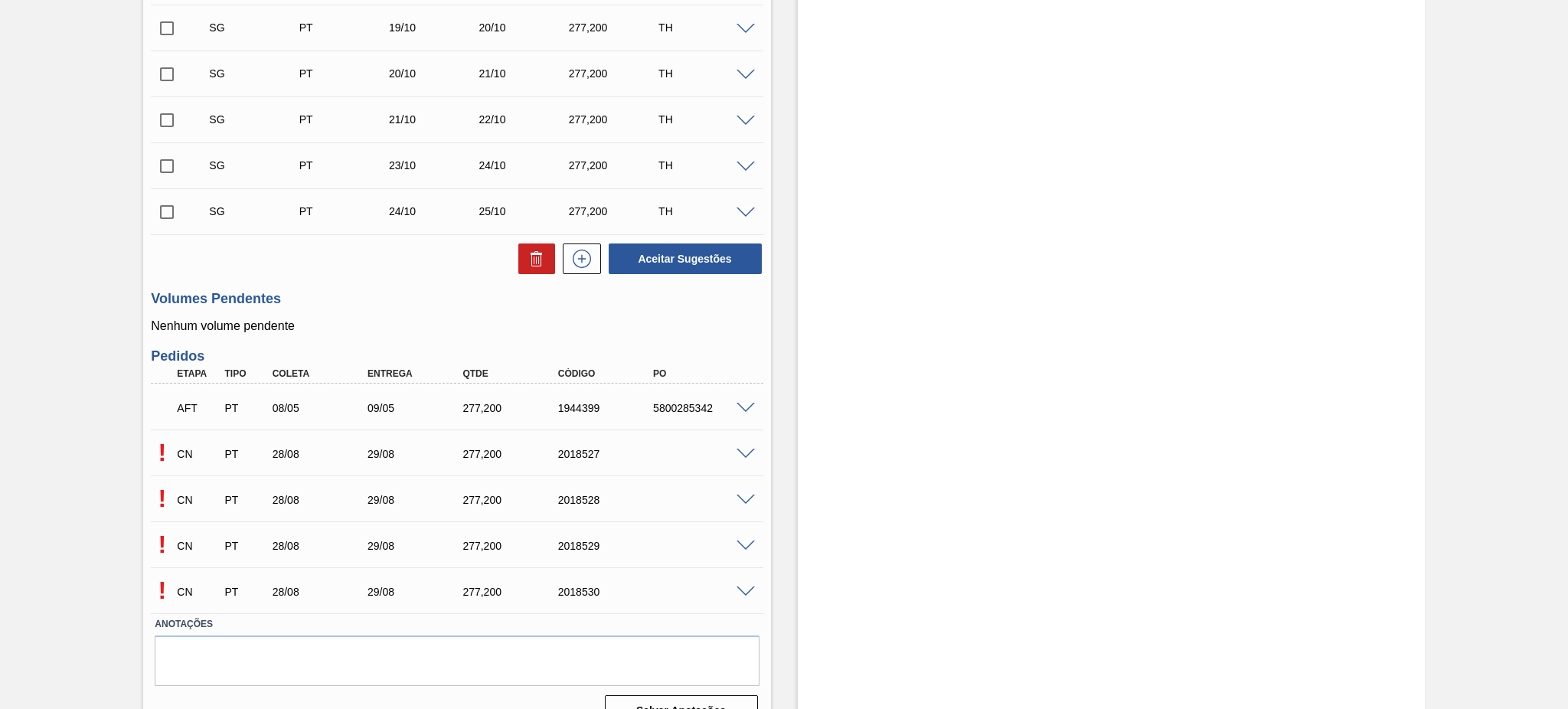
scroll to position [1049, 0]
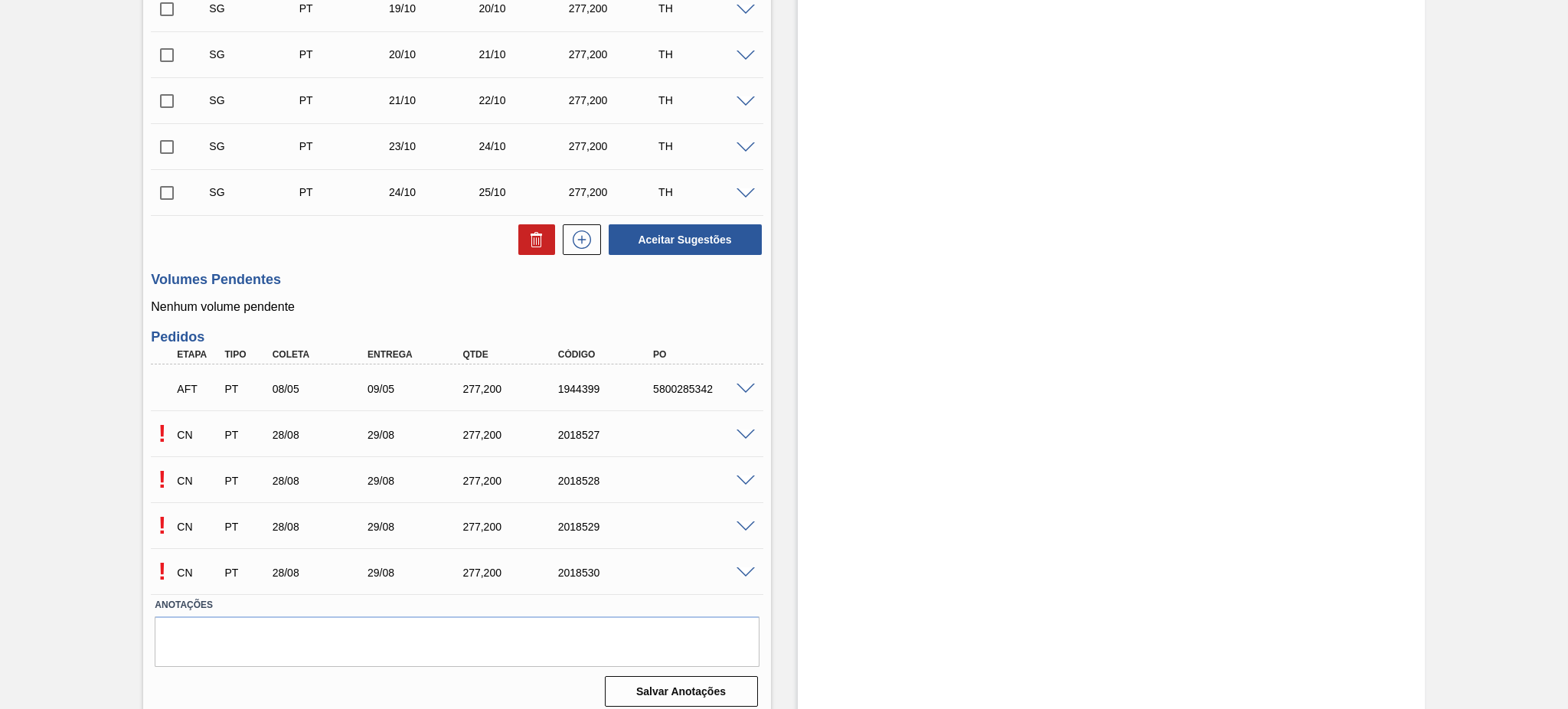
scroll to position [1049, 0]
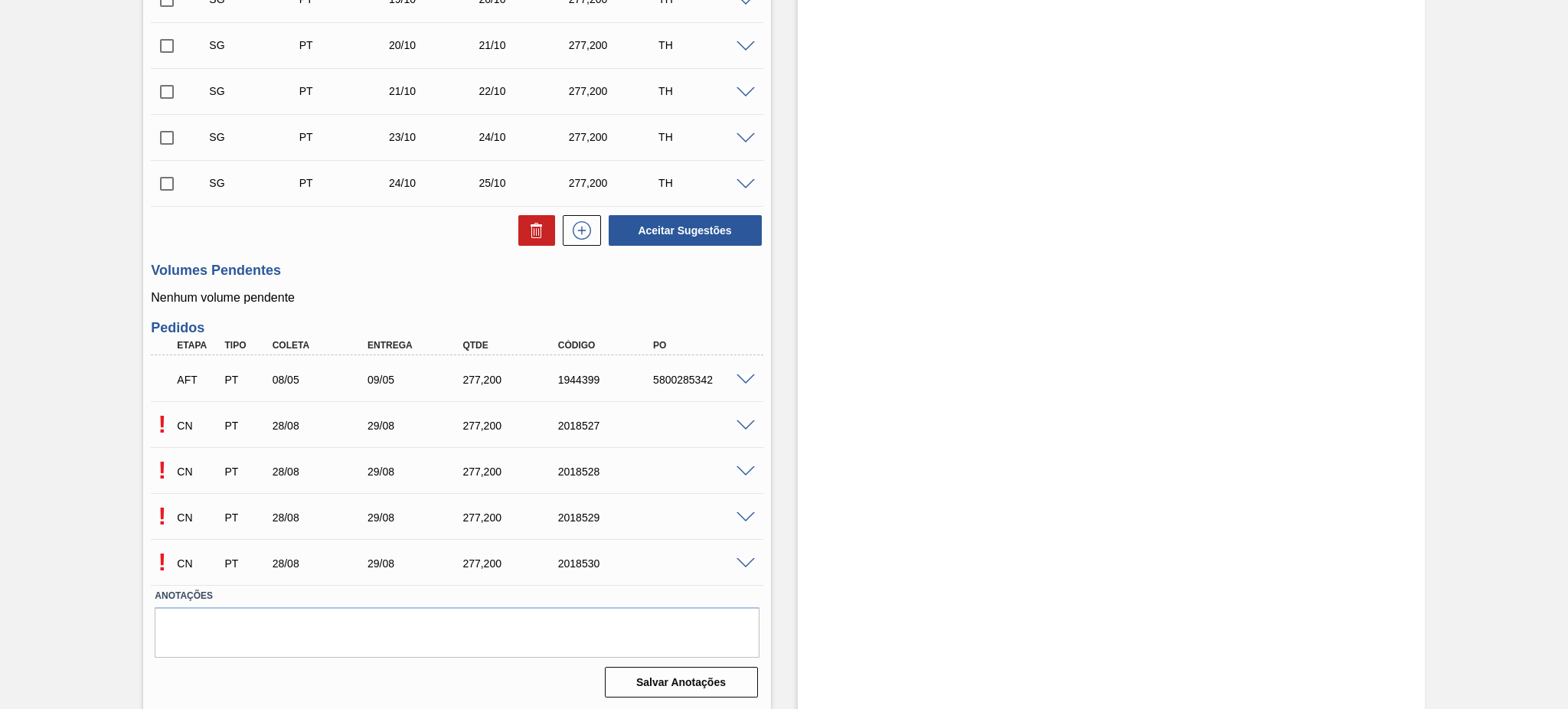
click at [733, 419] on div at bounding box center [748, 424] width 31 height 12
click at [748, 426] on span at bounding box center [745, 426] width 18 height 12
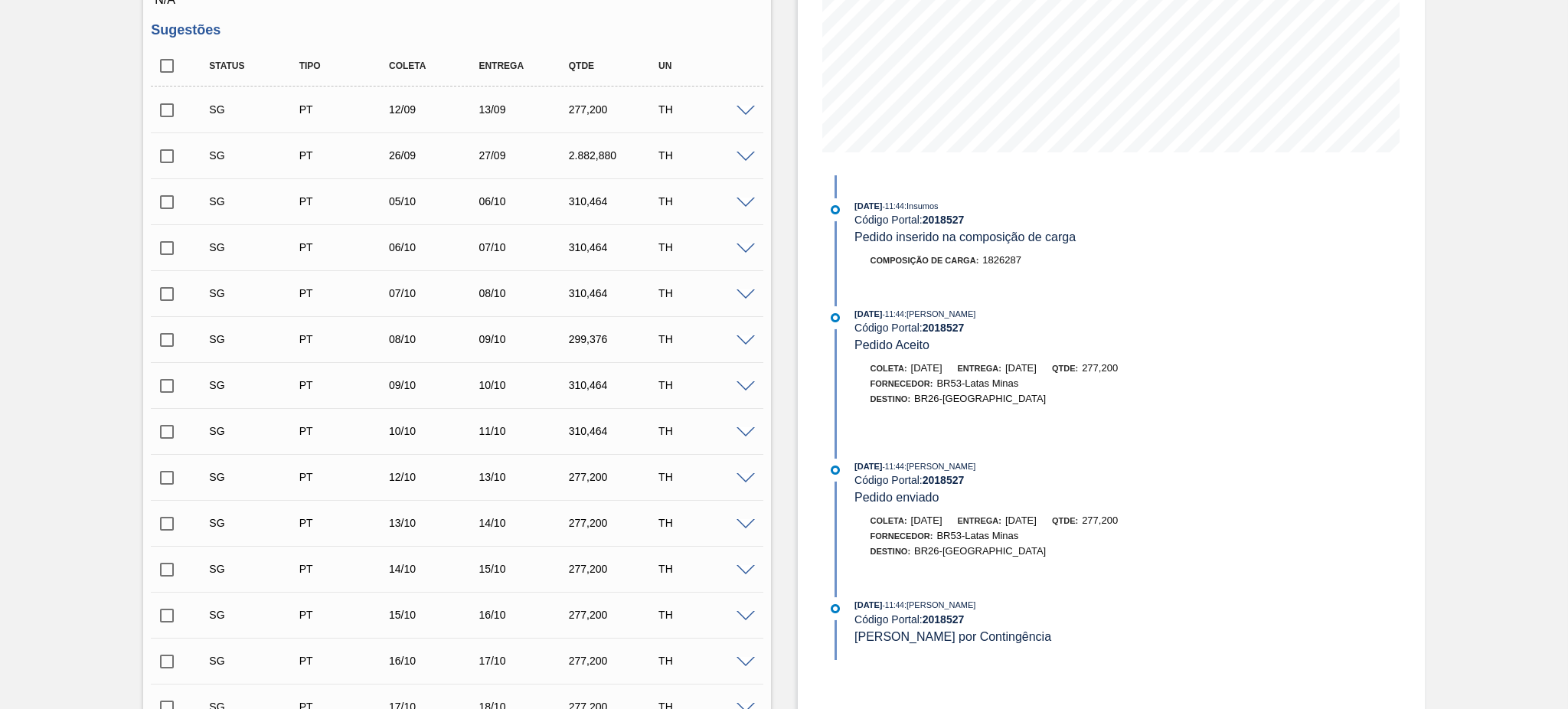
scroll to position [539, 0]
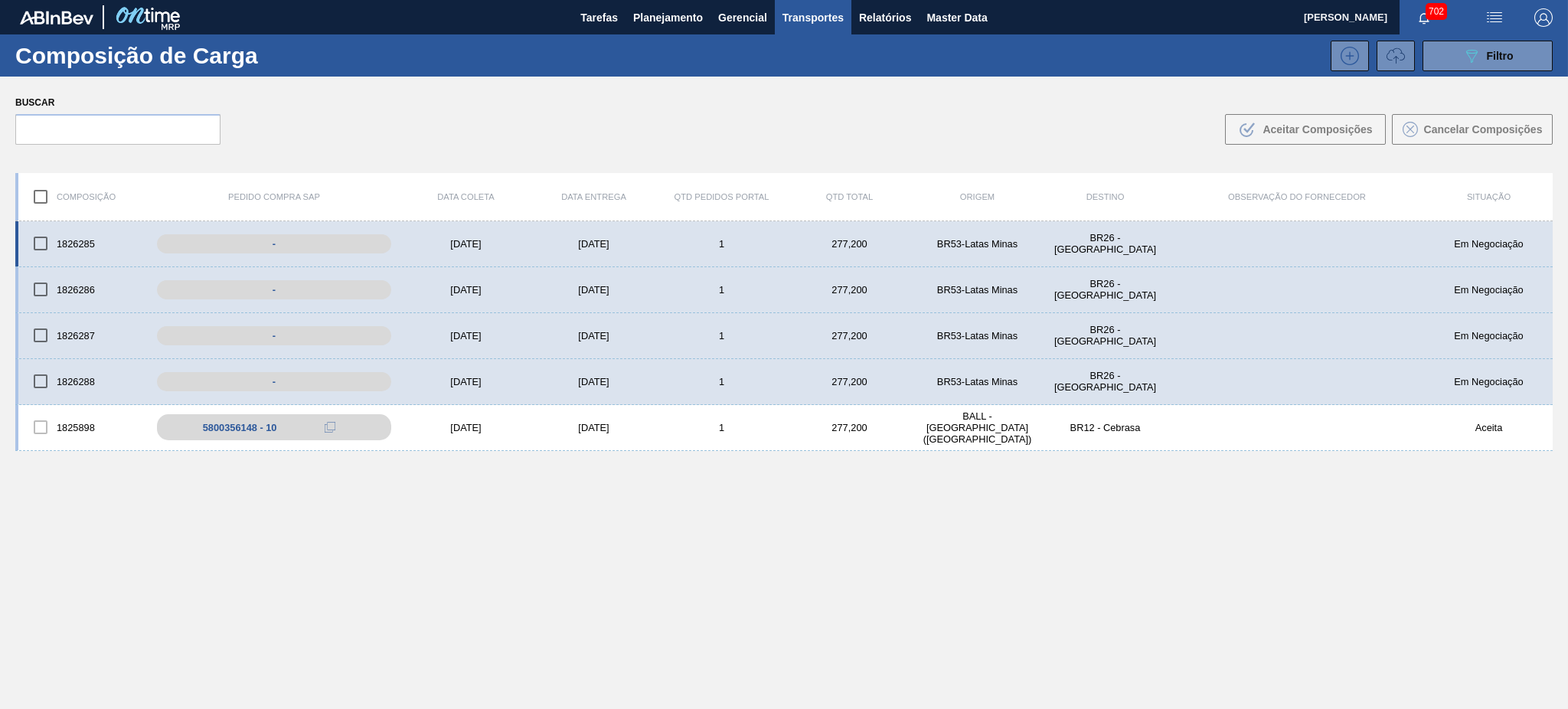
click at [38, 240] on input "checkbox" at bounding box center [40, 243] width 32 height 32
click at [1280, 138] on div ".b{fill:var(--color-action-default)} Aceitar Composições" at bounding box center [1304, 129] width 134 height 18
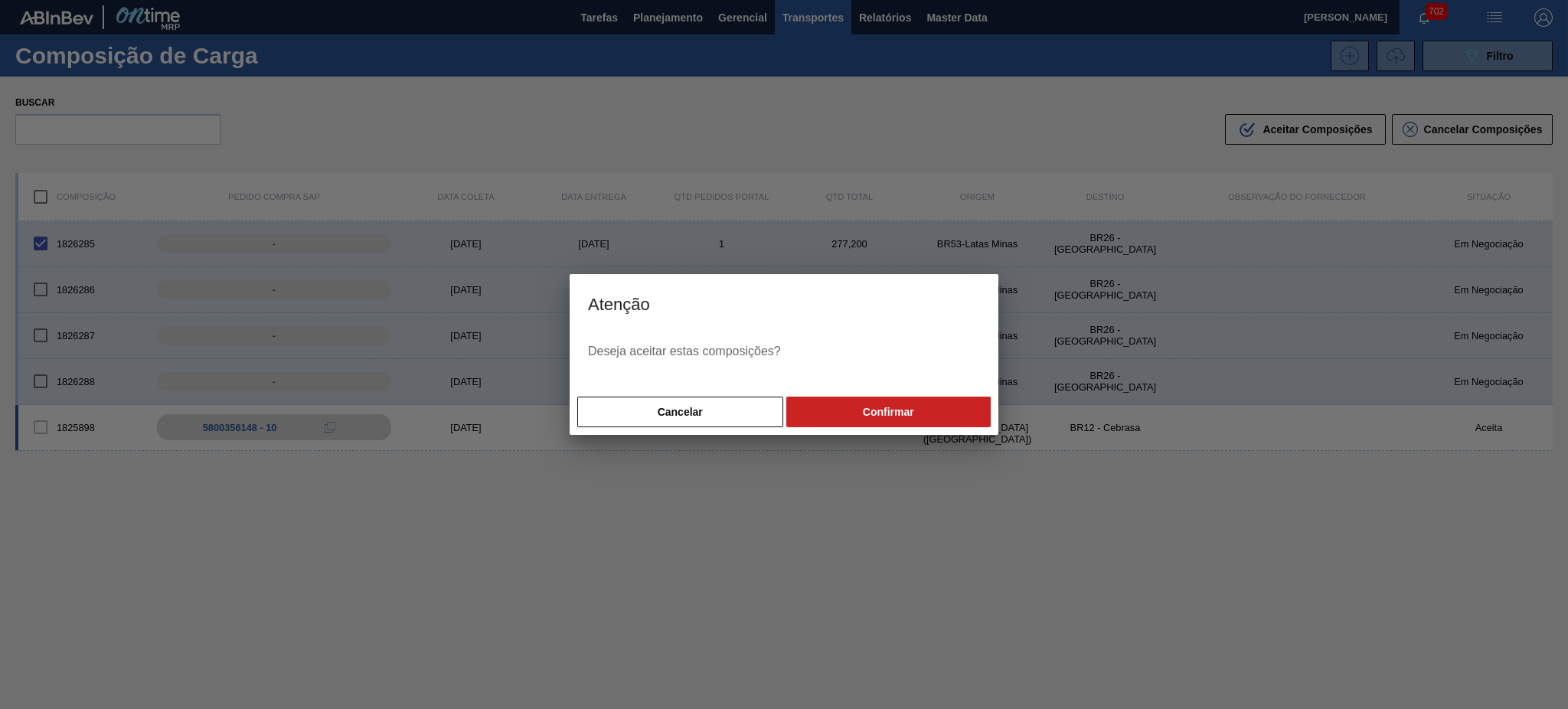
click at [891, 410] on button "Confirmar" at bounding box center [888, 412] width 205 height 31
checkbox input "false"
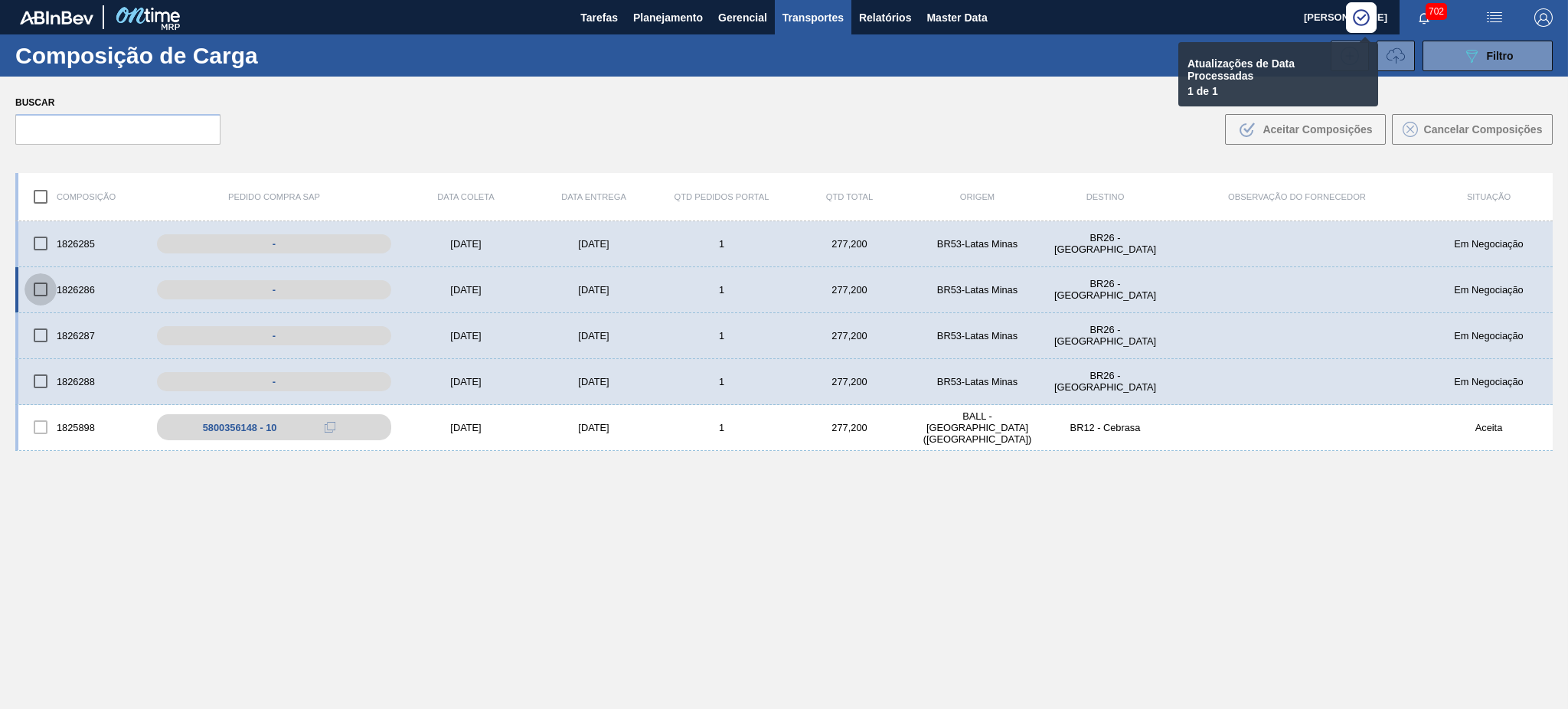
click at [38, 290] on input "checkbox" at bounding box center [40, 289] width 32 height 32
checkbox input "true"
click at [42, 334] on input "checkbox" at bounding box center [40, 335] width 32 height 32
checkbox input "true"
click at [33, 381] on input "checkbox" at bounding box center [40, 381] width 32 height 32
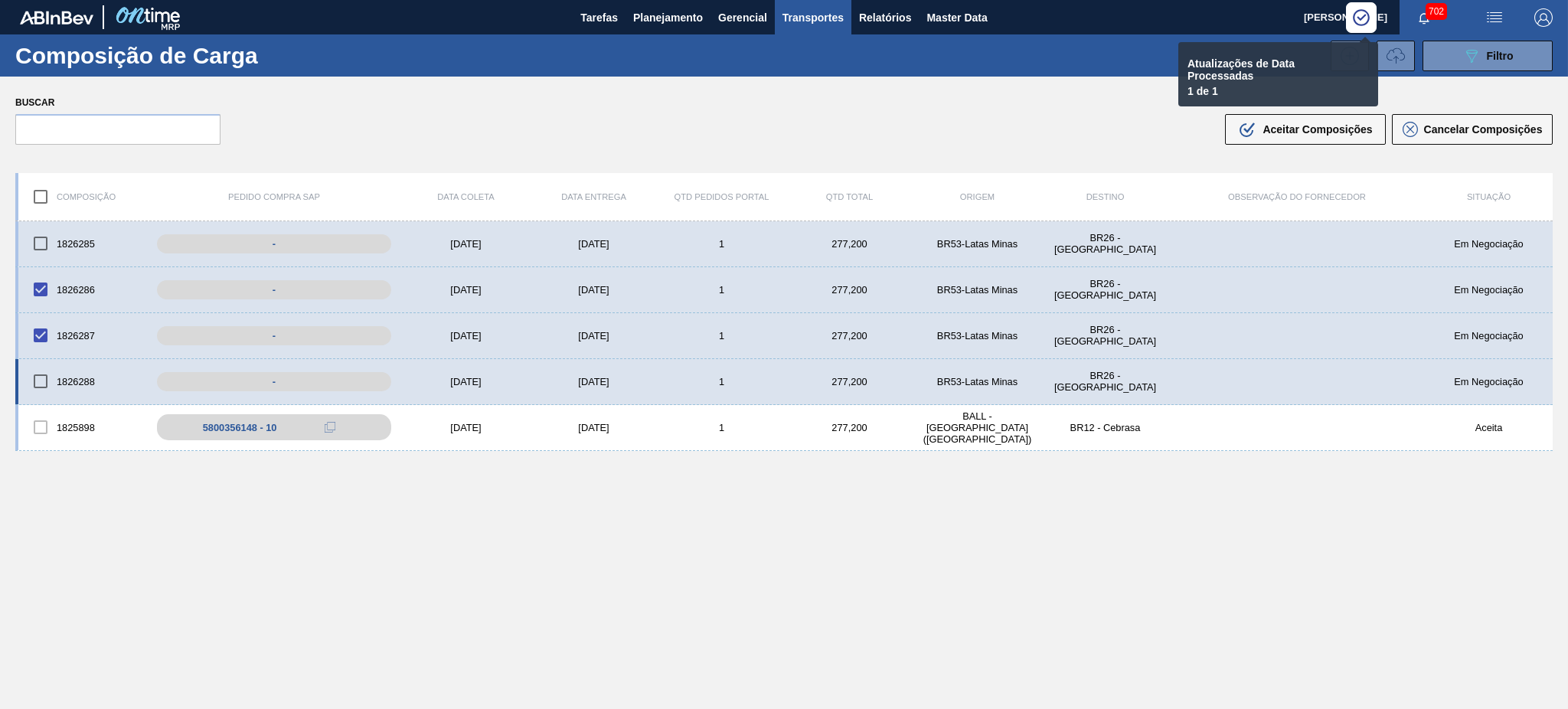
checkbox input "true"
click at [1296, 138] on button ".b{fill:var(--color-action-default)} Aceitar Composições" at bounding box center [1304, 129] width 161 height 31
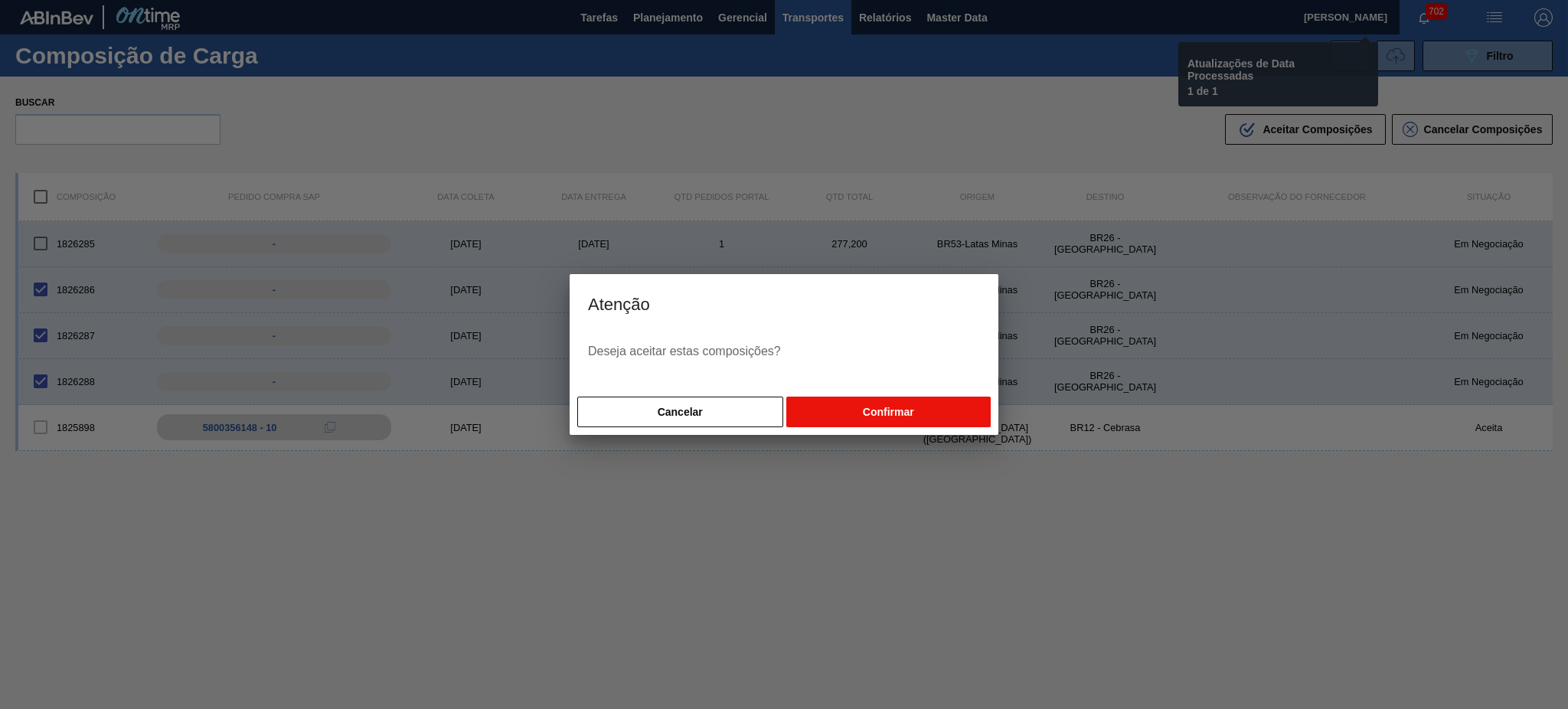
click at [926, 408] on button "Confirmar" at bounding box center [888, 412] width 205 height 31
checkbox input "false"
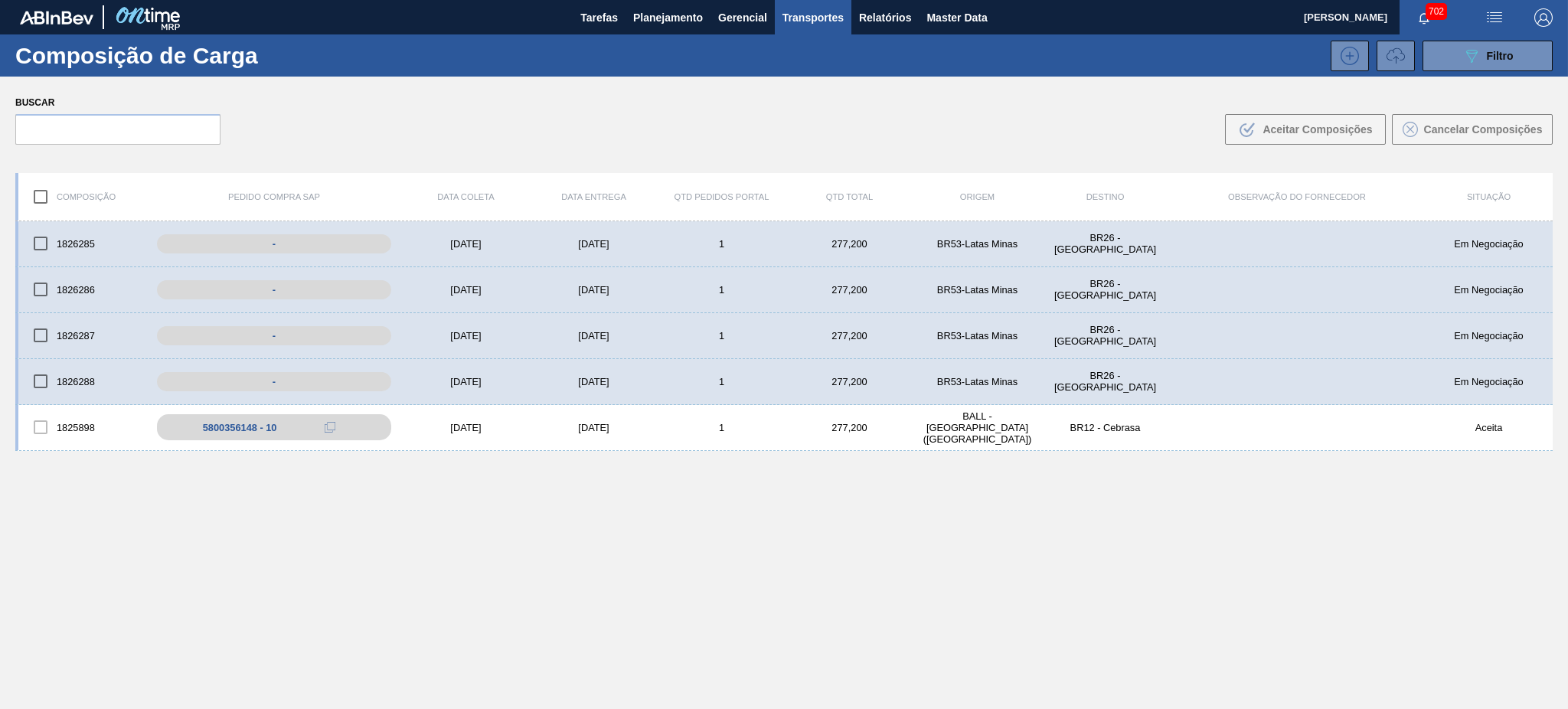
click at [46, 195] on input "checkbox" at bounding box center [40, 196] width 32 height 32
checkbox input "true"
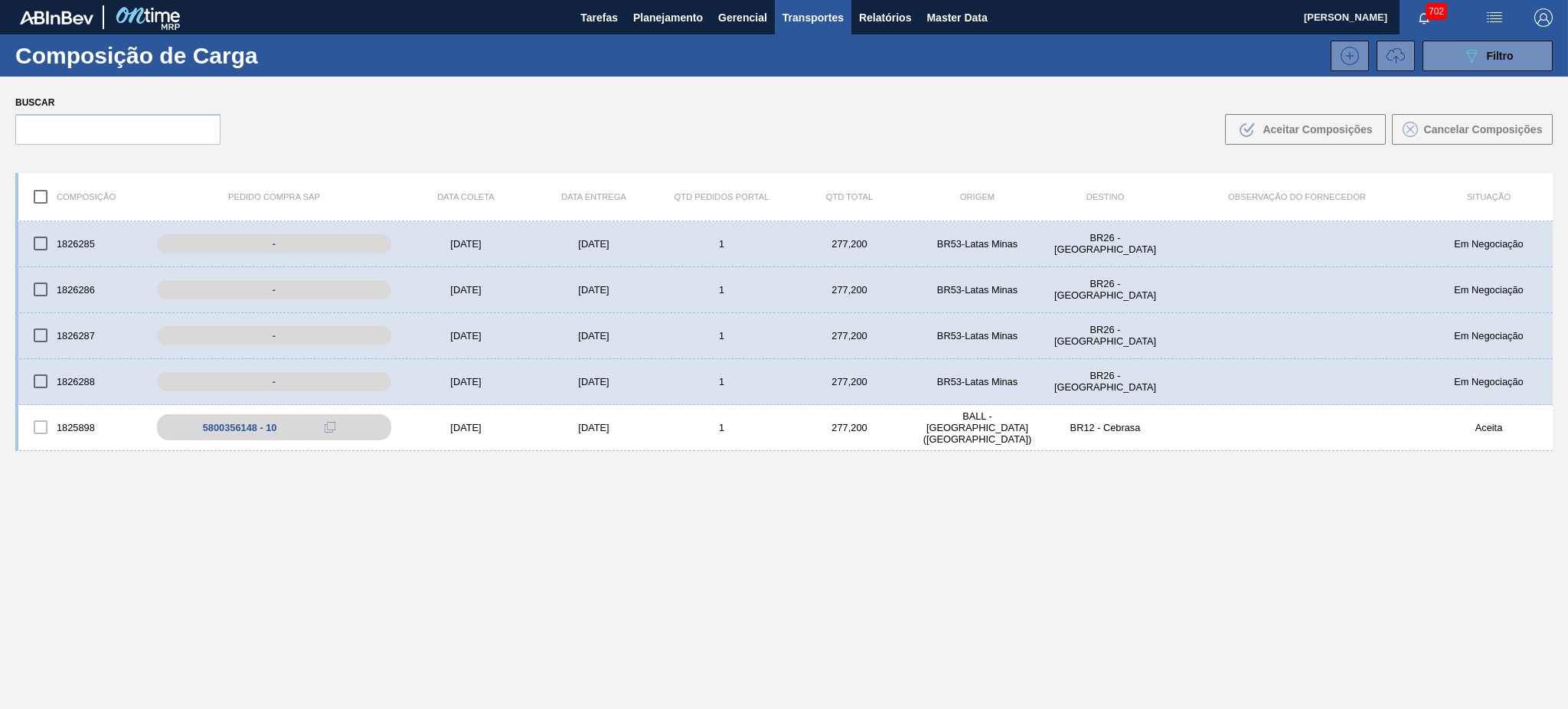
checkbox input "true"
click at [1289, 118] on button ".b{fill:var(--color-action-default)} Aceitar Composições" at bounding box center [1304, 129] width 161 height 31
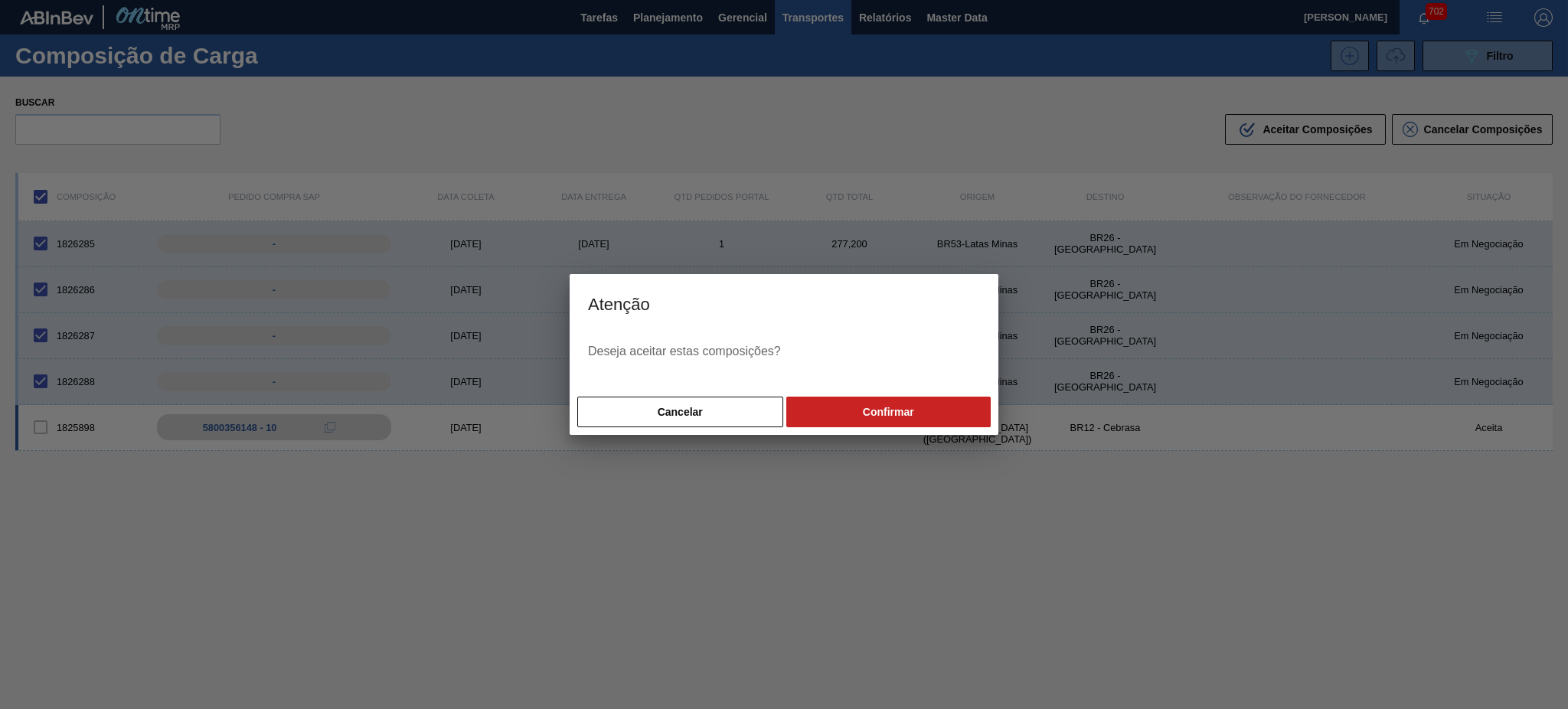
click at [890, 405] on button "Confirmar" at bounding box center [888, 412] width 205 height 31
checkbox input "false"
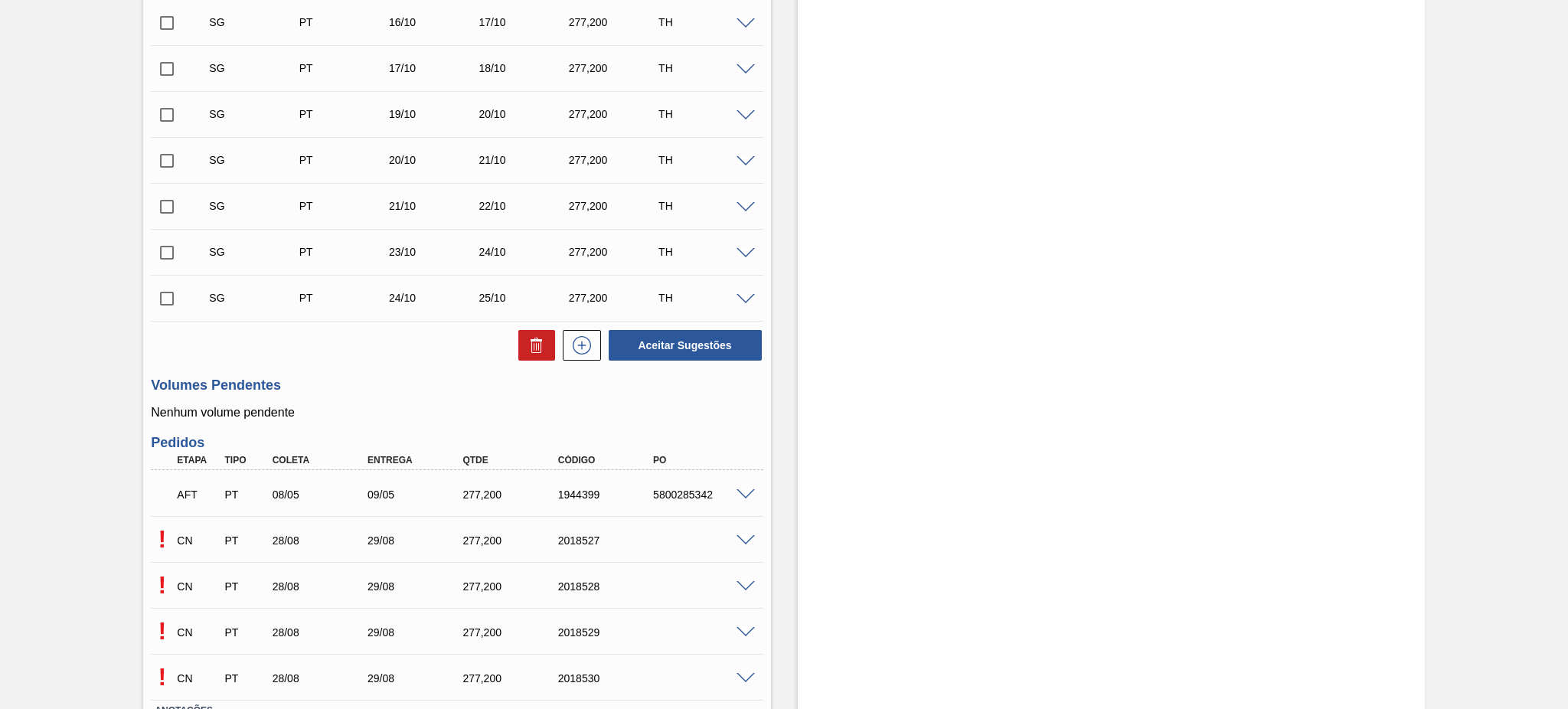
scroll to position [1049, 0]
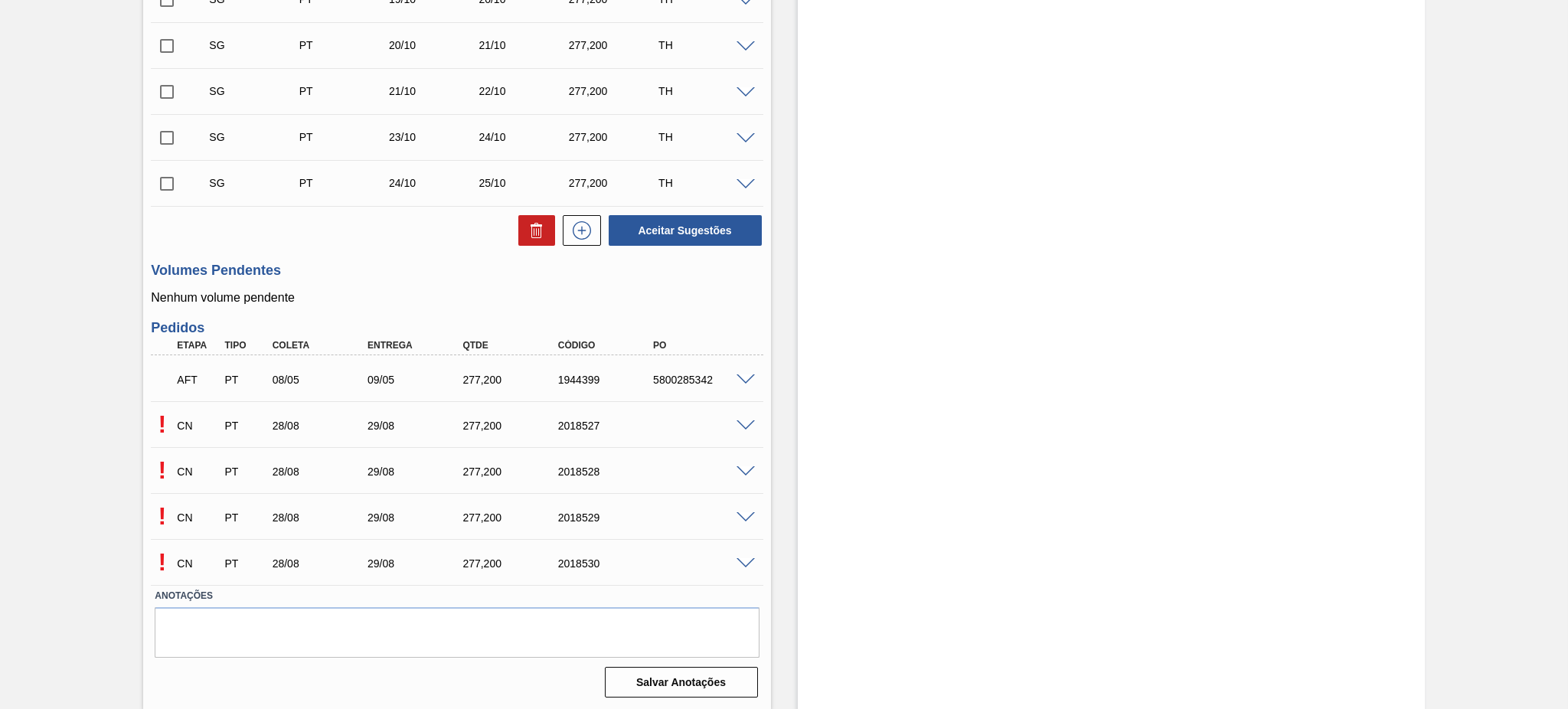
click at [741, 430] on div "! CN PT 28/08 29/08 277,[PHONE_NUMBER]" at bounding box center [457, 424] width 612 height 38
click at [741, 428] on span at bounding box center [745, 426] width 18 height 12
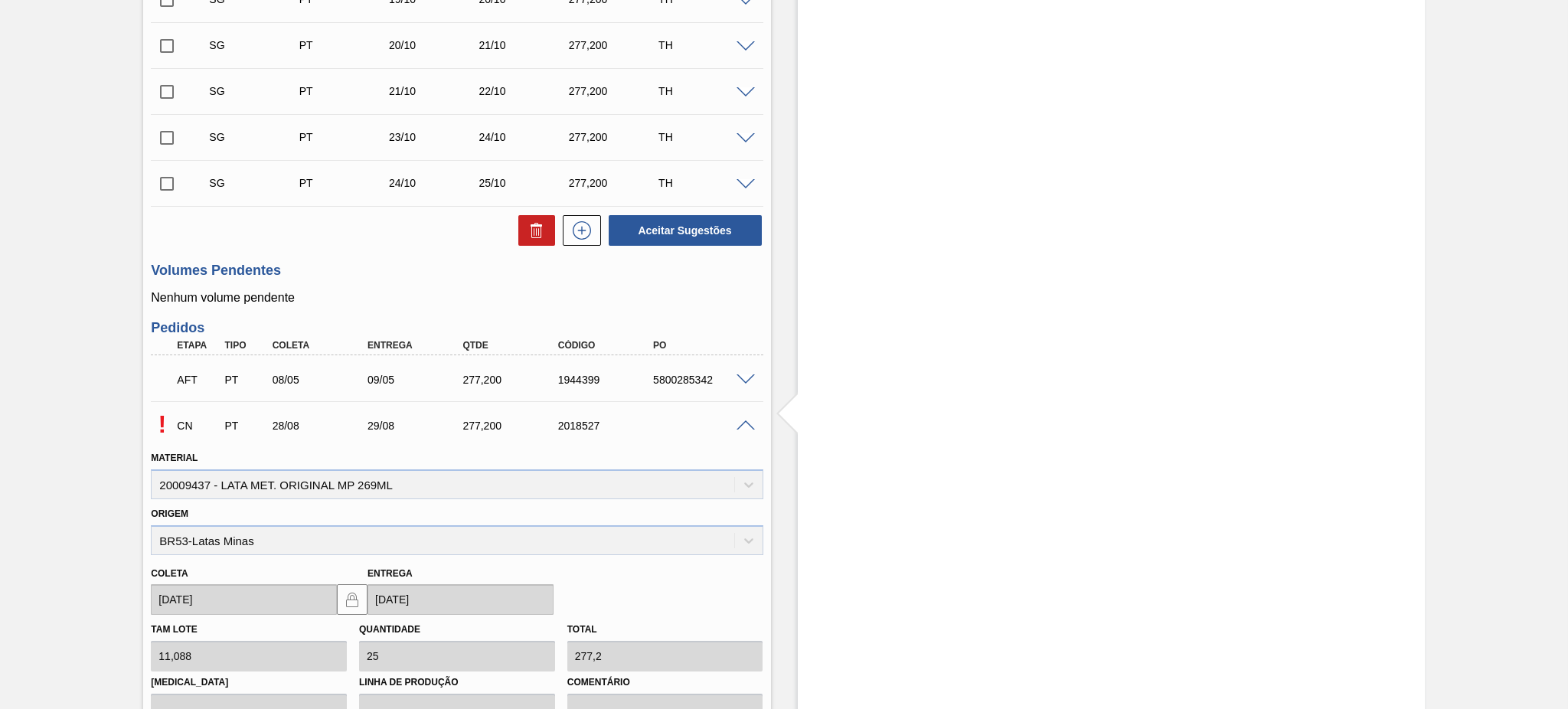
scroll to position [1500, 0]
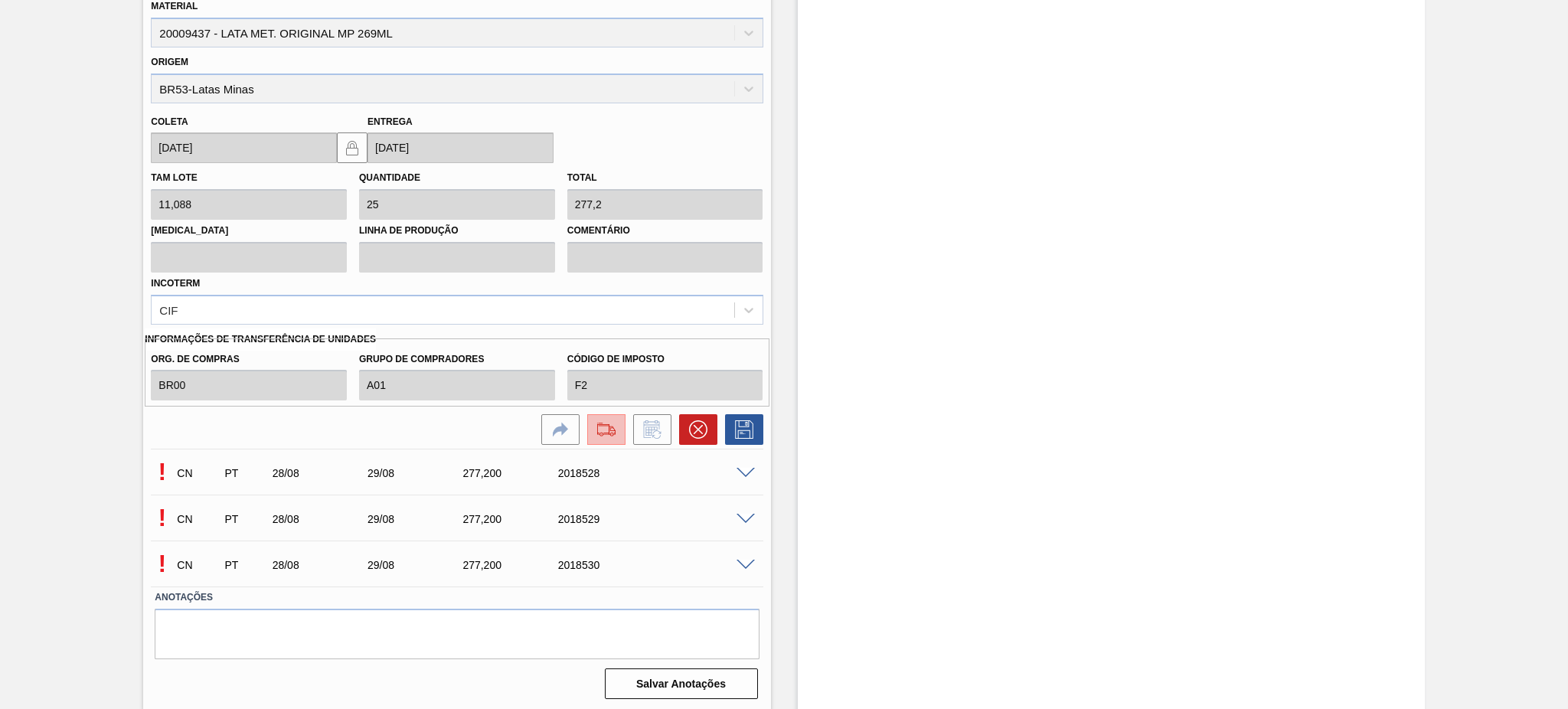
click at [602, 431] on img at bounding box center [606, 429] width 24 height 18
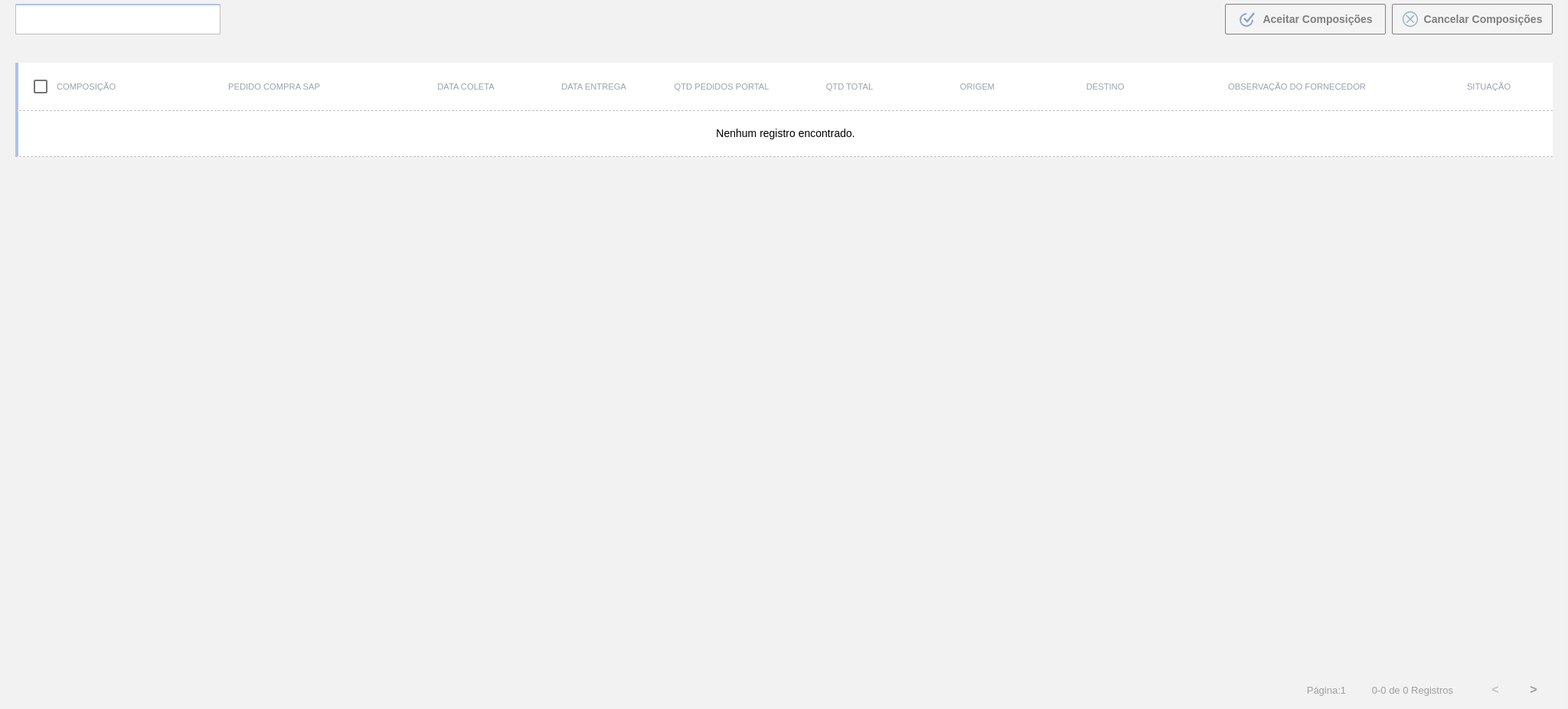
scroll to position [111, 0]
type de "[DATE]"
type até "[DATE]"
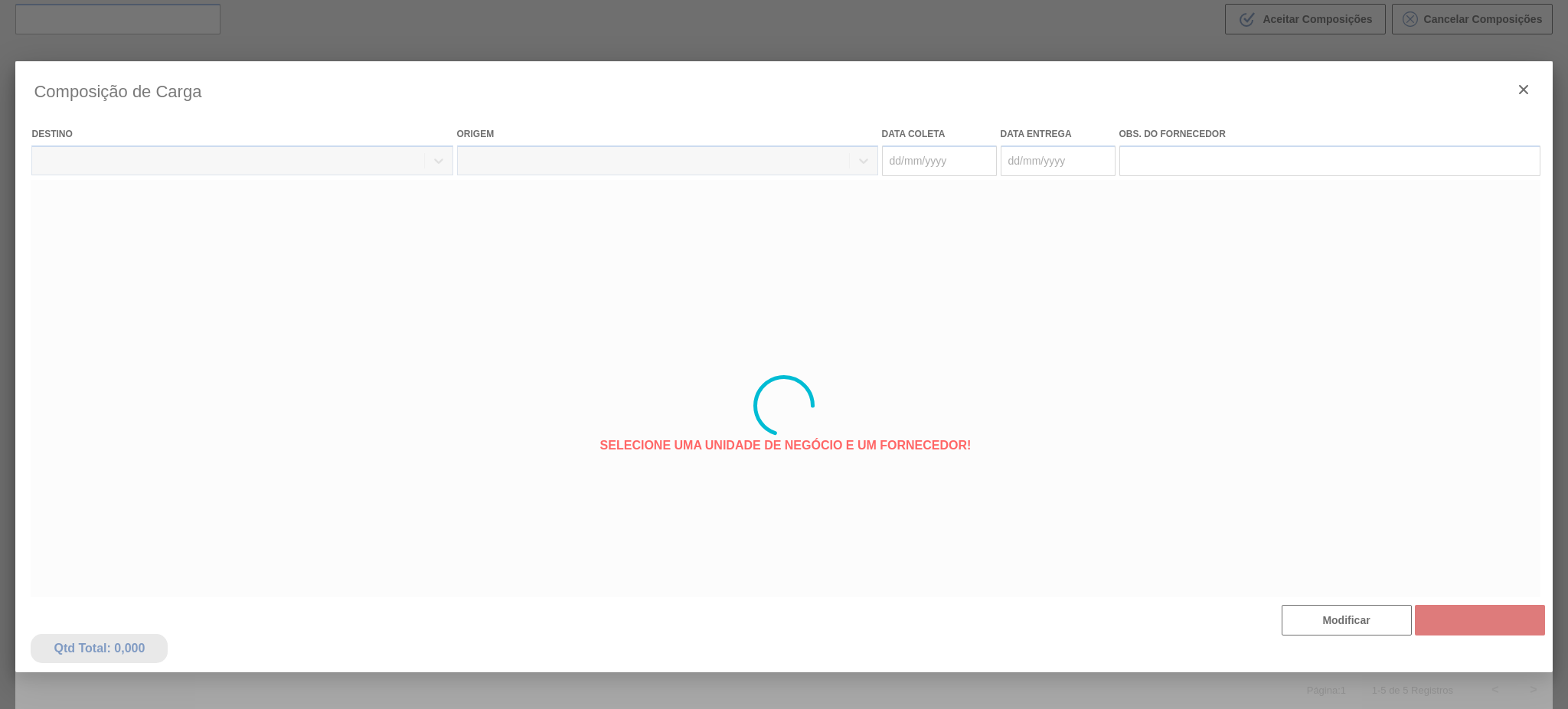
type coleta "[DATE]"
type entrega "[DATE]"
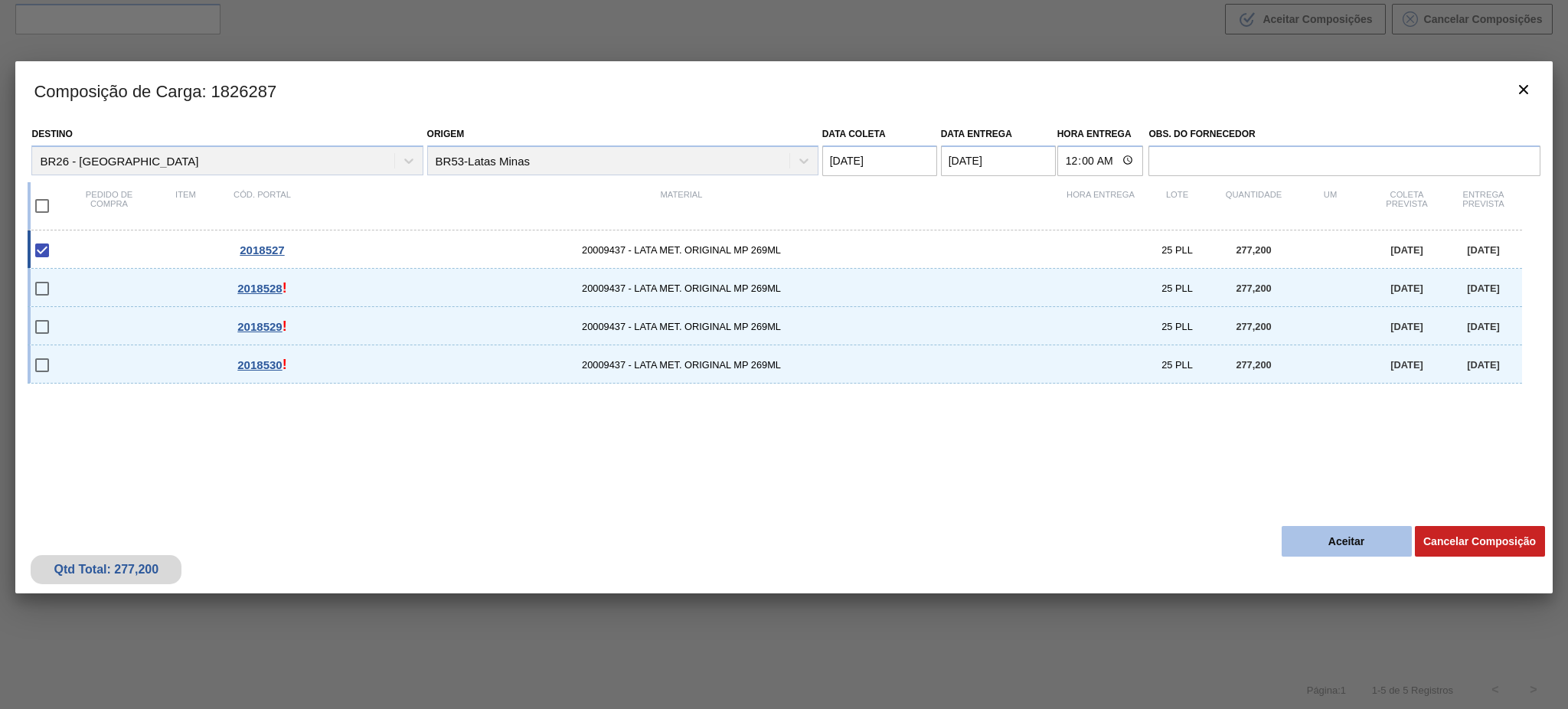
click at [1308, 536] on button "Aceitar" at bounding box center [1347, 540] width 130 height 31
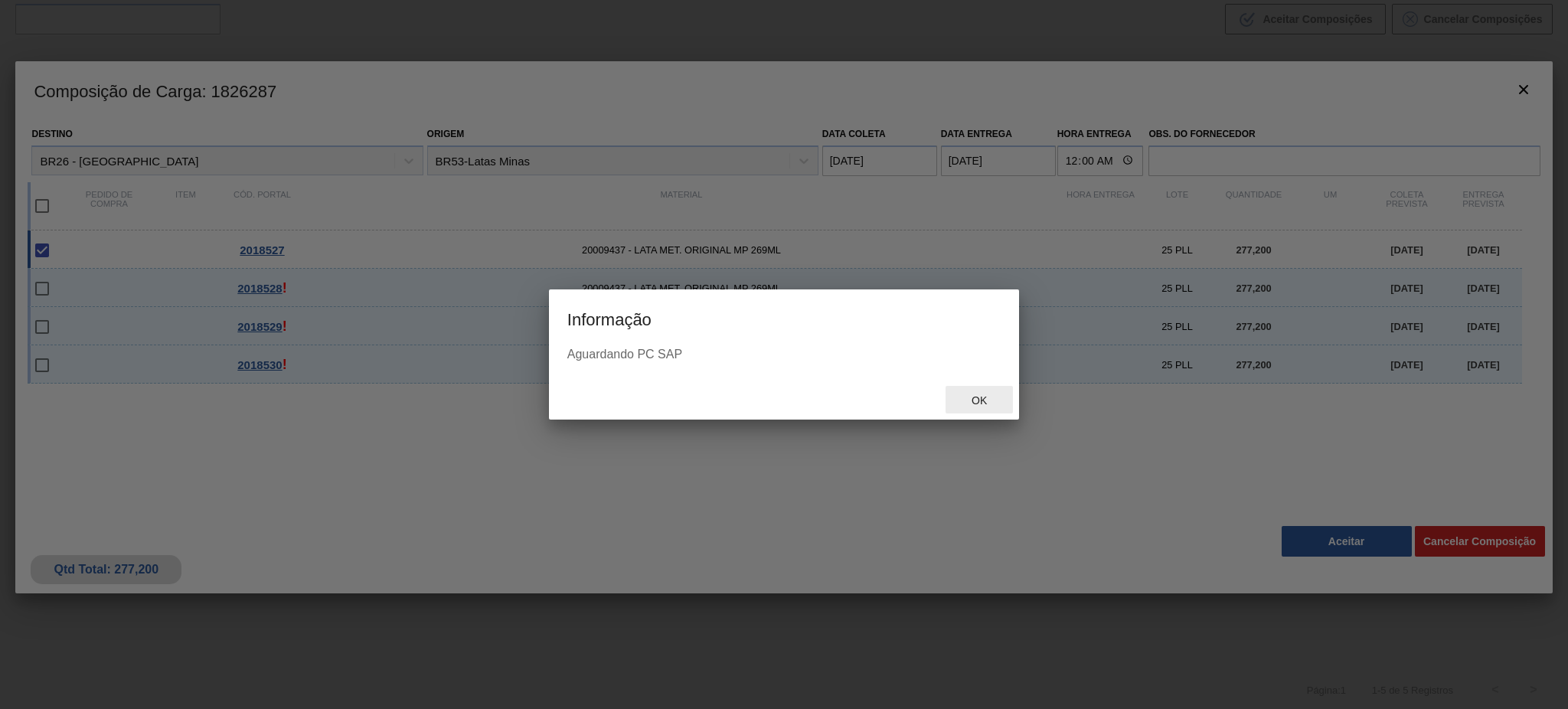
click at [969, 405] on div "Ok" at bounding box center [979, 400] width 67 height 28
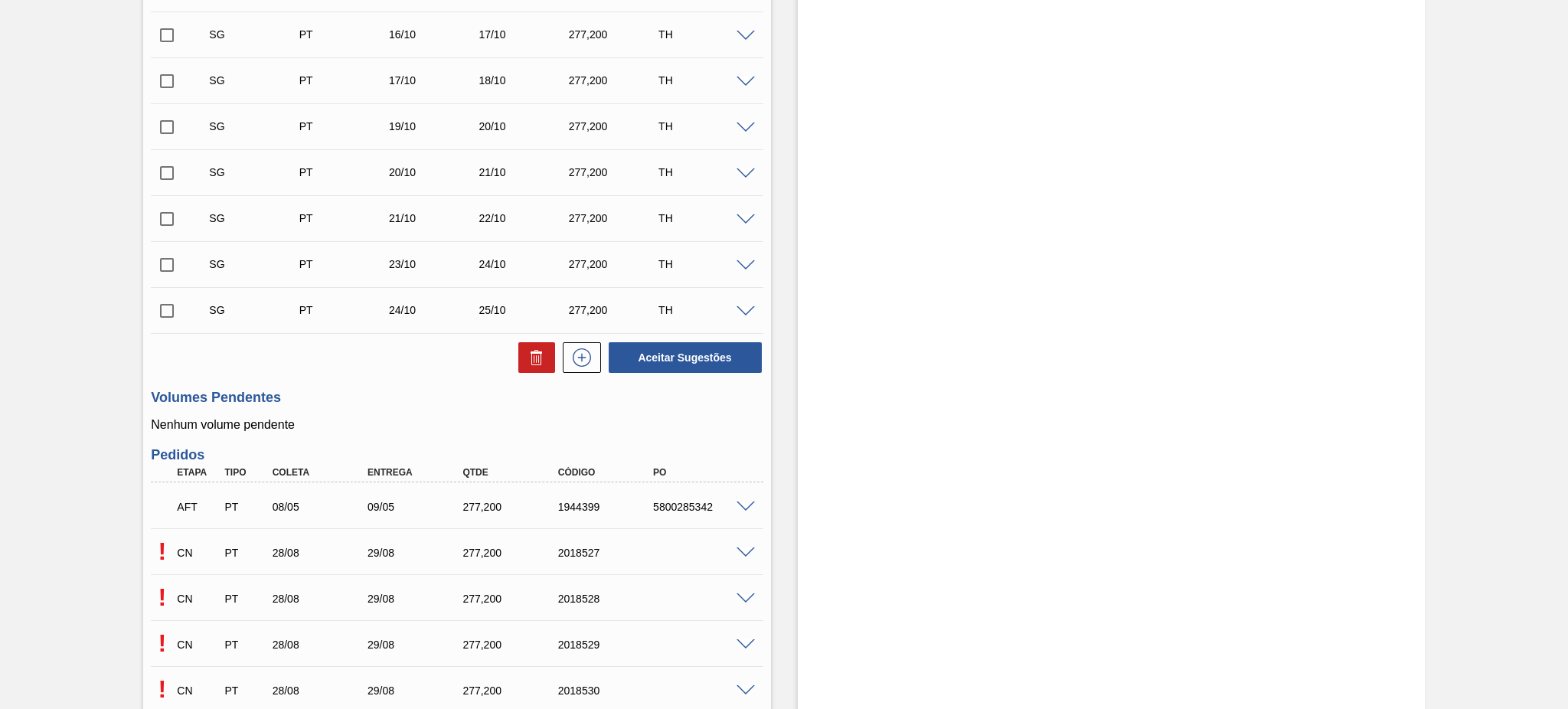
scroll to position [1049, 0]
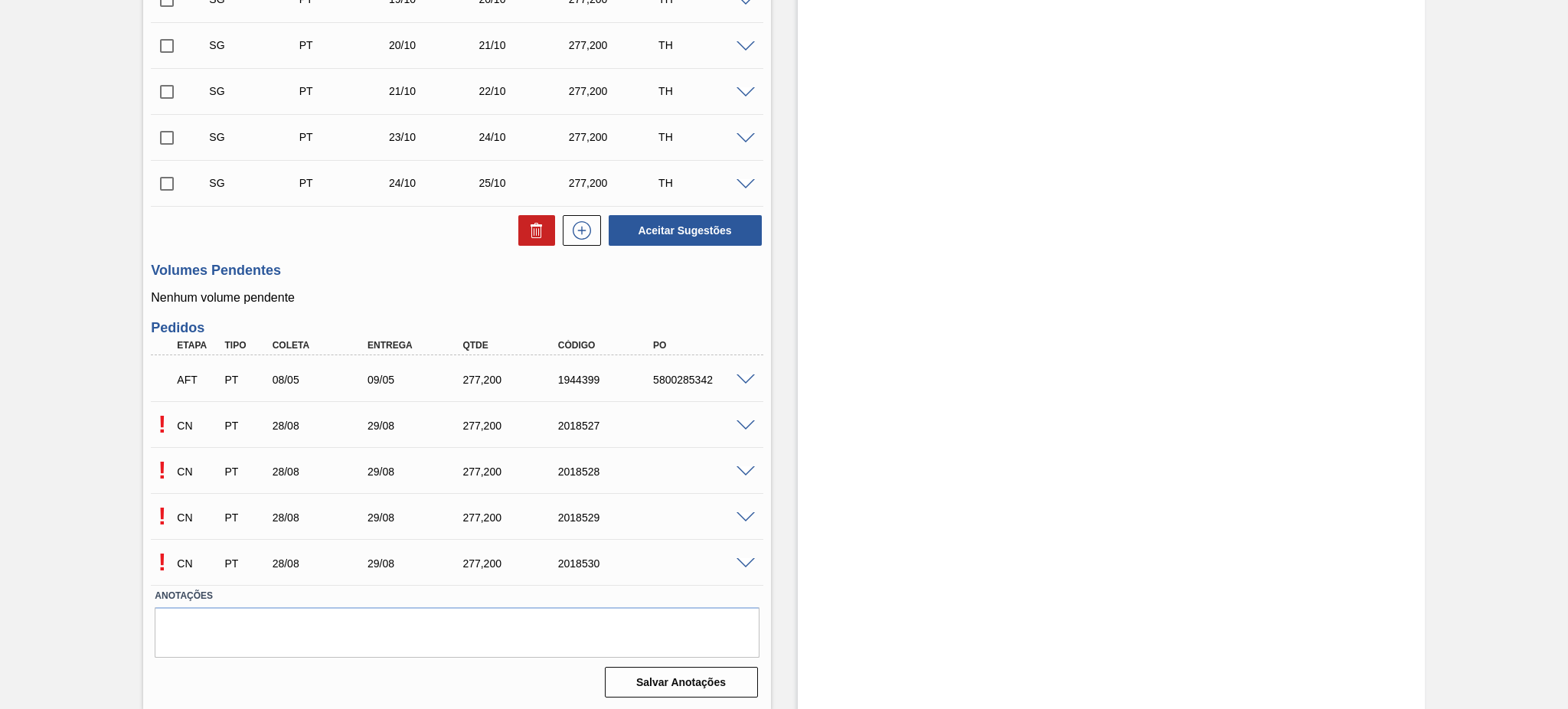
click at [727, 463] on div "CN PT 28/08 29/08 277,[PHONE_NUMBER]" at bounding box center [453, 470] width 571 height 31
click at [743, 469] on span at bounding box center [745, 471] width 18 height 12
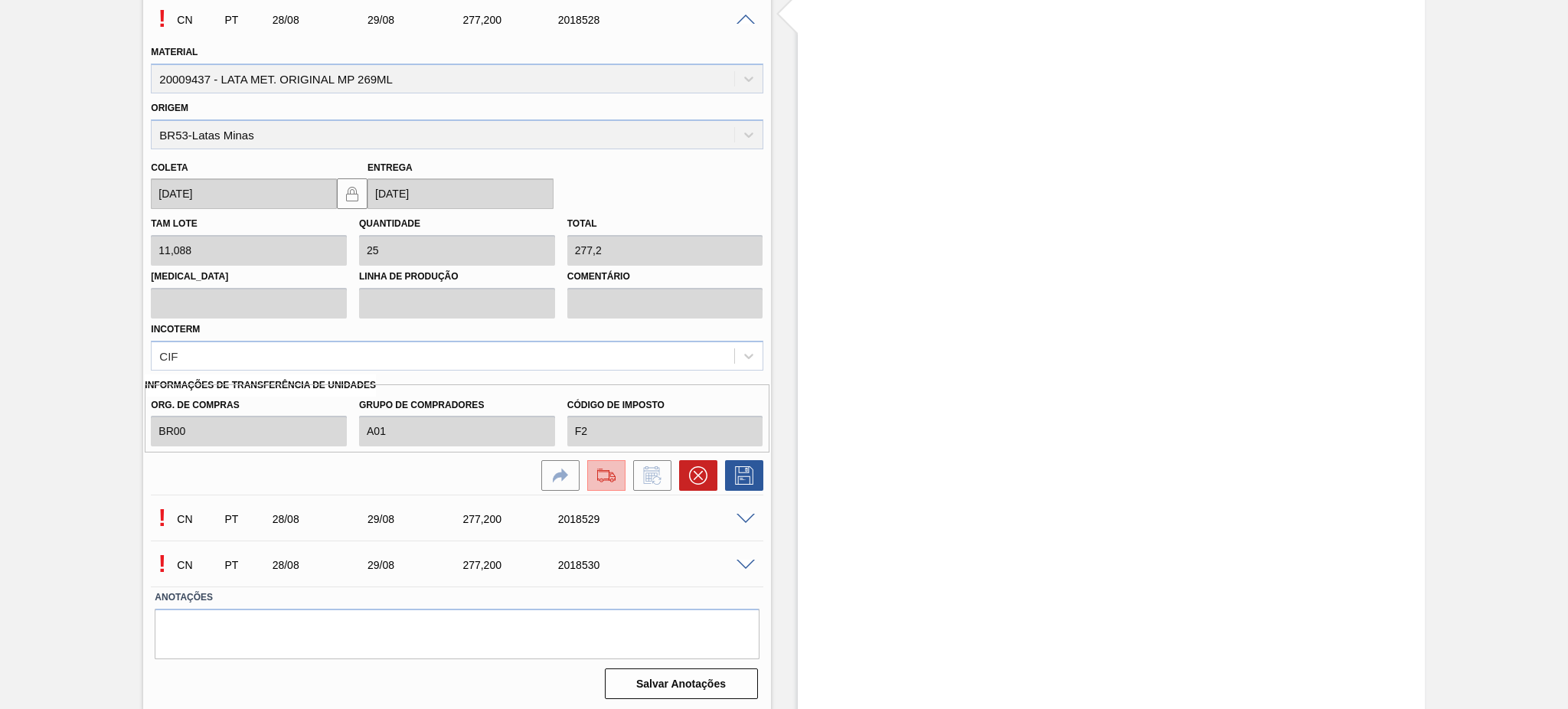
click at [617, 473] on img at bounding box center [606, 474] width 24 height 18
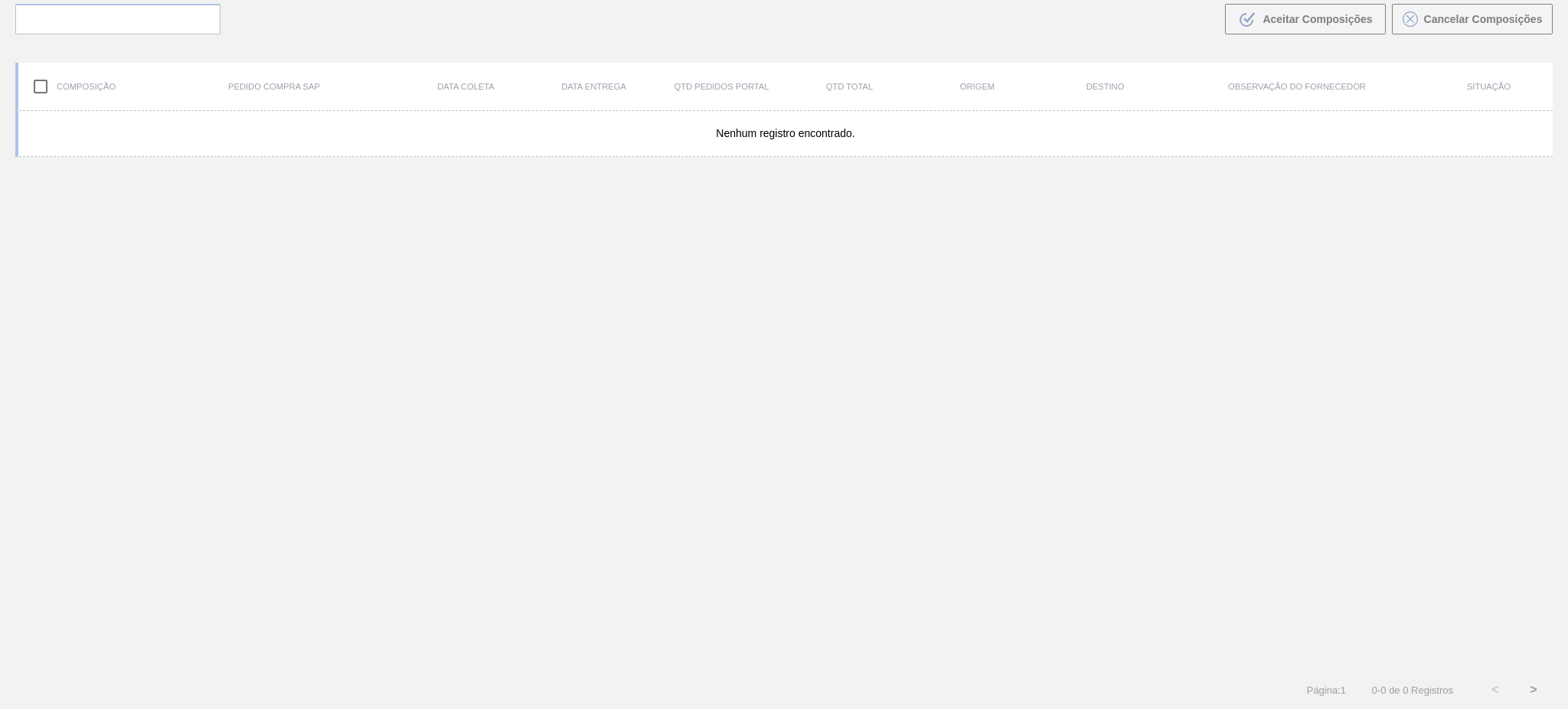
scroll to position [111, 0]
type de "[DATE]"
type até "[DATE]"
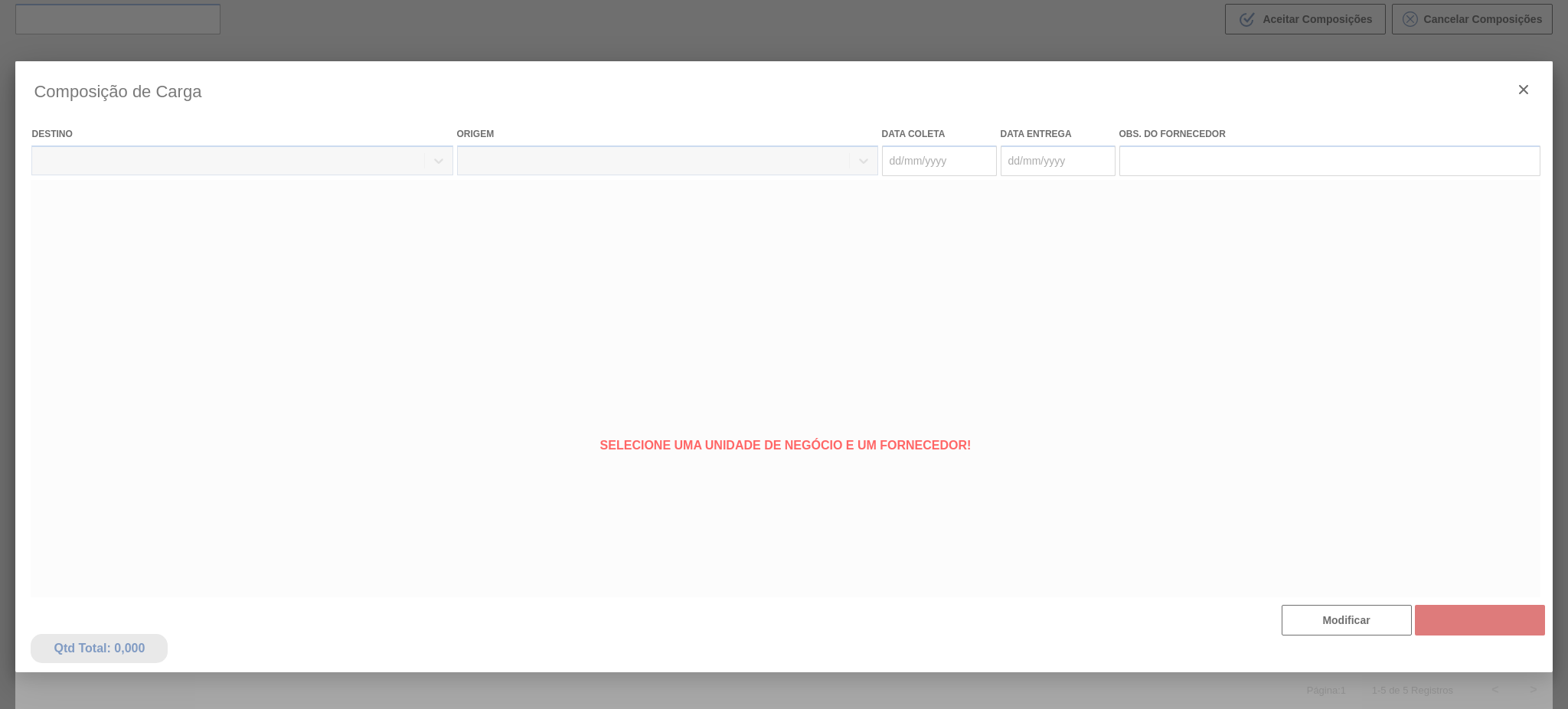
type coleta "[DATE]"
type entrega "[DATE]"
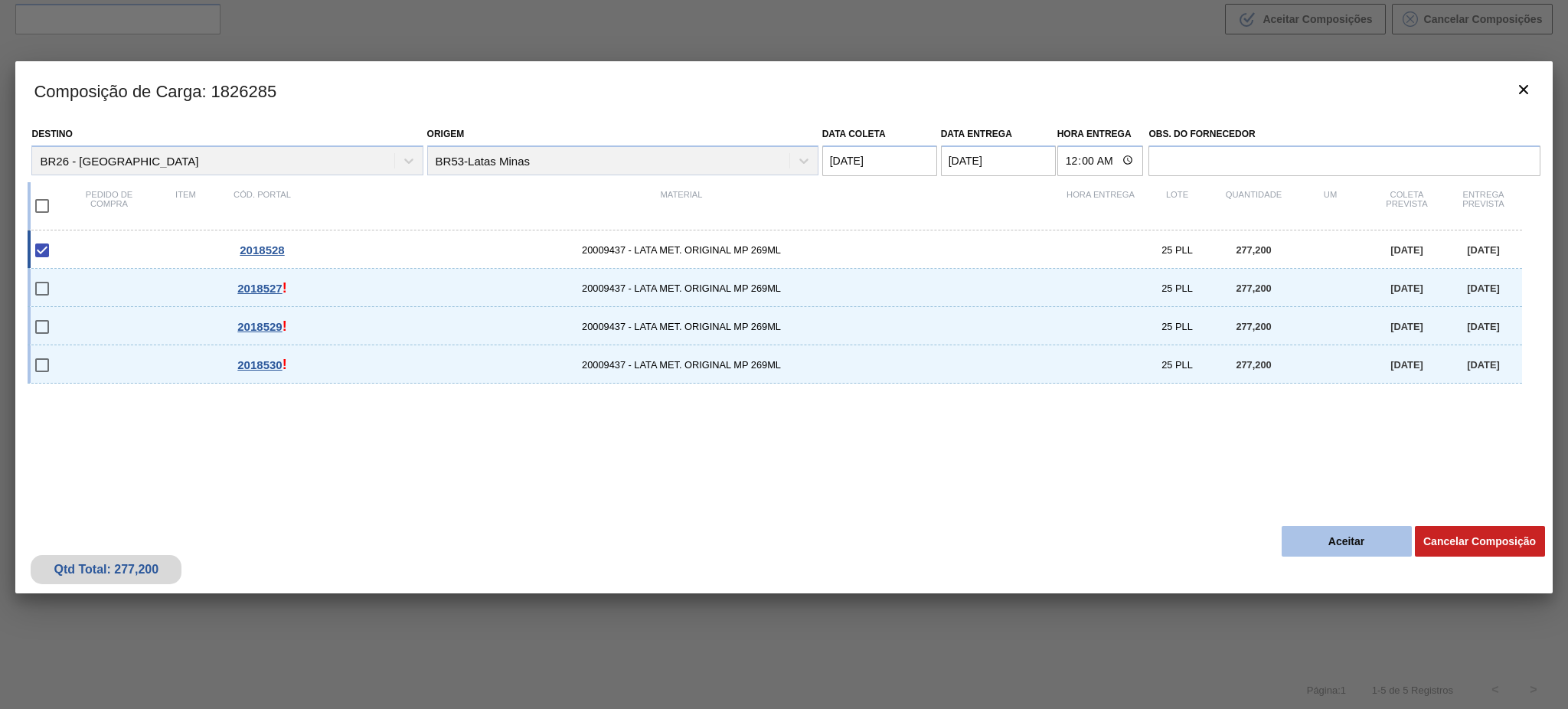
click at [1328, 536] on button "Aceitar" at bounding box center [1347, 540] width 130 height 31
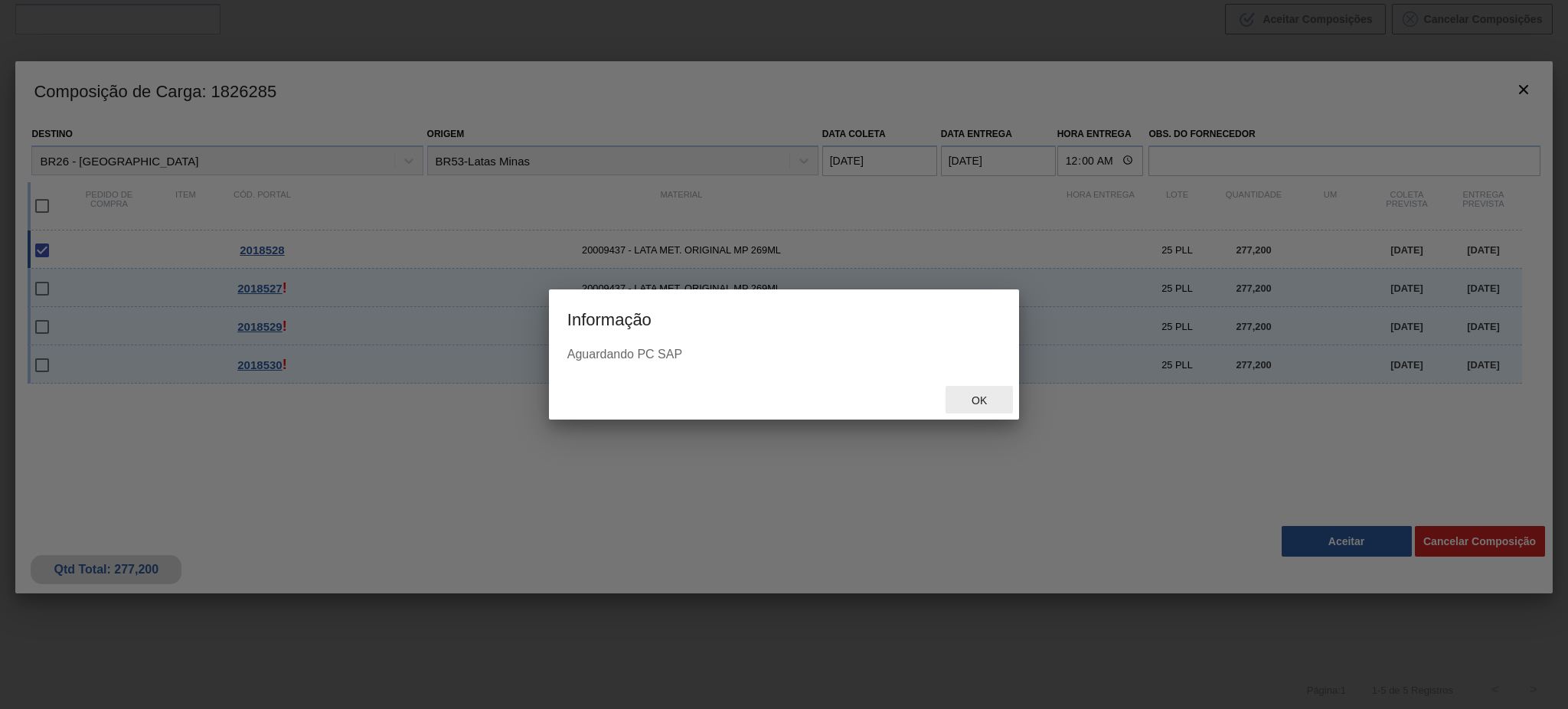
click at [978, 398] on span "Ok" at bounding box center [979, 401] width 40 height 13
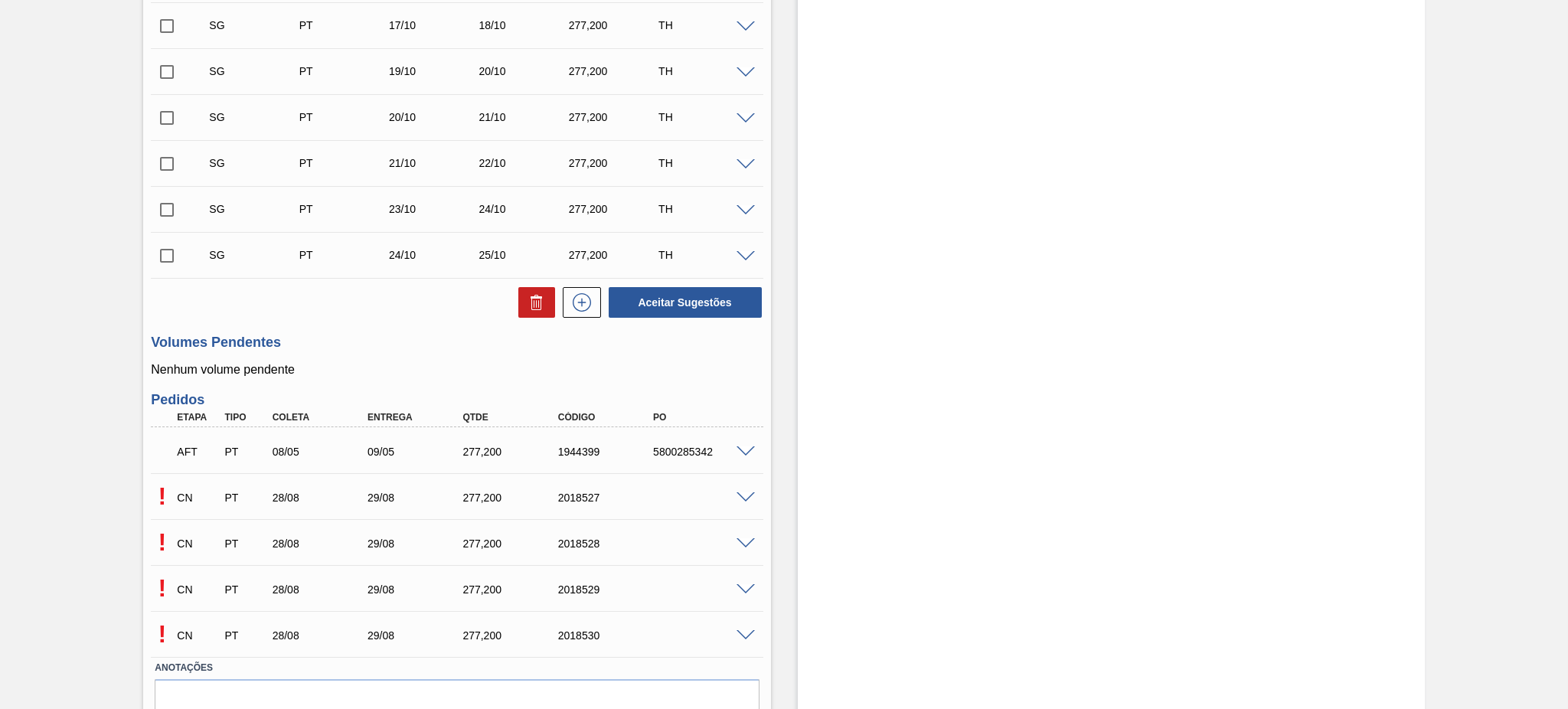
scroll to position [1049, 0]
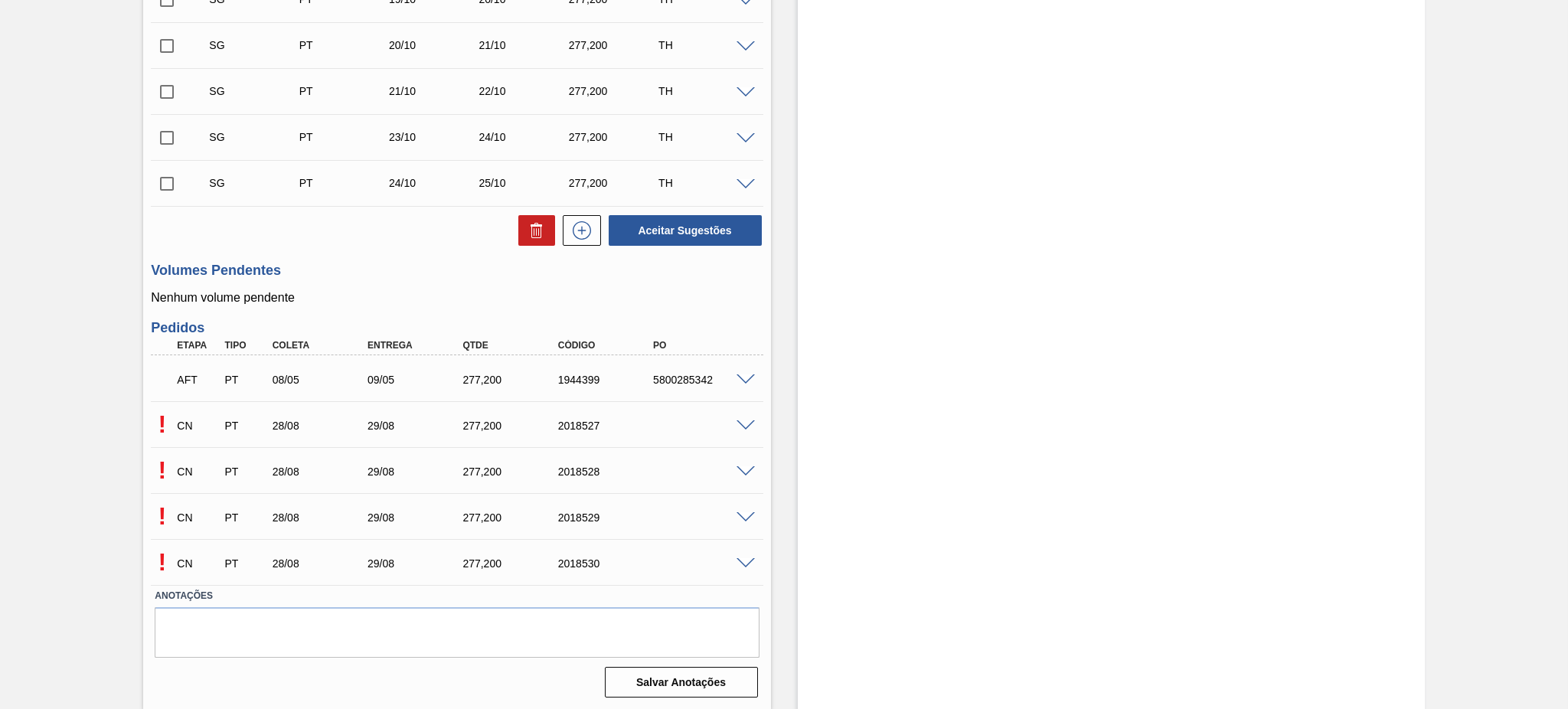
click at [744, 565] on span at bounding box center [745, 563] width 18 height 12
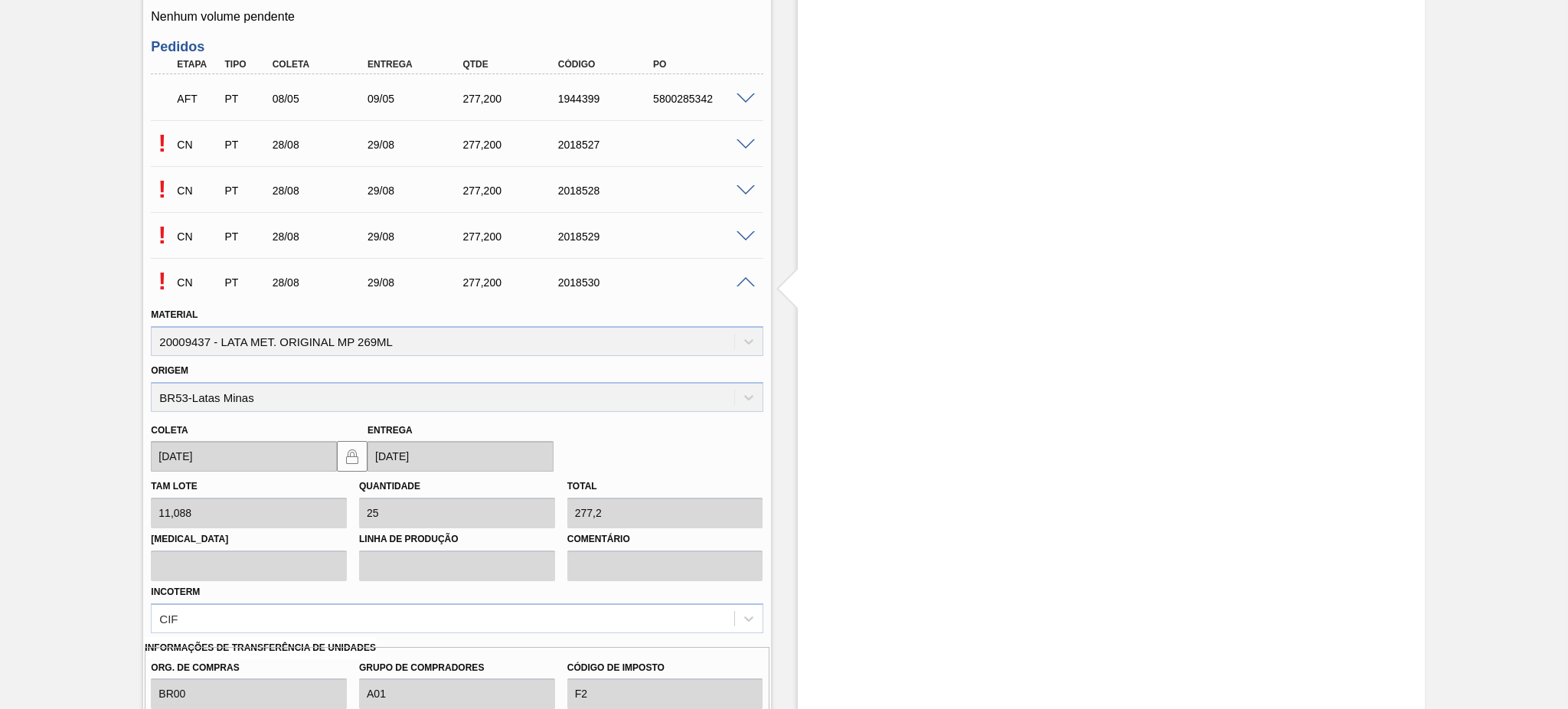
scroll to position [1389, 0]
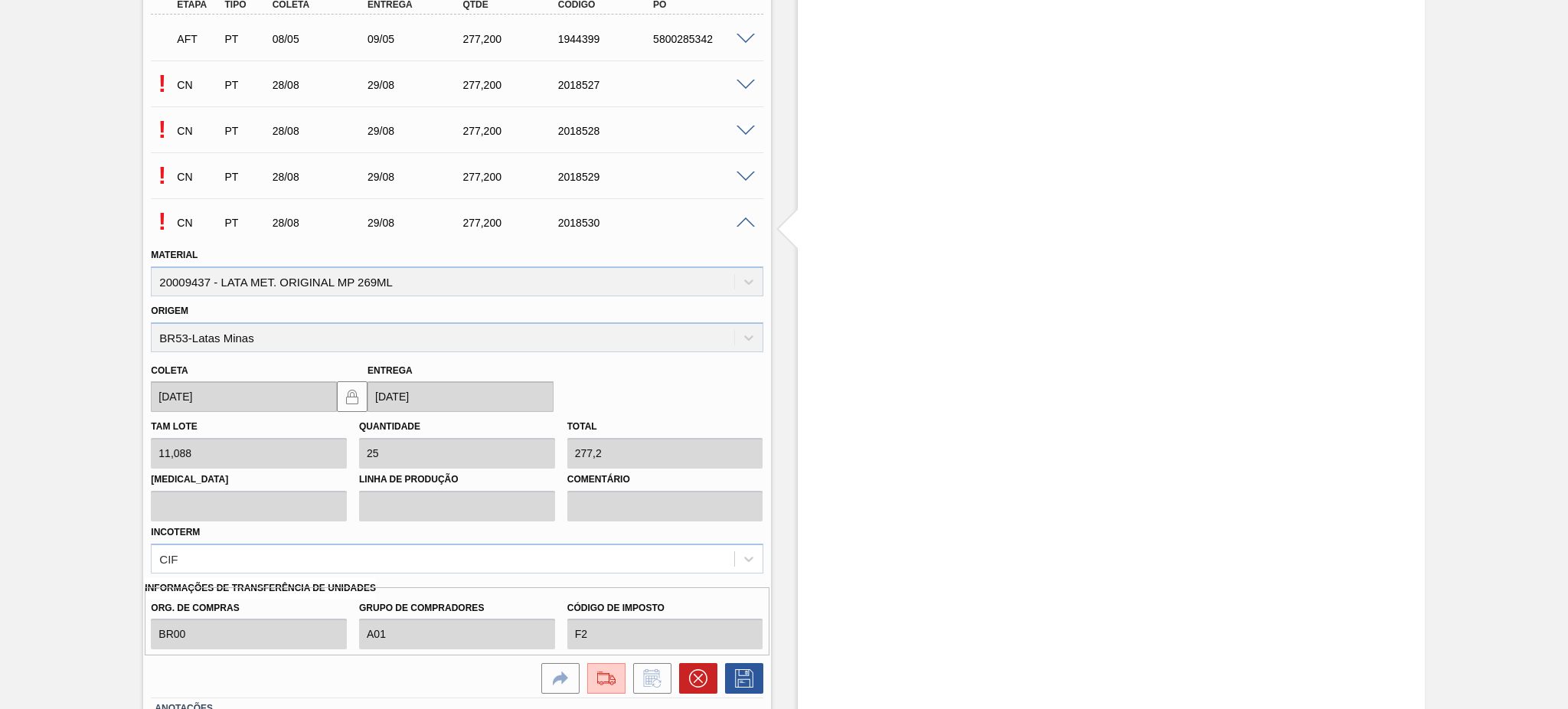
click at [751, 179] on span at bounding box center [745, 177] width 18 height 12
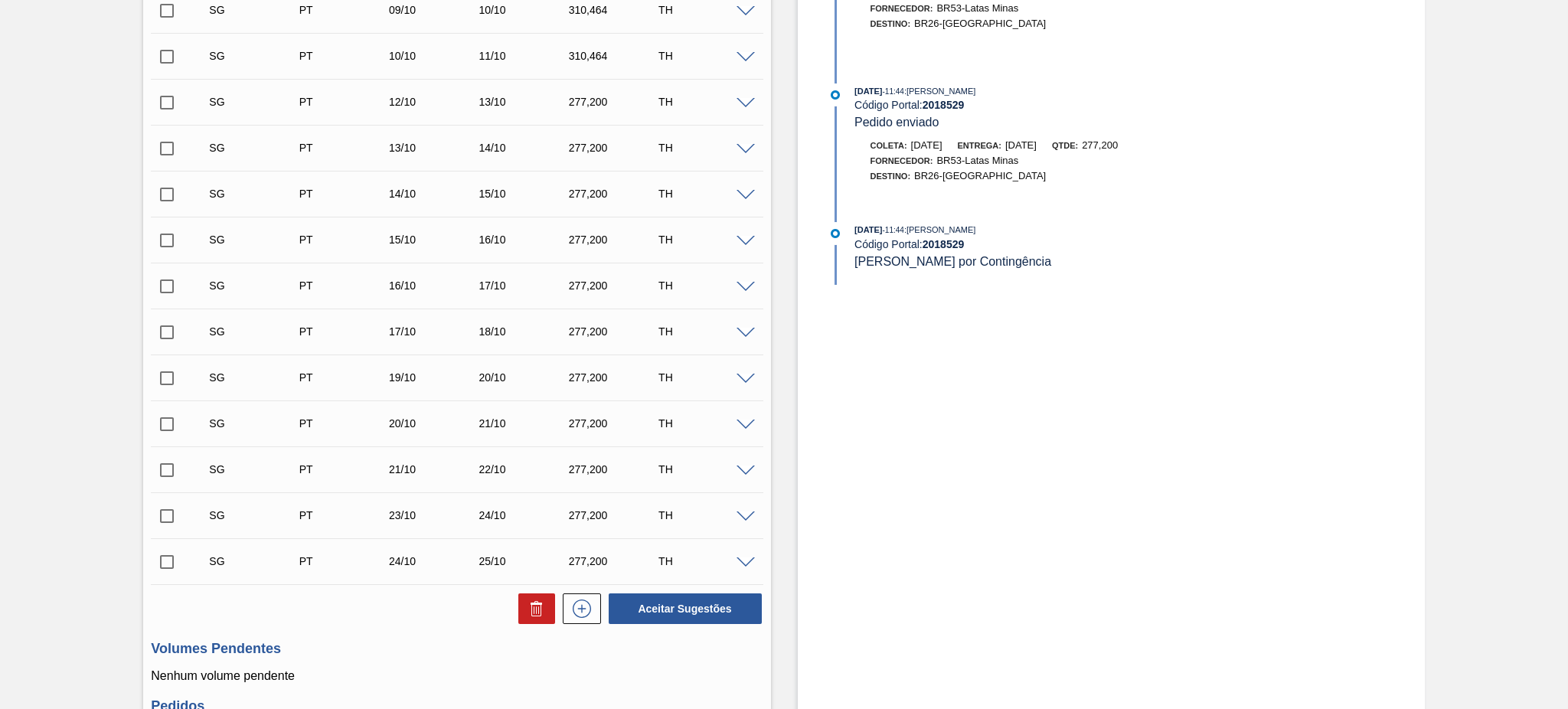
scroll to position [1219, 0]
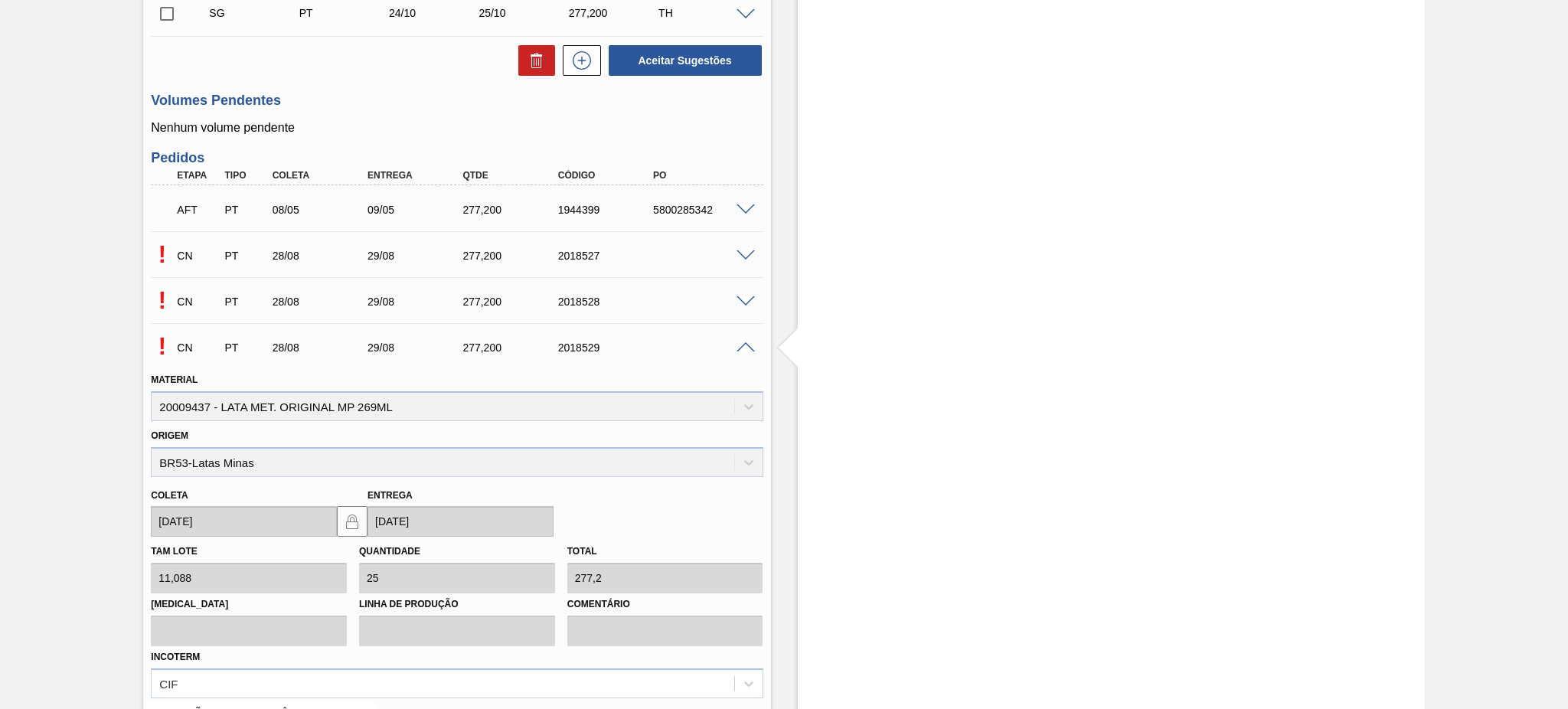
click at [735, 338] on div "CN PT 28/08 29/08 277,200 2018529" at bounding box center [453, 346] width 571 height 31
click at [742, 349] on span at bounding box center [745, 347] width 18 height 12
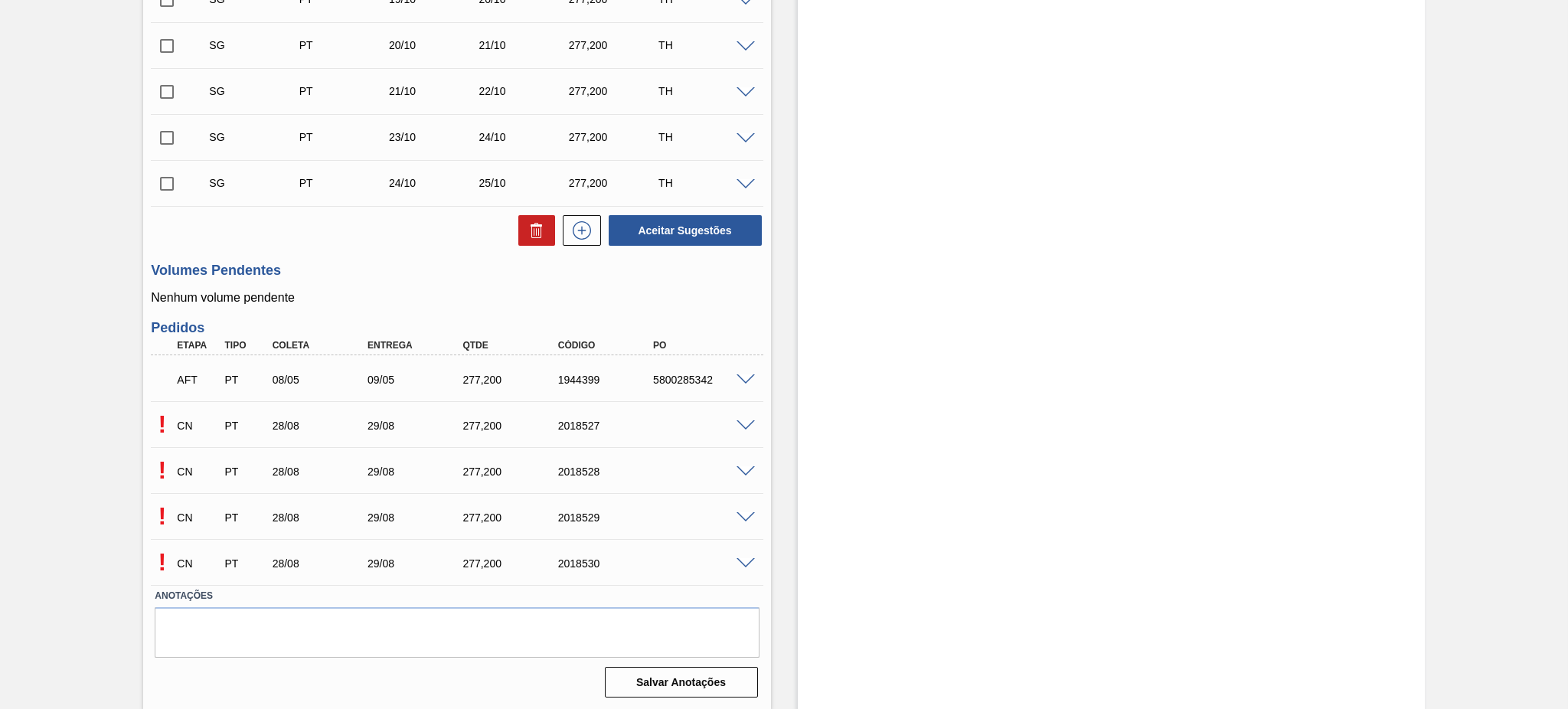
click at [743, 521] on span at bounding box center [745, 518] width 18 height 12
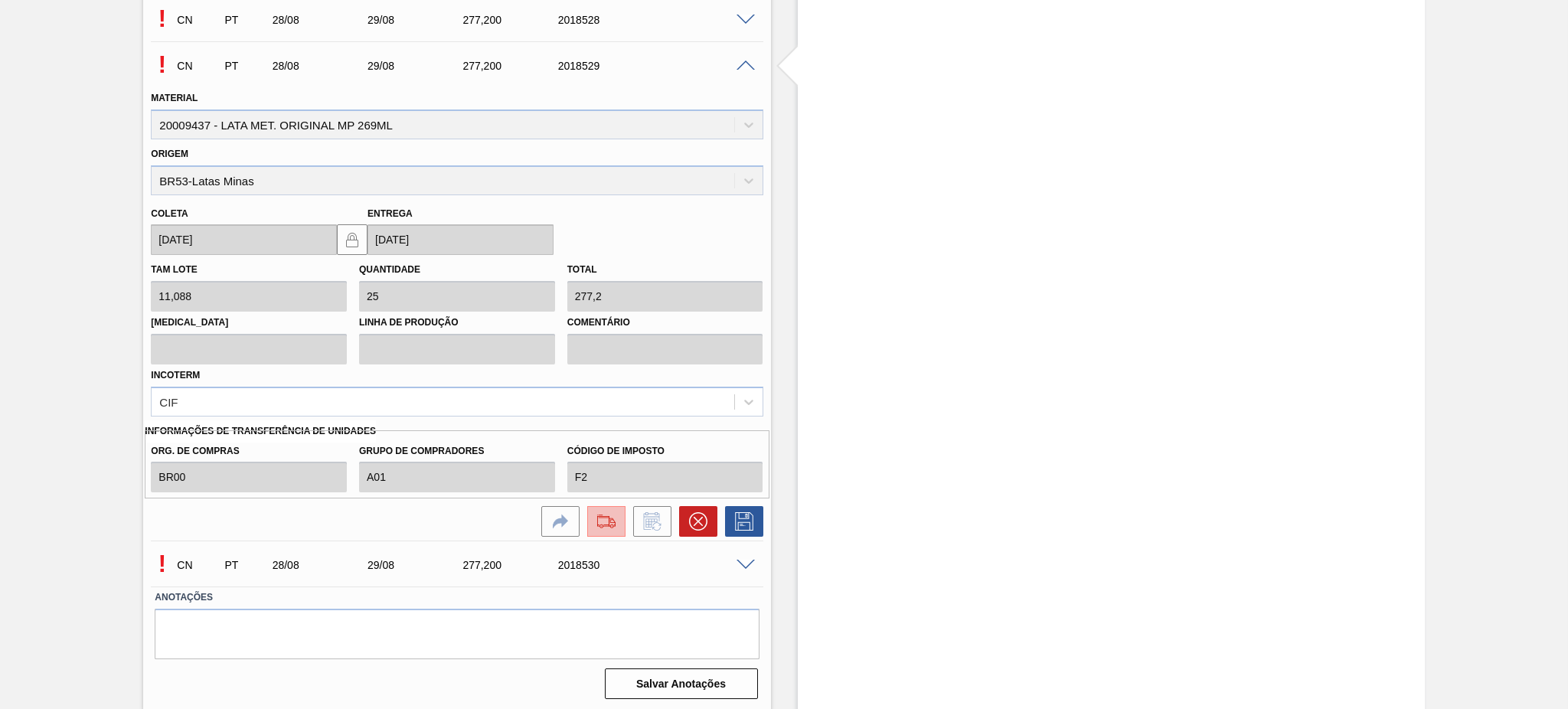
click at [620, 522] on button at bounding box center [606, 521] width 38 height 31
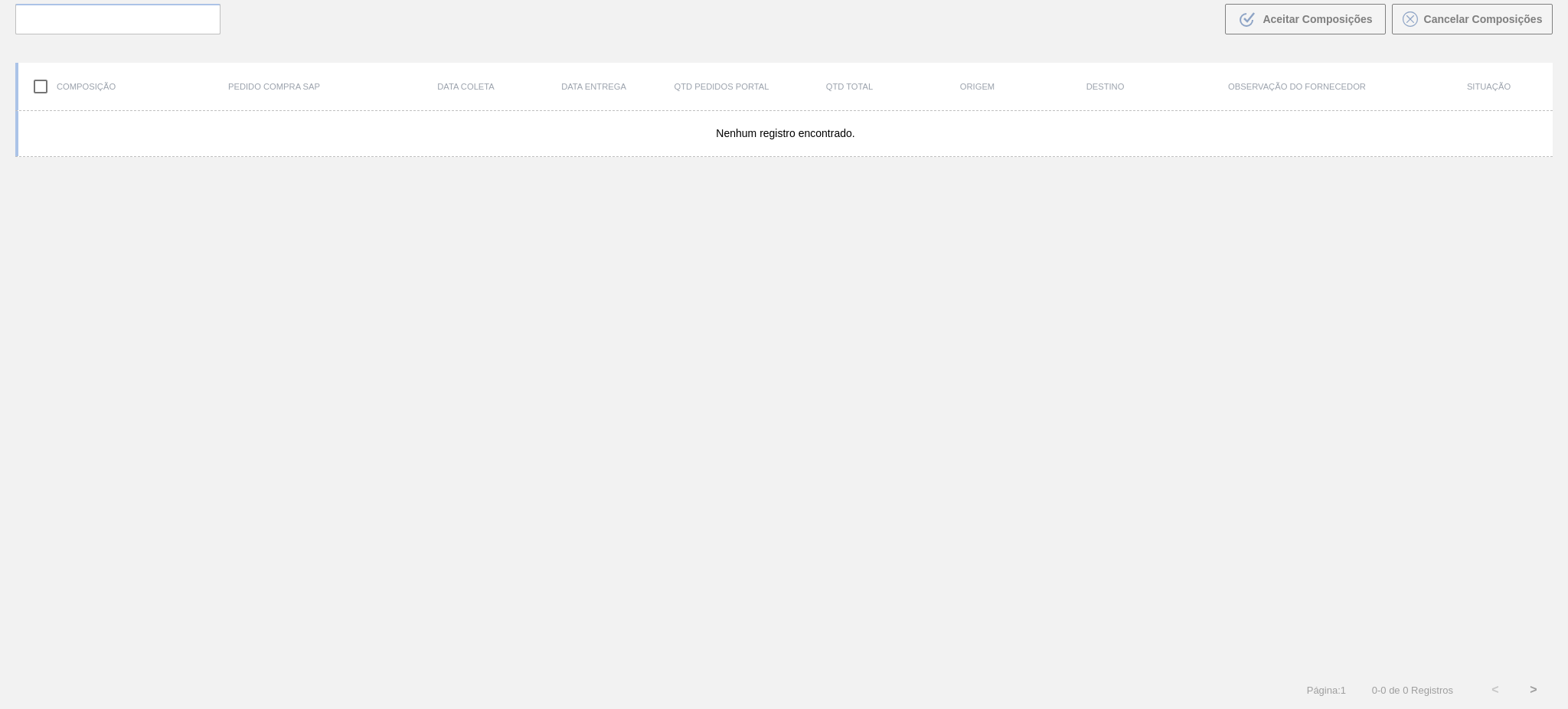
scroll to position [111, 0]
type de "[DATE]"
type até "[DATE]"
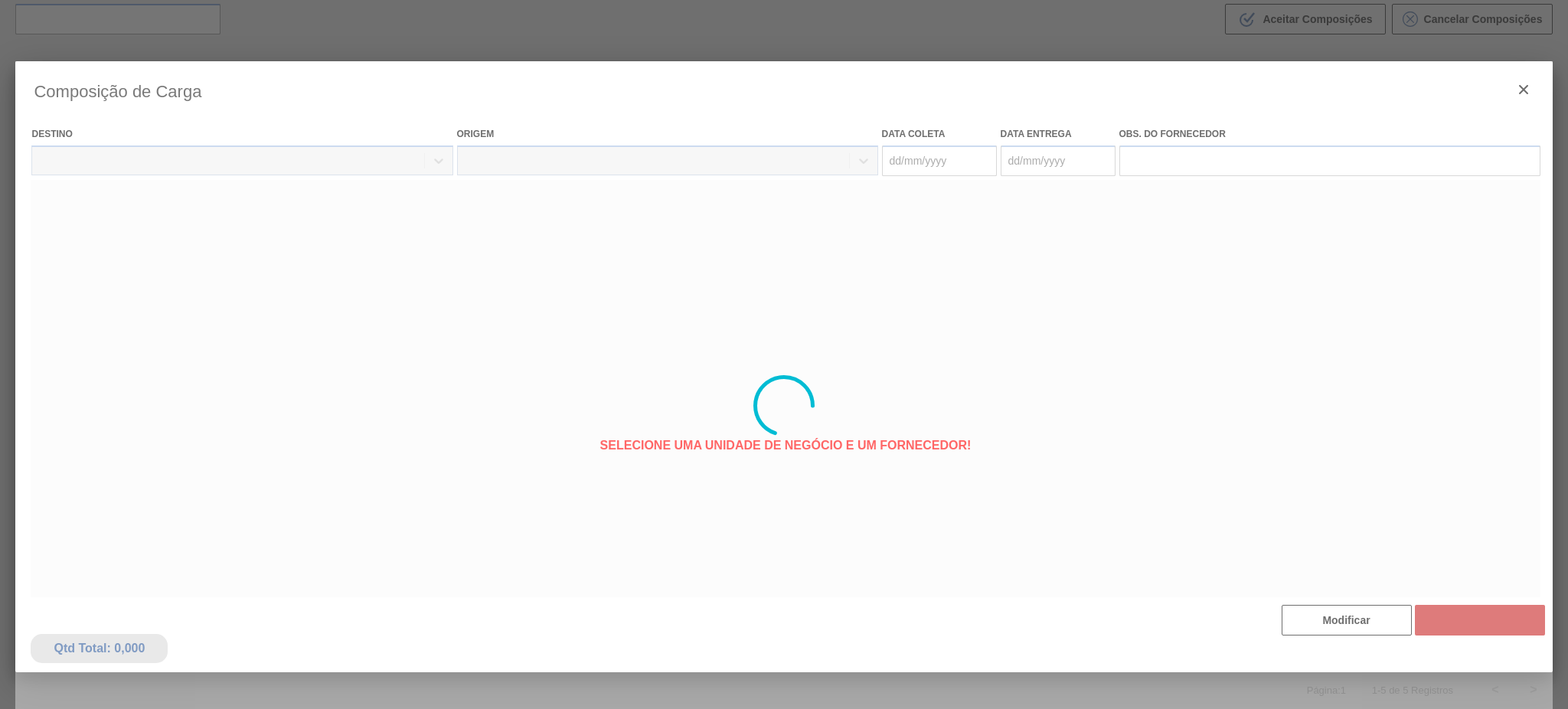
type coleta "[DATE]"
type entrega "[DATE]"
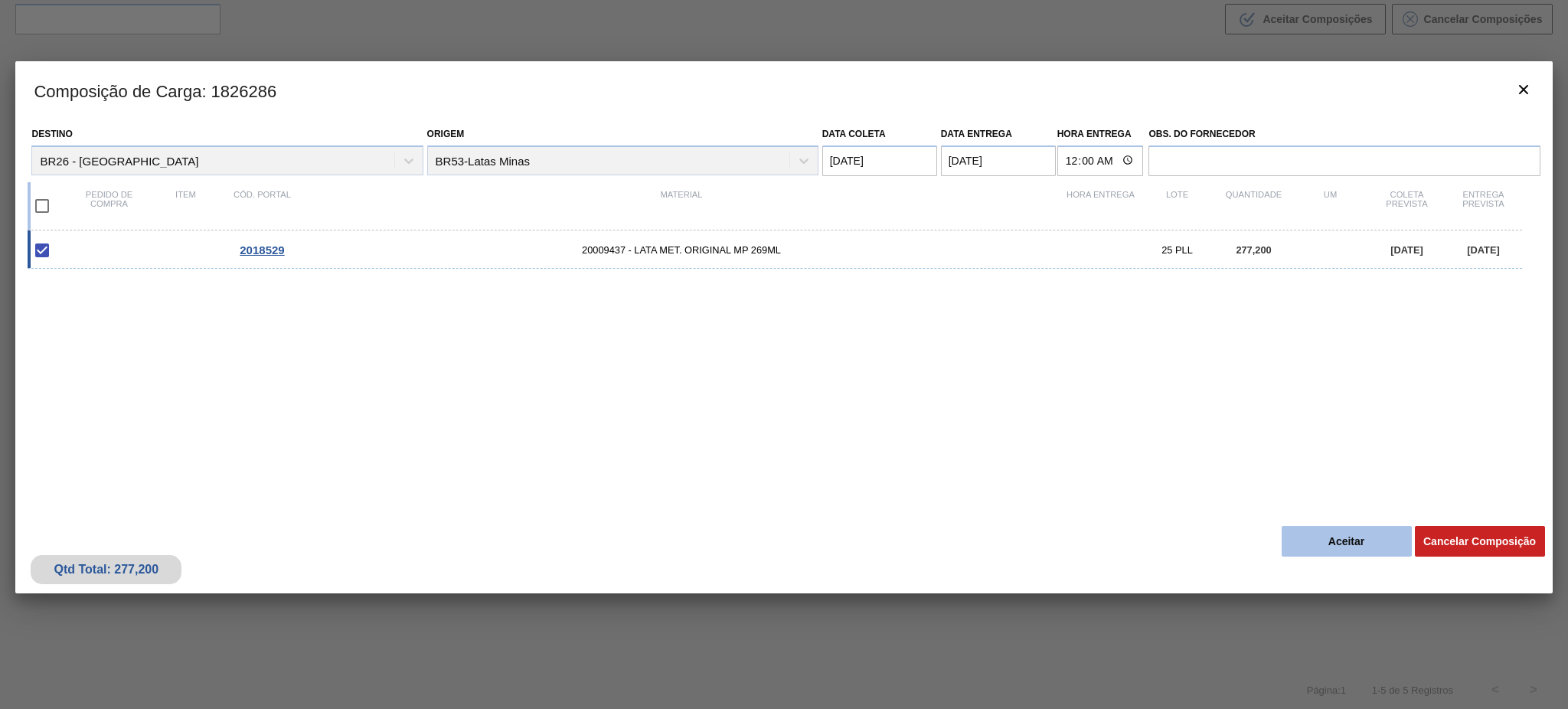
click at [1326, 536] on button "Aceitar" at bounding box center [1347, 540] width 130 height 31
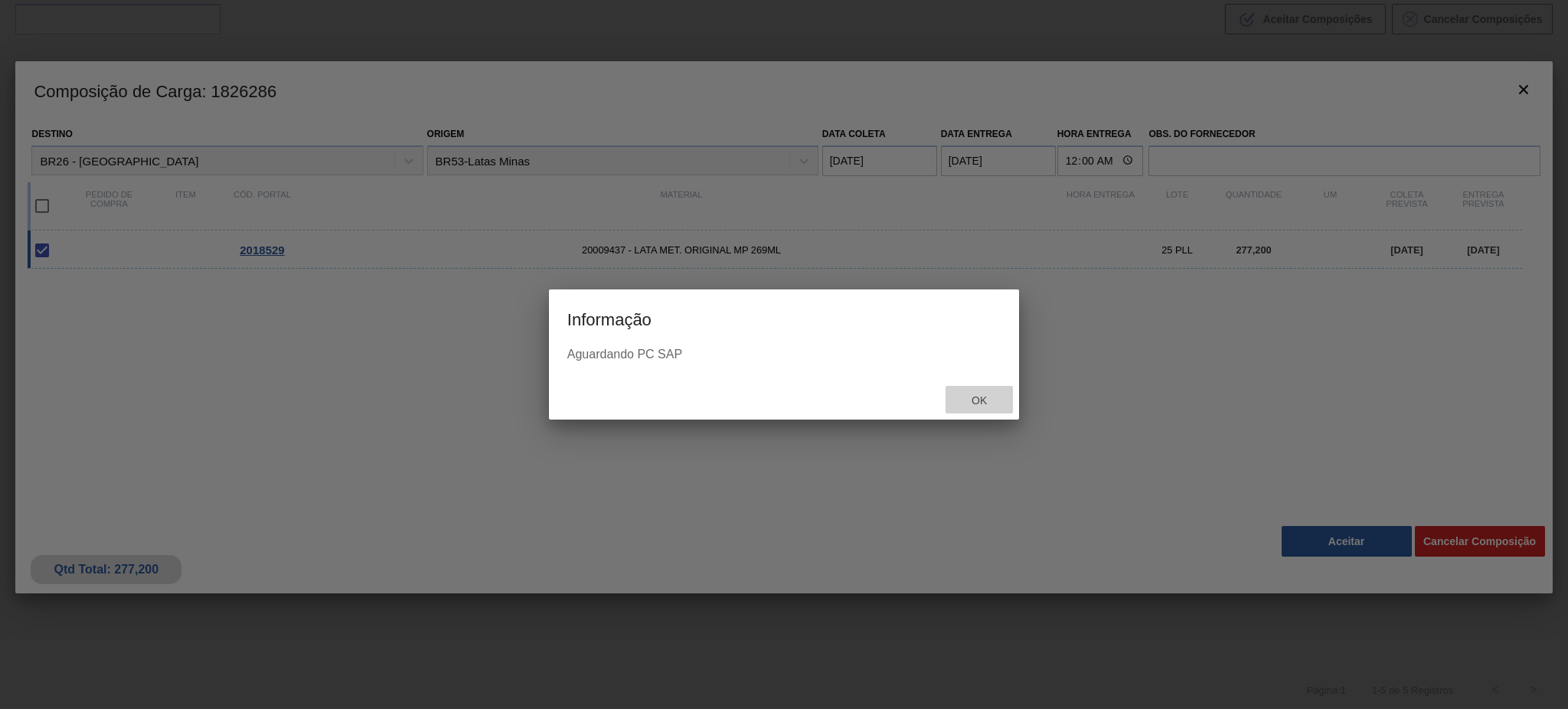
click at [976, 399] on span "Ok" at bounding box center [979, 401] width 40 height 13
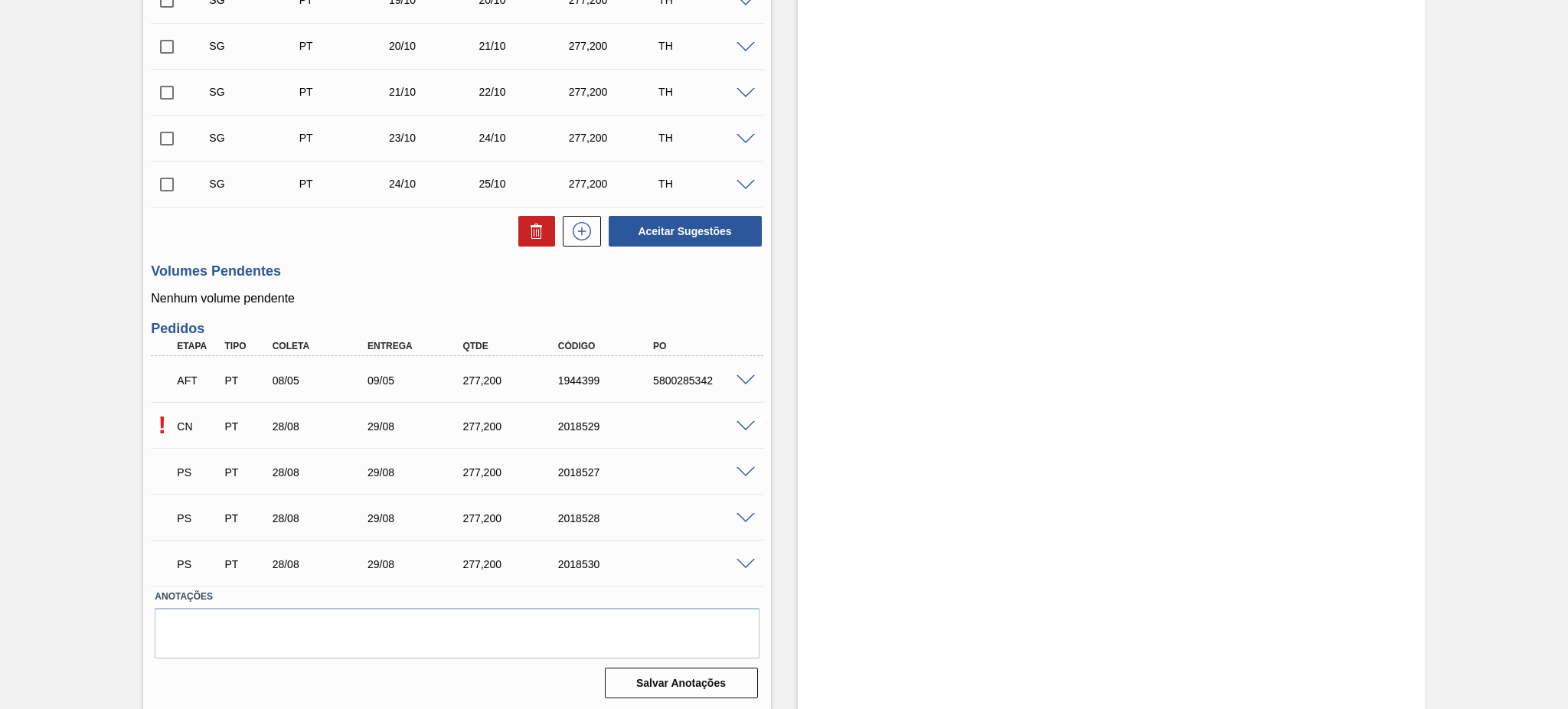
scroll to position [1049, 0]
click at [738, 424] on span at bounding box center [745, 426] width 18 height 12
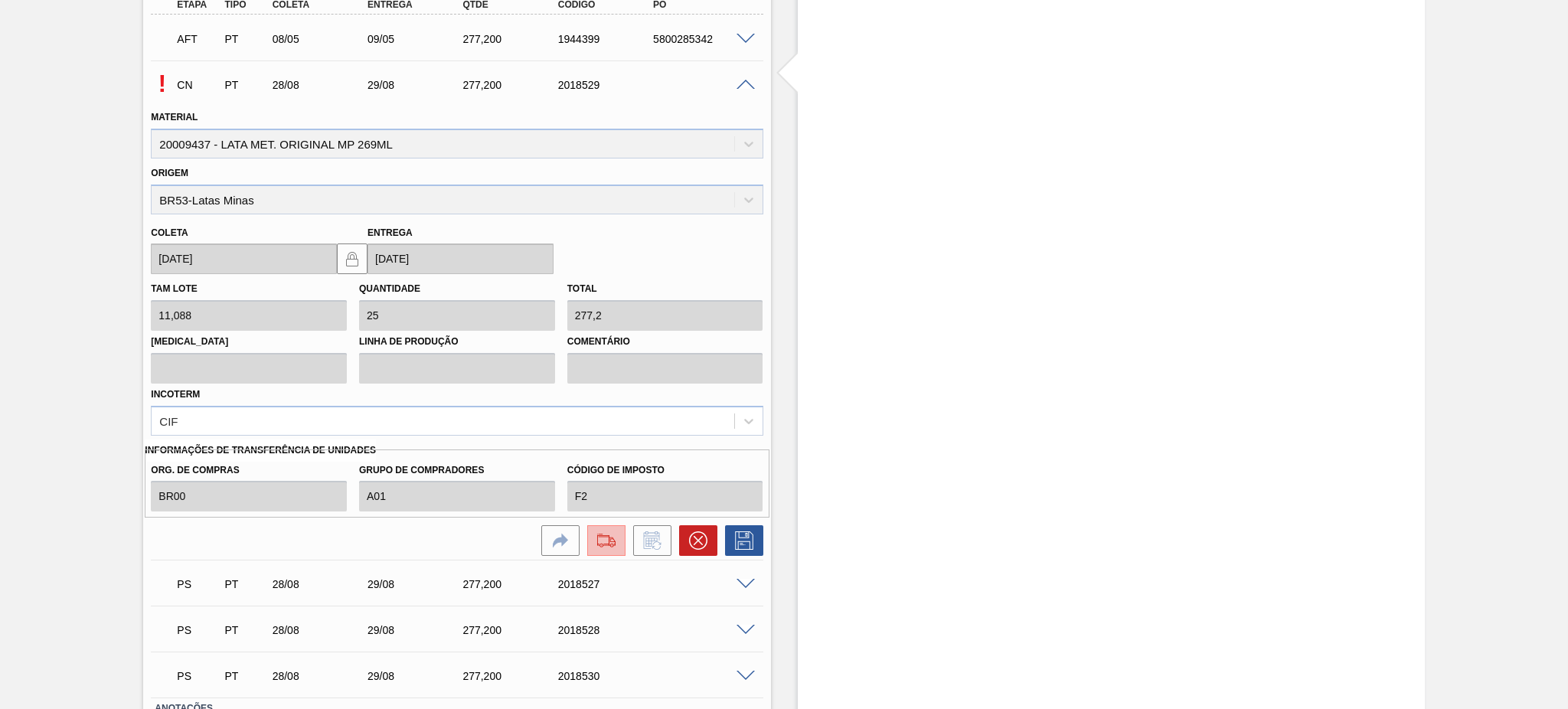
click at [607, 536] on img at bounding box center [606, 540] width 24 height 18
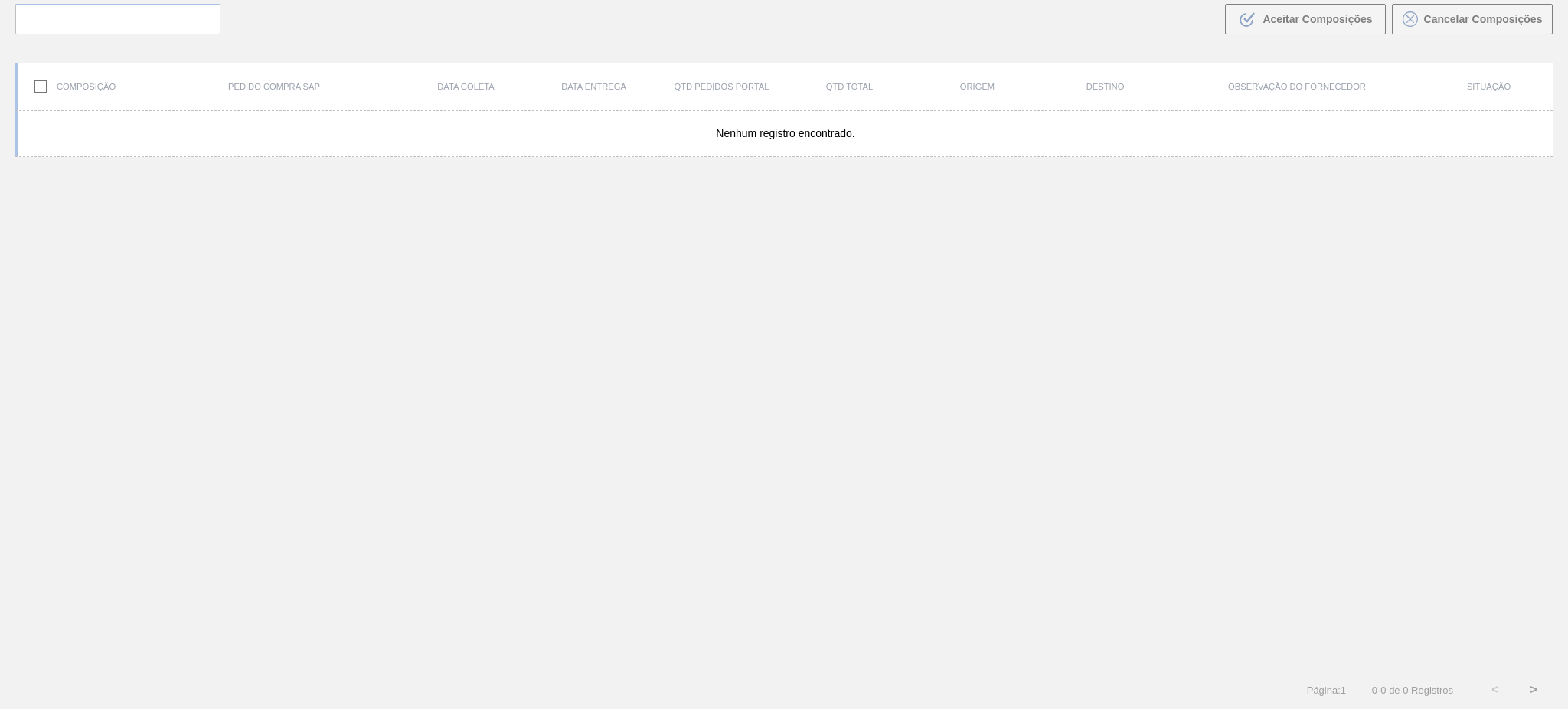
type de "[DATE]"
type até "[DATE]"
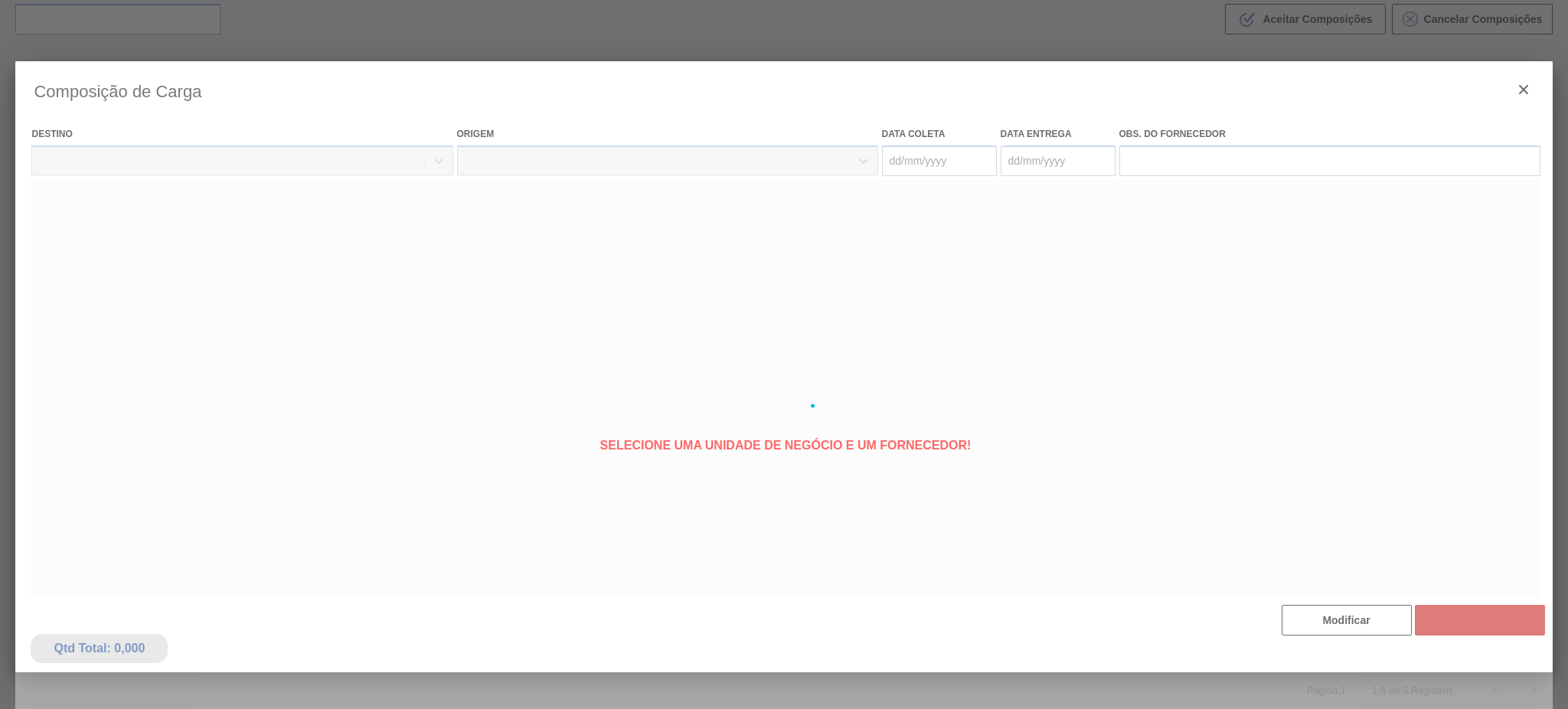
type coleta "[DATE]"
type entrega "[DATE]"
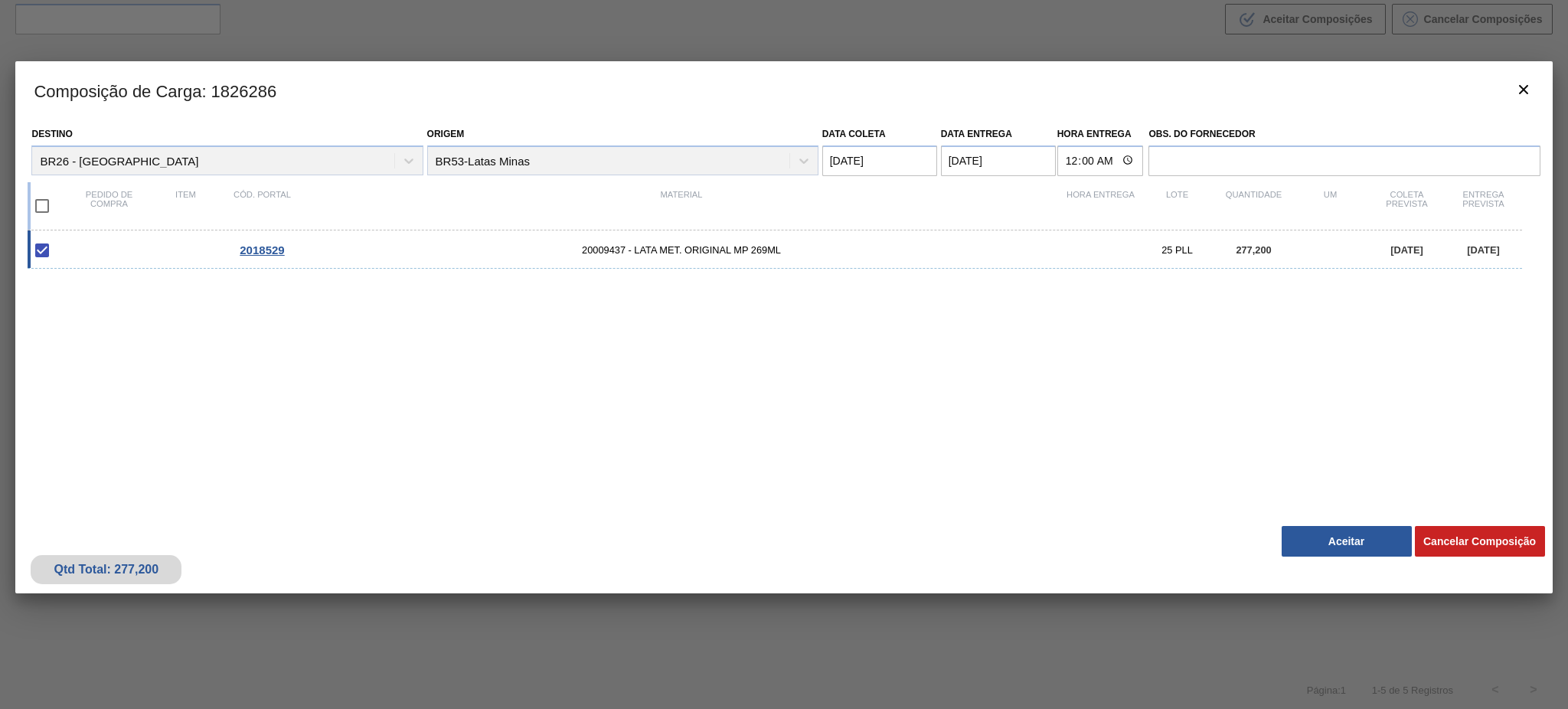
click at [1337, 561] on div "Qtd Total: 277,200 Cancelar Composição Aceitar" at bounding box center [784, 556] width 1537 height 75
click at [1337, 547] on button "Aceitar" at bounding box center [1347, 540] width 130 height 31
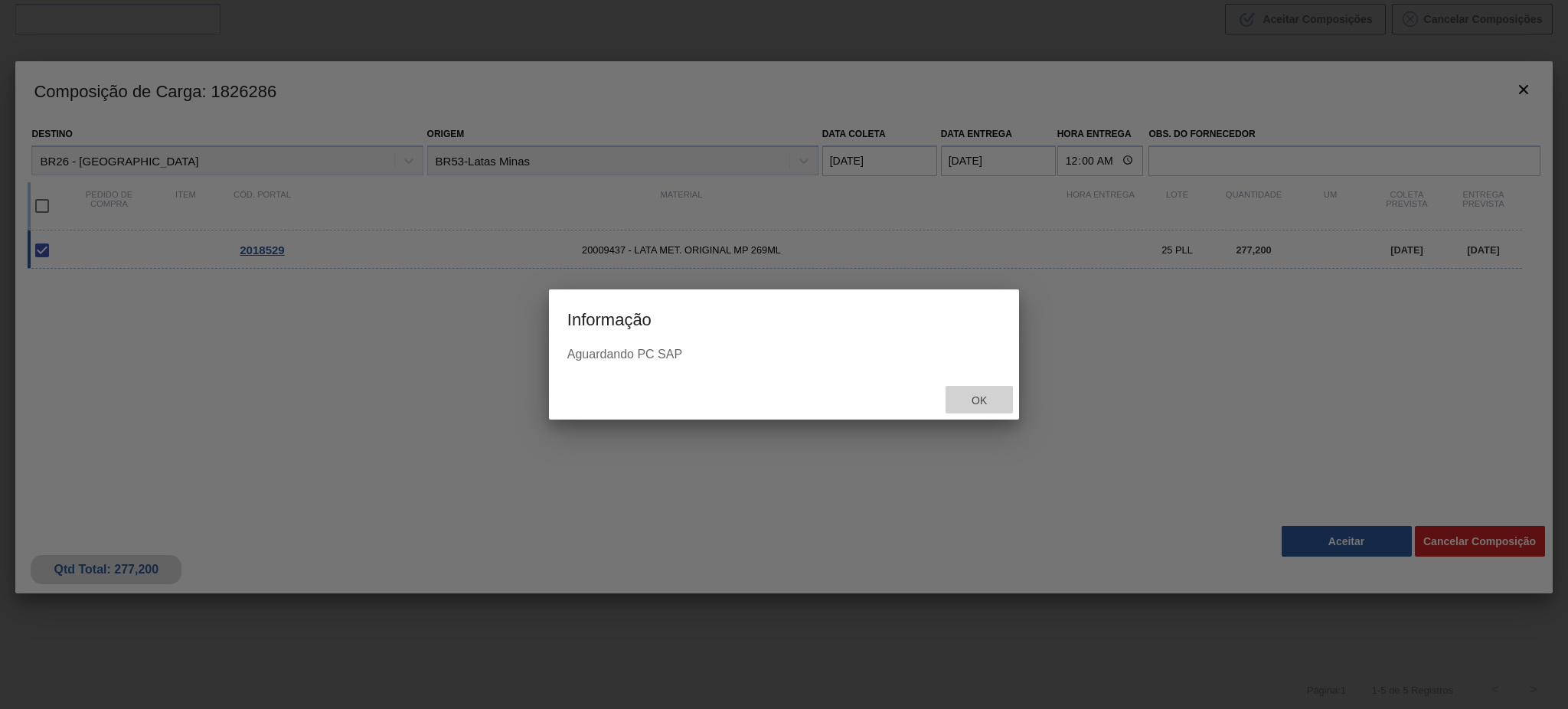
click at [974, 408] on div "Ok" at bounding box center [979, 400] width 67 height 28
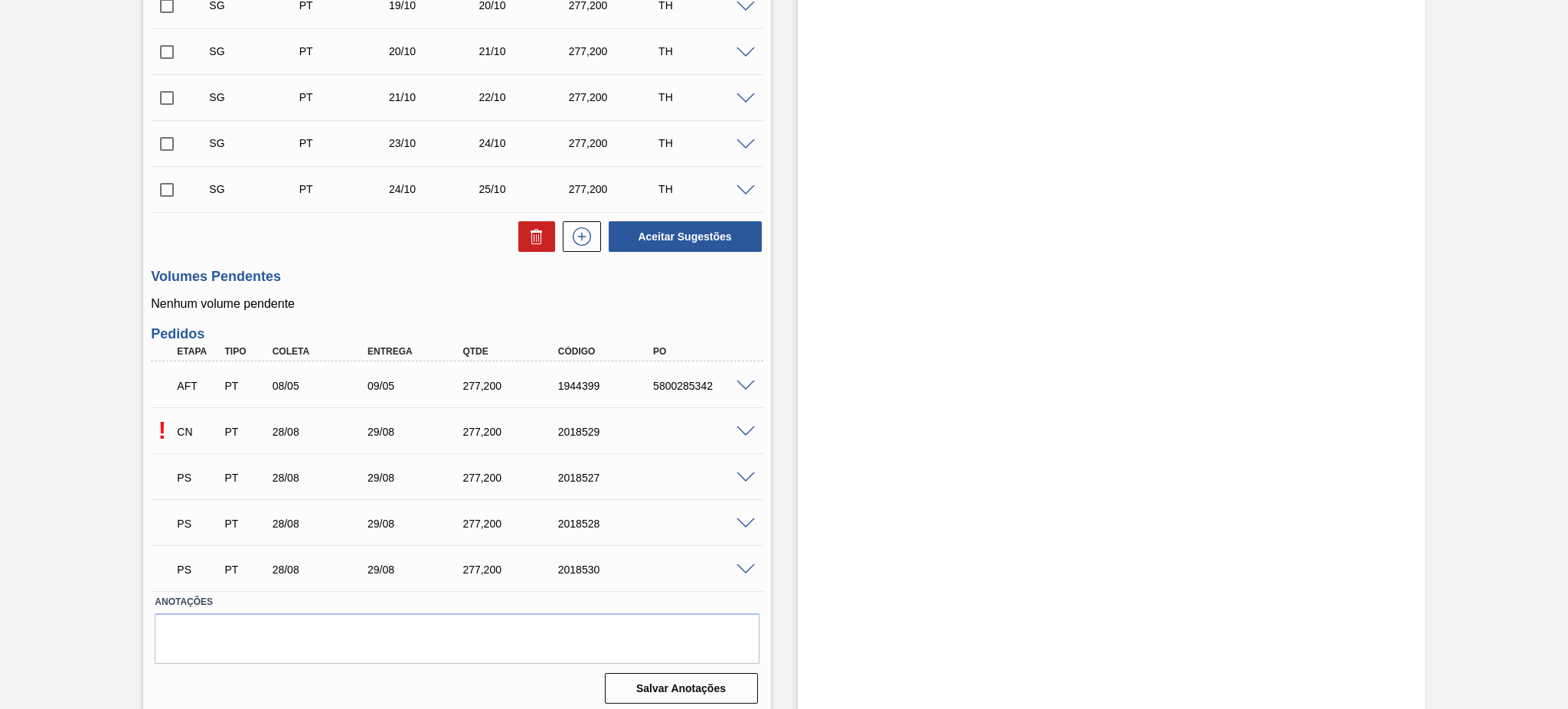
scroll to position [1049, 0]
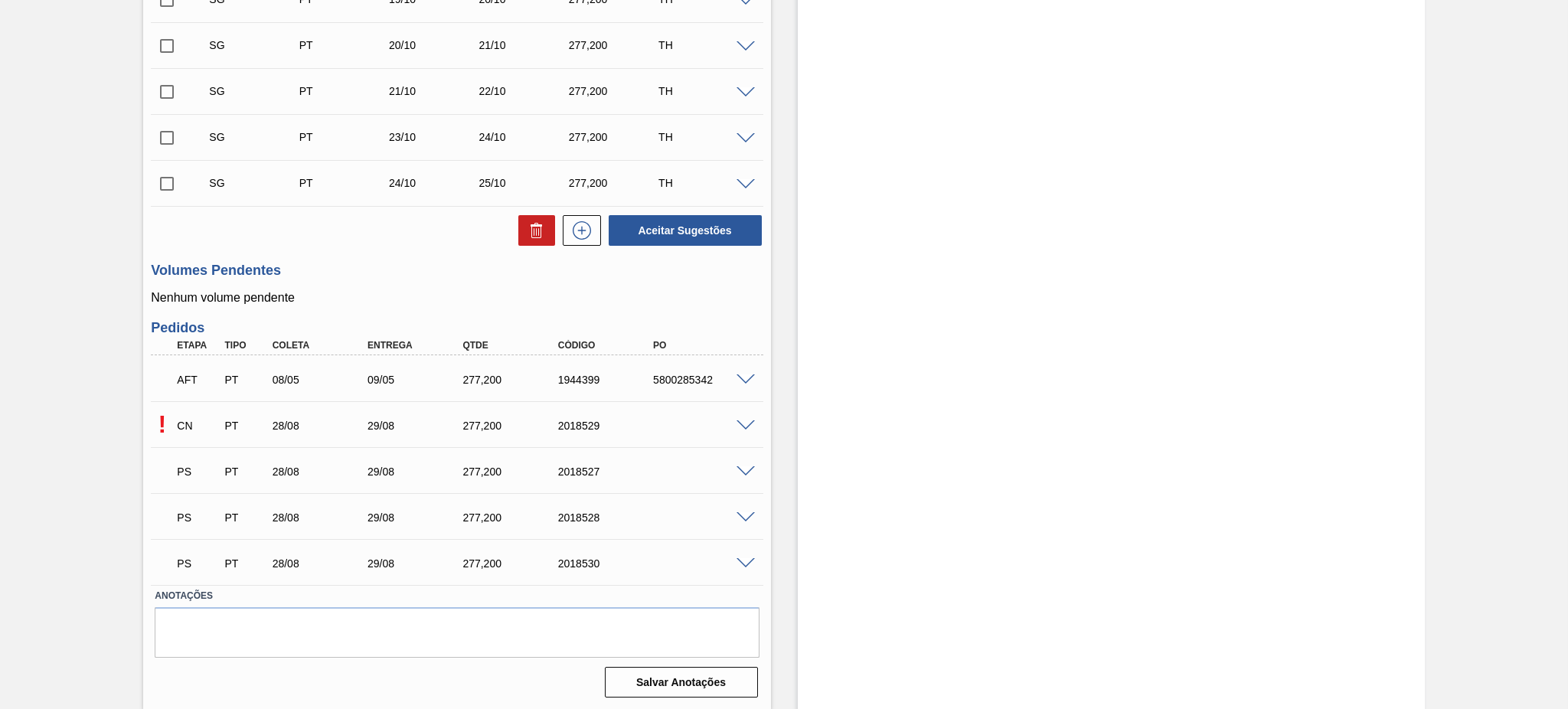
click at [749, 424] on span at bounding box center [745, 426] width 18 height 12
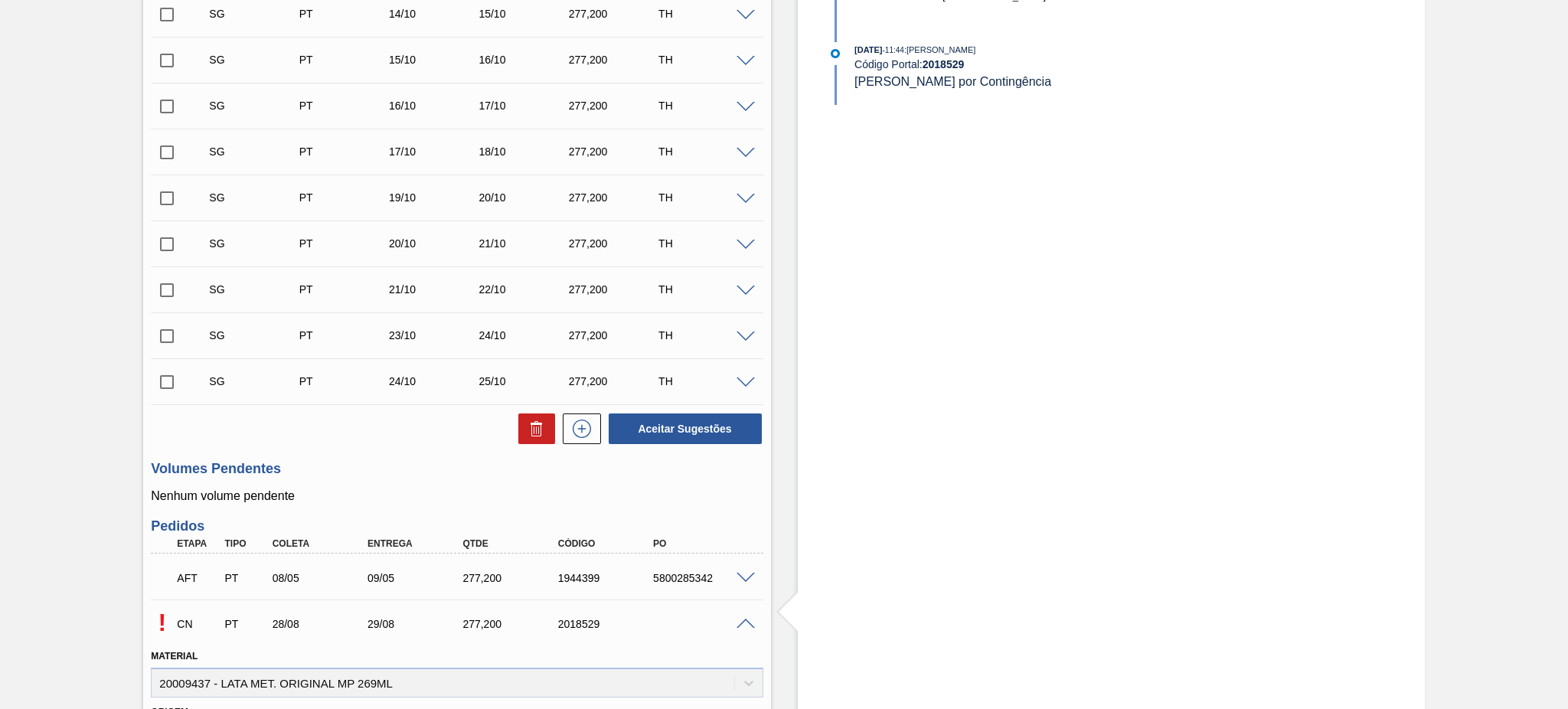
scroll to position [1500, 0]
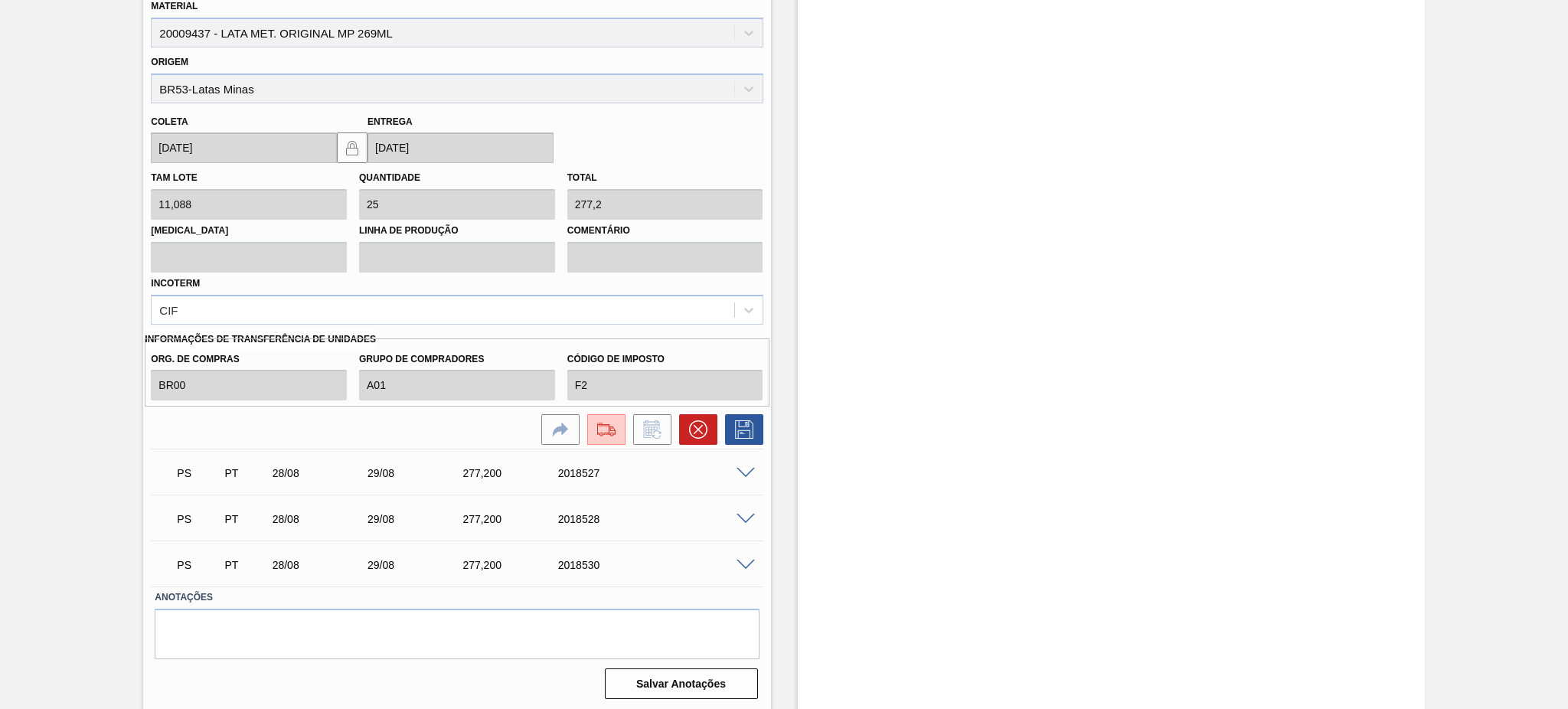
click at [737, 471] on span at bounding box center [745, 473] width 18 height 12
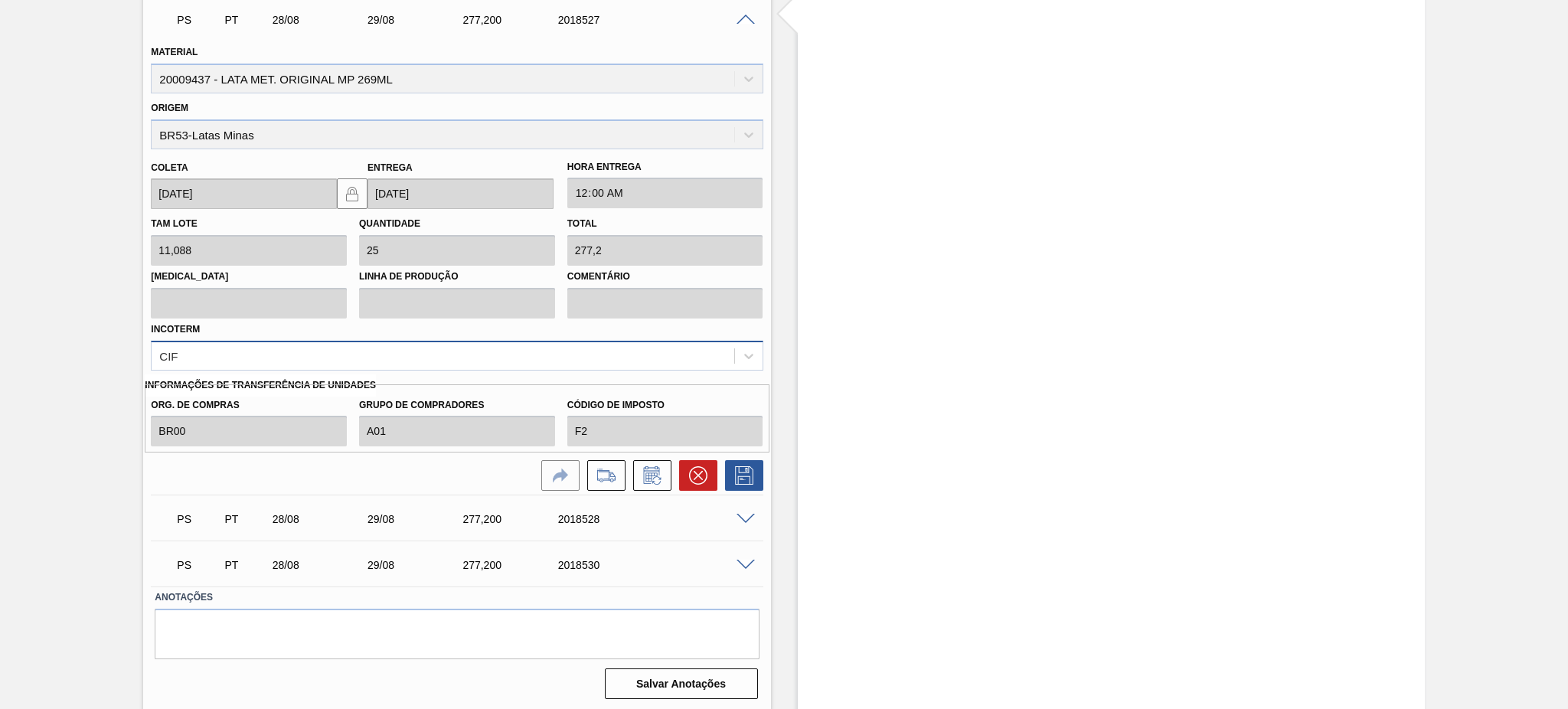
click at [455, 352] on div "CIF" at bounding box center [442, 355] width 582 height 22
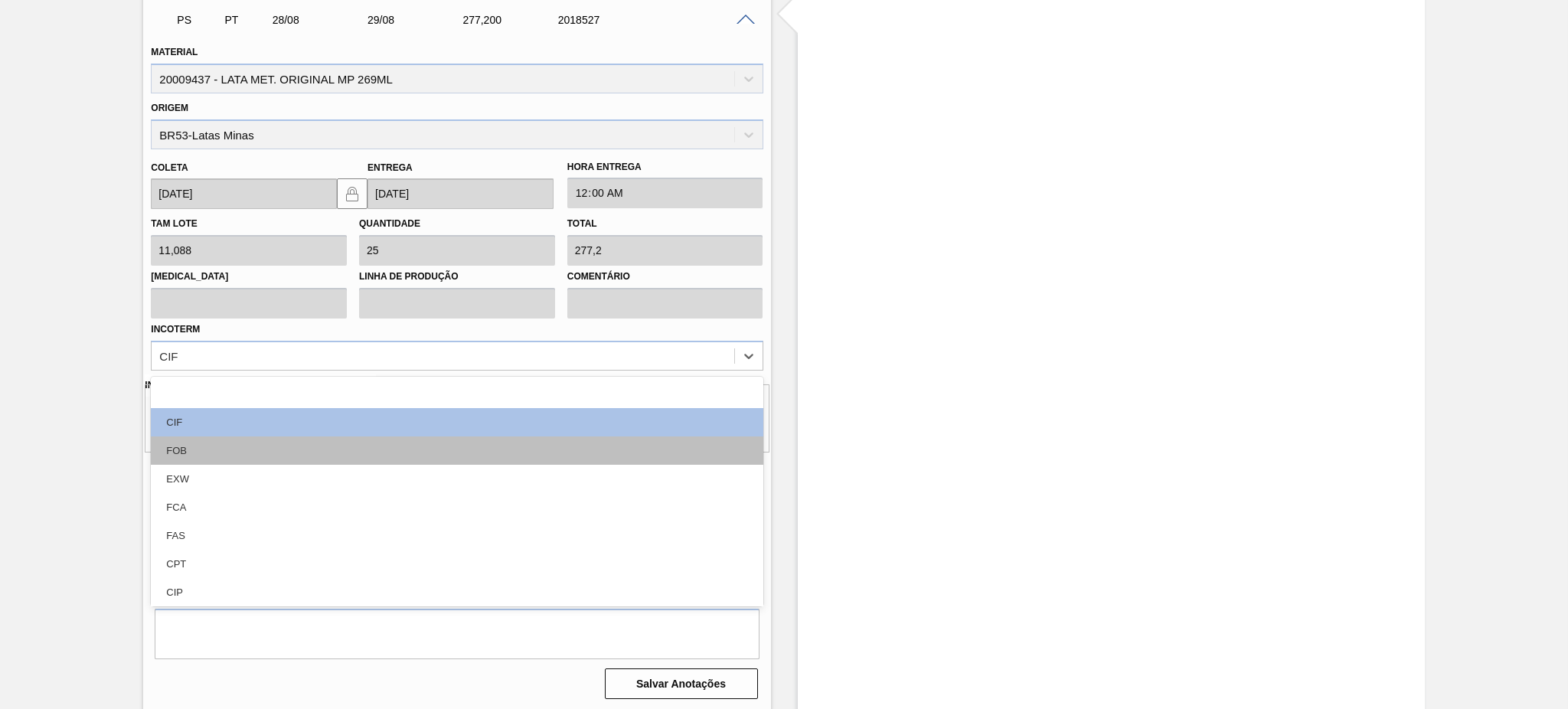
click at [249, 440] on div "FOB" at bounding box center [457, 450] width 612 height 28
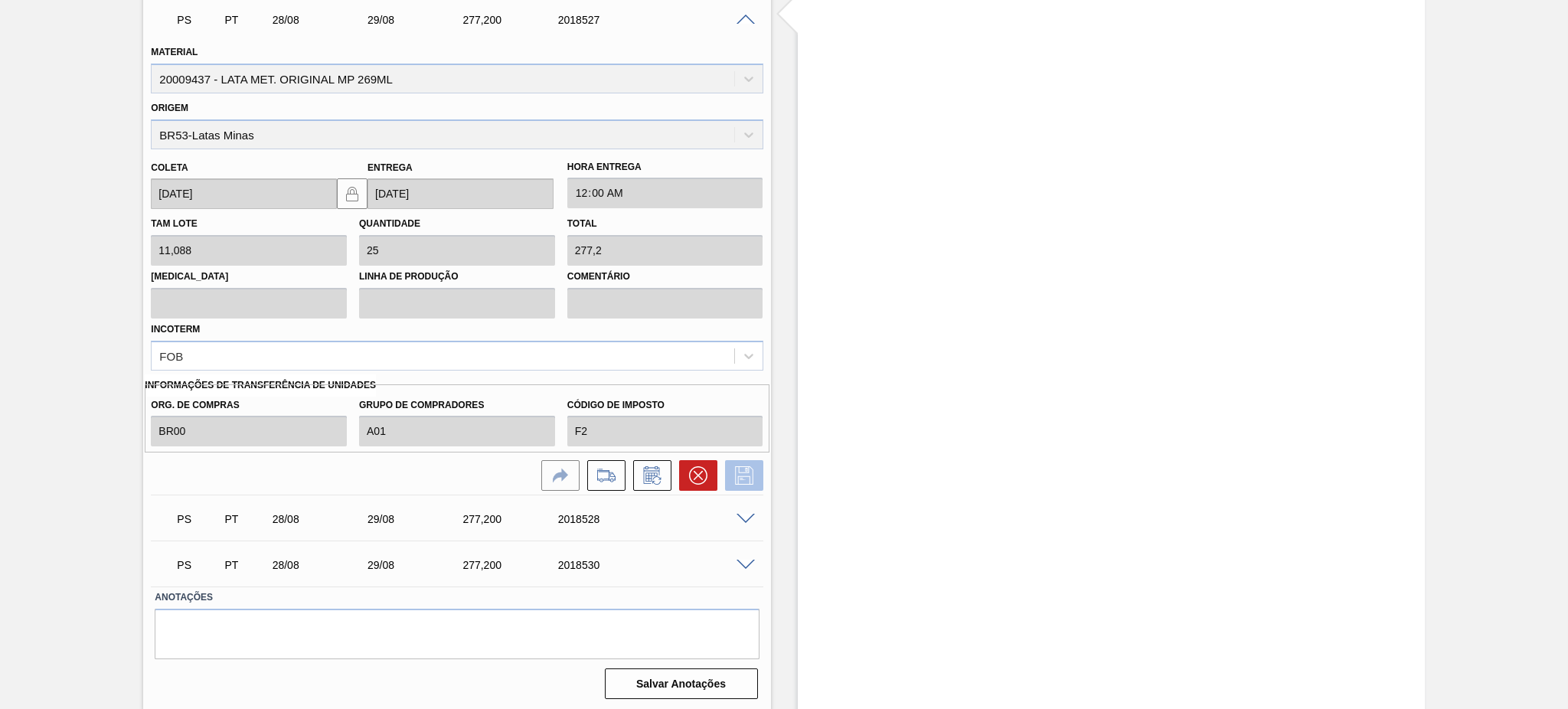
click at [744, 473] on icon at bounding box center [744, 474] width 24 height 18
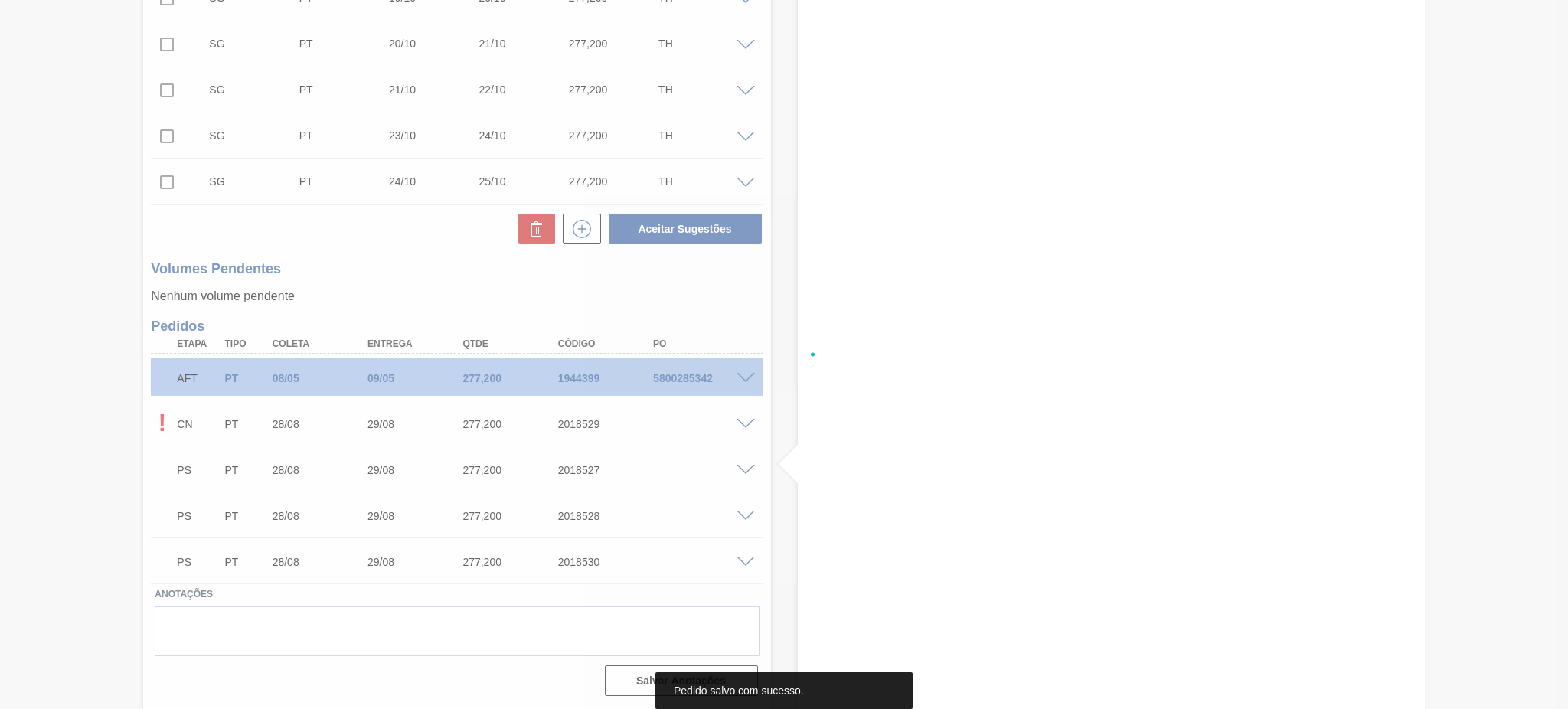
scroll to position [1049, 0]
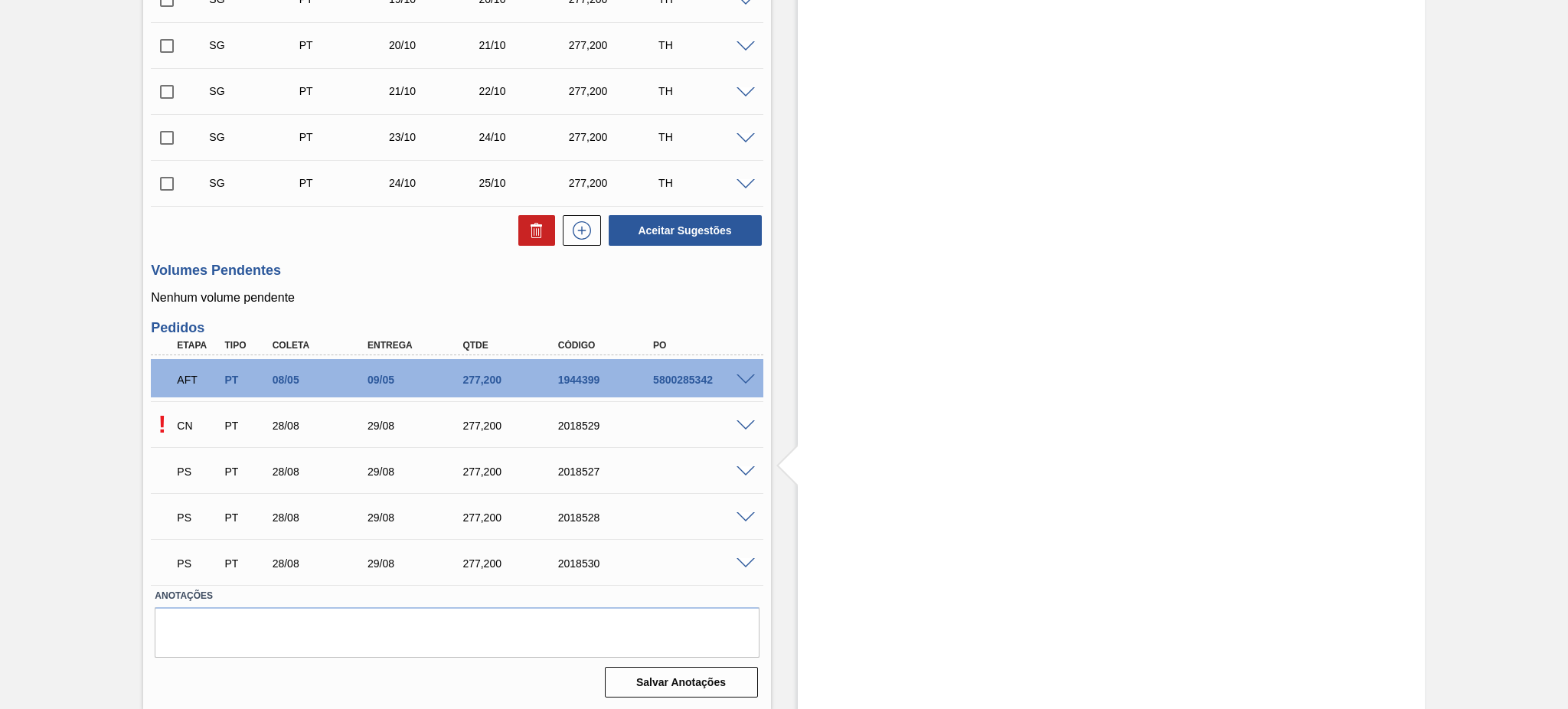
click at [746, 515] on span at bounding box center [745, 518] width 18 height 12
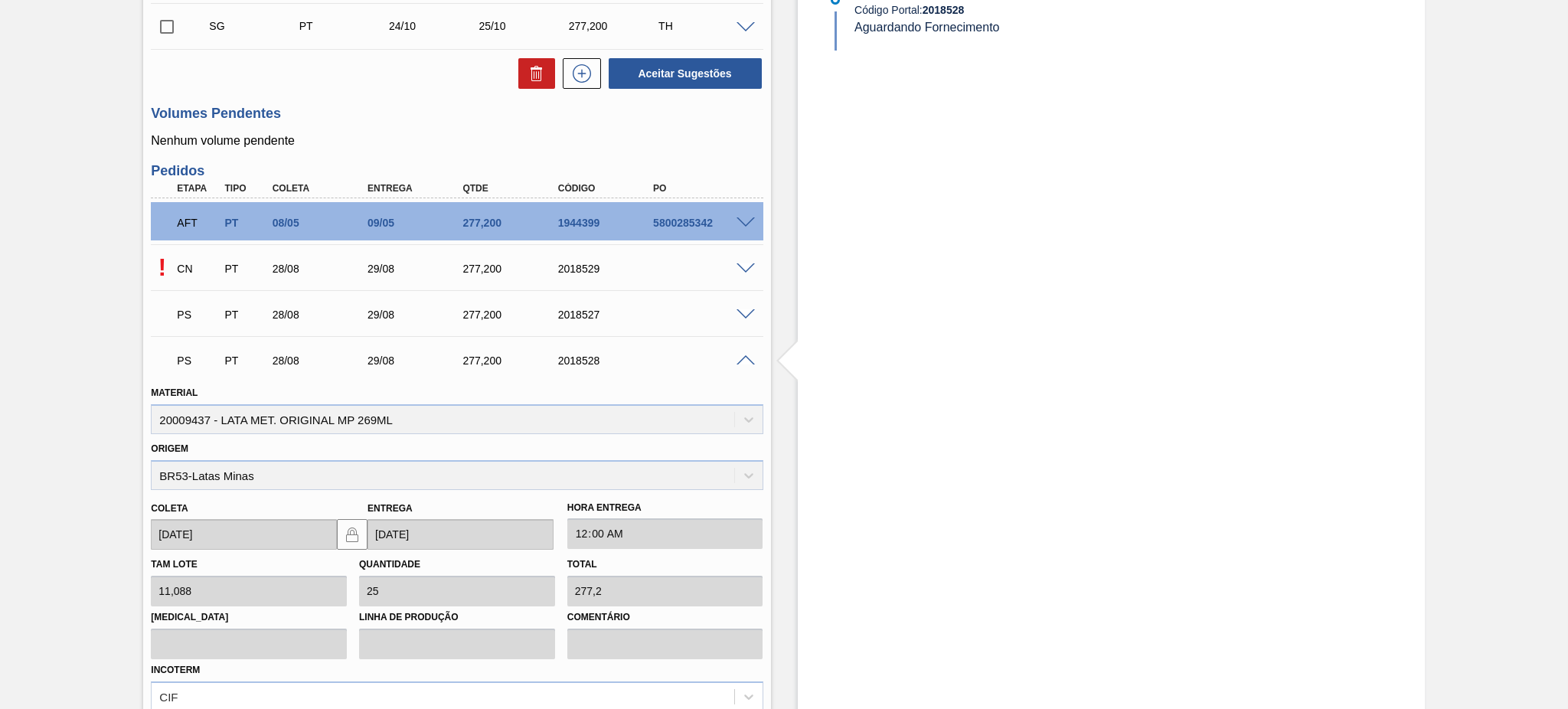
scroll to position [1389, 0]
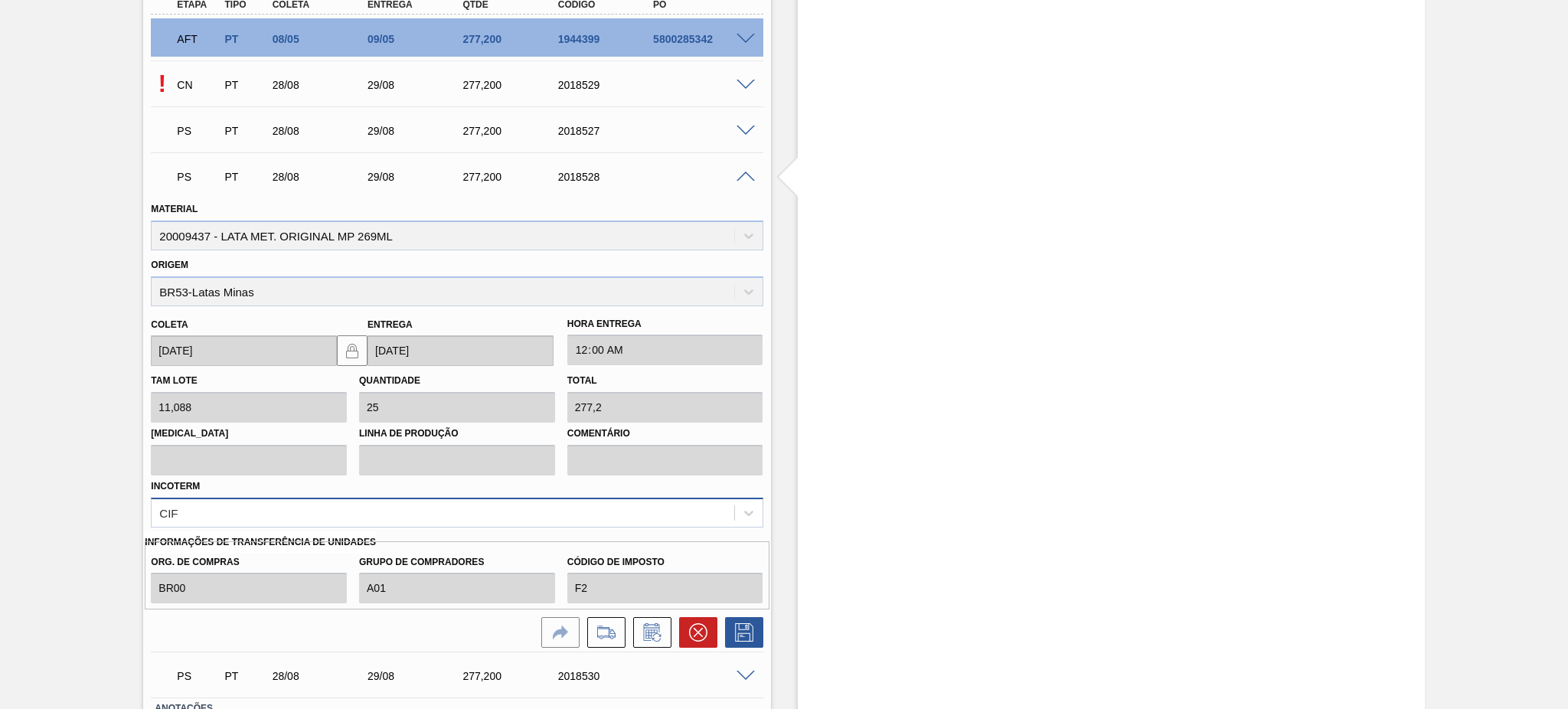
click at [251, 504] on div "CIF" at bounding box center [457, 512] width 612 height 30
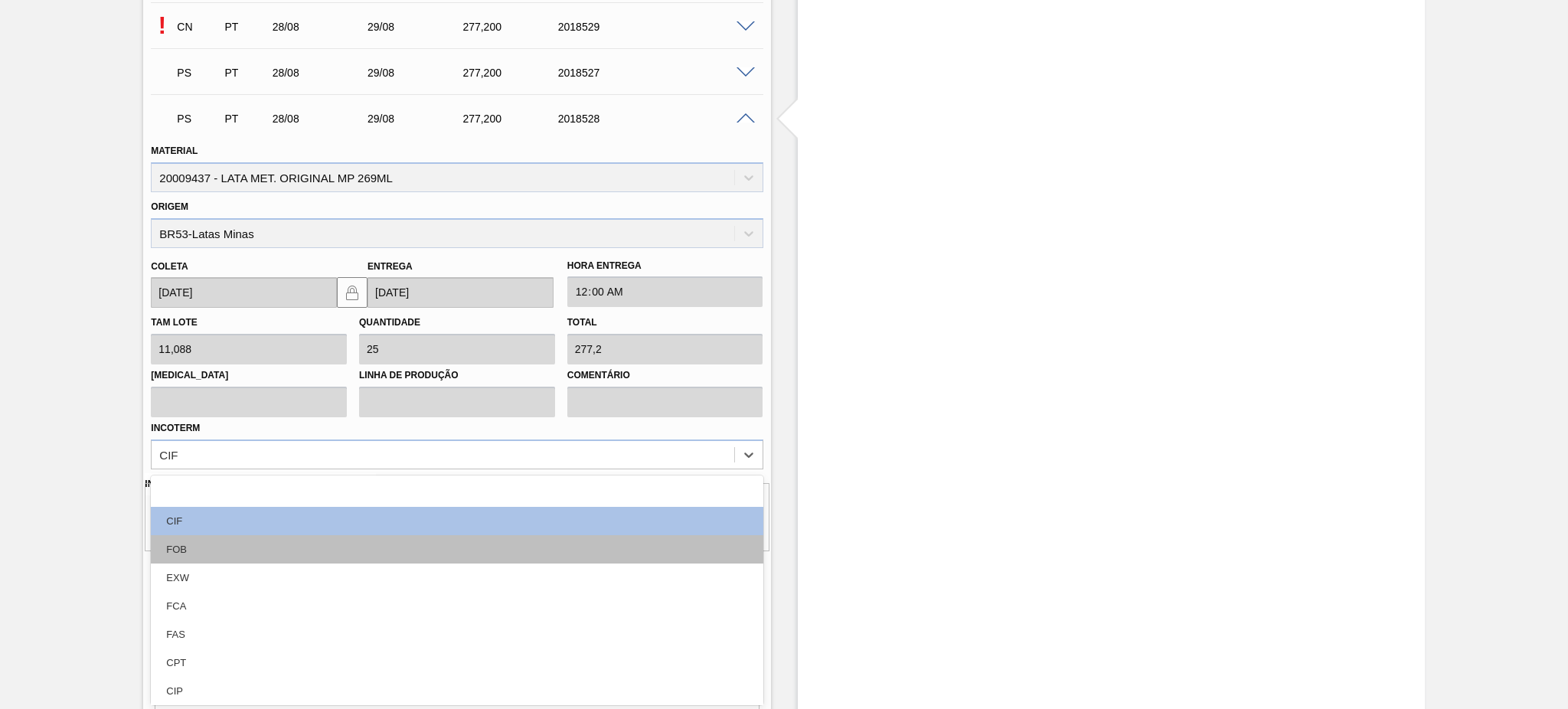
click at [205, 540] on div "FOB" at bounding box center [457, 549] width 612 height 28
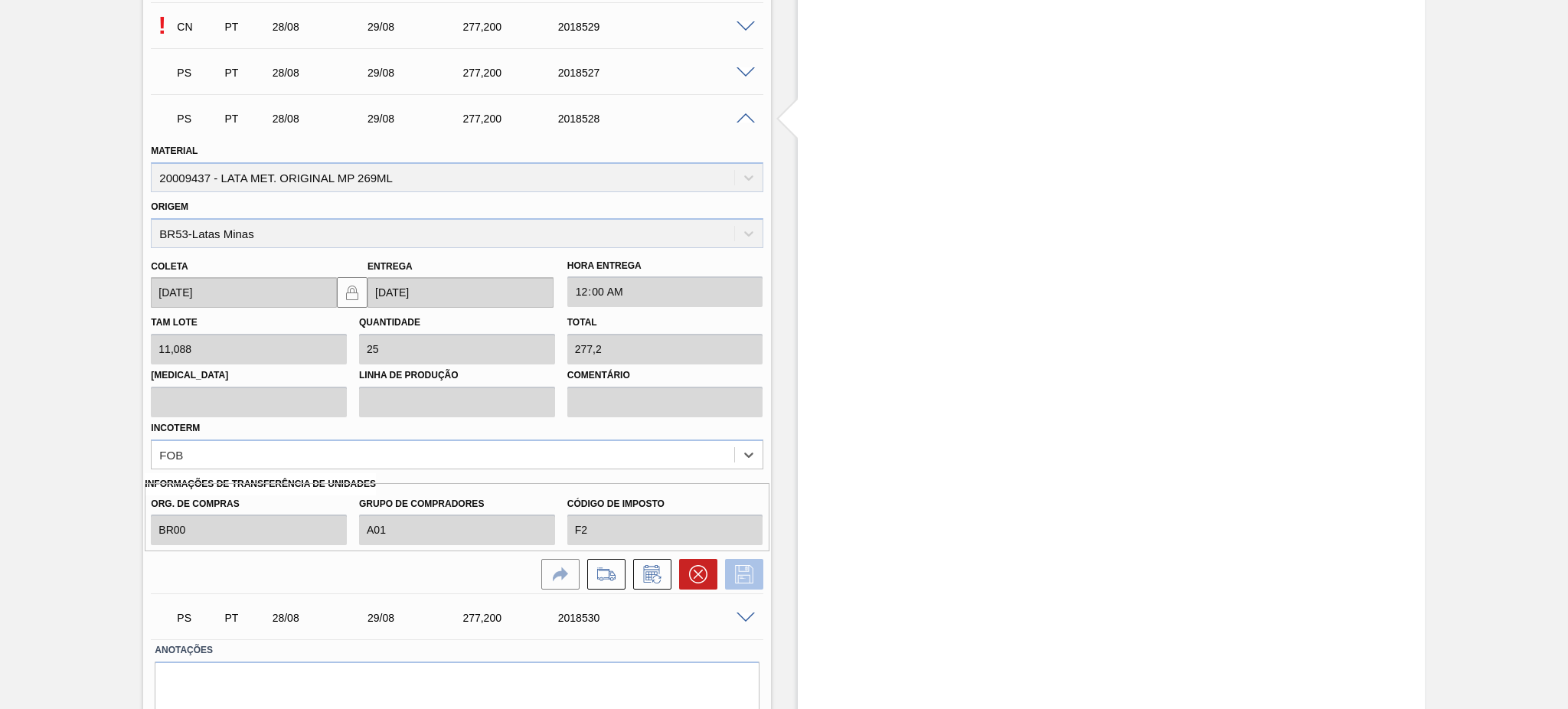
click at [739, 573] on icon at bounding box center [744, 573] width 18 height 18
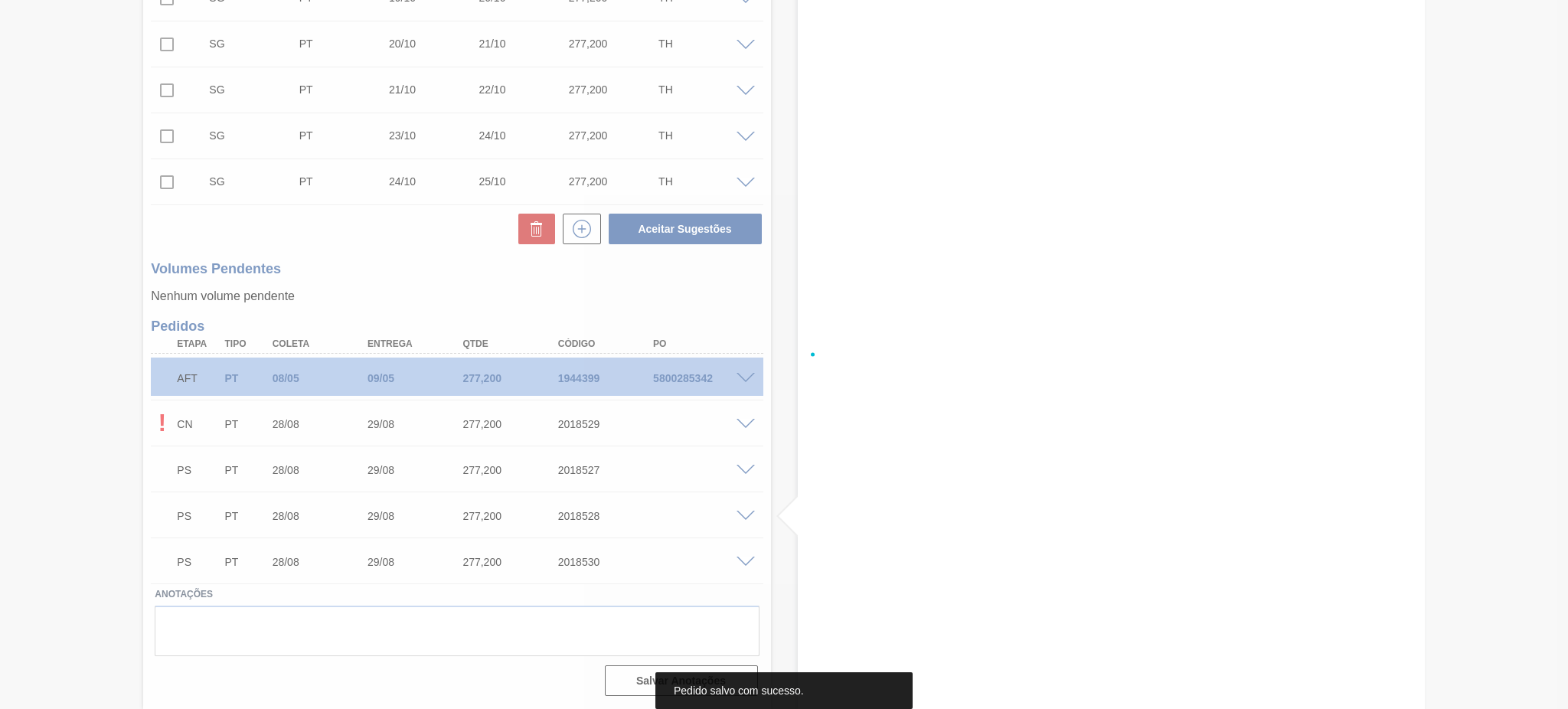
scroll to position [1049, 0]
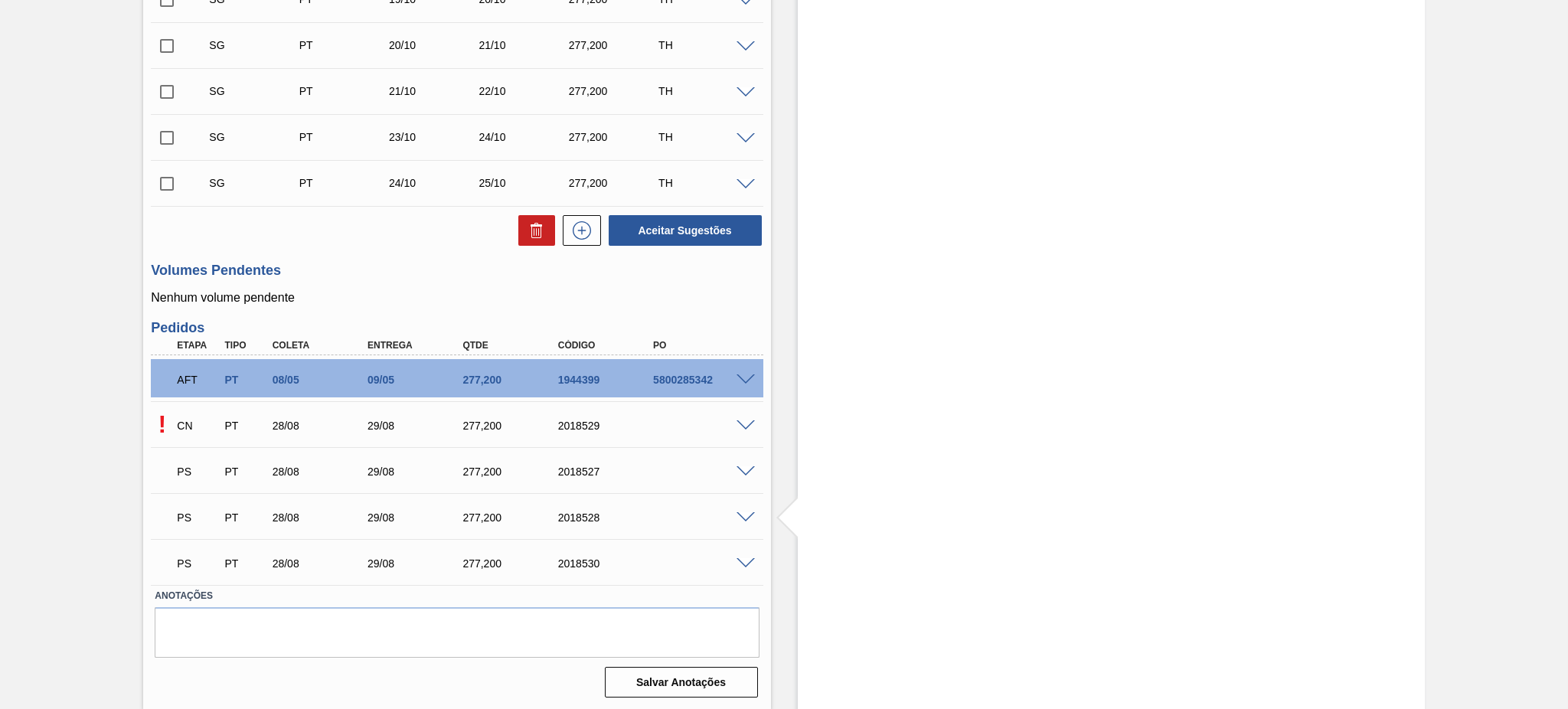
click at [744, 559] on span at bounding box center [745, 563] width 18 height 12
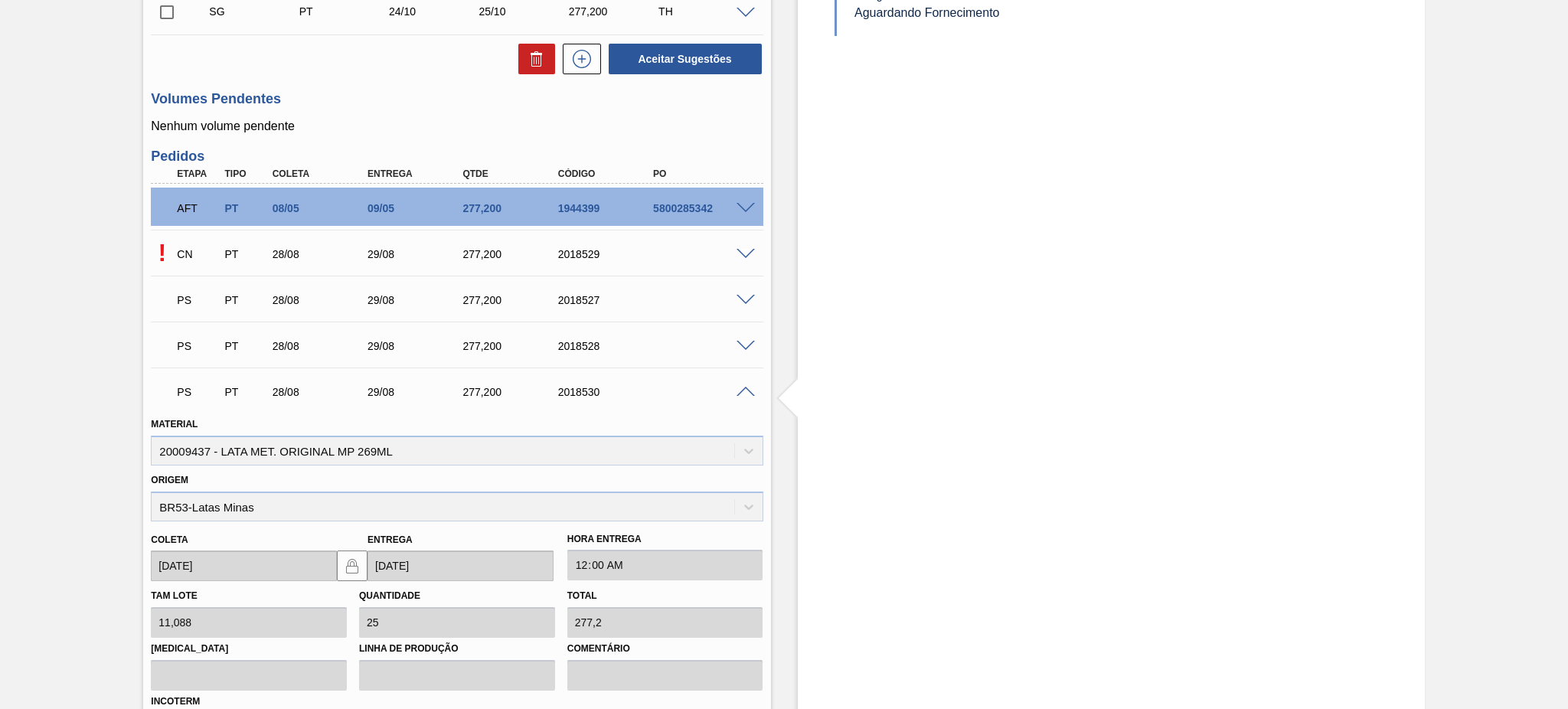
scroll to position [1388, 0]
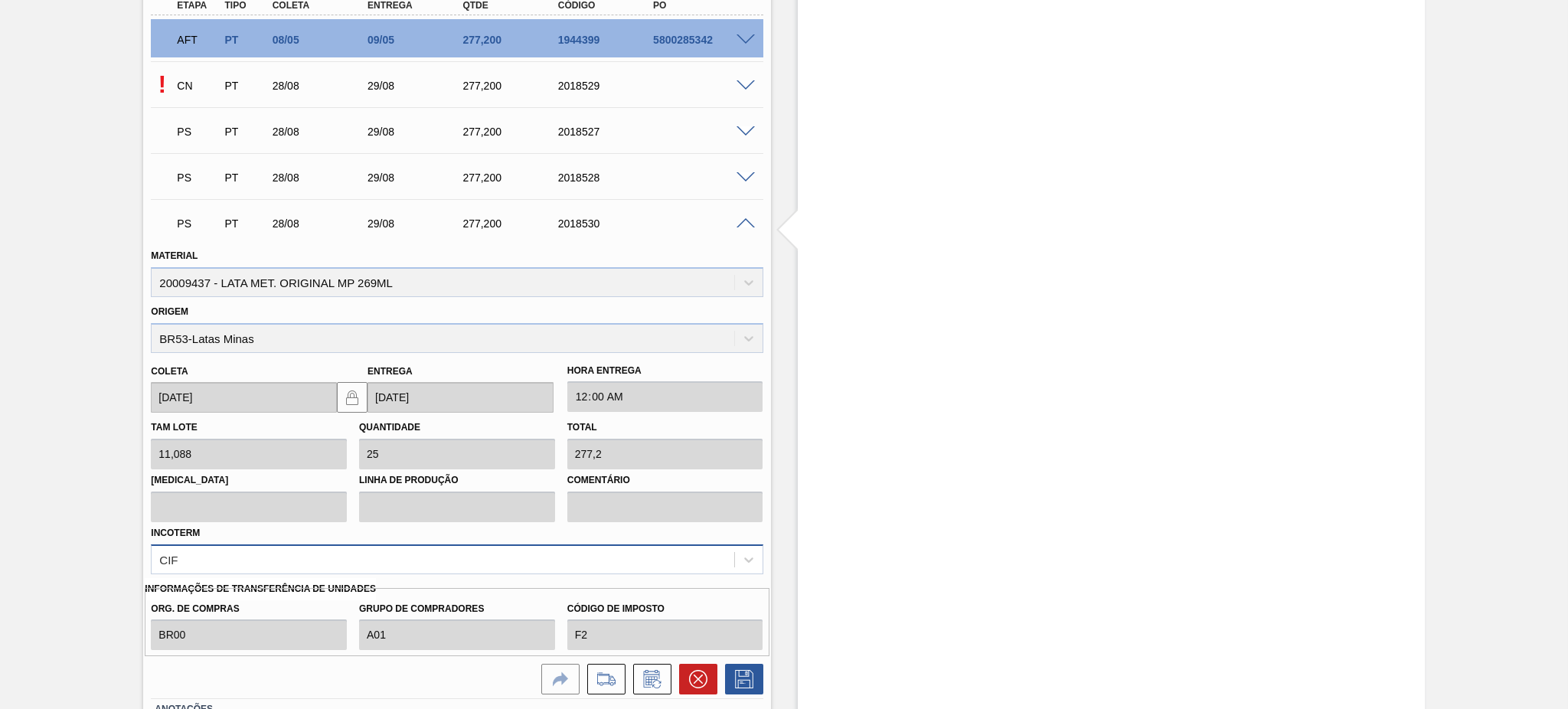
click at [253, 556] on div "CIF" at bounding box center [457, 559] width 612 height 30
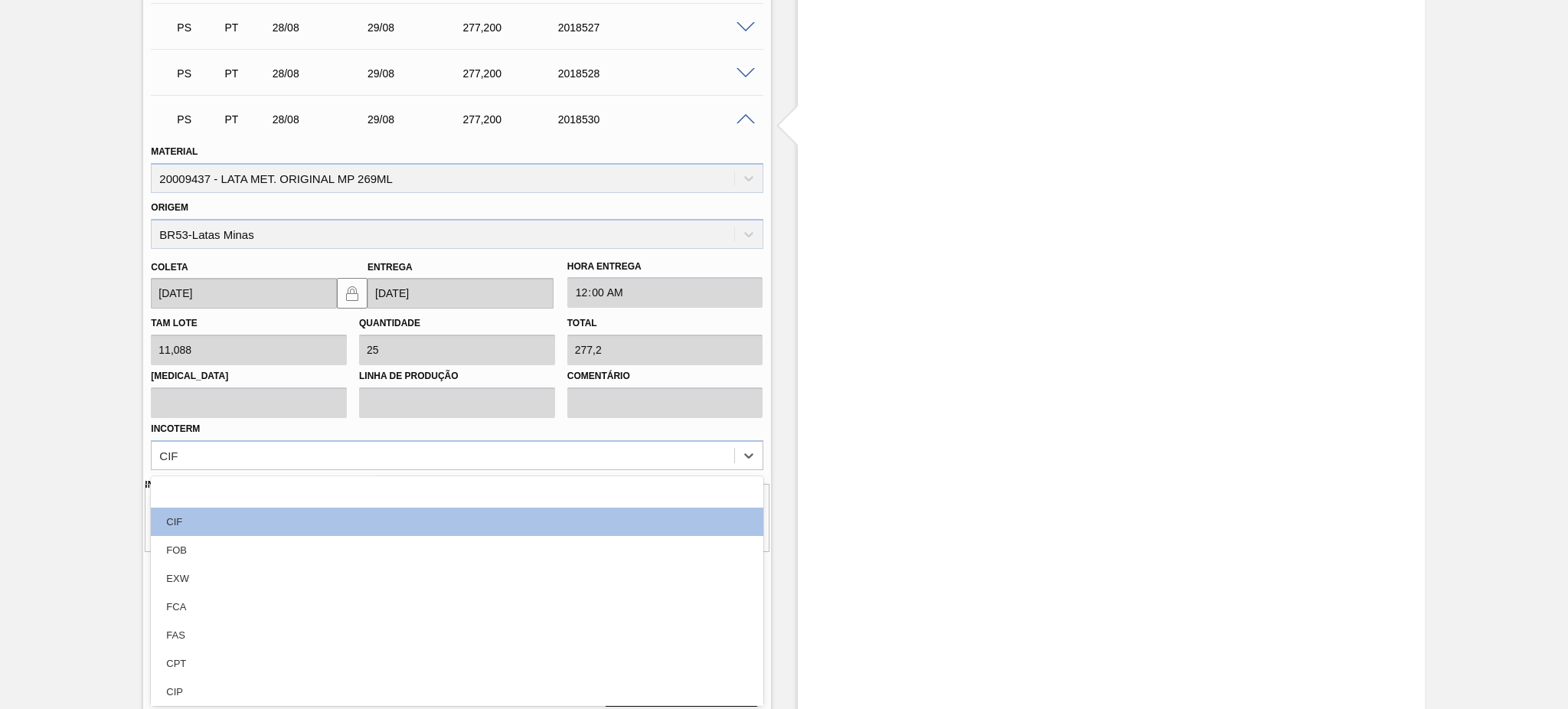
click at [195, 545] on div "FOB" at bounding box center [457, 550] width 612 height 28
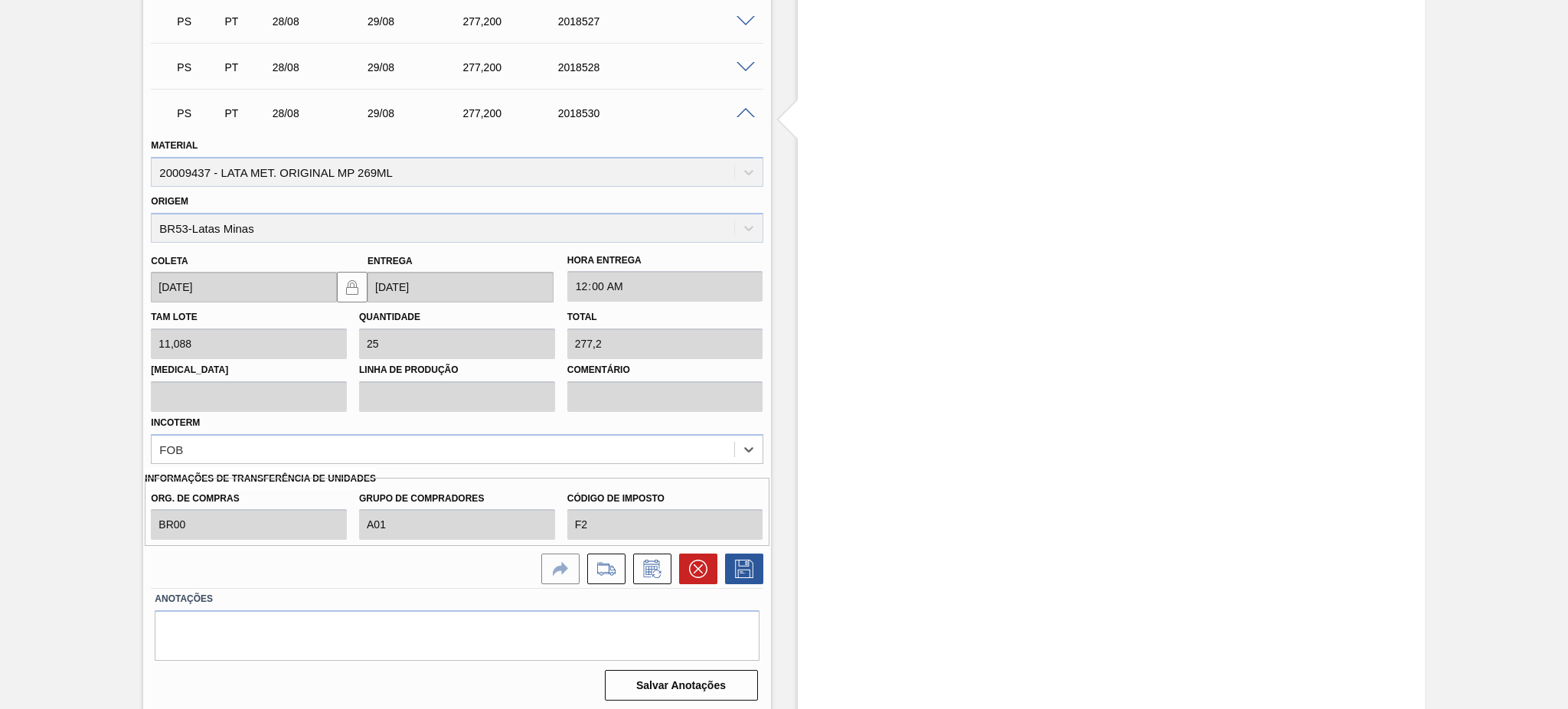
scroll to position [1500, 0]
click at [740, 564] on icon at bounding box center [744, 566] width 24 height 18
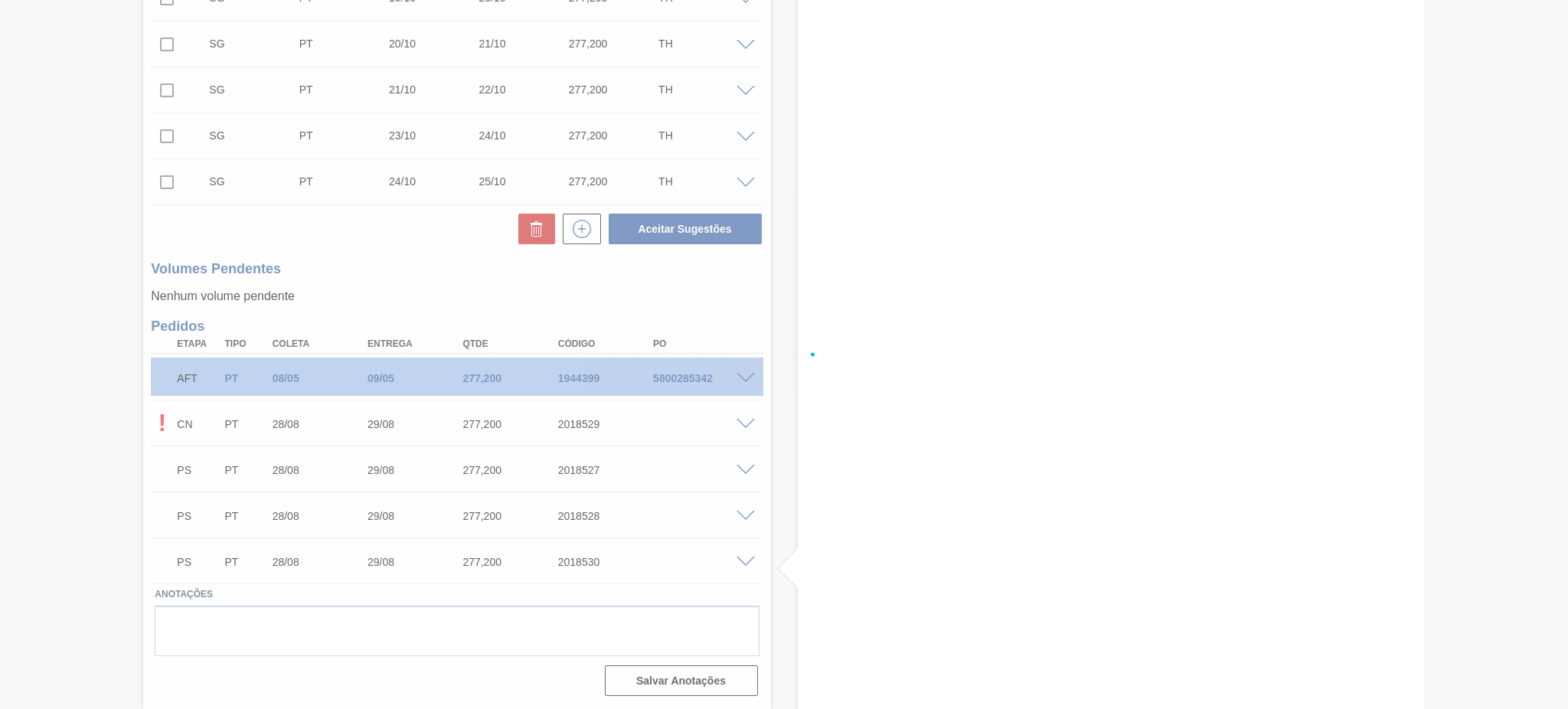
scroll to position [1049, 0]
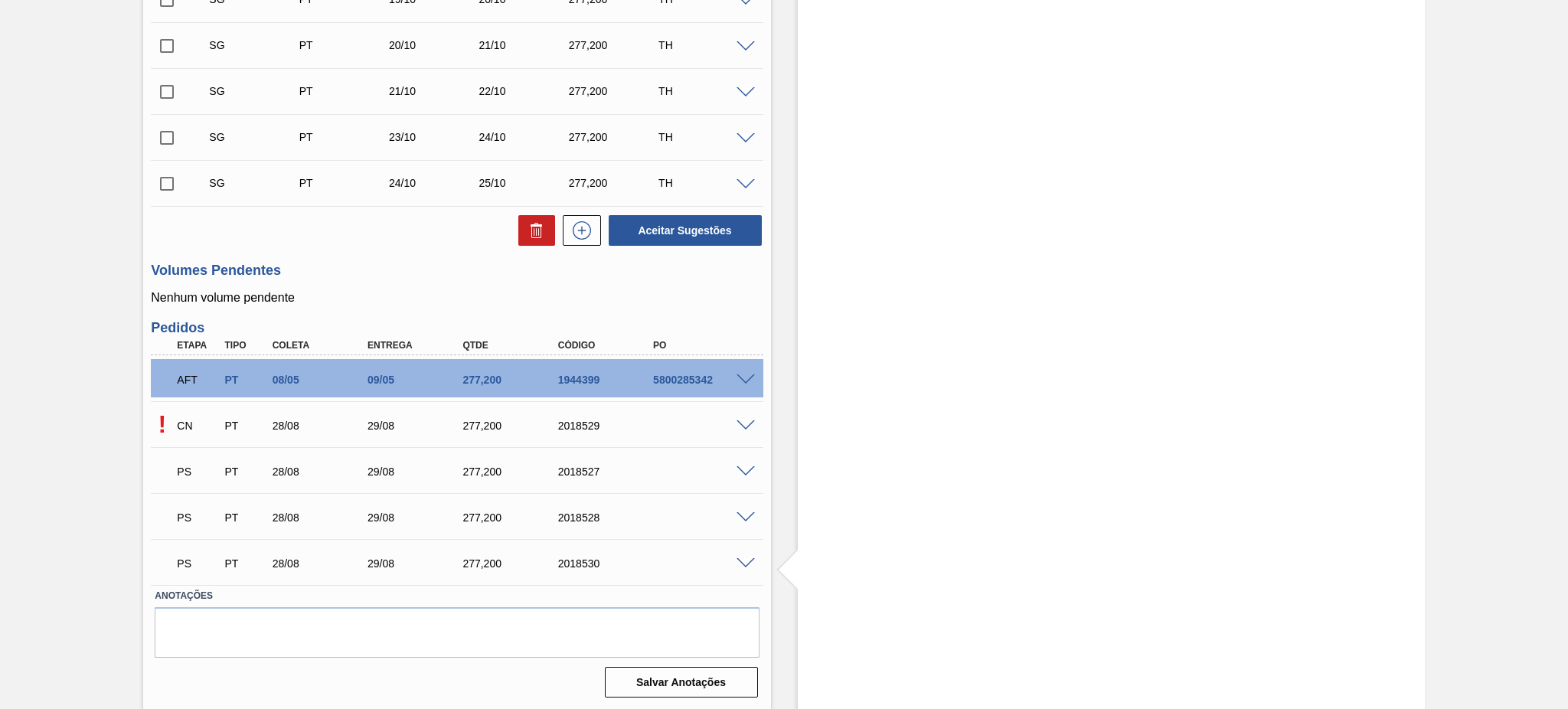
click at [746, 433] on div "! CN PT 28/08 29/08 277,200 2018529" at bounding box center [457, 424] width 612 height 38
click at [745, 424] on span at bounding box center [745, 426] width 18 height 12
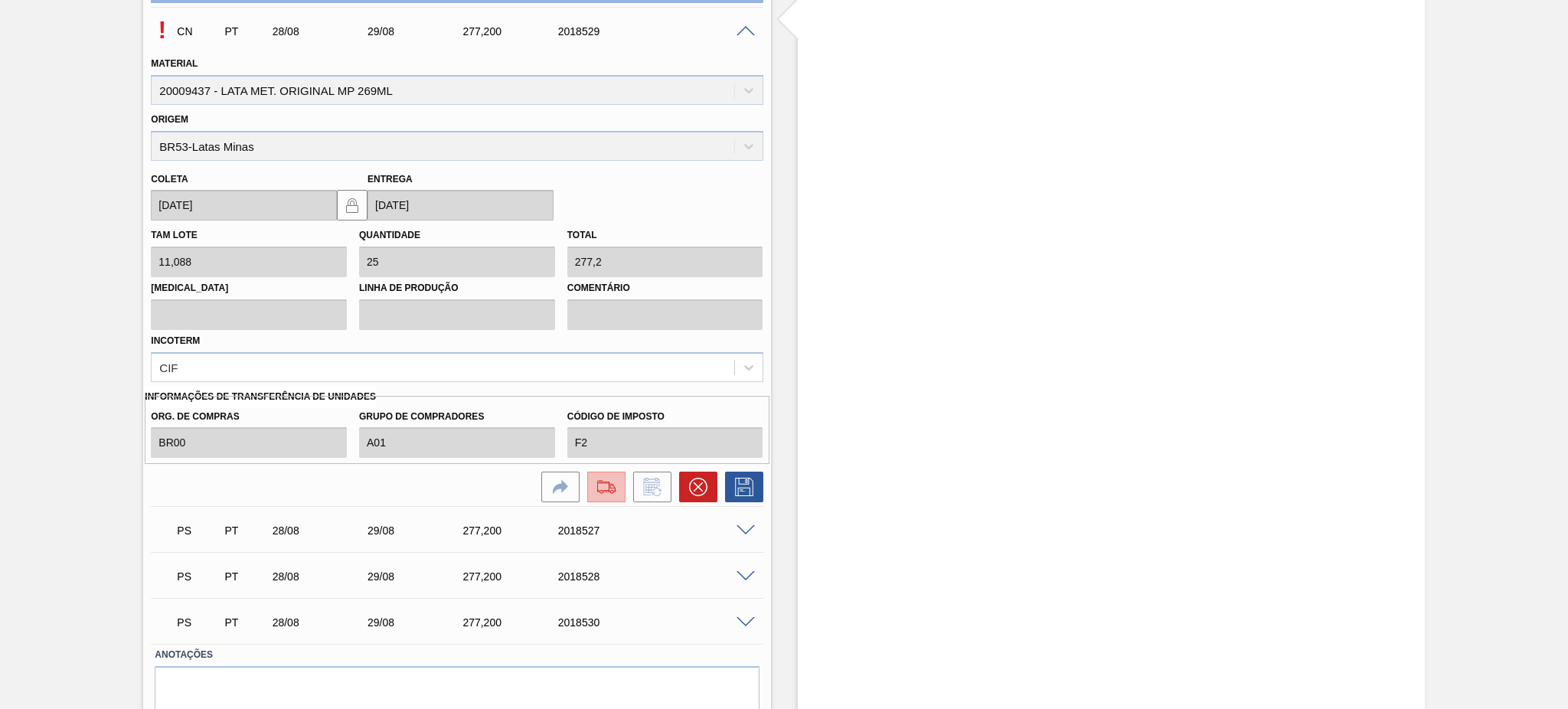
scroll to position [1500, 0]
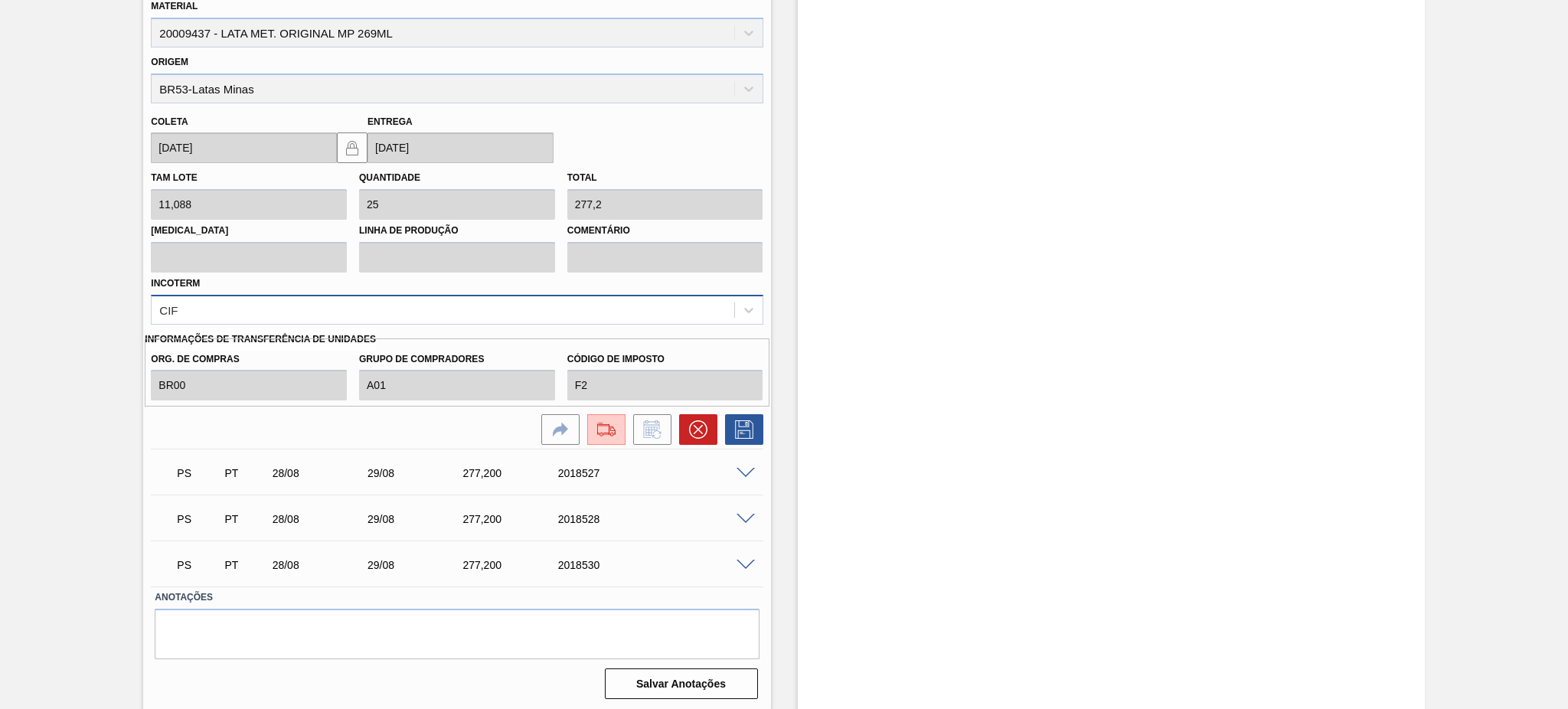
click at [260, 318] on div "CIF" at bounding box center [457, 310] width 612 height 30
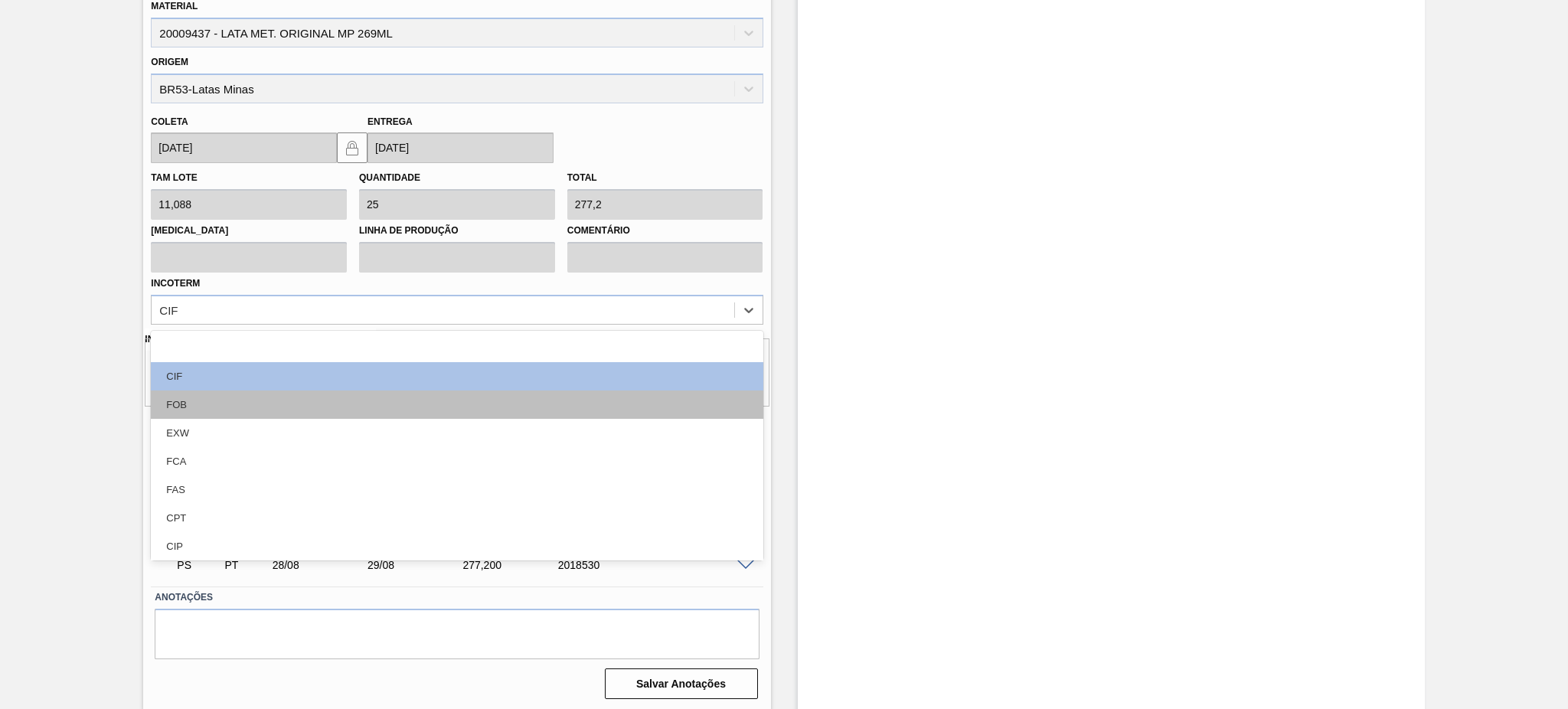
click at [225, 397] on div "FOB" at bounding box center [457, 405] width 612 height 28
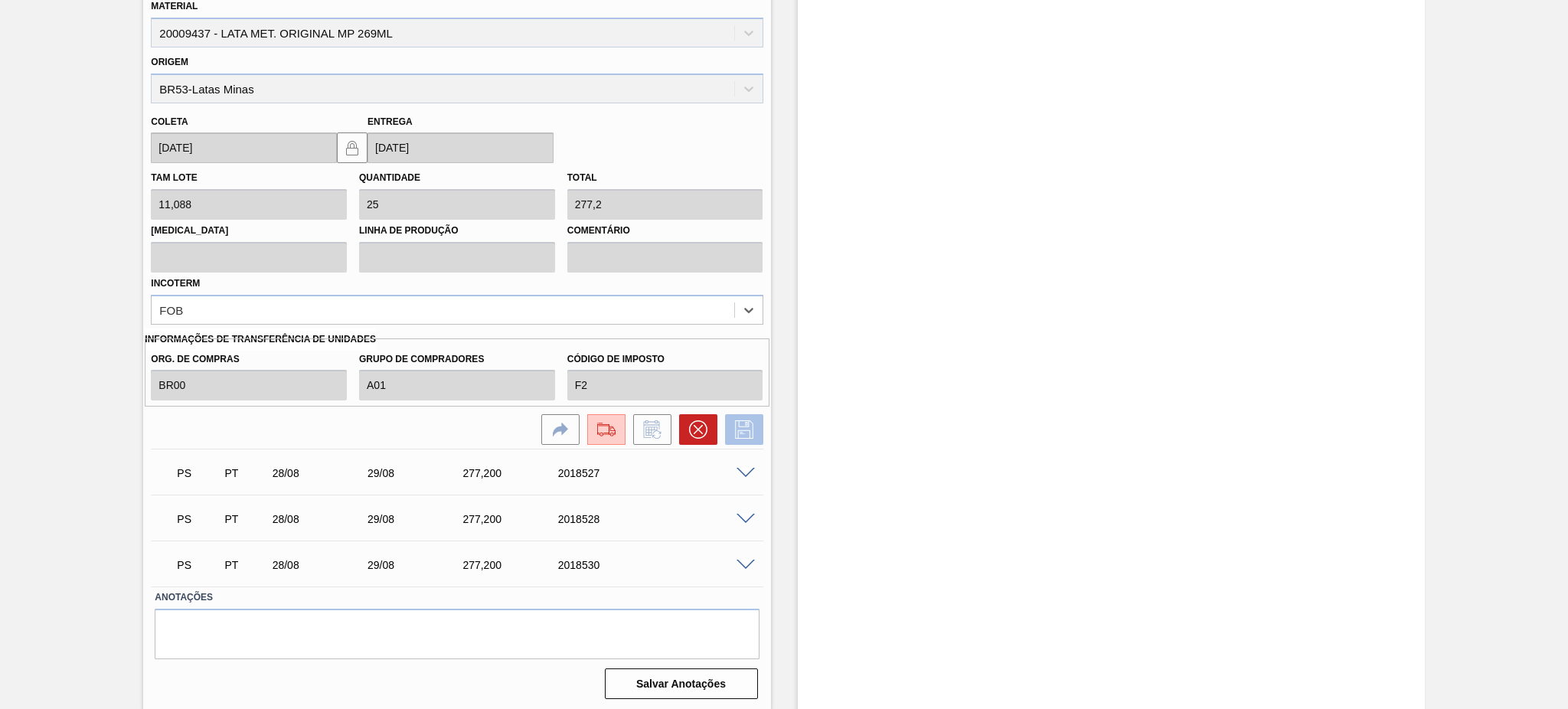
click at [737, 434] on icon at bounding box center [744, 429] width 18 height 18
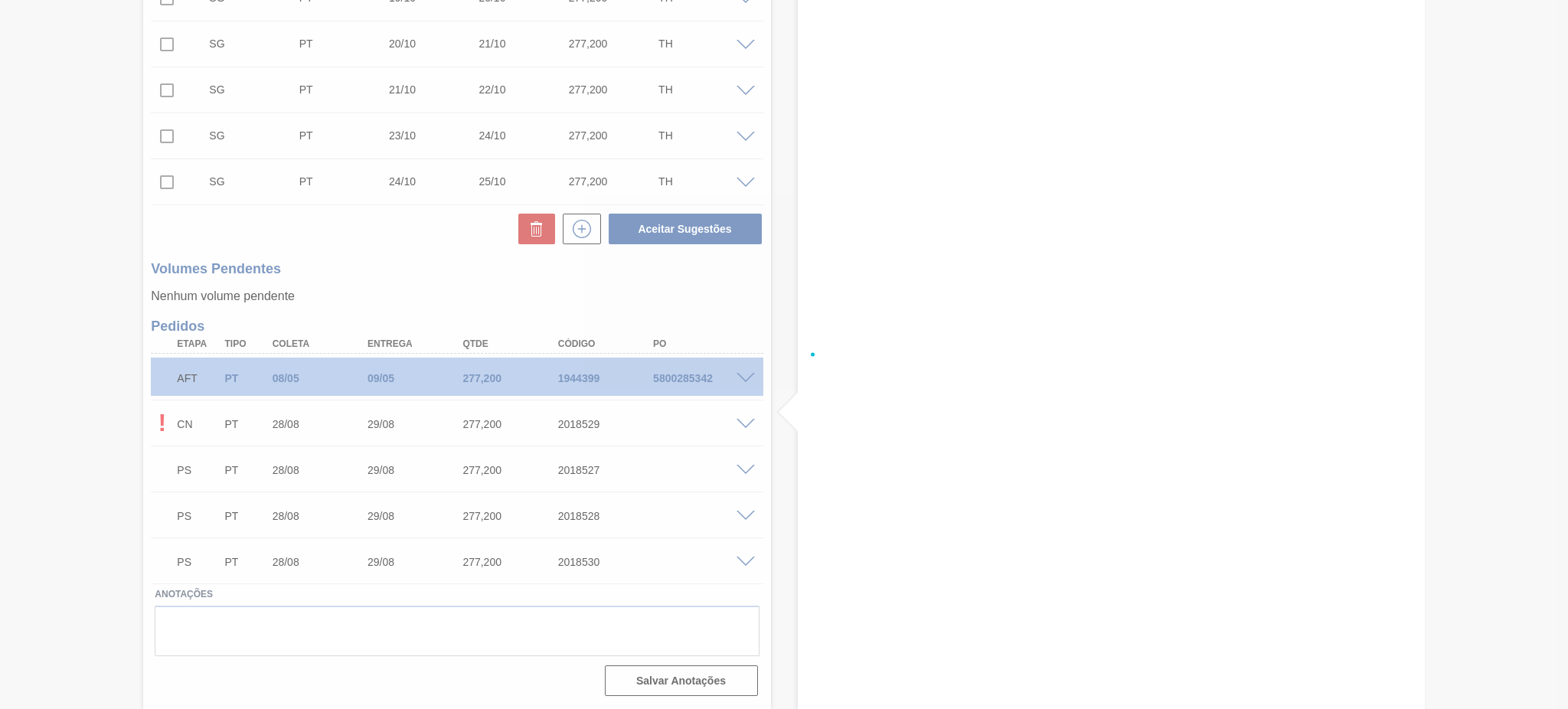
scroll to position [1049, 0]
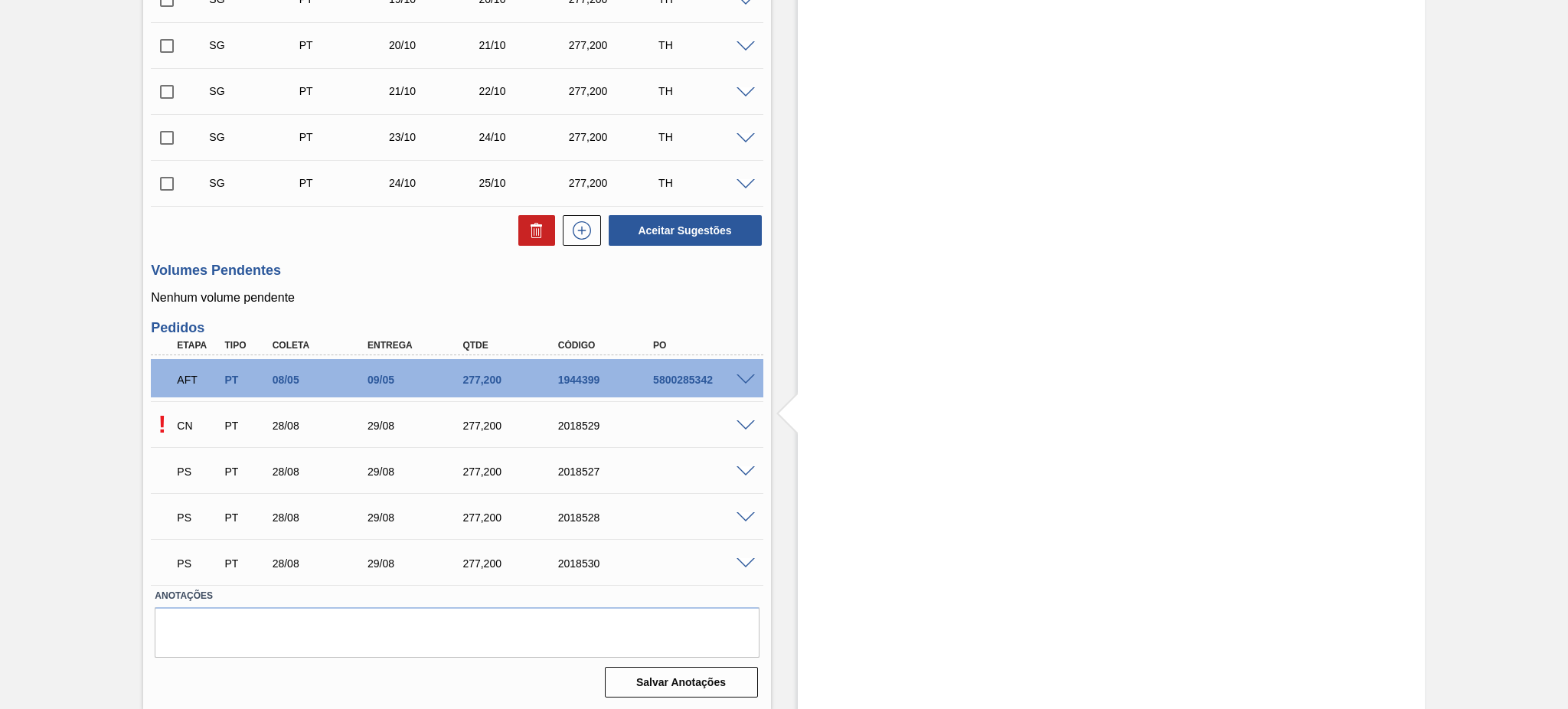
click at [740, 422] on span at bounding box center [745, 426] width 18 height 12
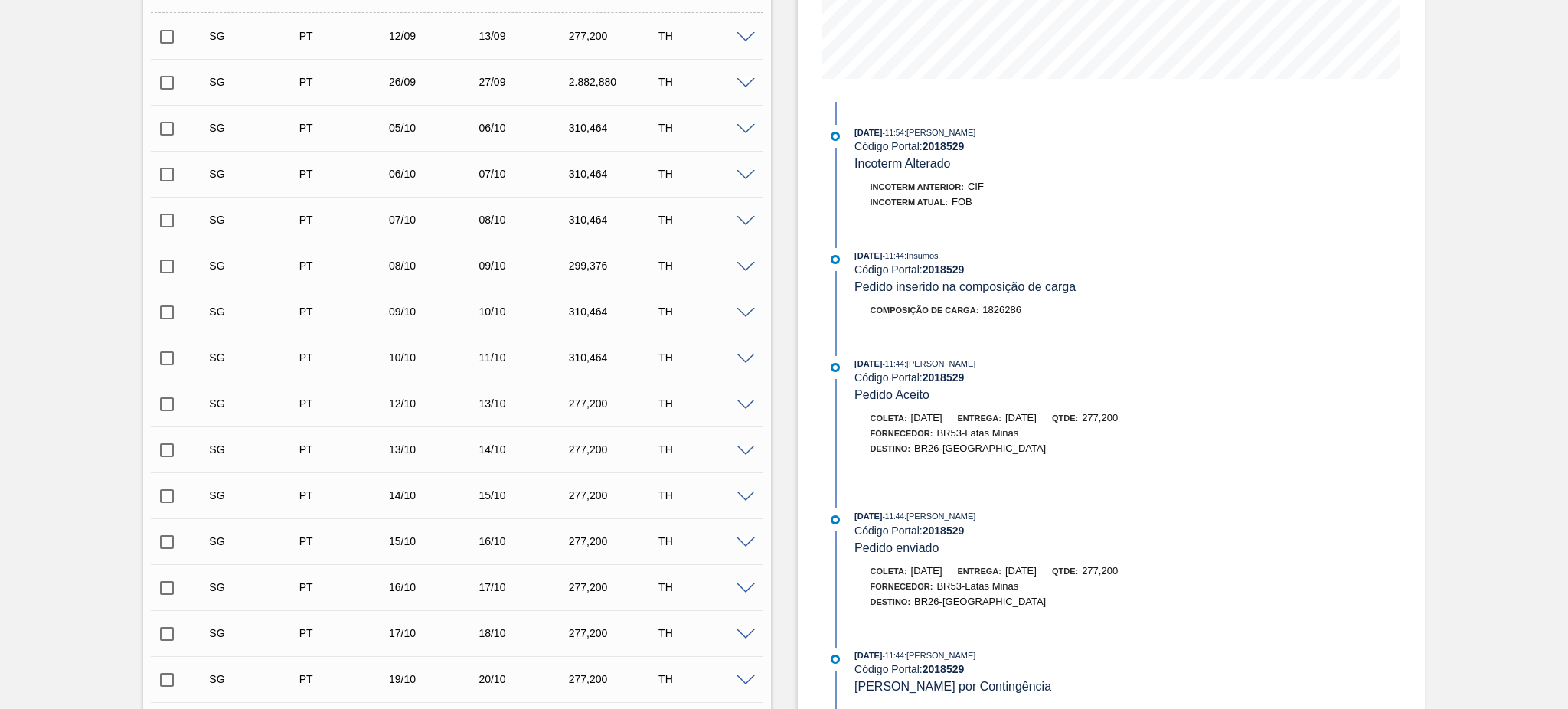
scroll to position [0, 0]
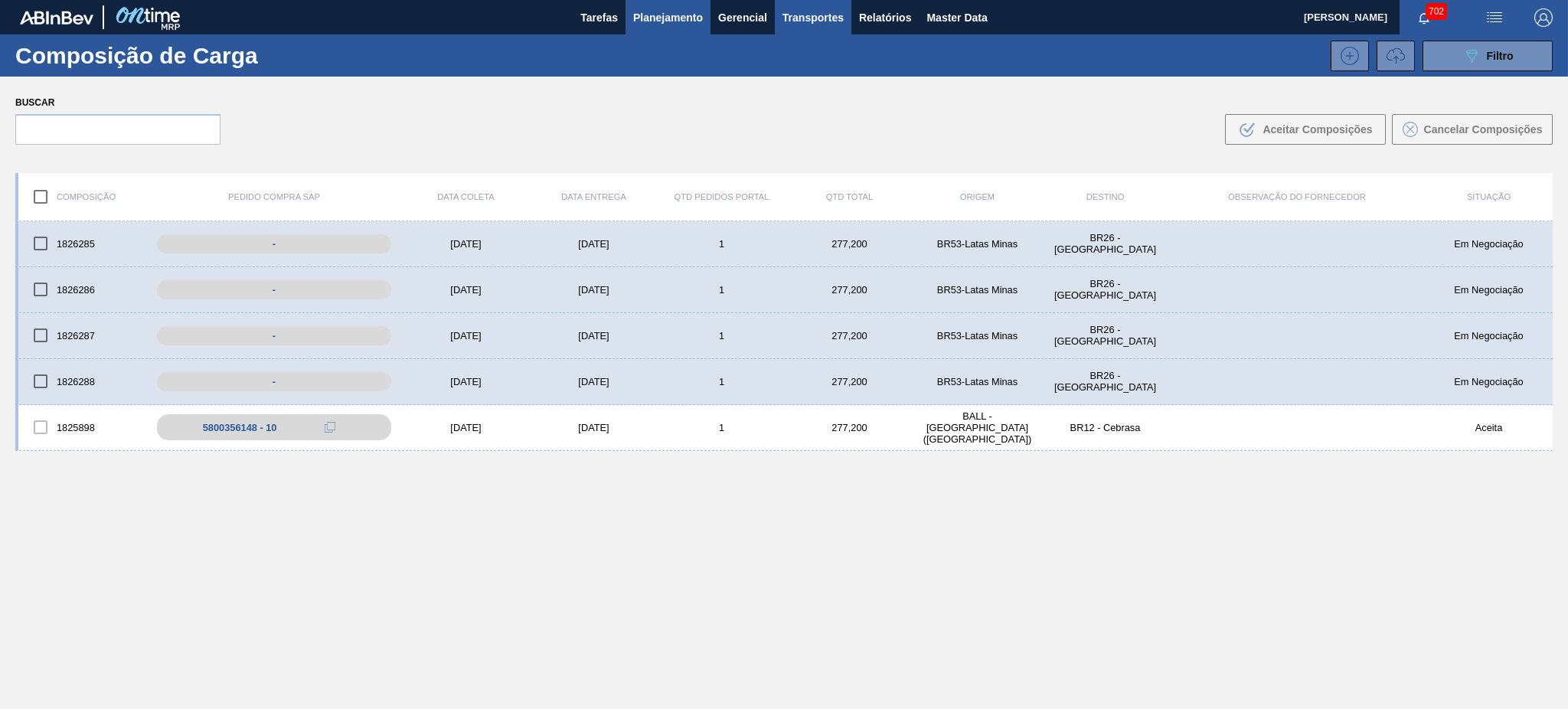
click at [693, 17] on span "Planejamento" at bounding box center [668, 17] width 70 height 18
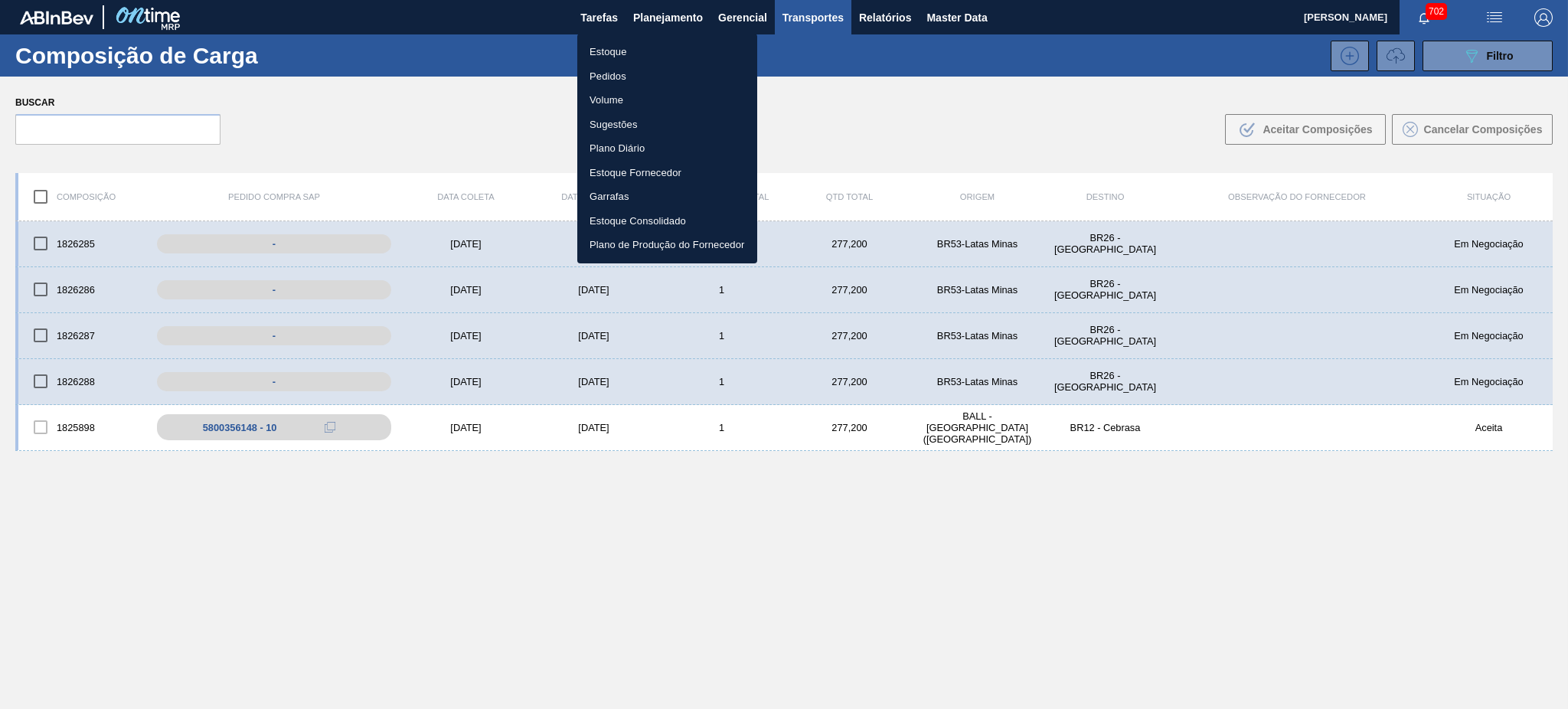
click at [807, 18] on div at bounding box center [784, 354] width 1568 height 709
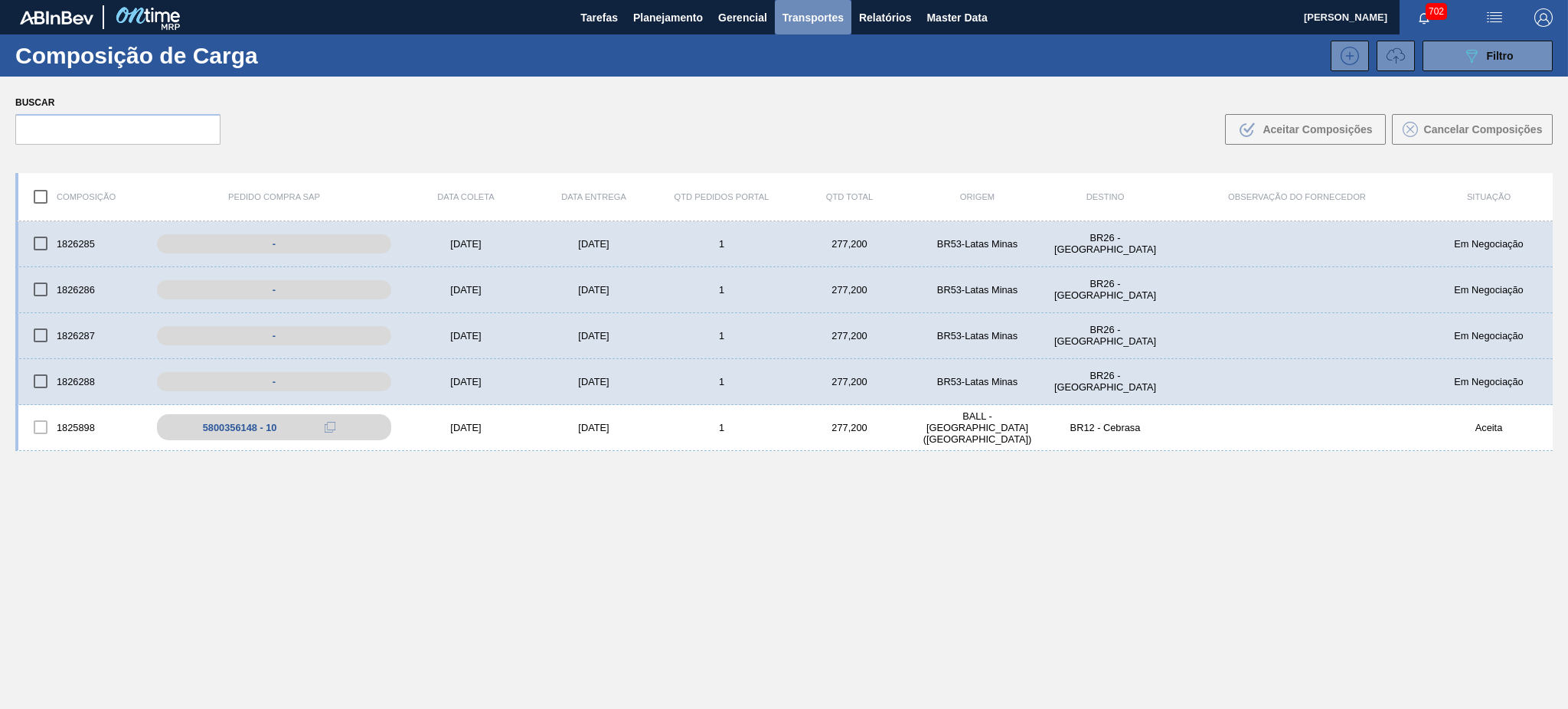
click at [806, 20] on span "Transportes" at bounding box center [813, 17] width 61 height 18
click at [1484, 331] on div "Aguardando PC SAP" at bounding box center [1488, 336] width 128 height 12
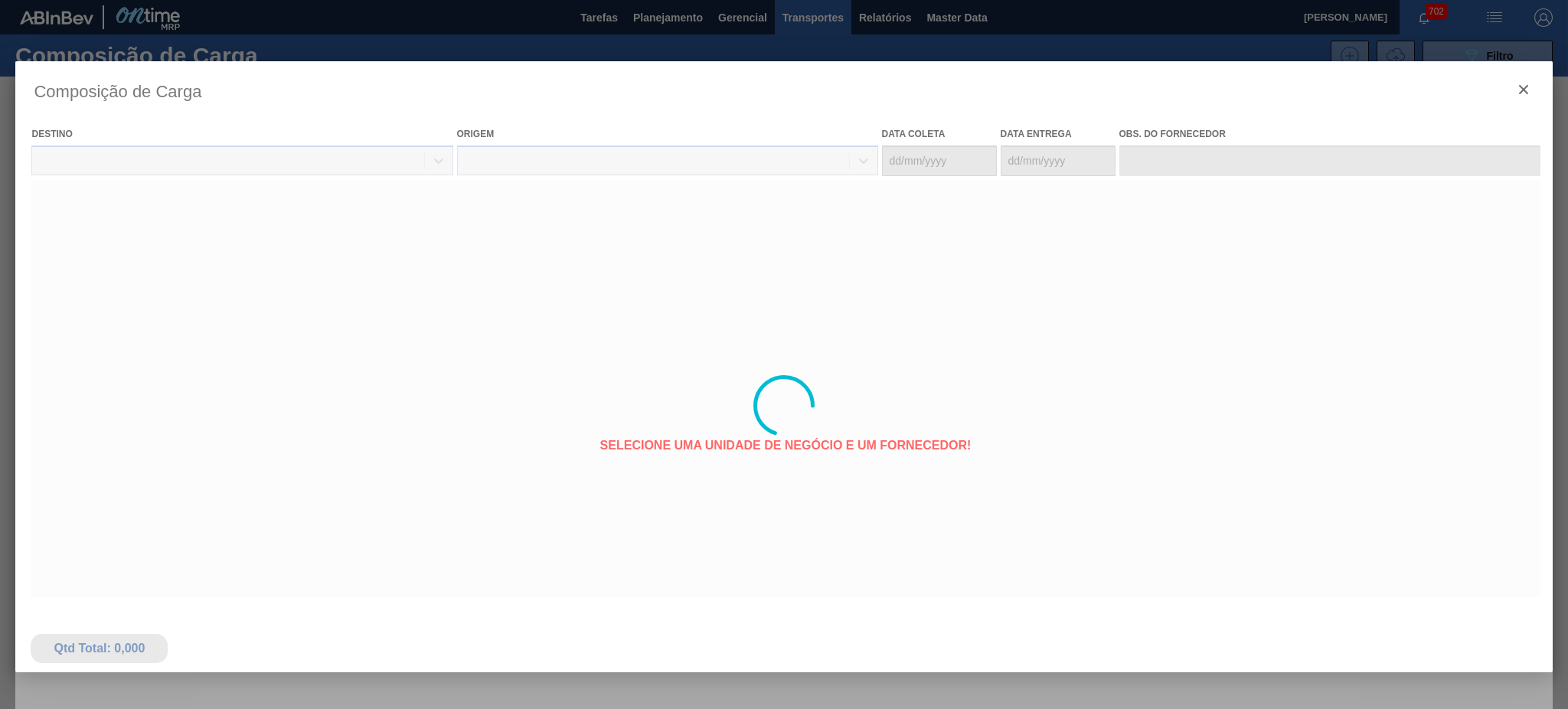
type coleta "[DATE]"
type entrega "[DATE]"
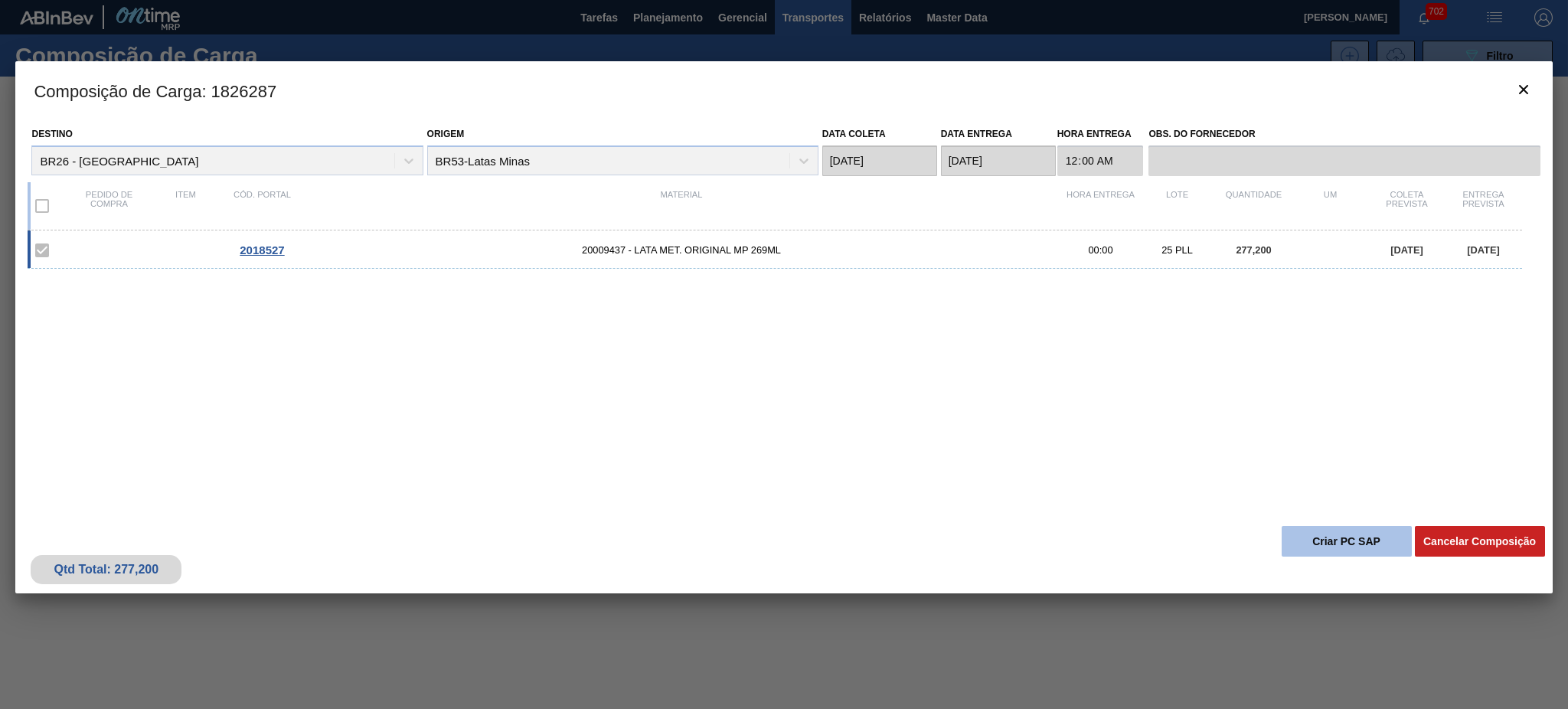
click at [1319, 538] on button "Criar PC SAP" at bounding box center [1347, 540] width 130 height 31
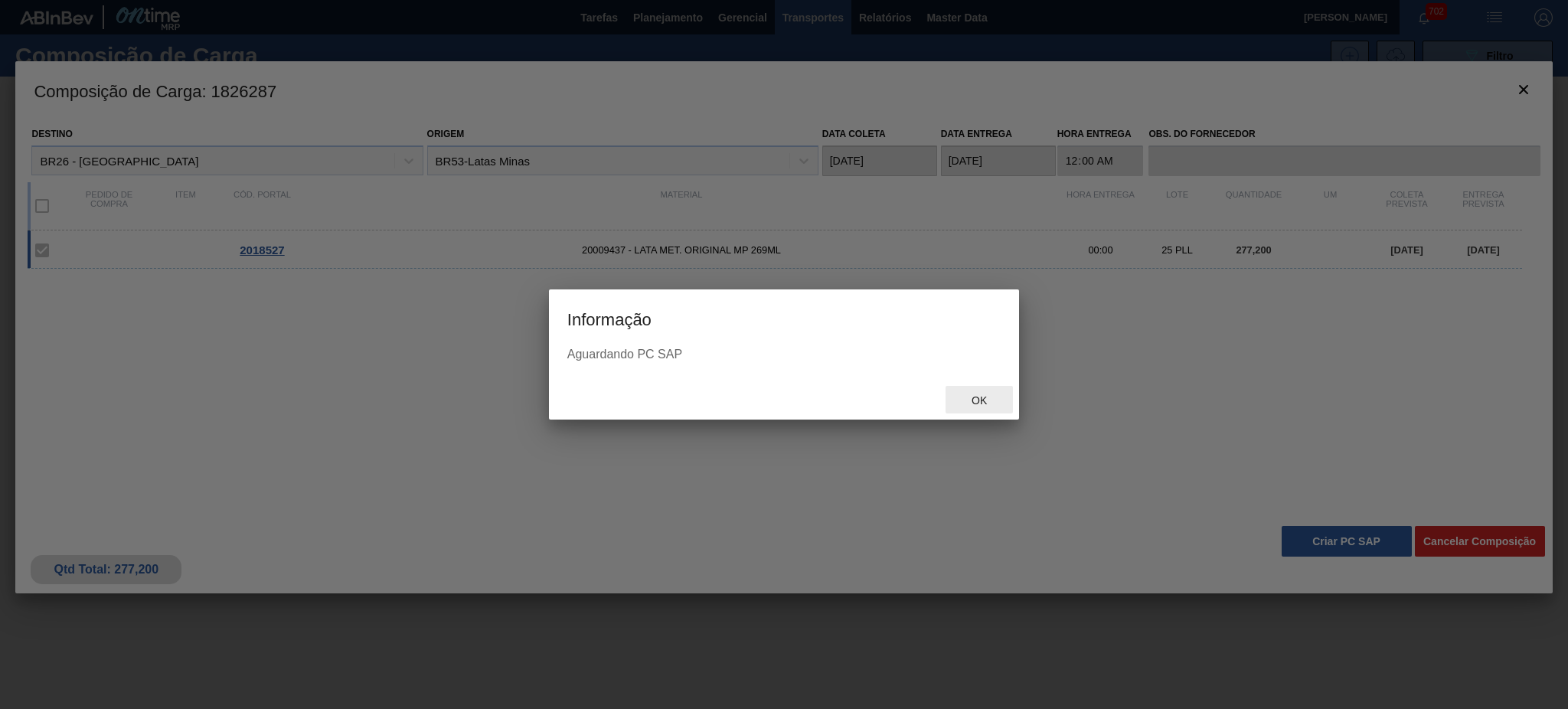
click at [989, 402] on span "Ok" at bounding box center [979, 401] width 40 height 13
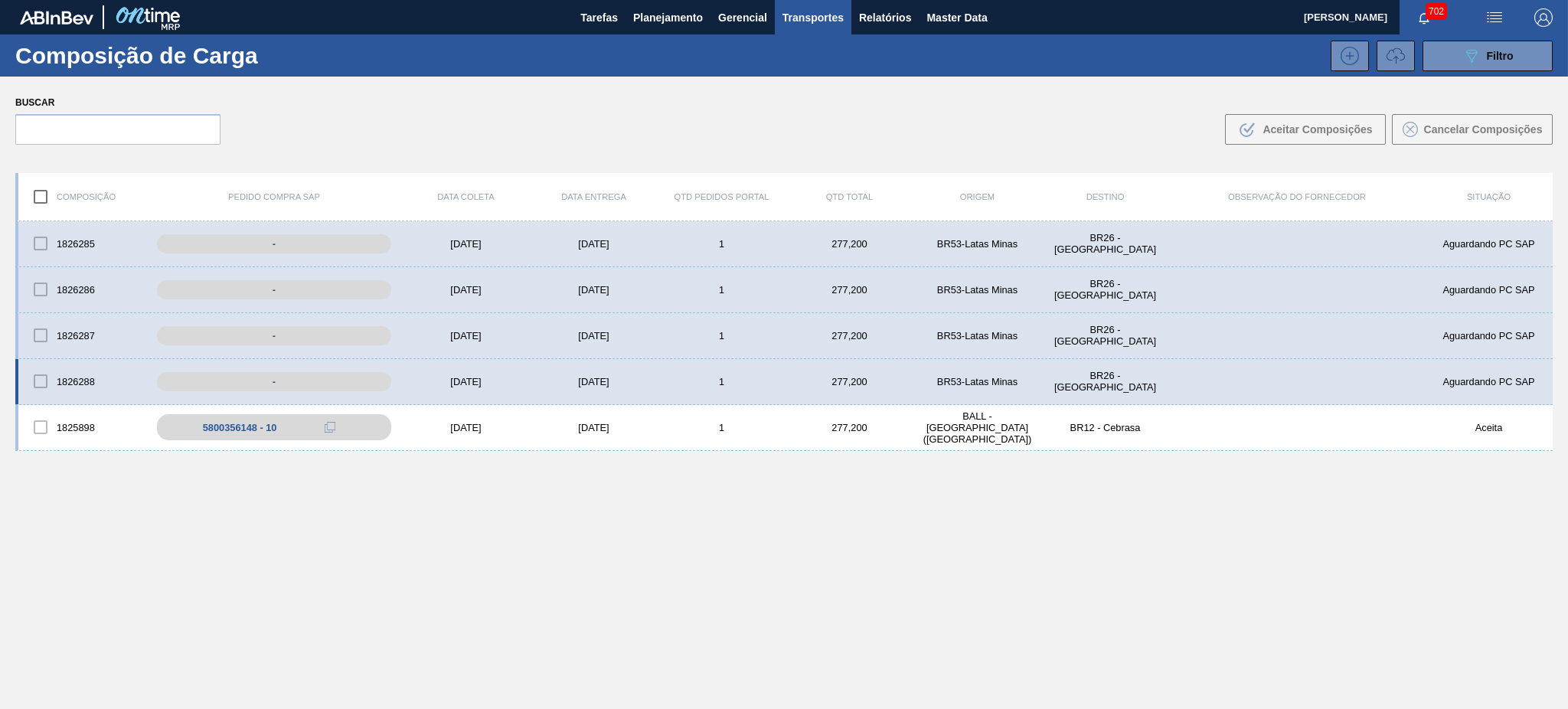
click at [1441, 378] on div "Aguardando PC SAP" at bounding box center [1488, 381] width 128 height 12
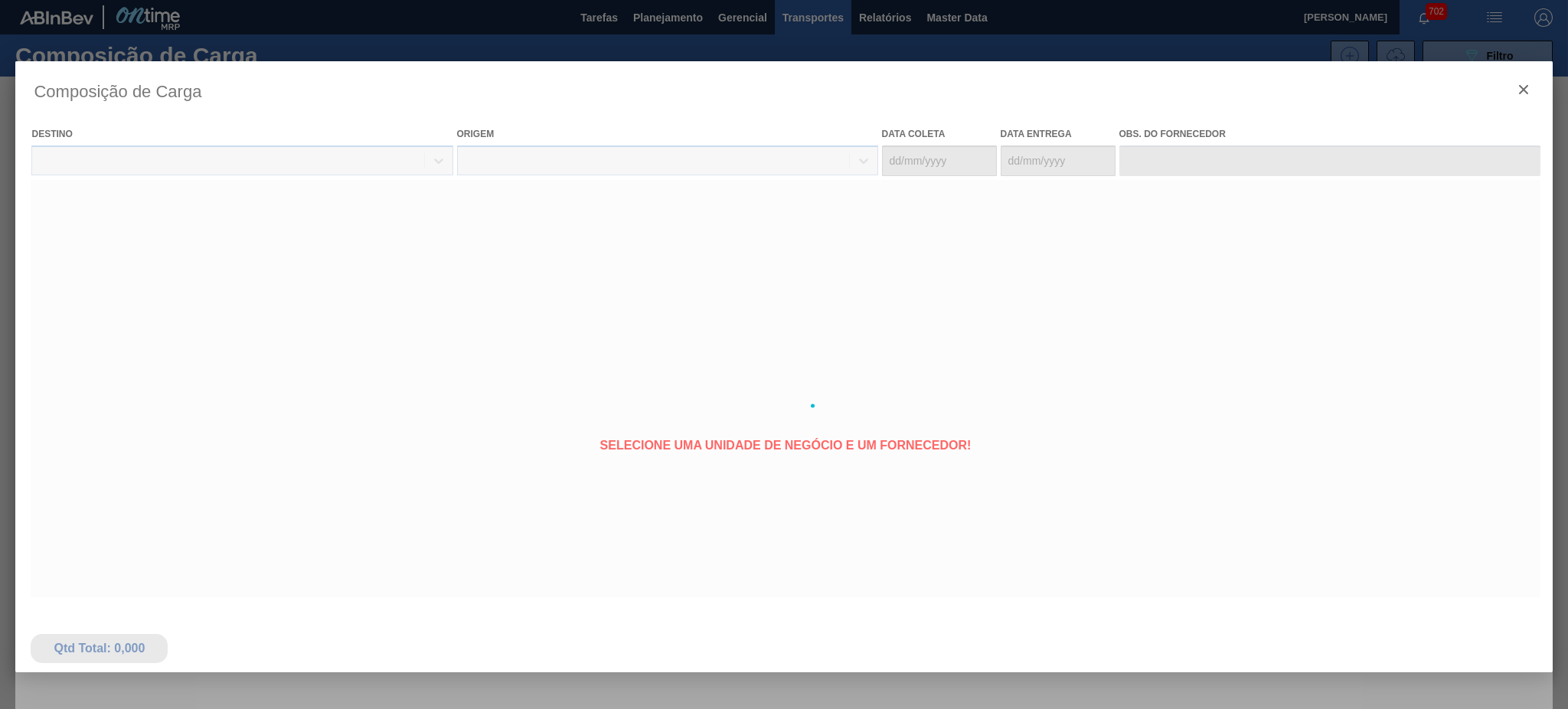
type coleta "[DATE]"
type entrega "[DATE]"
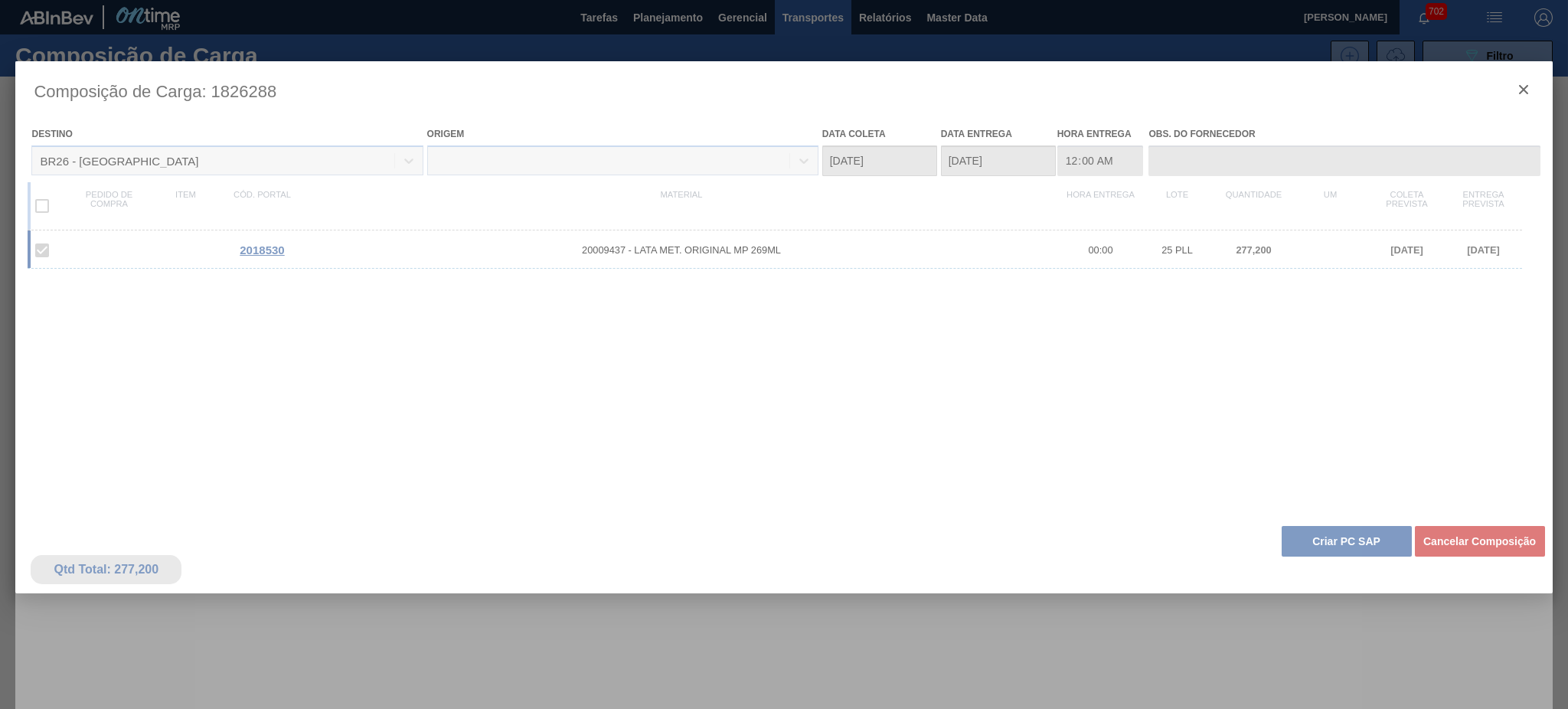
click at [1333, 537] on div at bounding box center [784, 405] width 1537 height 689
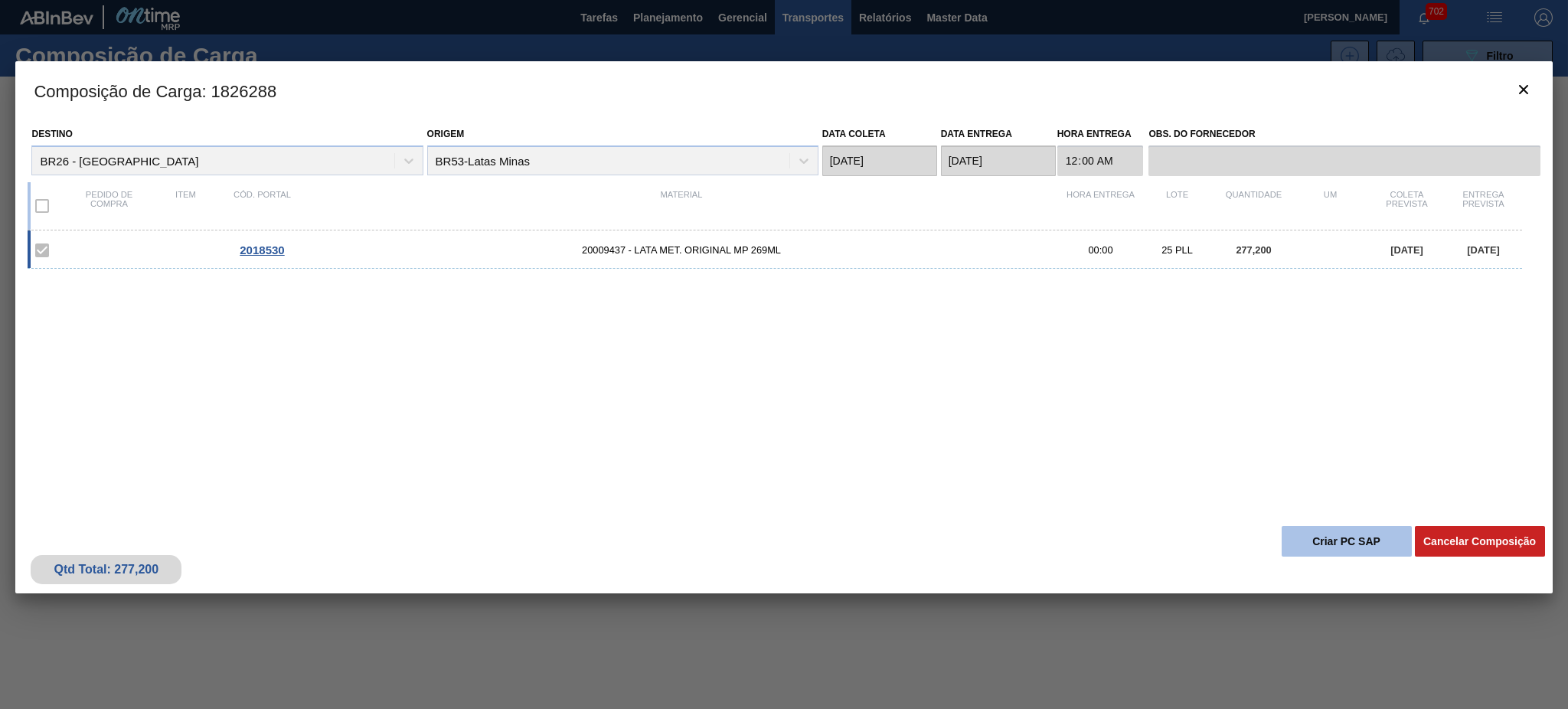
click at [1332, 540] on button "Criar PC SAP" at bounding box center [1347, 540] width 130 height 31
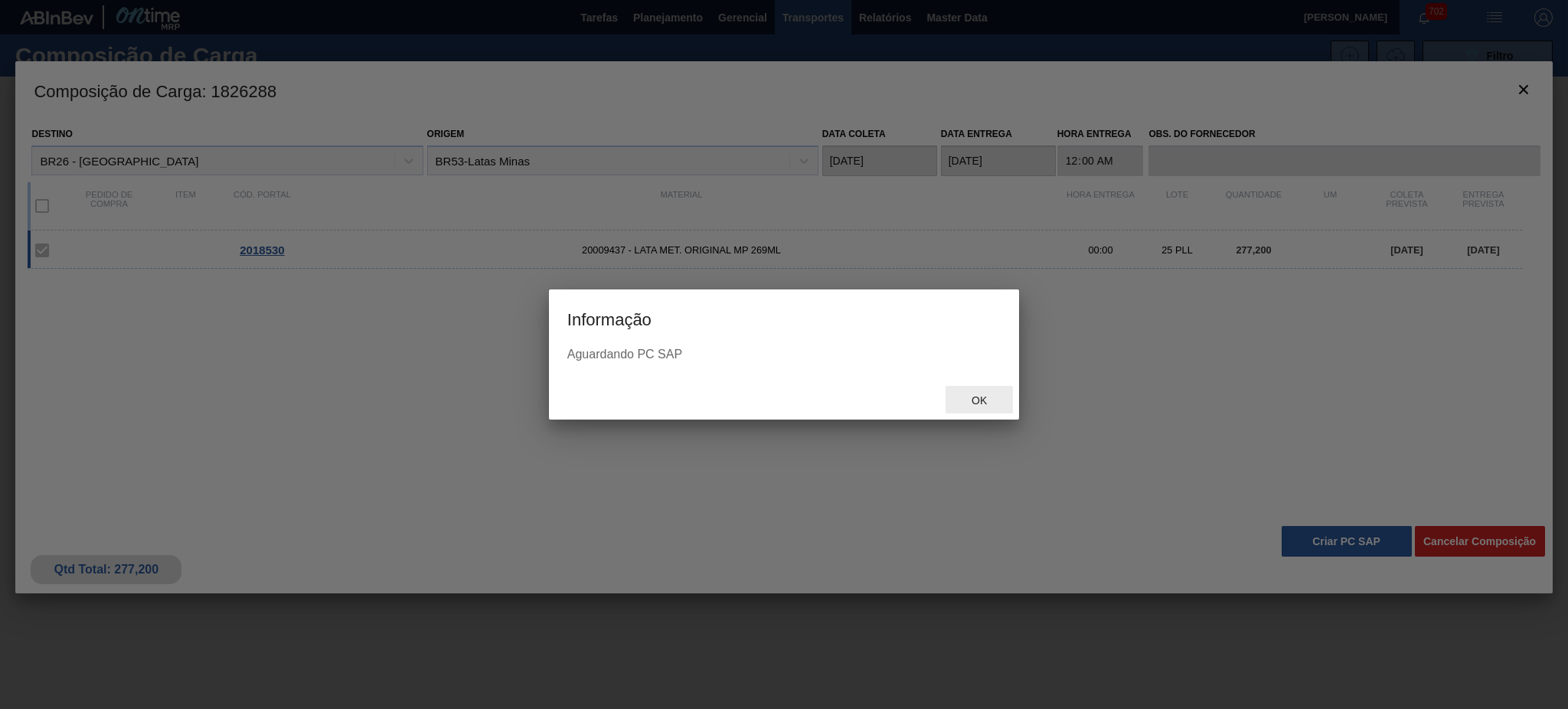
click at [971, 397] on span "Ok" at bounding box center [979, 401] width 40 height 13
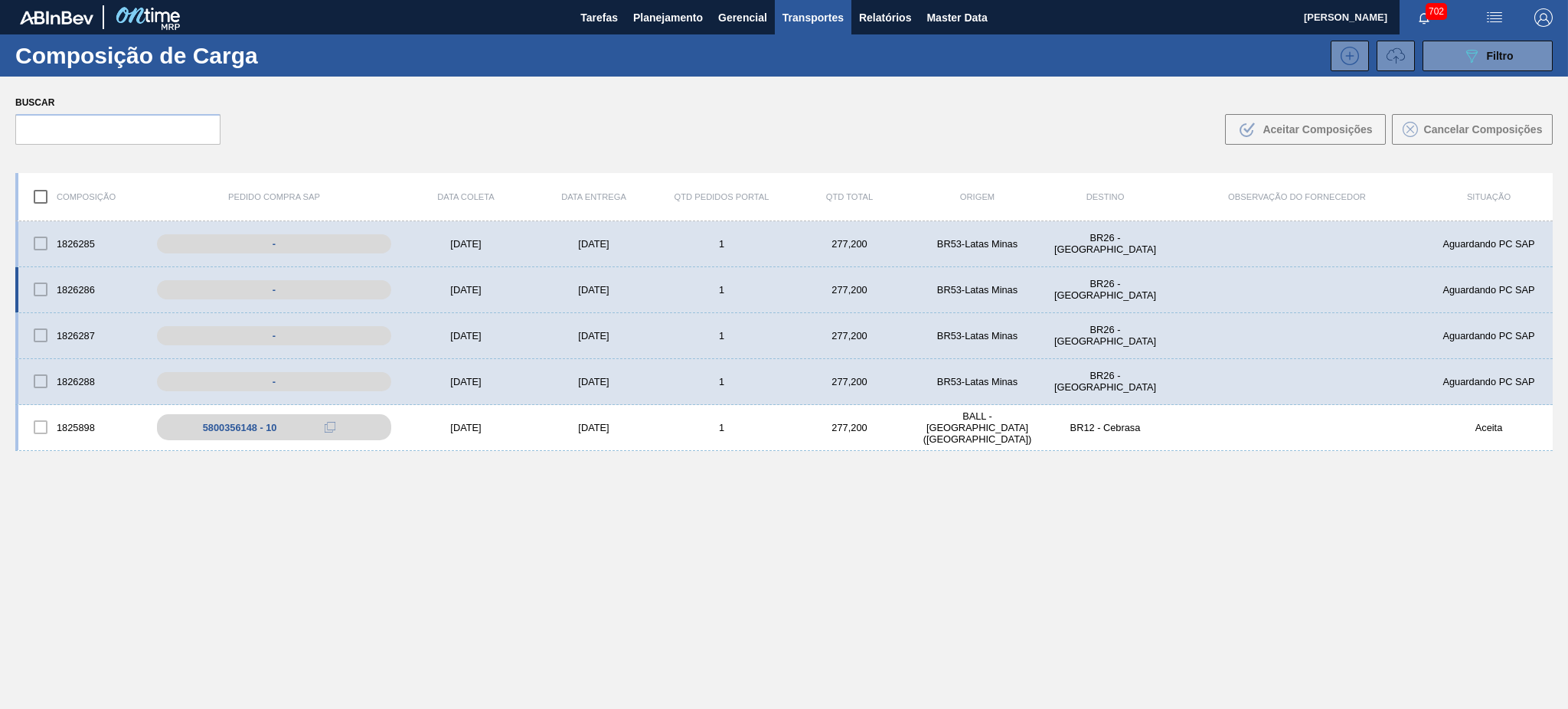
click at [1458, 288] on div "Aguardando PC SAP" at bounding box center [1488, 289] width 128 height 12
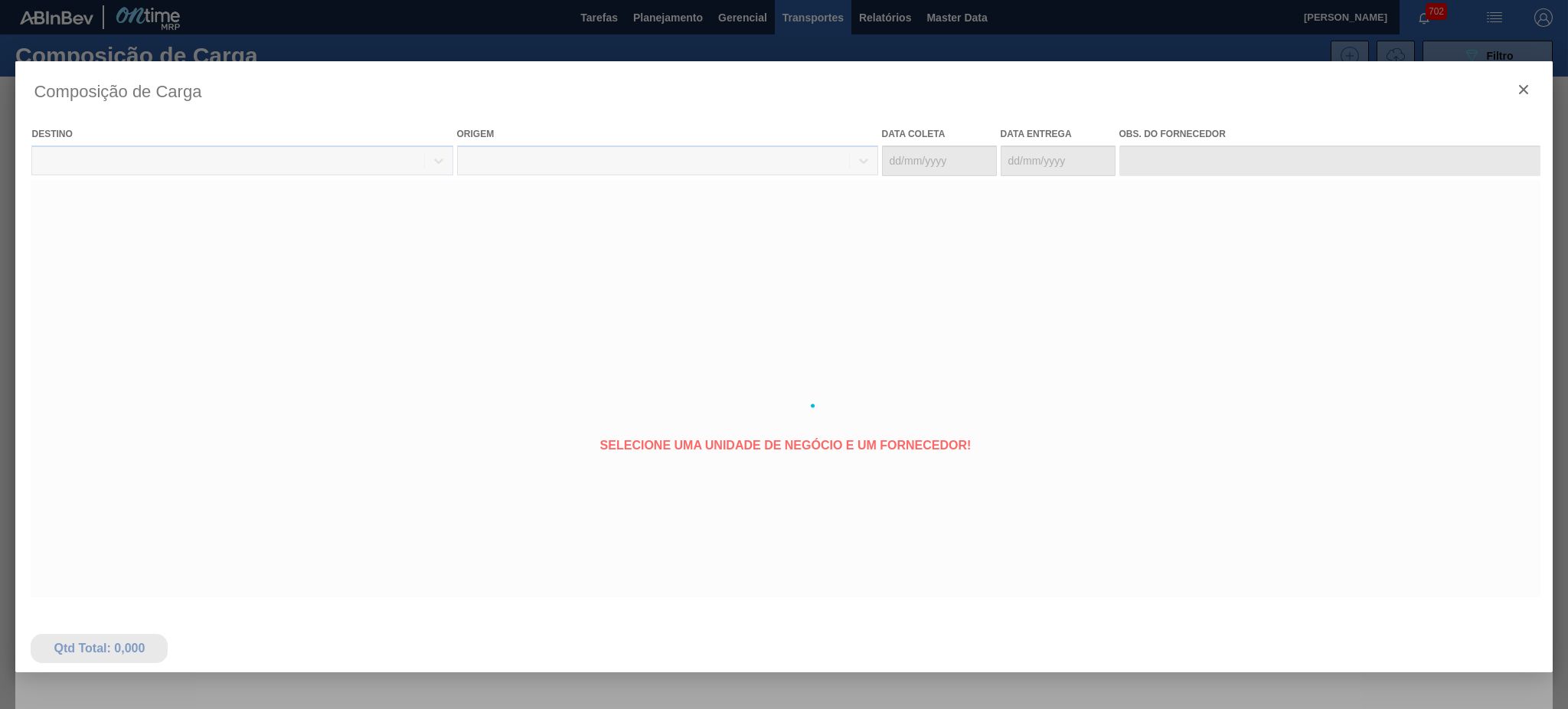
type coleta "[DATE]"
type entrega "[DATE]"
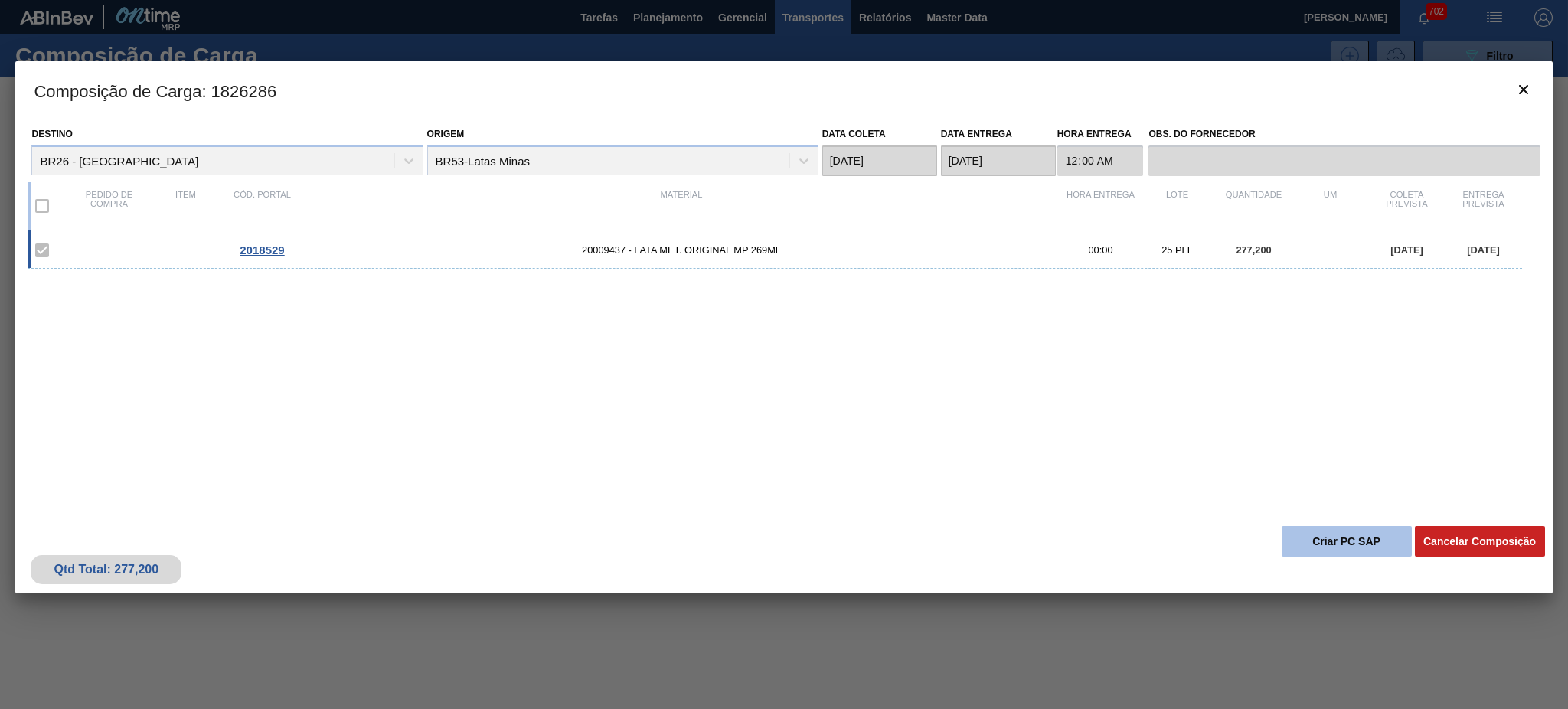
click at [1336, 545] on button "Criar PC SAP" at bounding box center [1347, 540] width 130 height 31
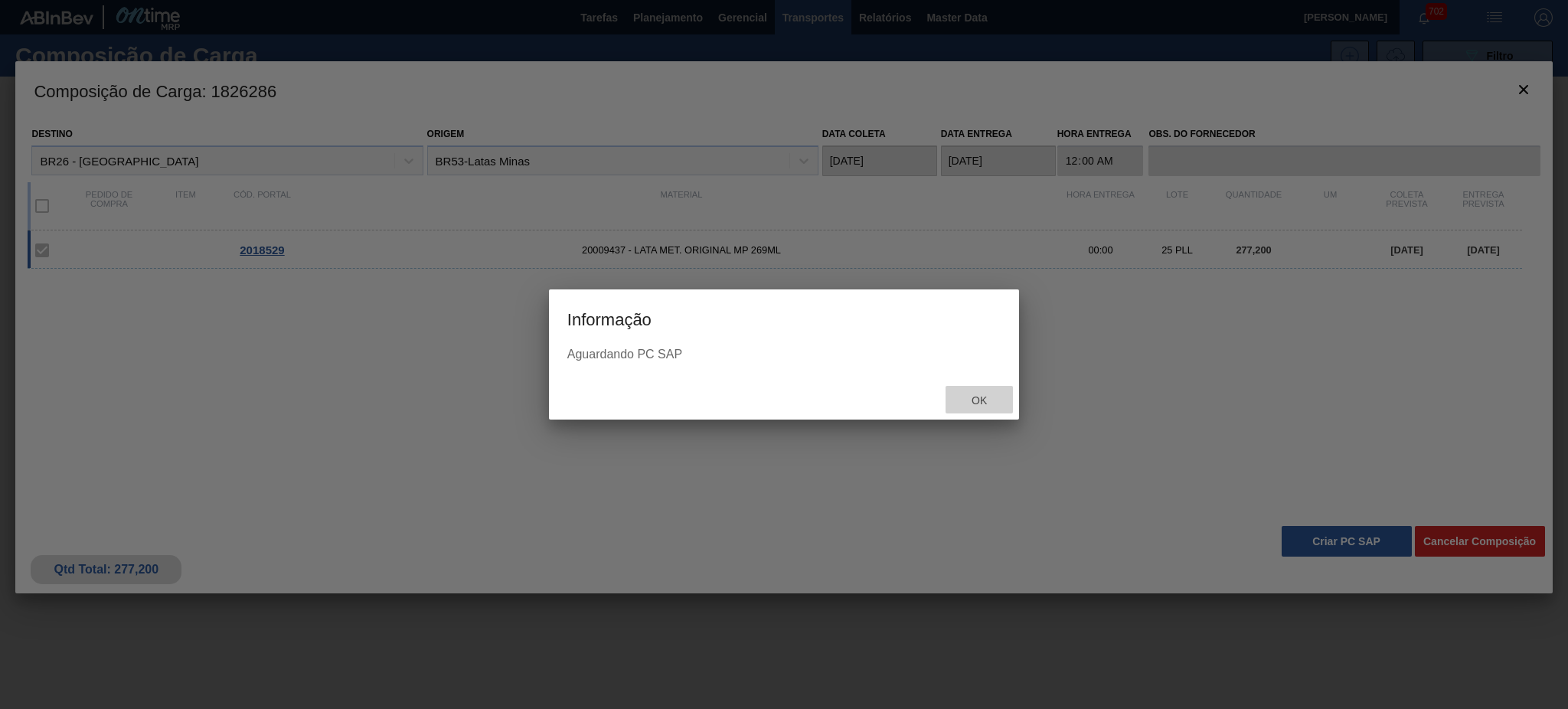
click at [977, 404] on span "Ok" at bounding box center [979, 401] width 40 height 13
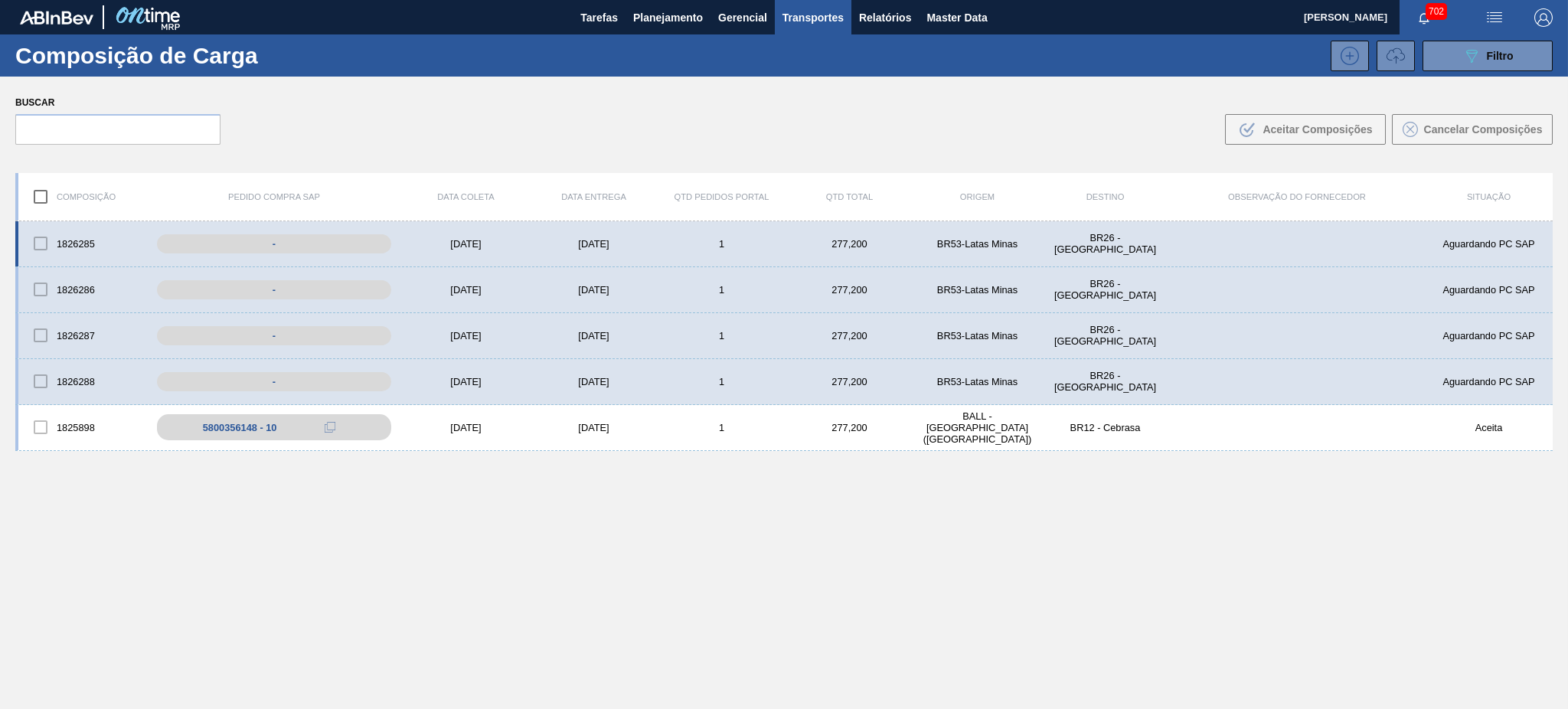
click at [1450, 249] on div "Aguardando PC SAP" at bounding box center [1488, 244] width 128 height 12
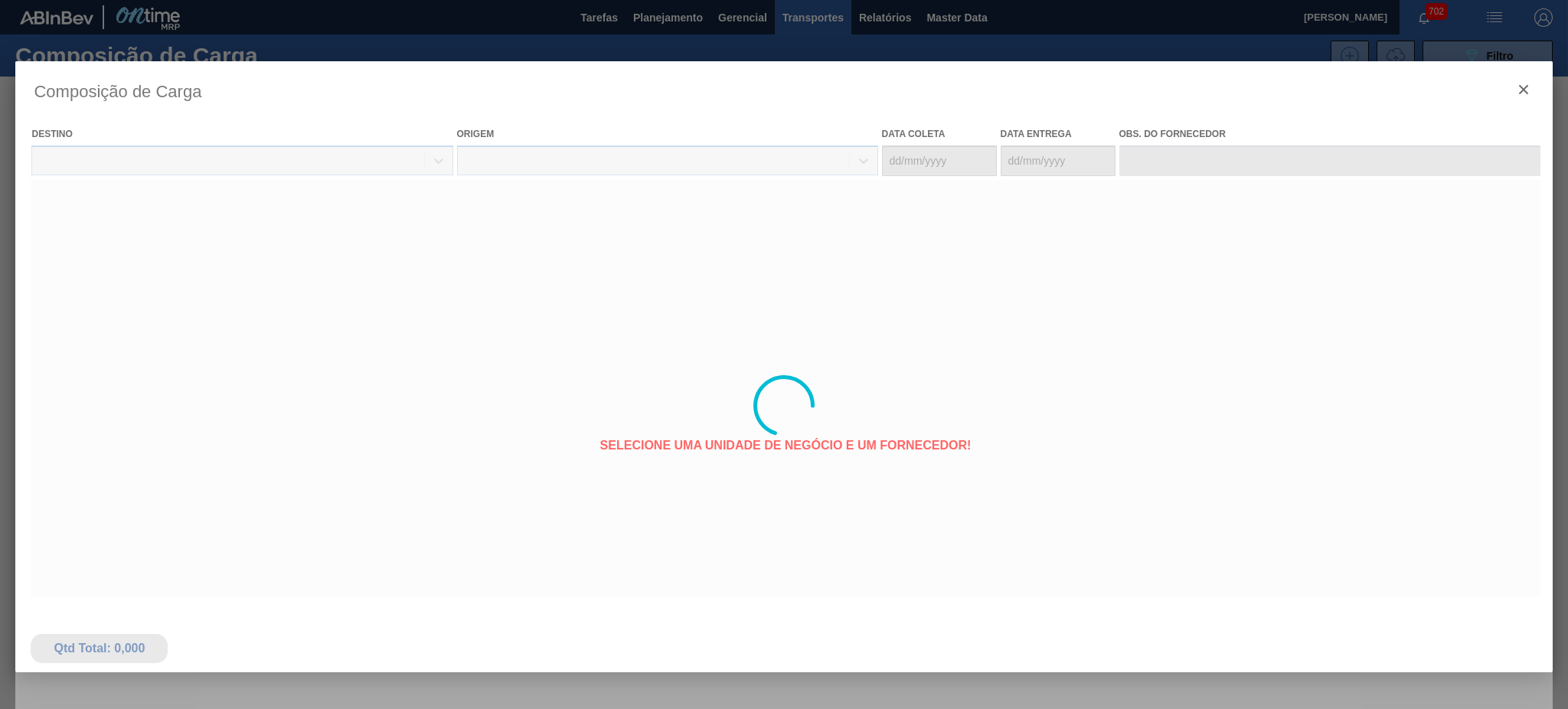
type coleta "[DATE]"
type entrega "[DATE]"
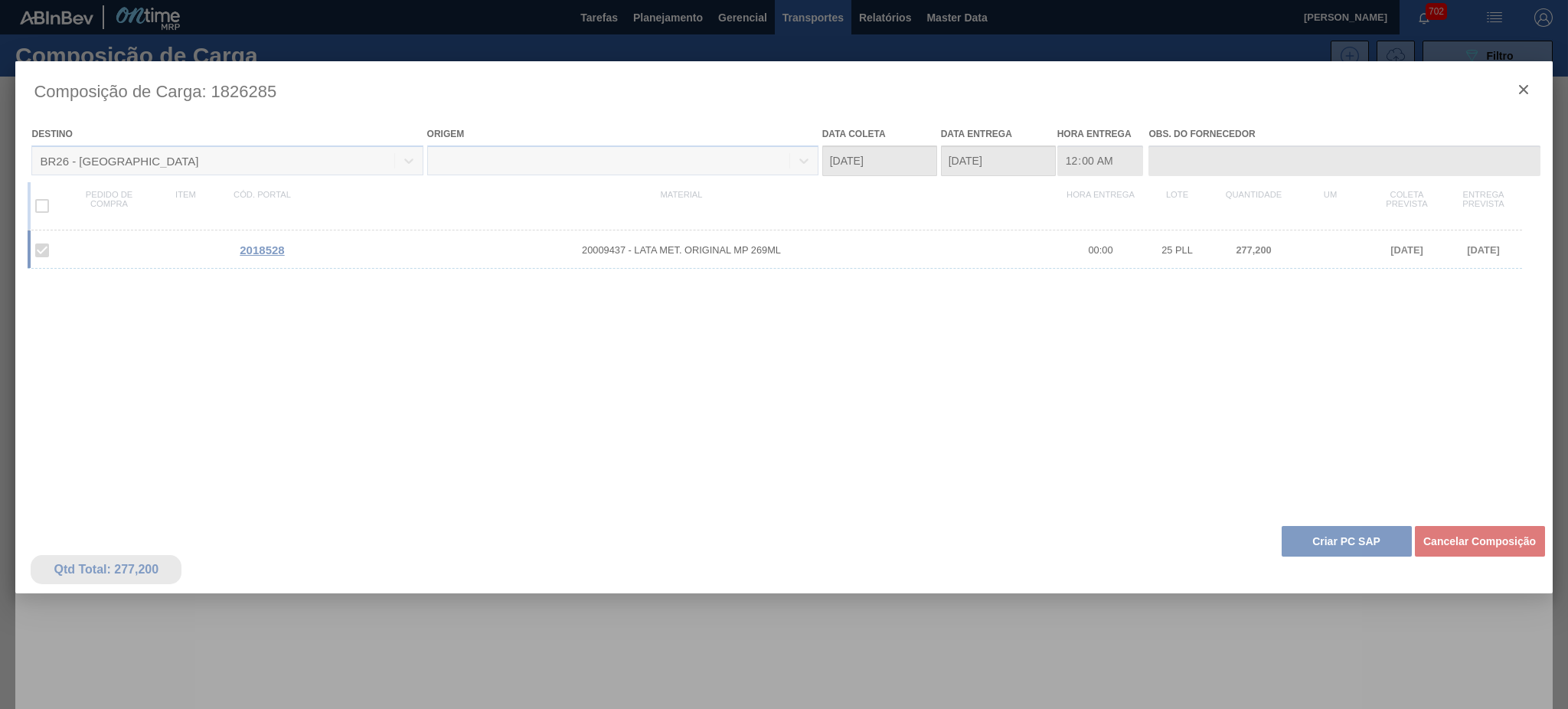
click at [1337, 540] on div at bounding box center [784, 405] width 1537 height 689
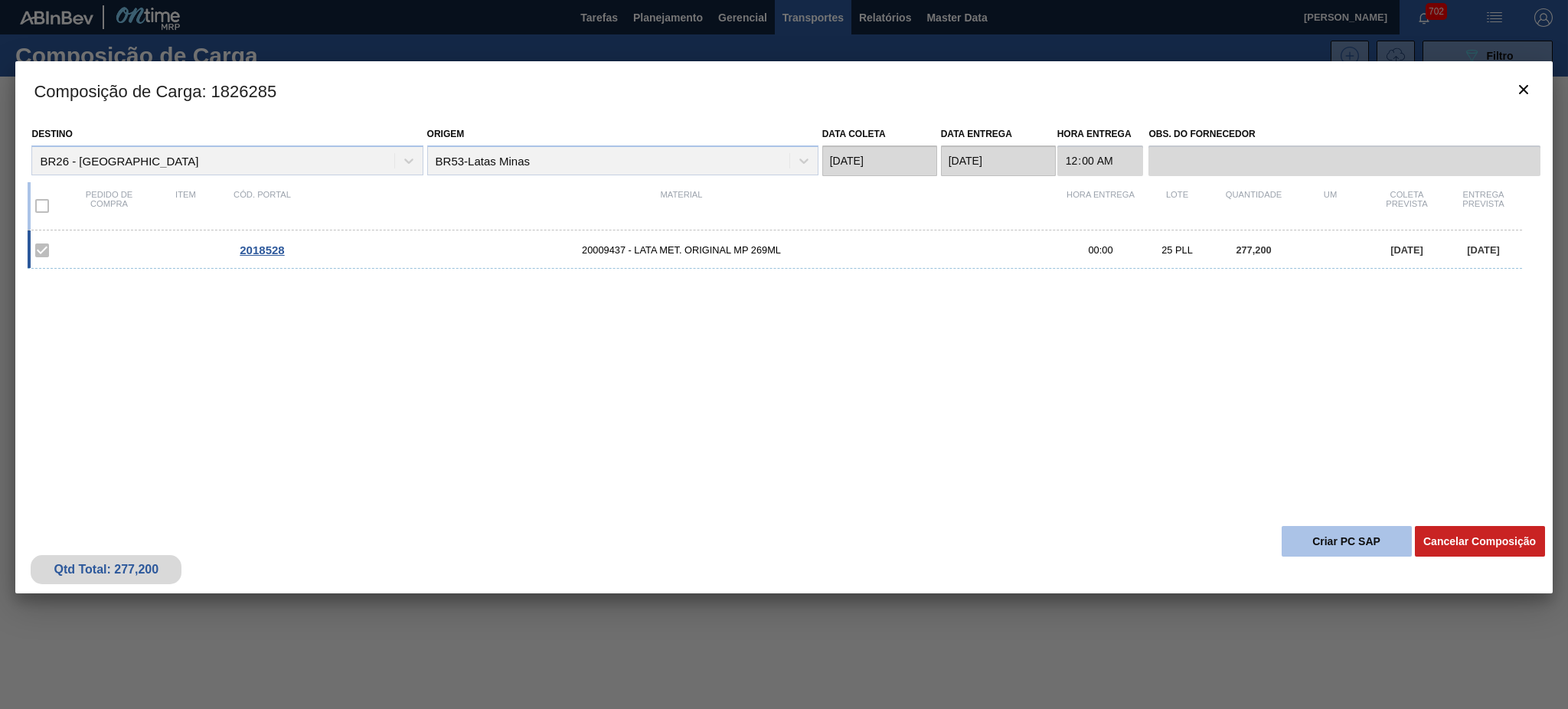
click at [1338, 548] on button "Criar PC SAP" at bounding box center [1347, 540] width 130 height 31
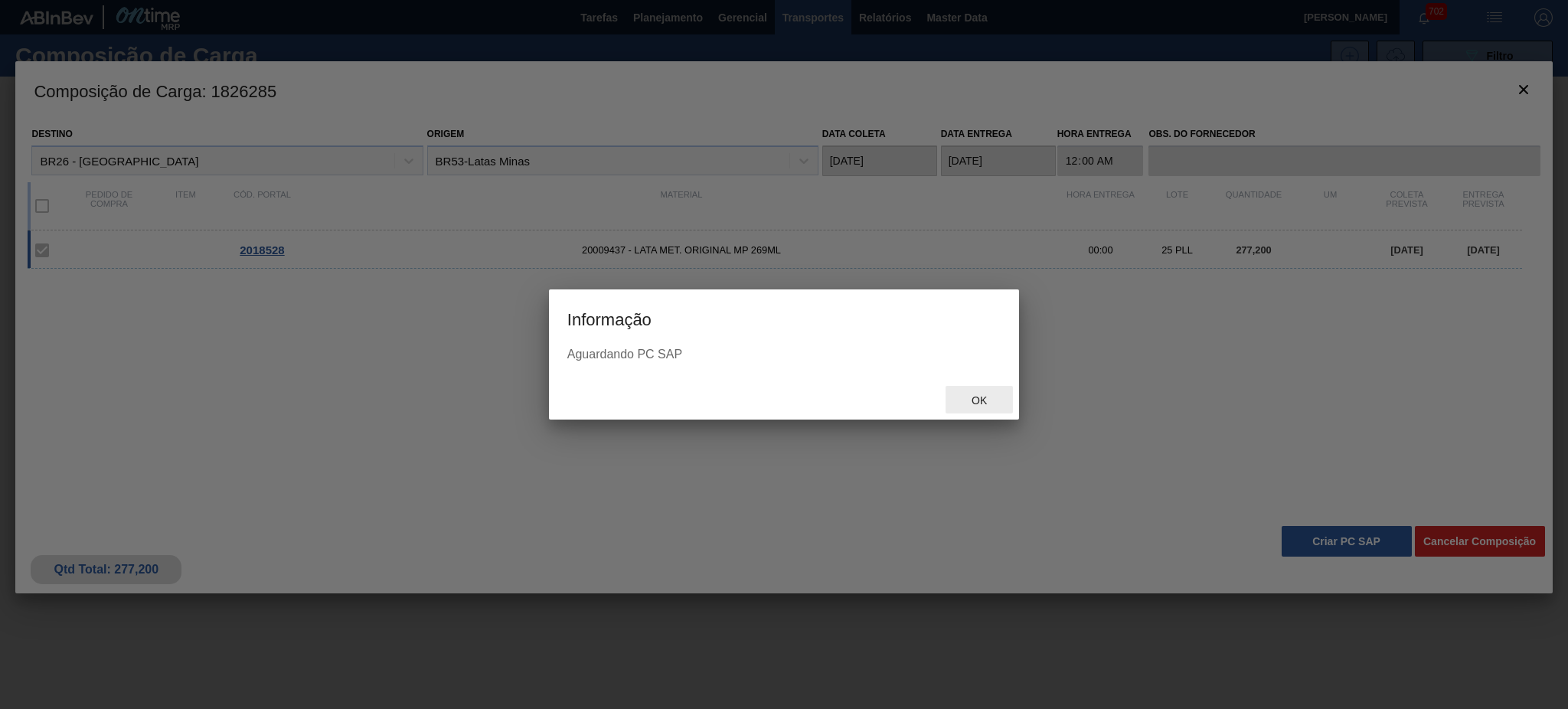
click at [984, 407] on div "Ok" at bounding box center [979, 400] width 67 height 28
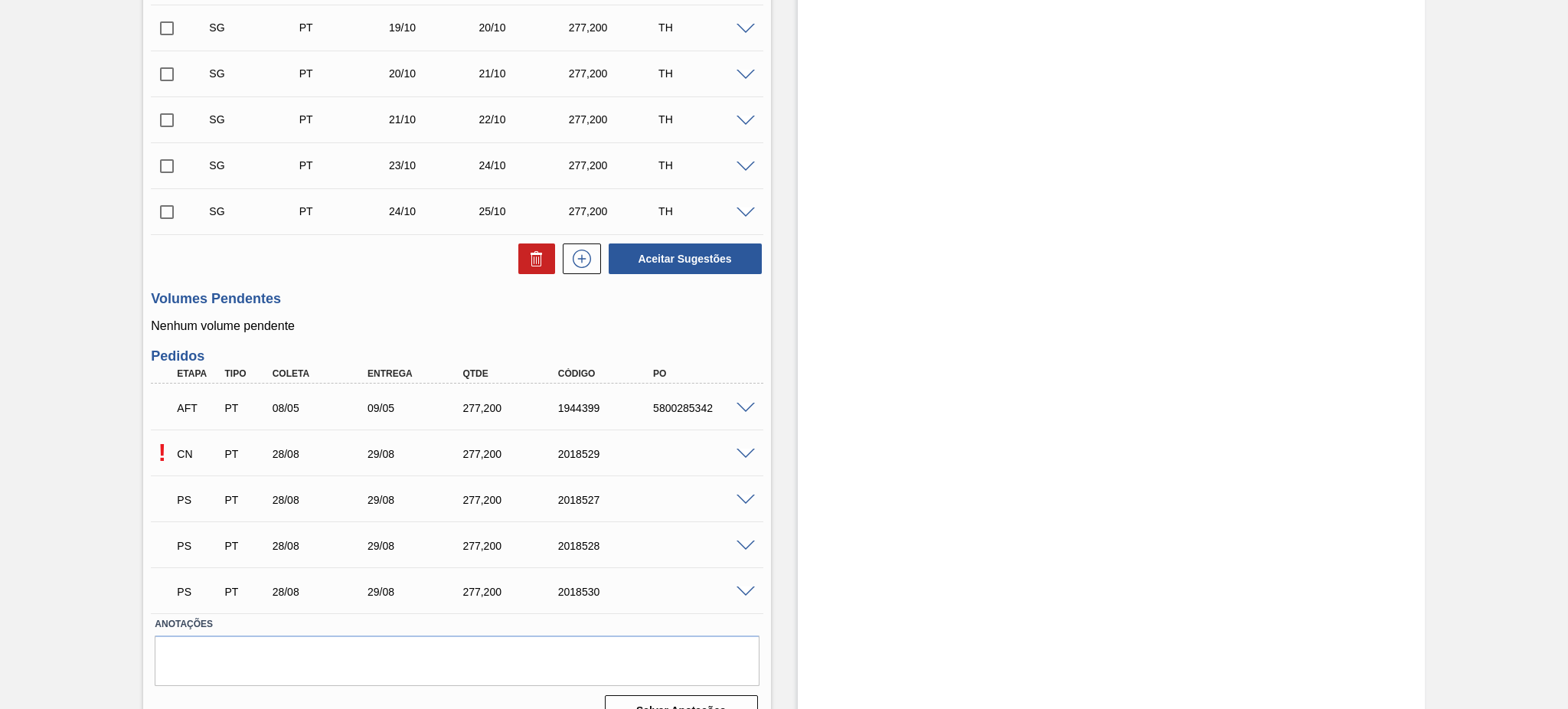
scroll to position [1049, 0]
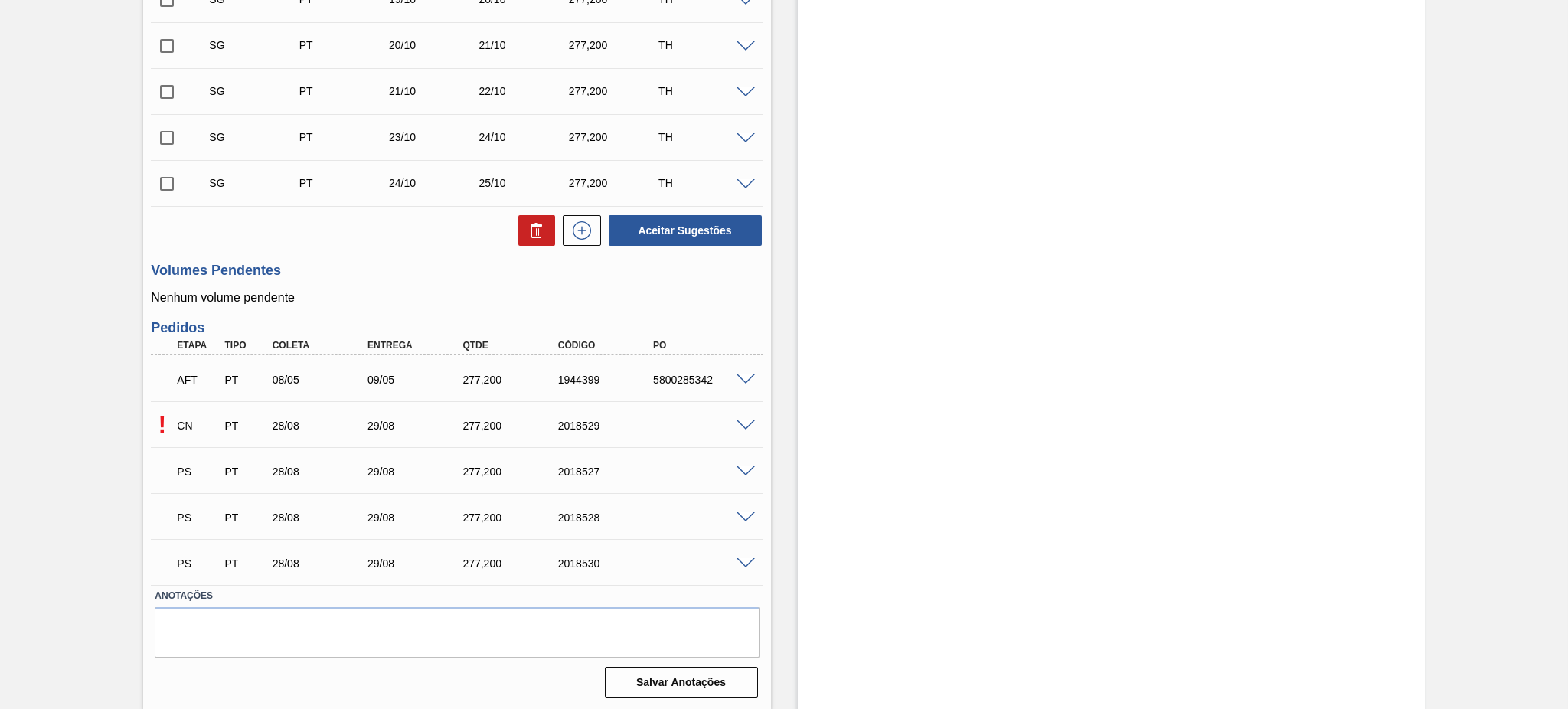
click at [740, 420] on span at bounding box center [745, 426] width 18 height 12
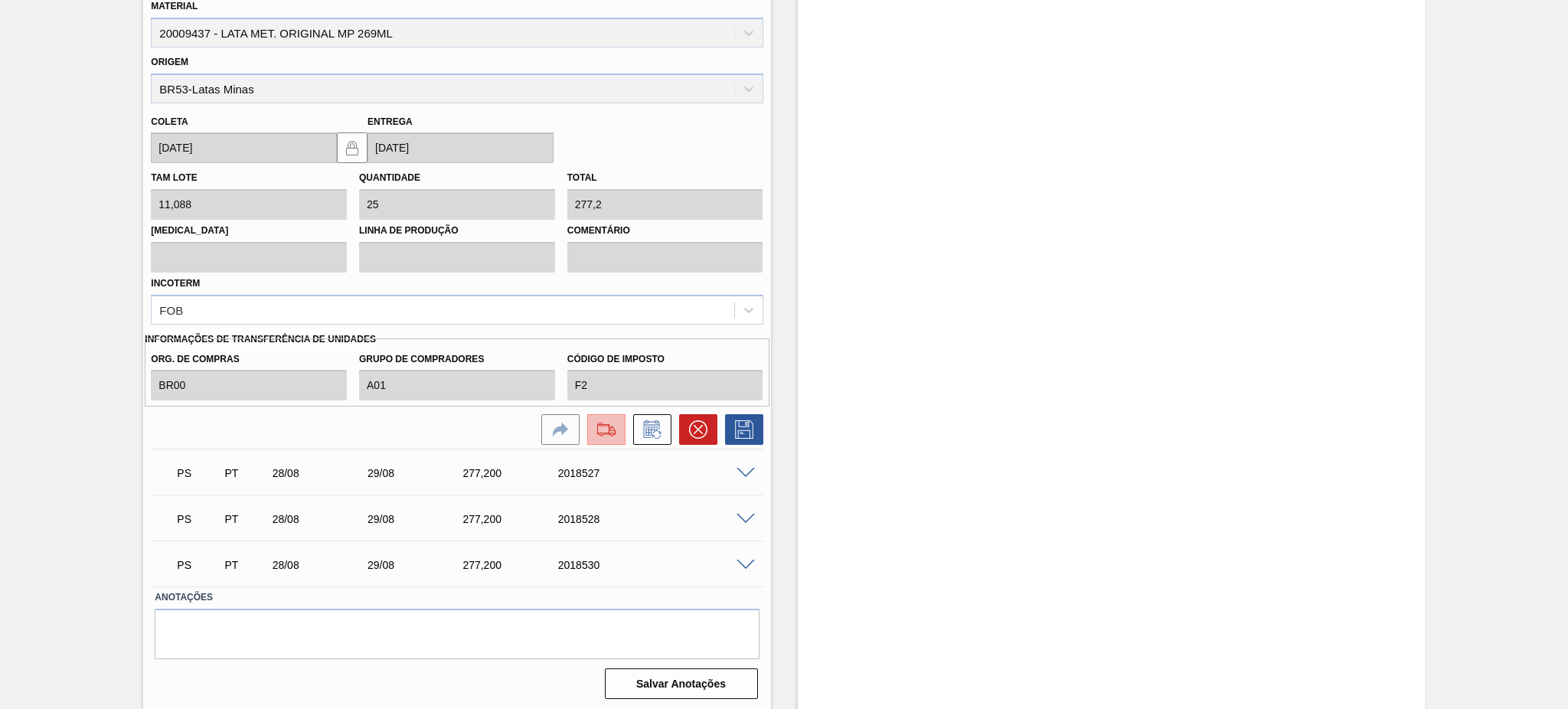
click at [597, 435] on img at bounding box center [606, 429] width 24 height 18
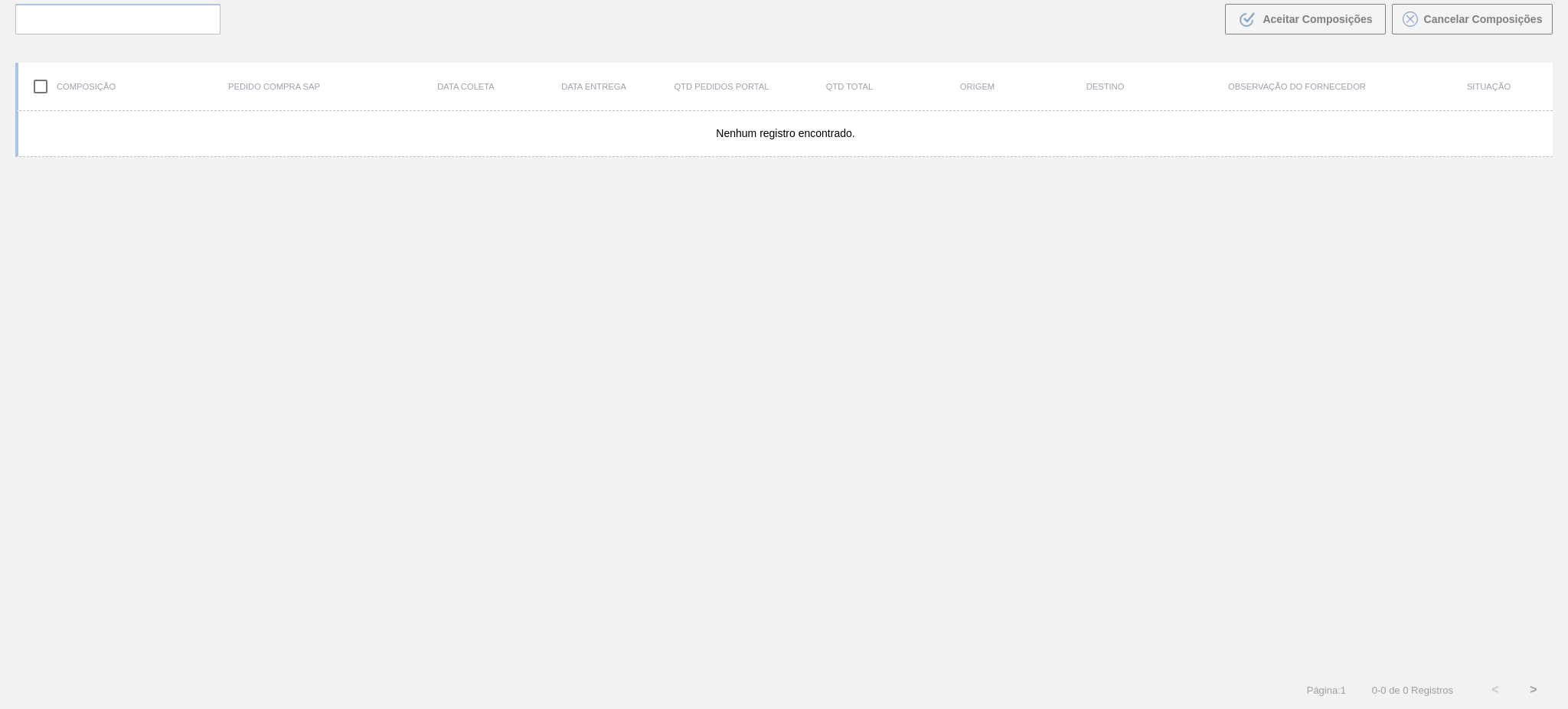
scroll to position [111, 0]
type de "[DATE]"
type até "[DATE]"
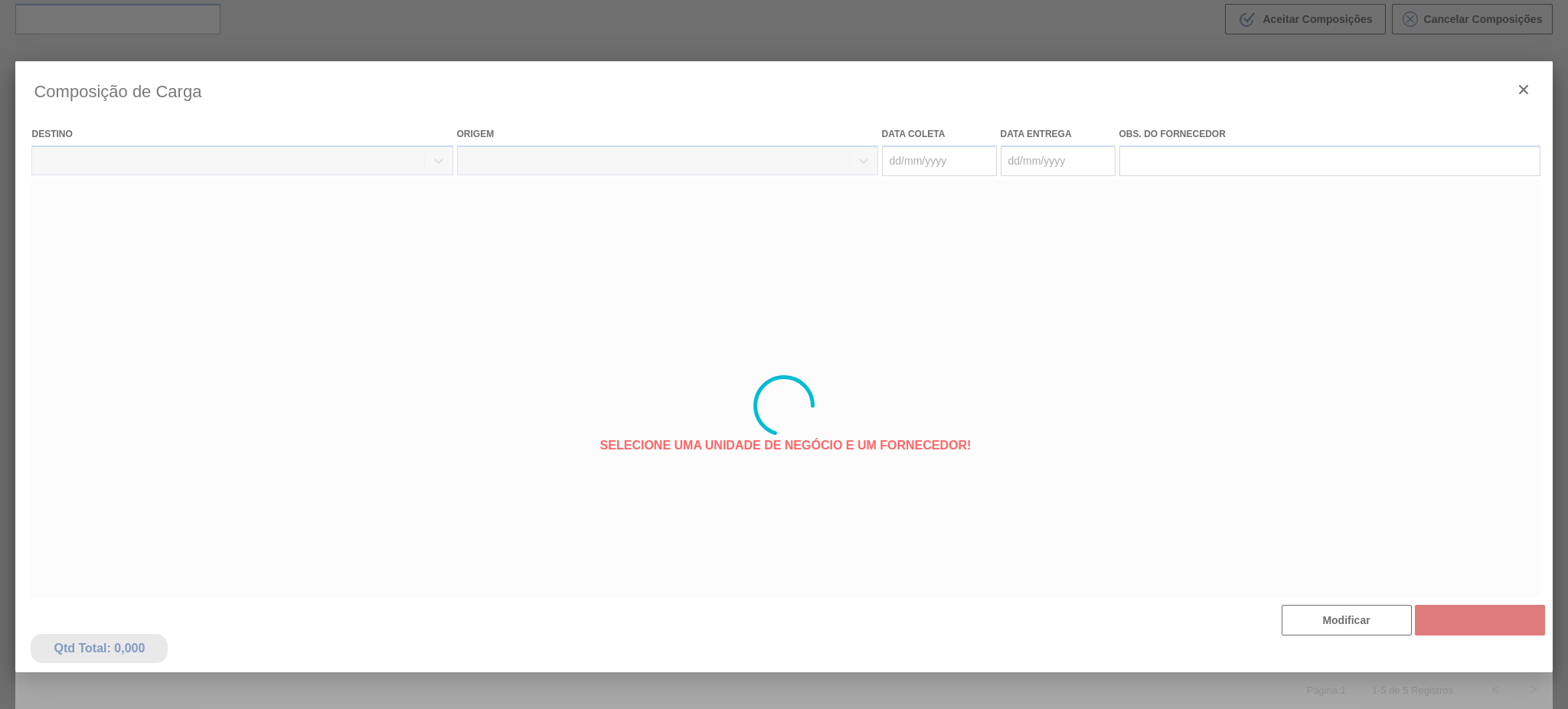
type coleta "[DATE]"
type entrega "[DATE]"
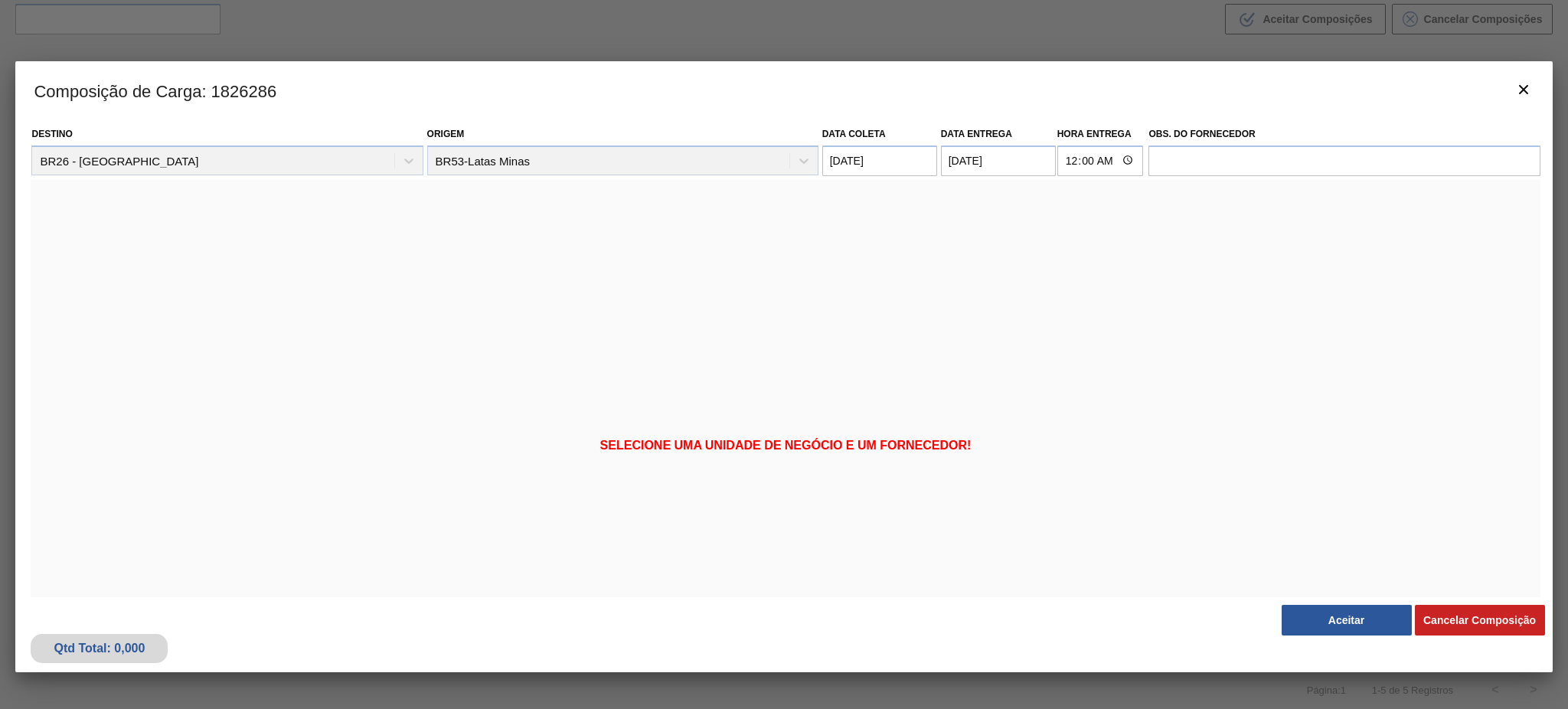
click at [1318, 619] on button "Aceitar" at bounding box center [1347, 620] width 130 height 31
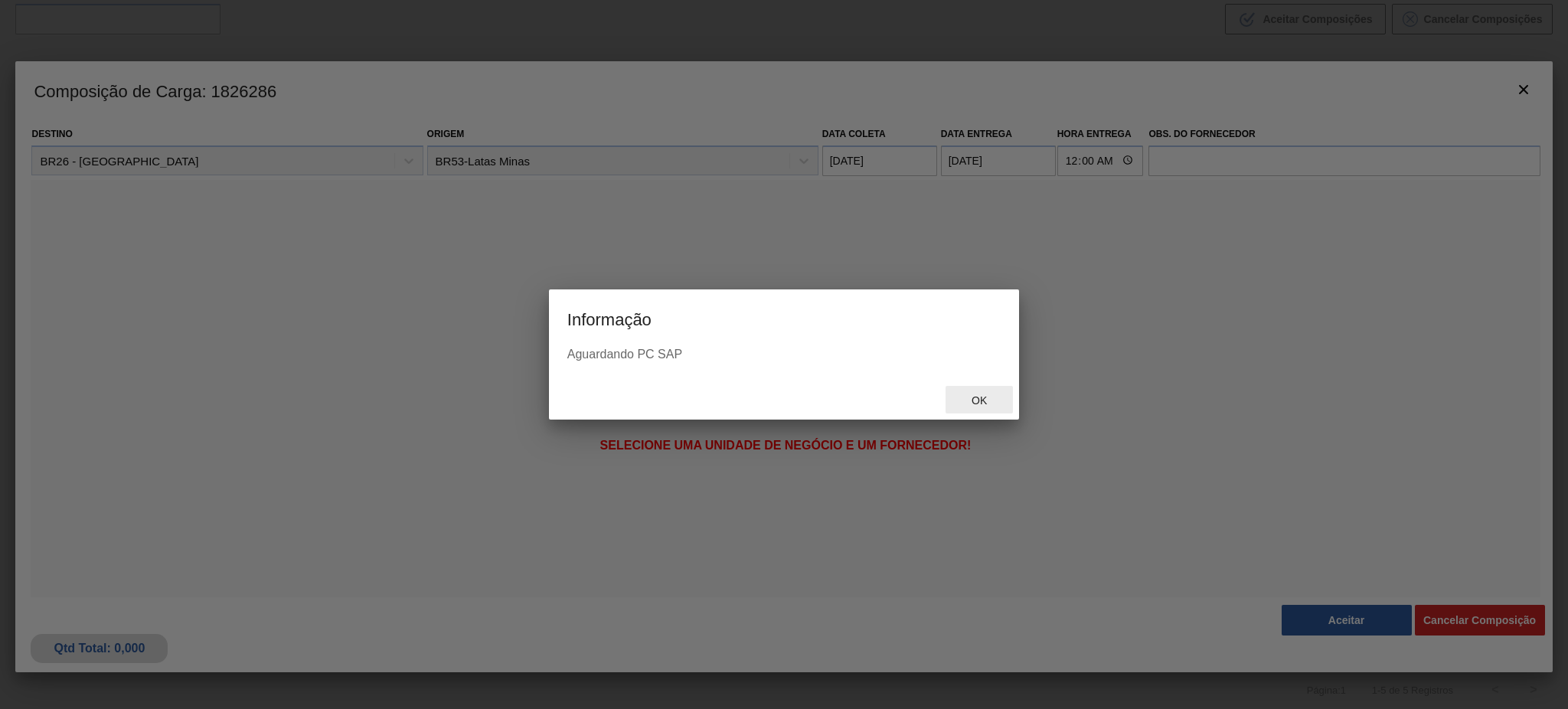
click at [984, 401] on span "Ok" at bounding box center [979, 401] width 40 height 13
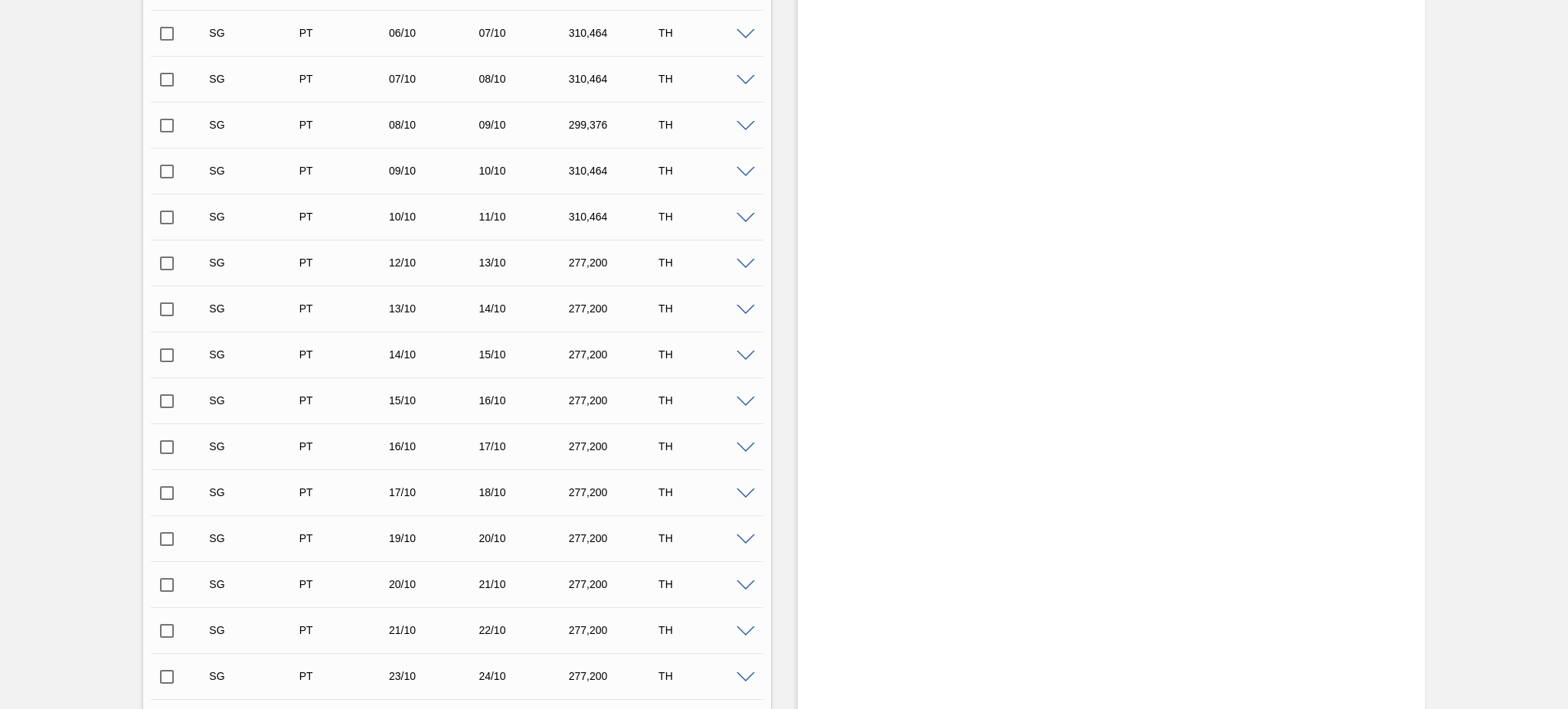
scroll to position [1049, 0]
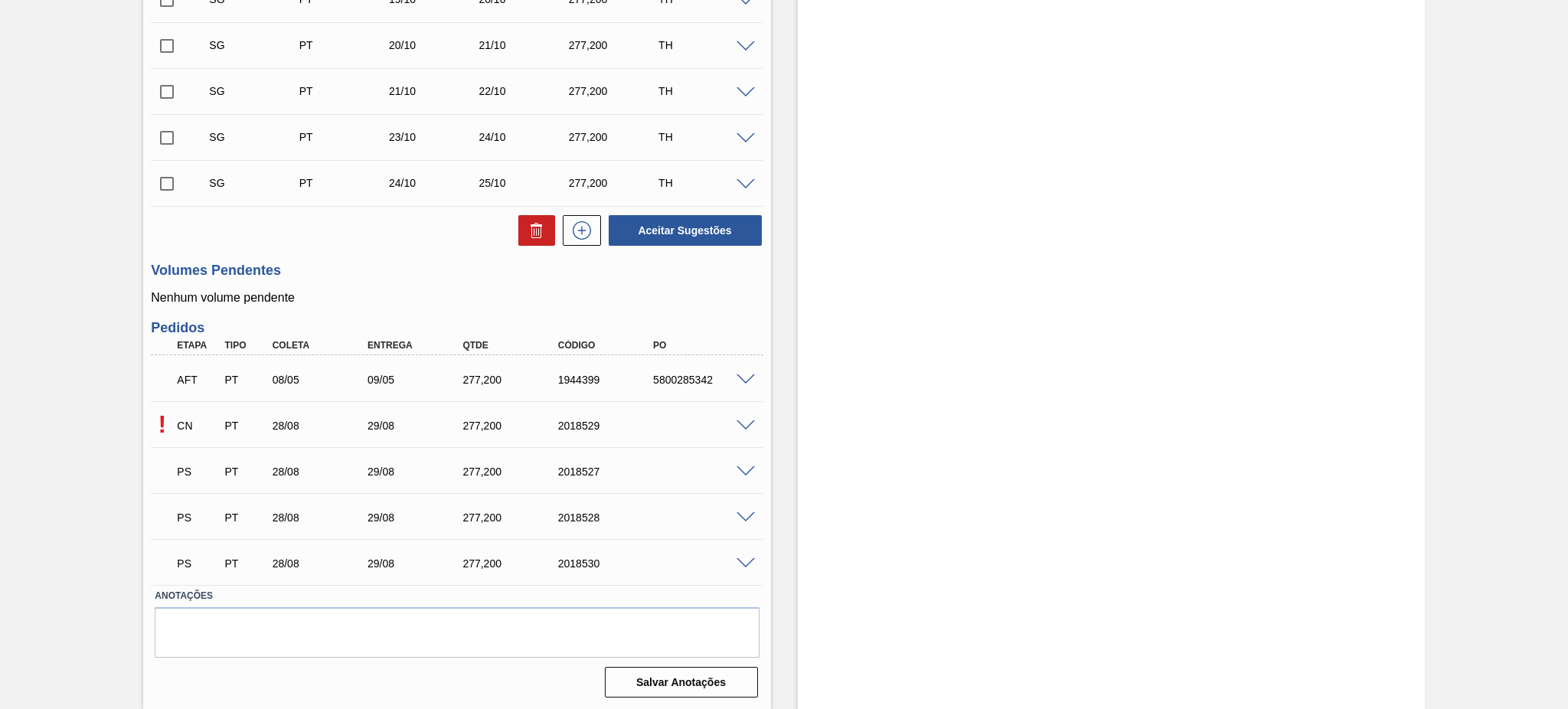
click at [733, 563] on div at bounding box center [748, 562] width 31 height 12
click at [743, 562] on span at bounding box center [745, 563] width 18 height 12
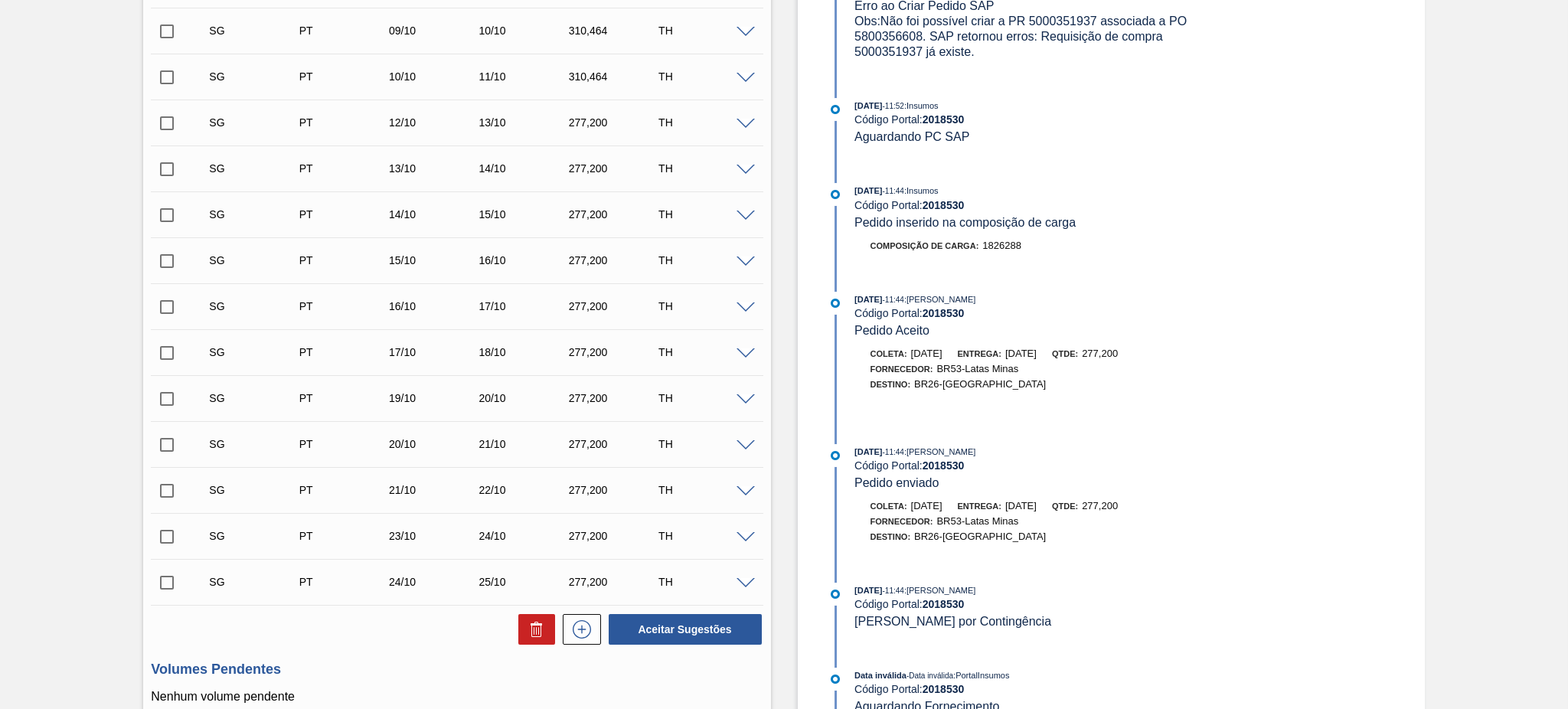
scroll to position [310, 0]
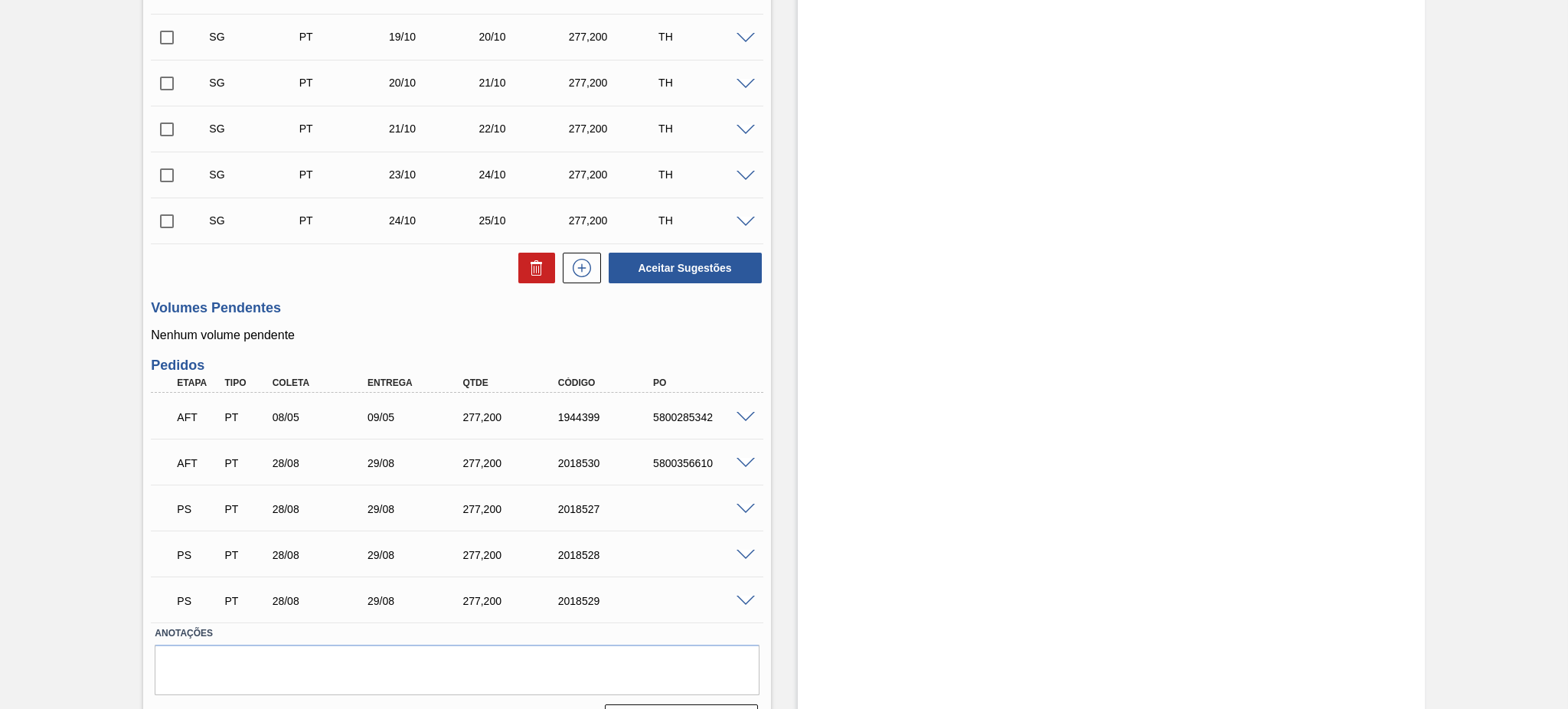
scroll to position [1049, 0]
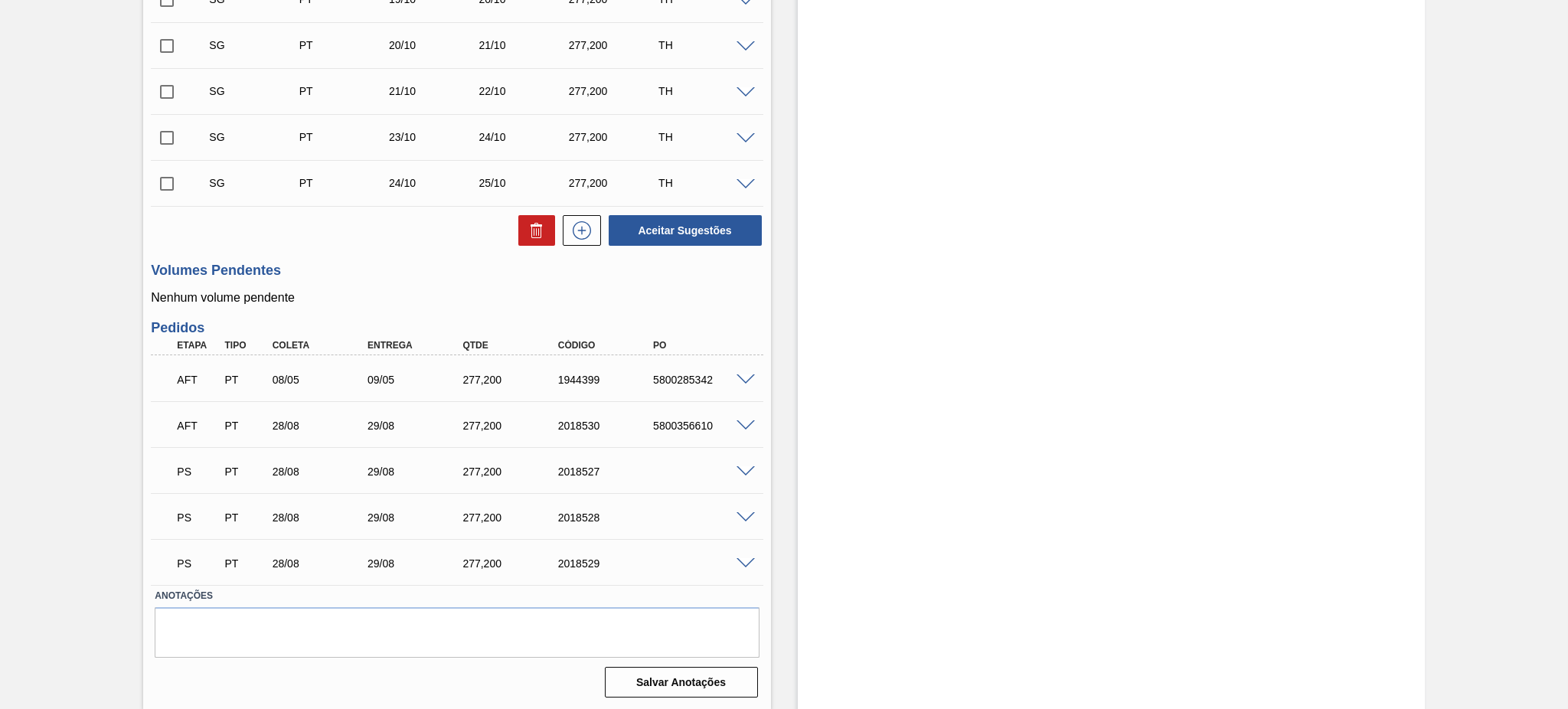
click at [743, 422] on span at bounding box center [745, 426] width 18 height 12
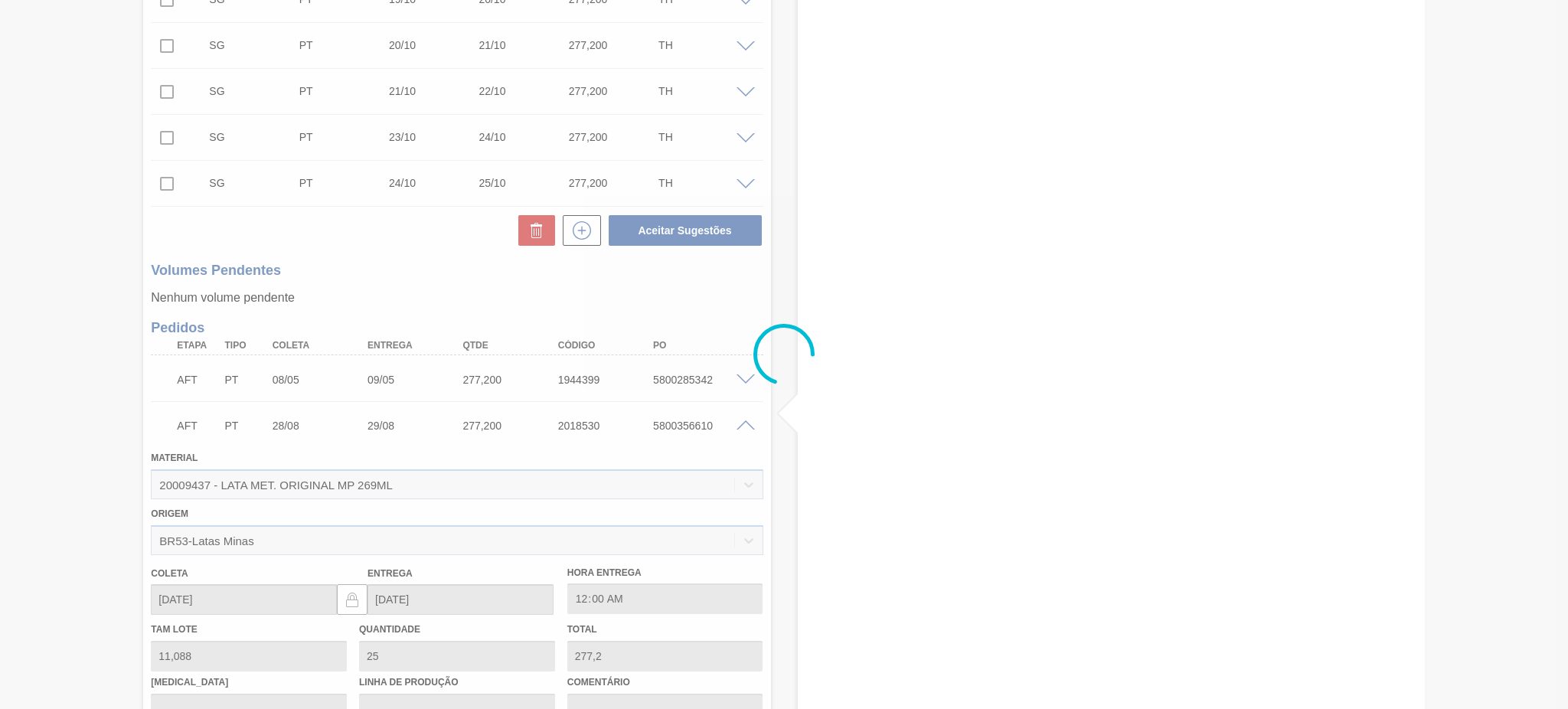
click at [743, 422] on div at bounding box center [784, 354] width 1568 height 709
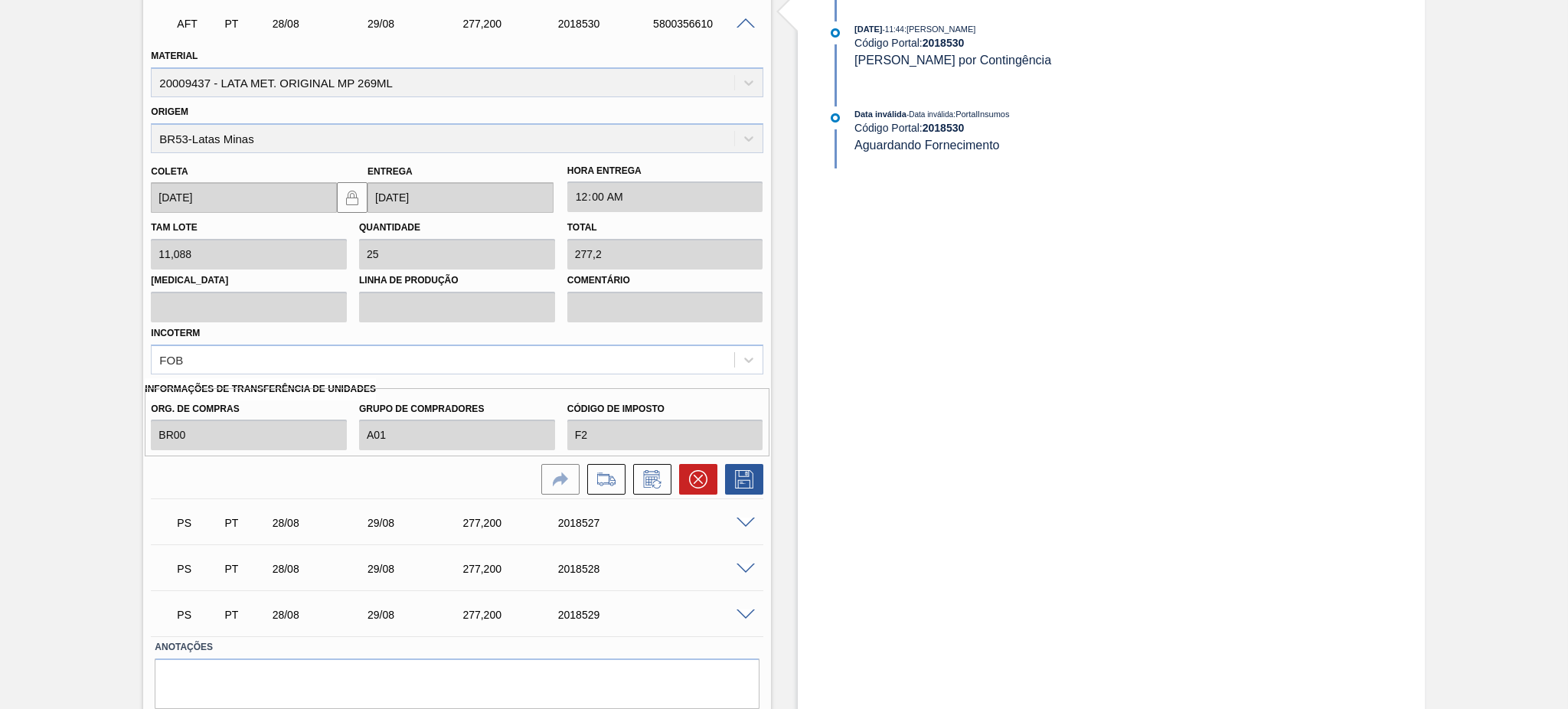
scroll to position [1500, 0]
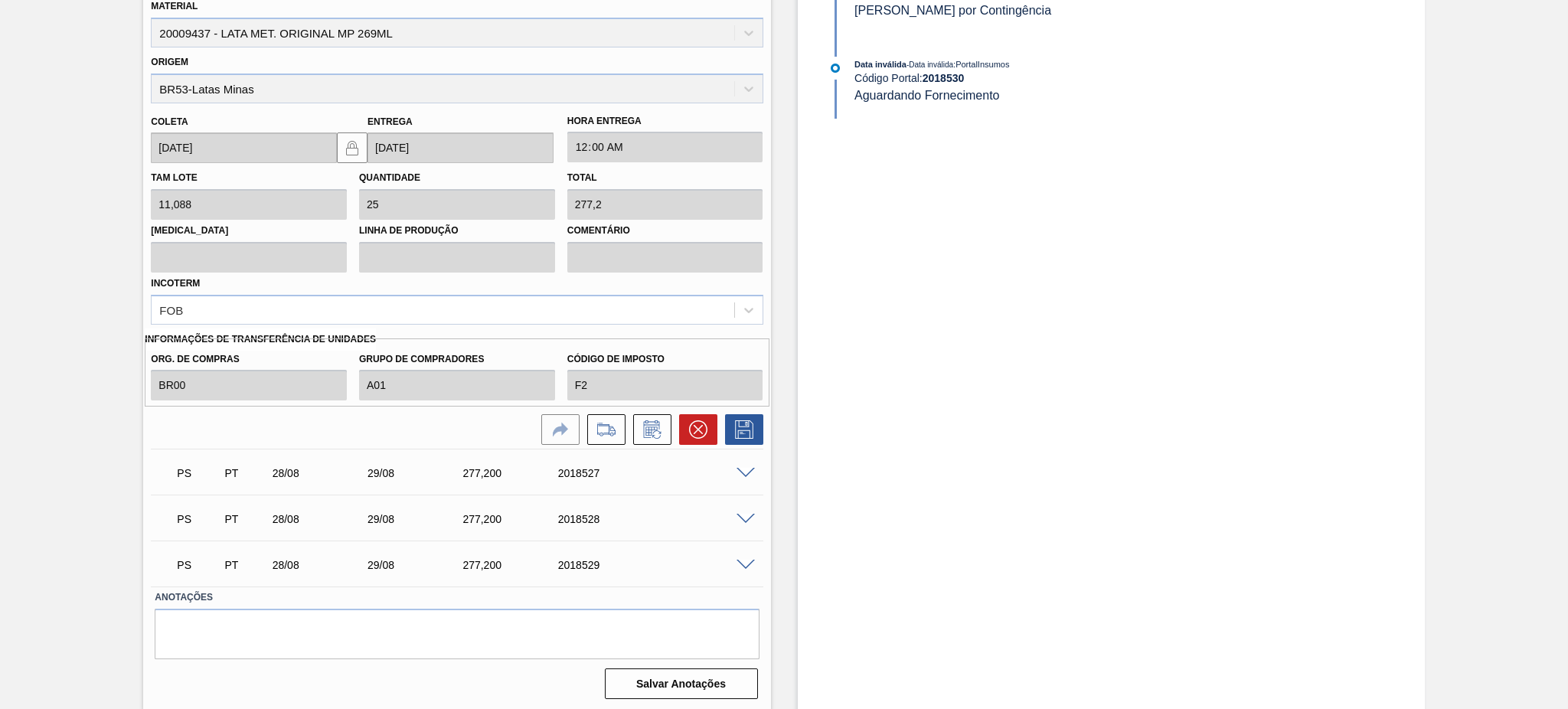
click at [740, 467] on span at bounding box center [745, 473] width 18 height 12
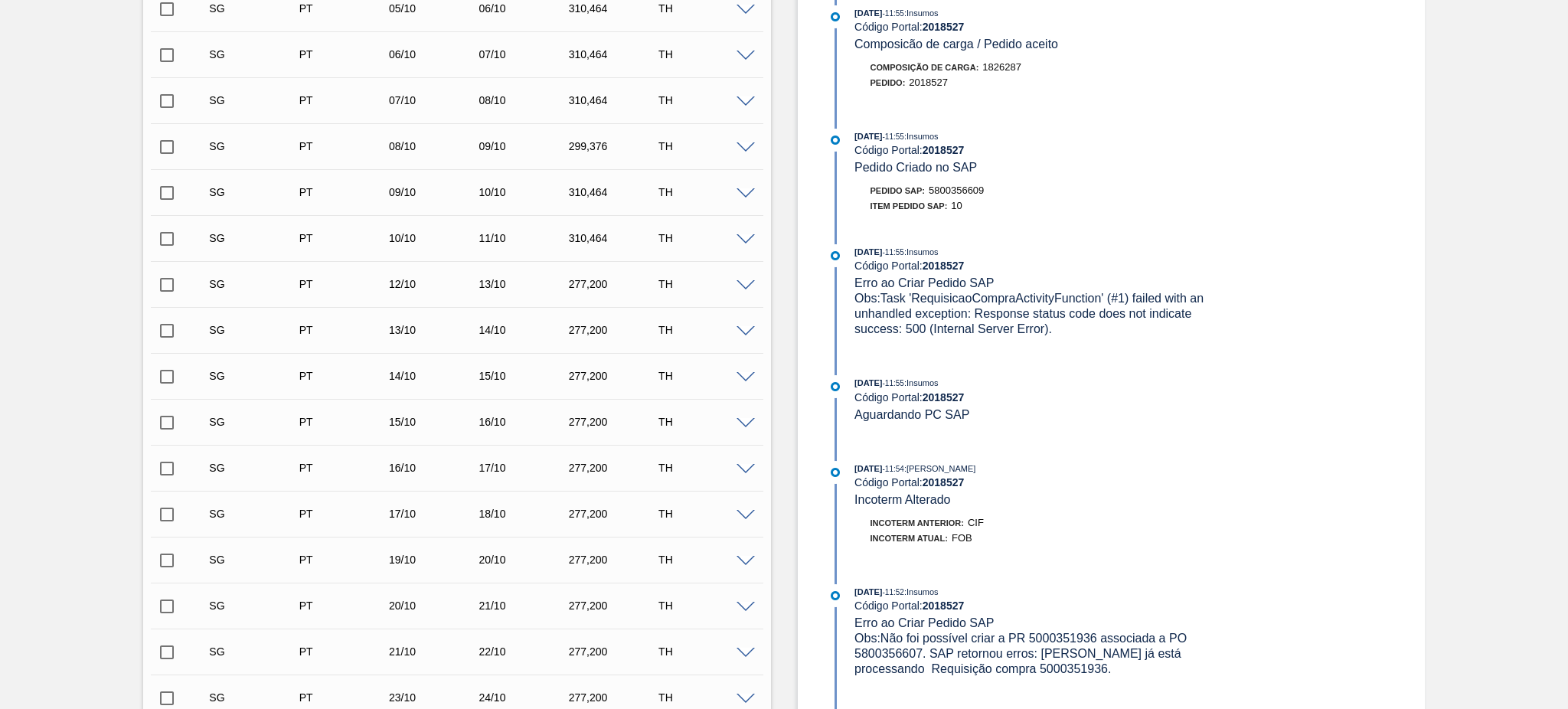
scroll to position [310, 0]
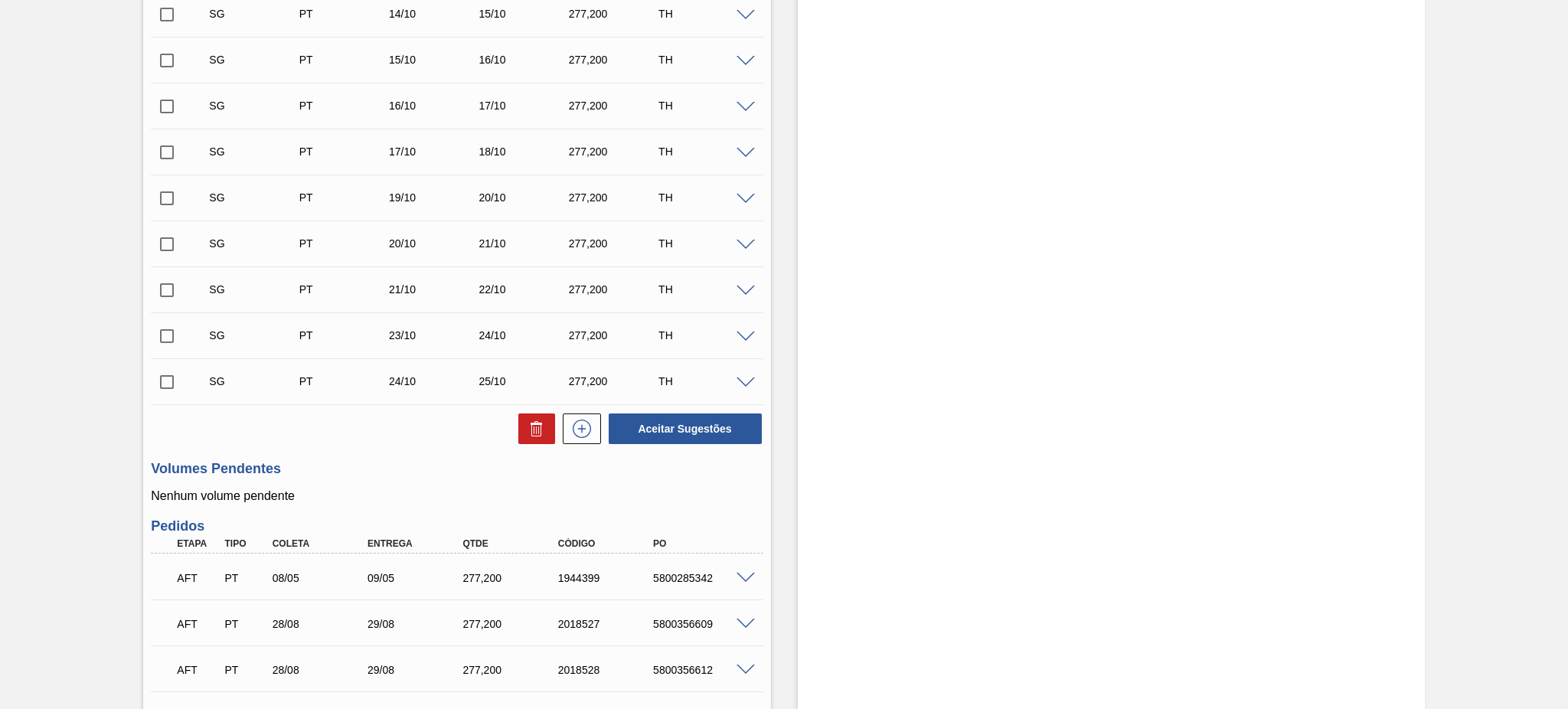
scroll to position [1049, 0]
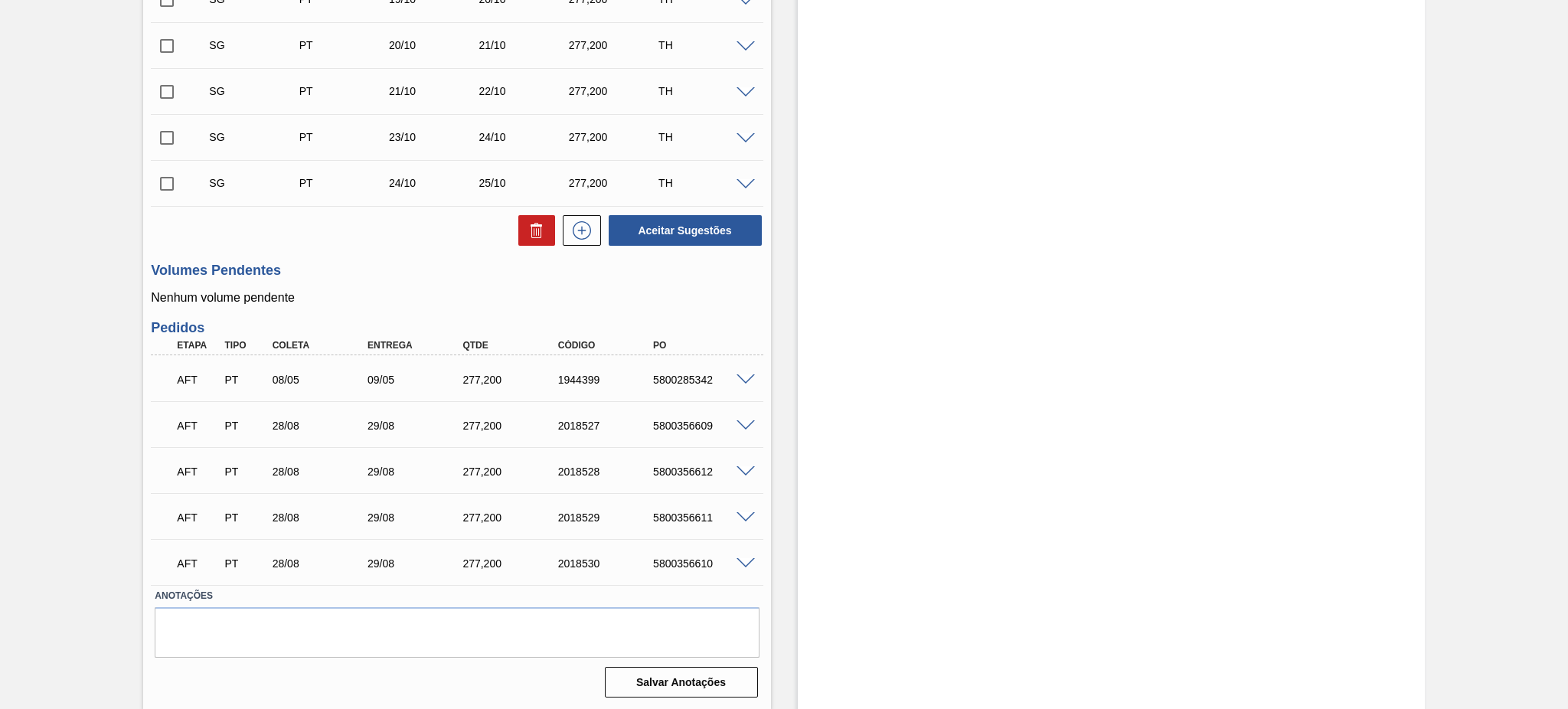
click at [689, 424] on div "5800356609" at bounding box center [703, 426] width 107 height 13
copy div "5800356609"
click at [700, 469] on div "5800356612" at bounding box center [703, 471] width 107 height 13
click at [700, 468] on div "5800356612" at bounding box center [703, 471] width 107 height 13
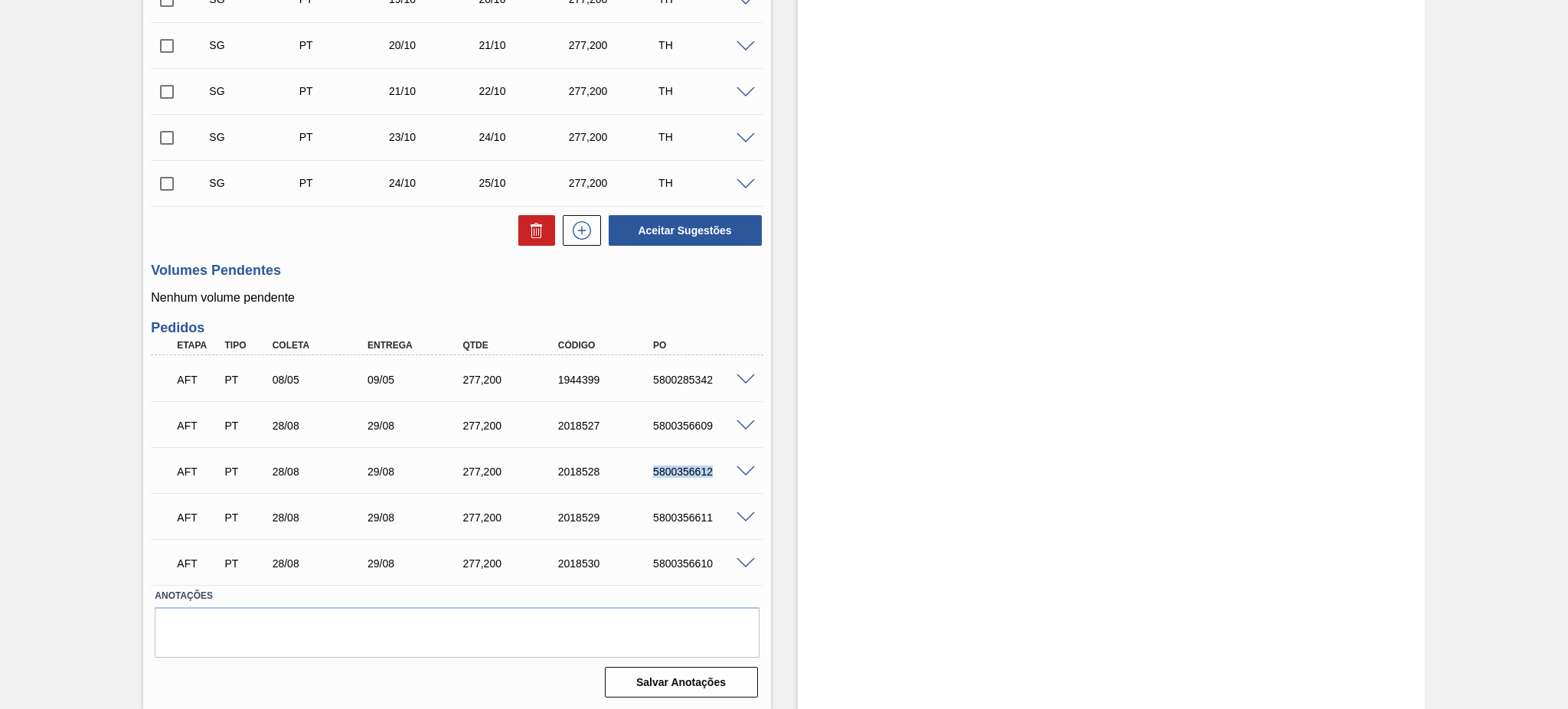
copy div "5800356612"
click at [686, 521] on div "5800356611" at bounding box center [703, 518] width 107 height 13
copy div "5800356611"
click at [692, 558] on div "5800356610" at bounding box center [703, 563] width 107 height 13
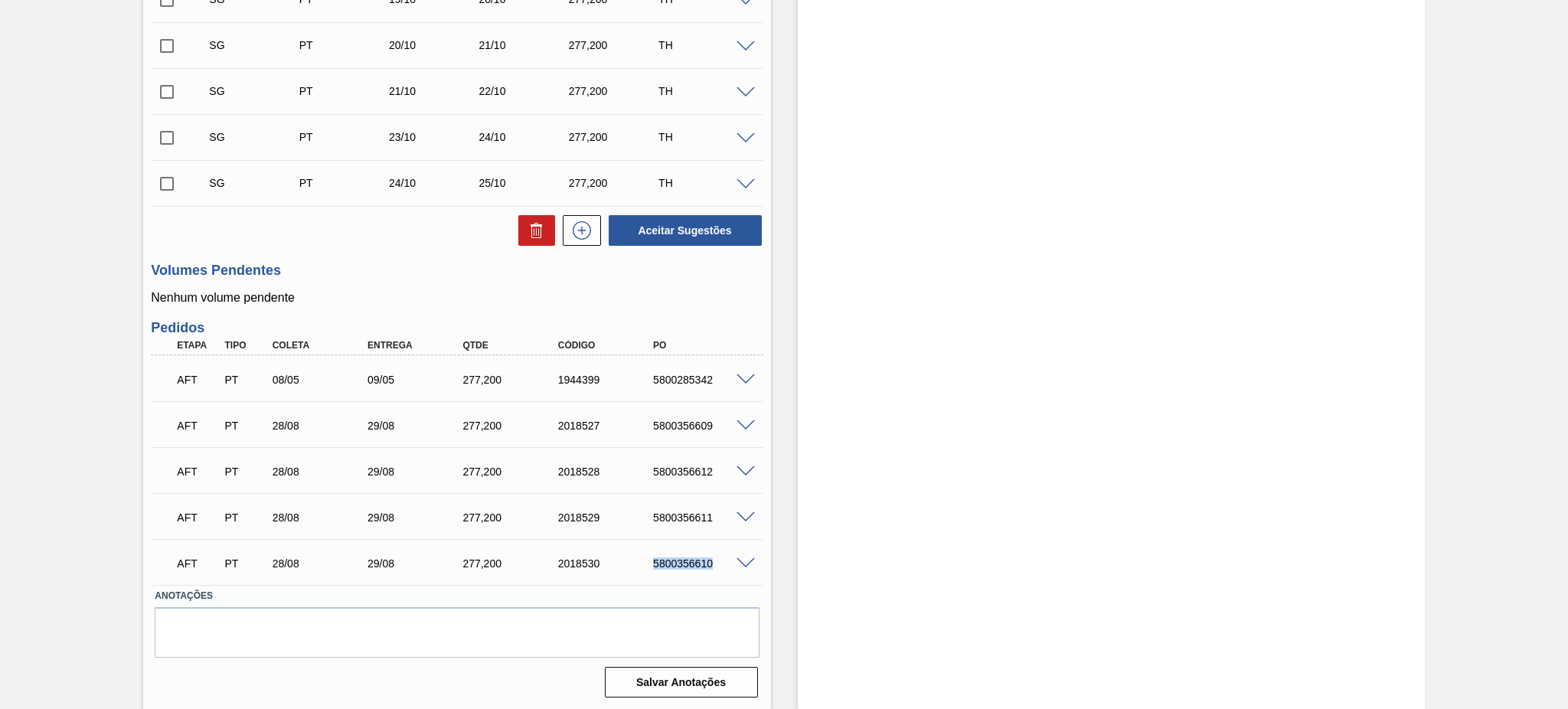
click at [692, 558] on div "5800356610" at bounding box center [703, 563] width 107 height 13
copy div "5800356610"
click at [751, 303] on p "Nenhum volume pendente" at bounding box center [457, 298] width 612 height 14
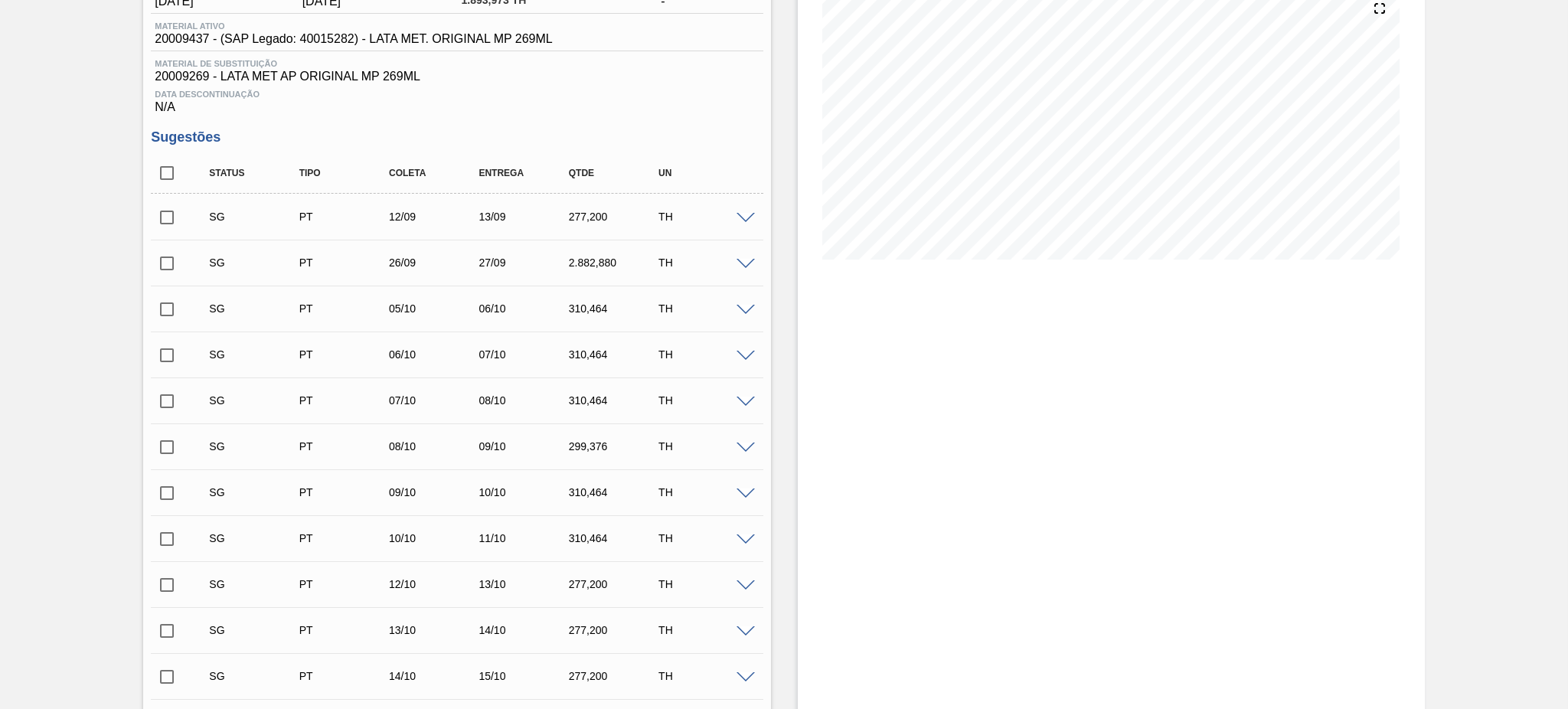
scroll to position [0, 0]
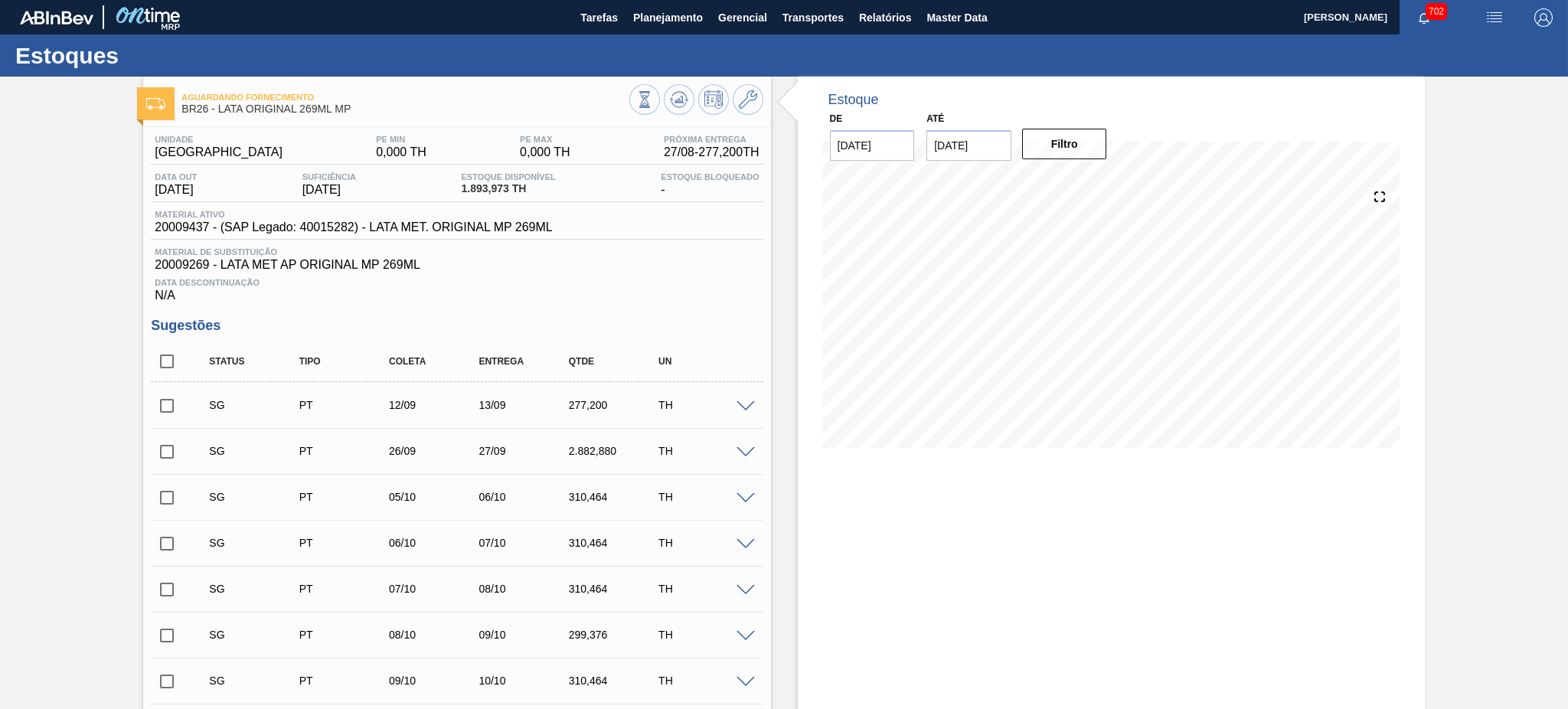
click at [647, 16] on span "Planejamento" at bounding box center [668, 17] width 70 height 18
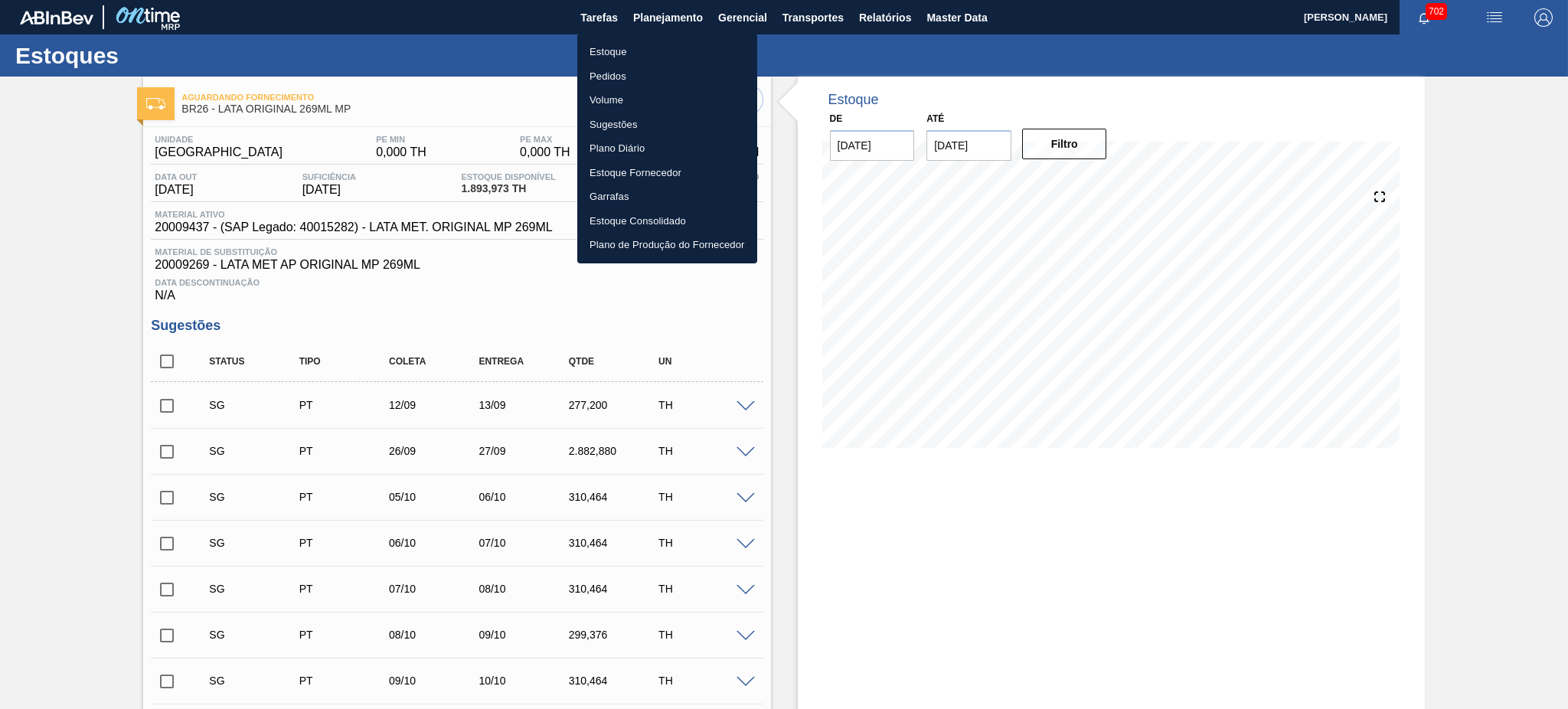
click at [610, 45] on li "Estoque" at bounding box center [667, 52] width 180 height 24
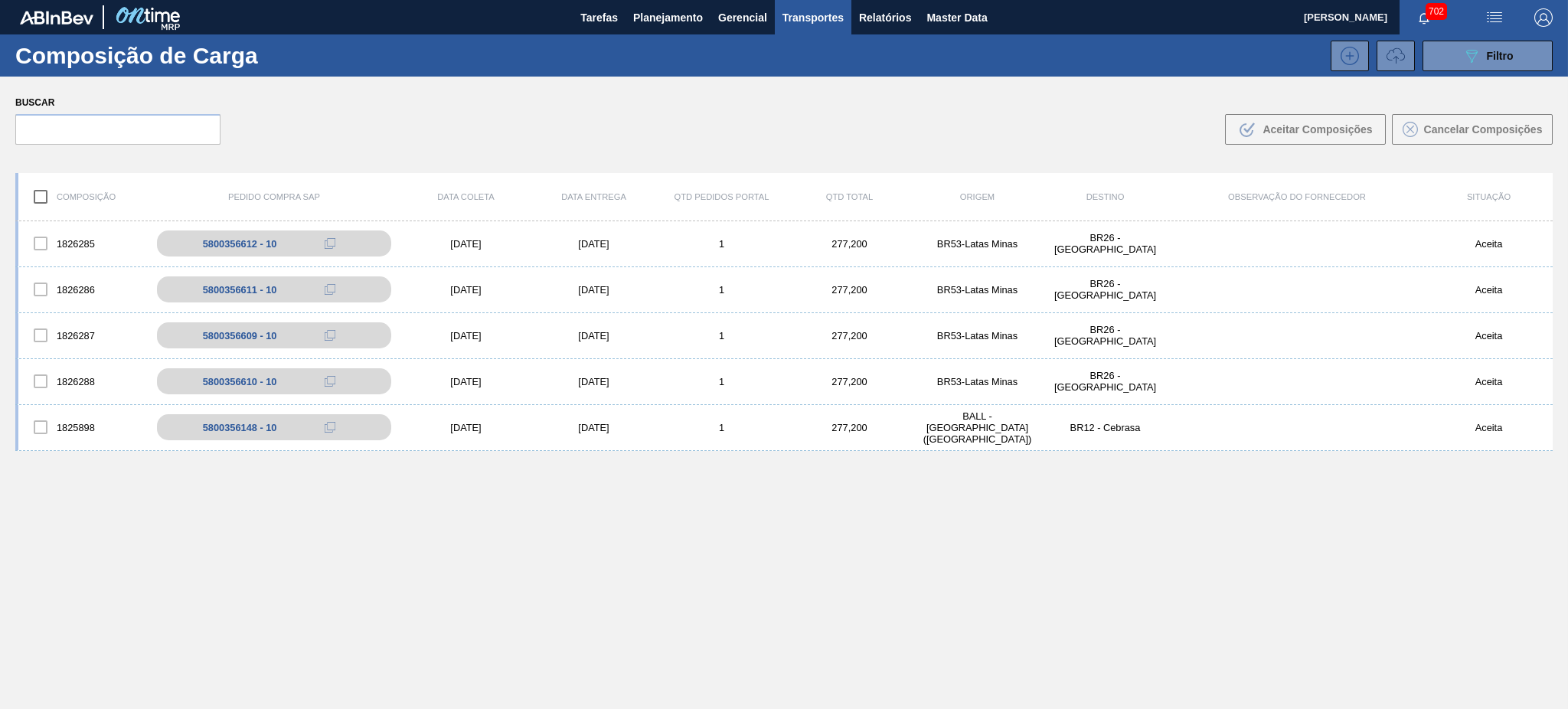
click at [932, 105] on div "Buscar .b{fill:var(--color-action-default)} Aceitar Composições Cancelar Compos…" at bounding box center [784, 118] width 1568 height 83
drag, startPoint x: 678, startPoint y: 471, endPoint x: 635, endPoint y: 371, distance: 108.9
click at [675, 471] on div "1826285 5800356612 - 10 [DATE] [DATE] 1 277,200 BR53-[GEOGRAPHIC_DATA] - [GEOGR…" at bounding box center [784, 500] width 1537 height 559
